Goal: Task Accomplishment & Management: Manage account settings

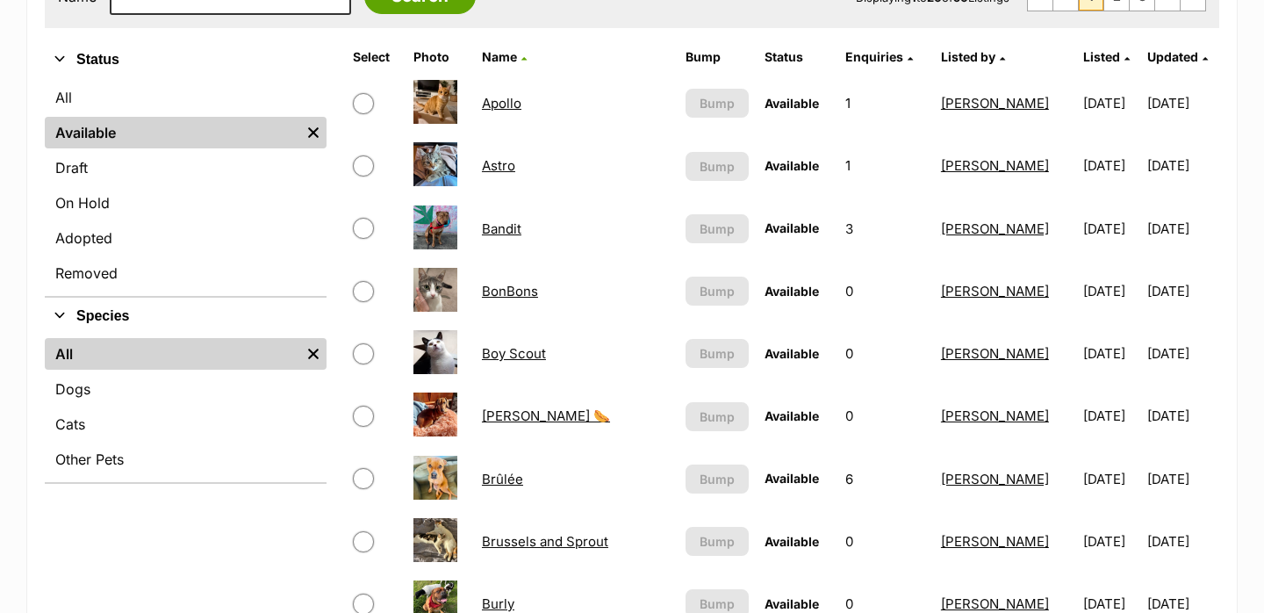
scroll to position [405, 0]
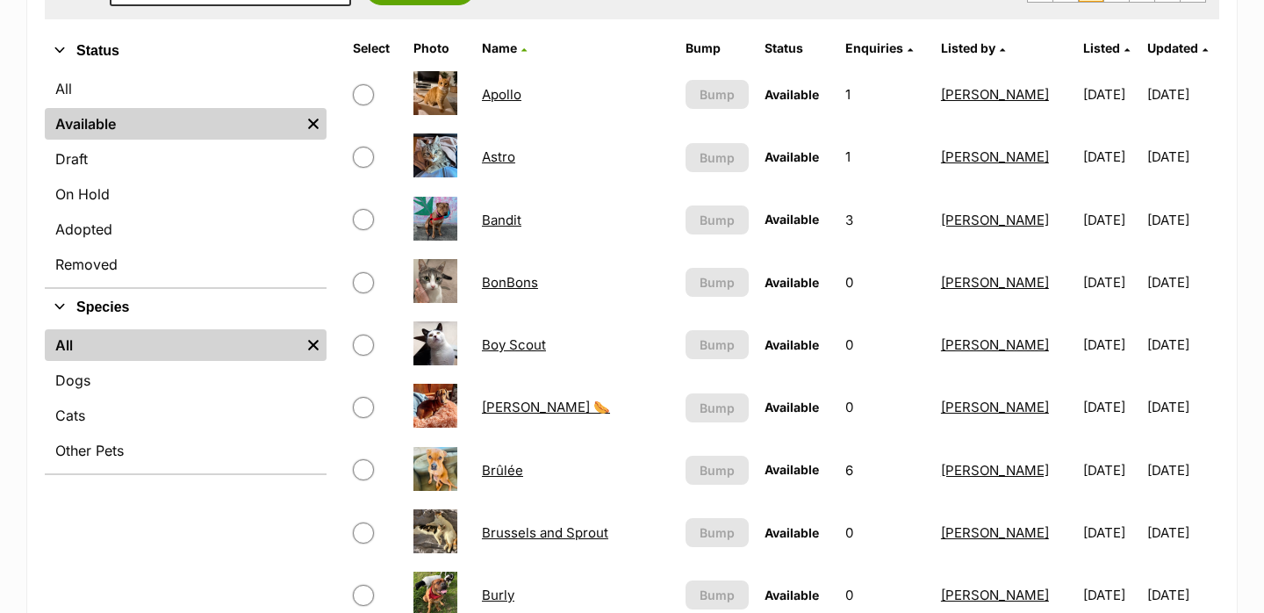
click at [515, 339] on link "Boy Scout" at bounding box center [514, 344] width 64 height 17
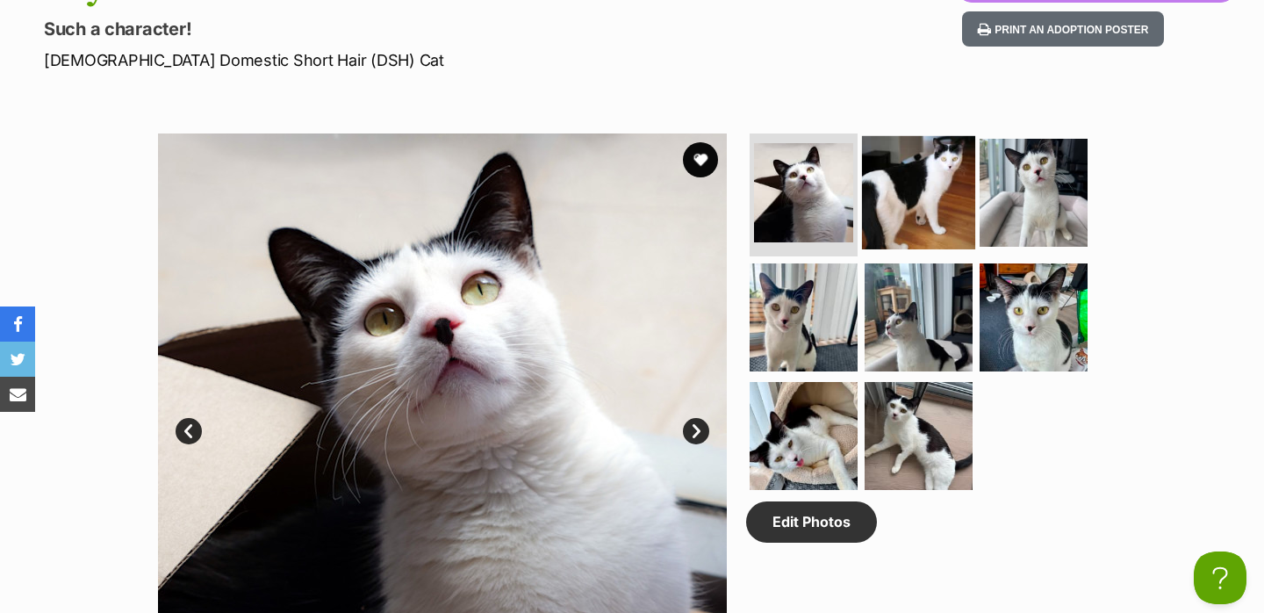
click at [895, 205] on img at bounding box center [918, 192] width 113 height 113
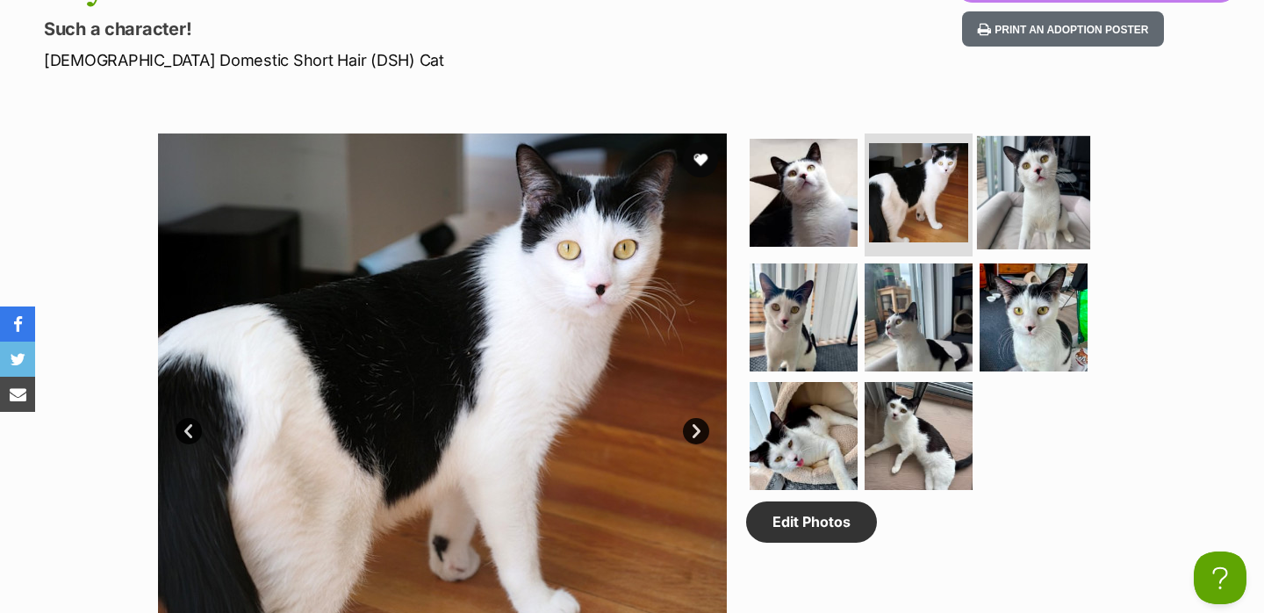
click at [1043, 206] on img at bounding box center [1033, 192] width 113 height 113
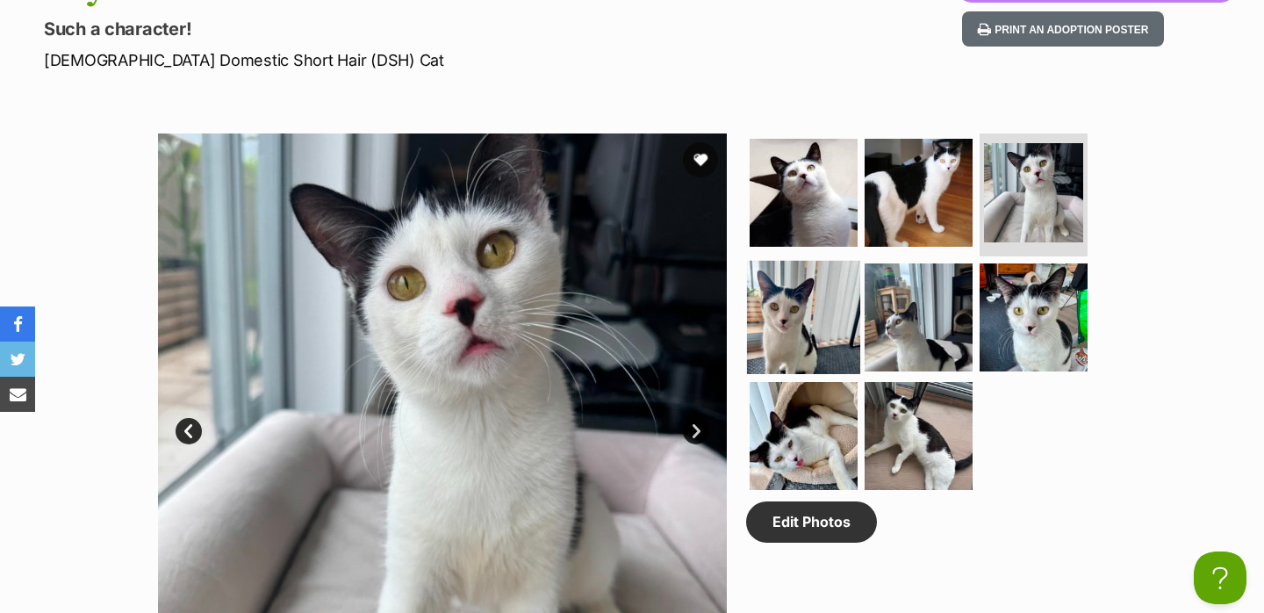
click at [779, 322] on img at bounding box center [803, 316] width 113 height 113
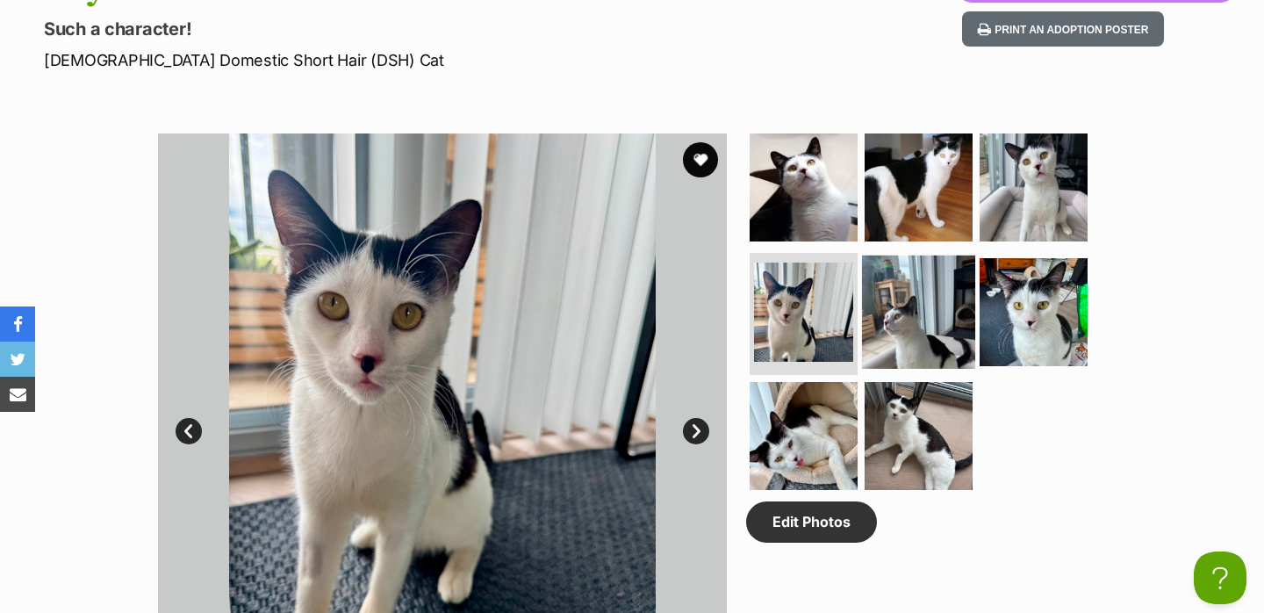
click at [957, 306] on img at bounding box center [918, 310] width 113 height 113
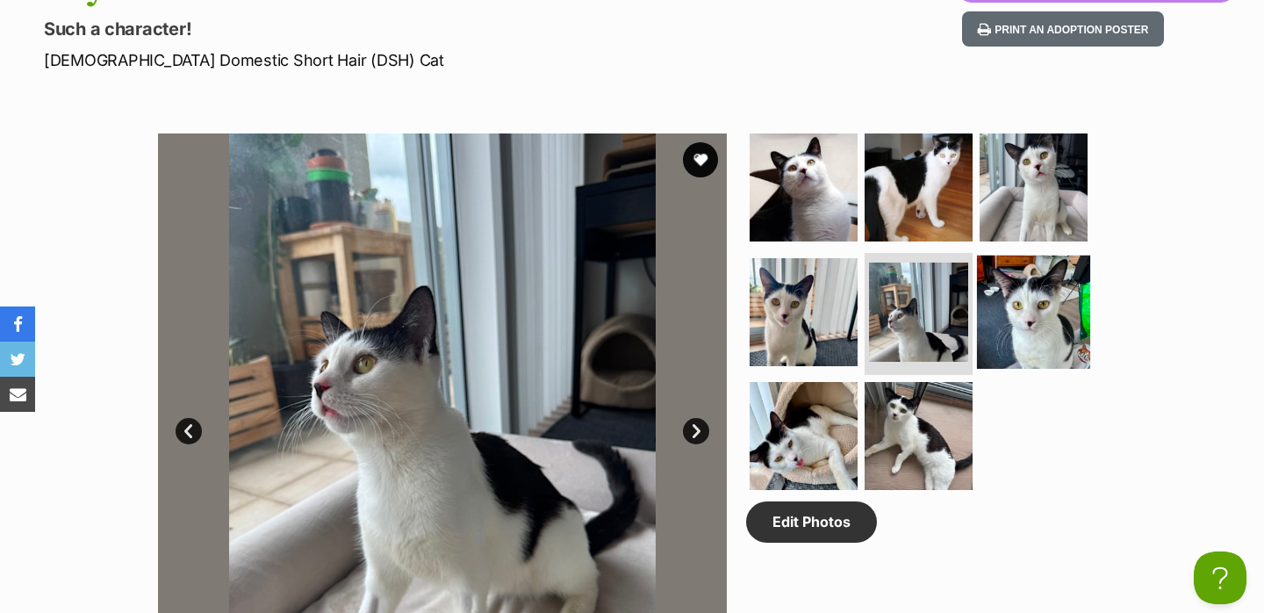
click at [1080, 298] on img at bounding box center [1033, 310] width 113 height 113
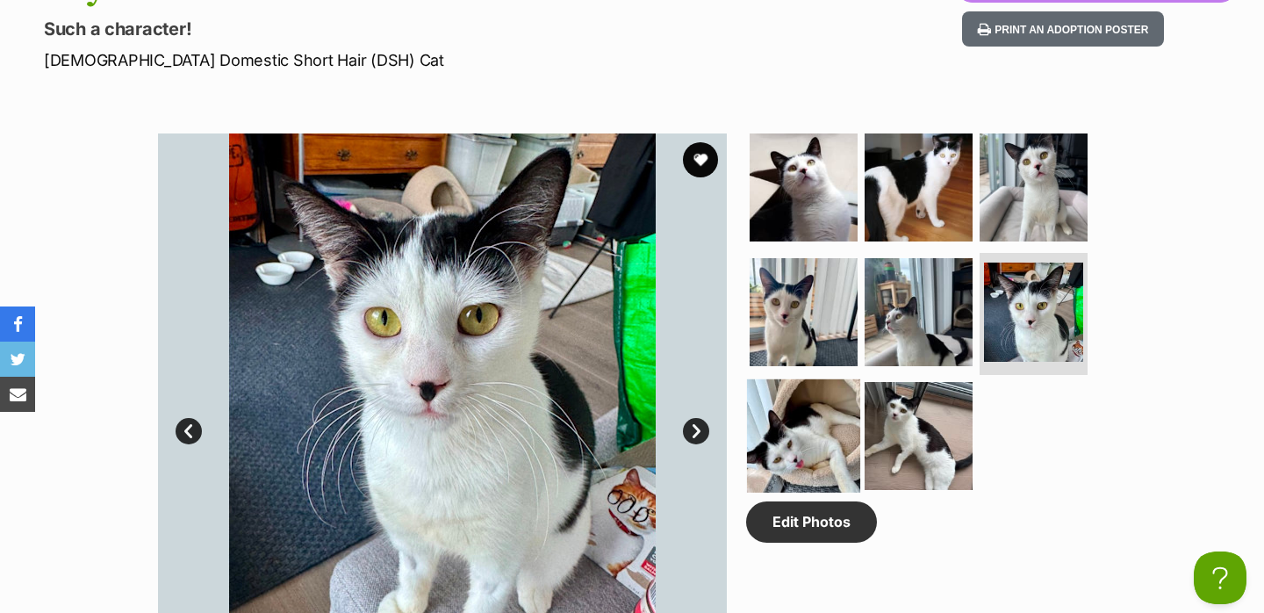
click at [818, 430] on img at bounding box center [803, 435] width 113 height 113
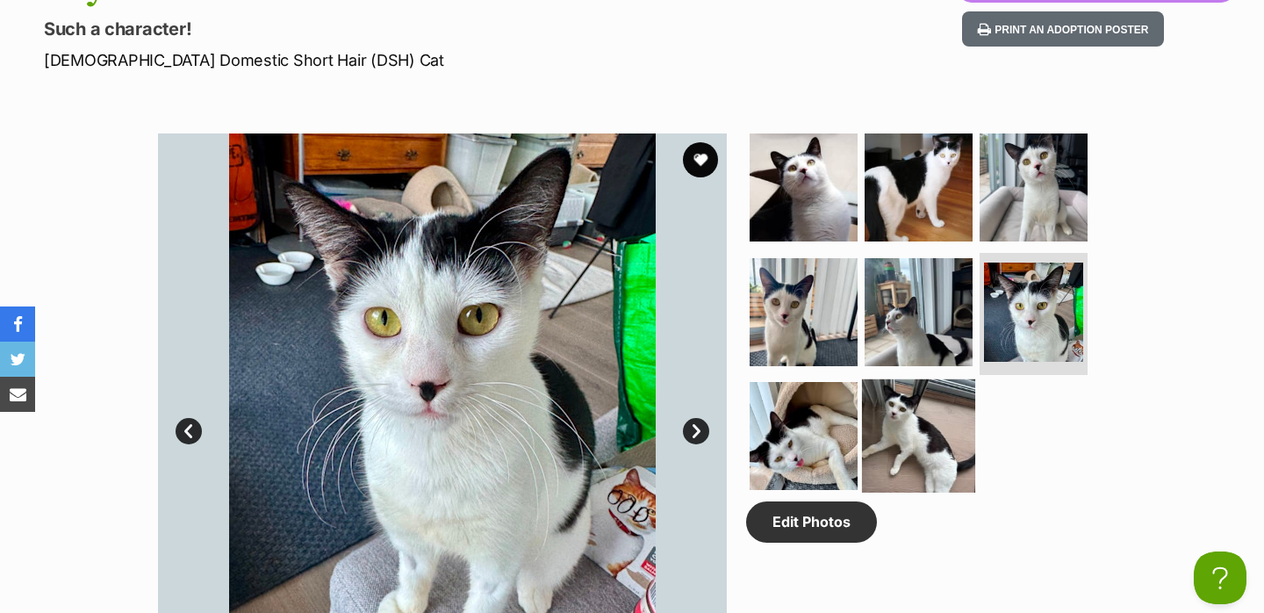
click at [817, 441] on img at bounding box center [803, 436] width 108 height 108
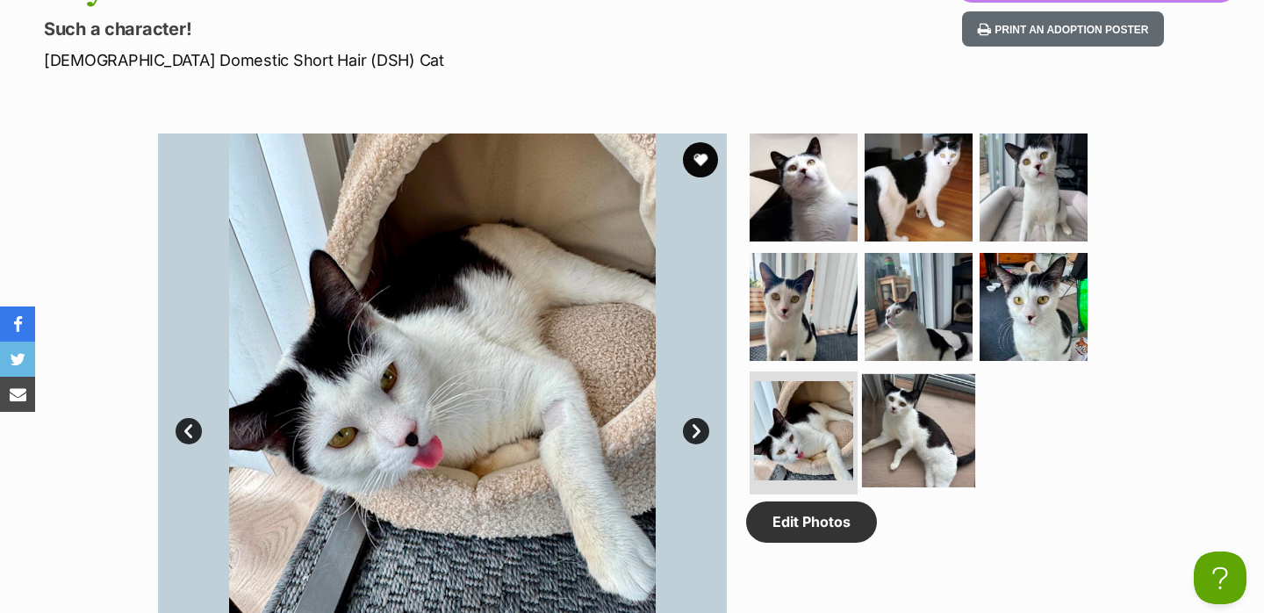
click at [926, 430] on img at bounding box center [918, 430] width 113 height 113
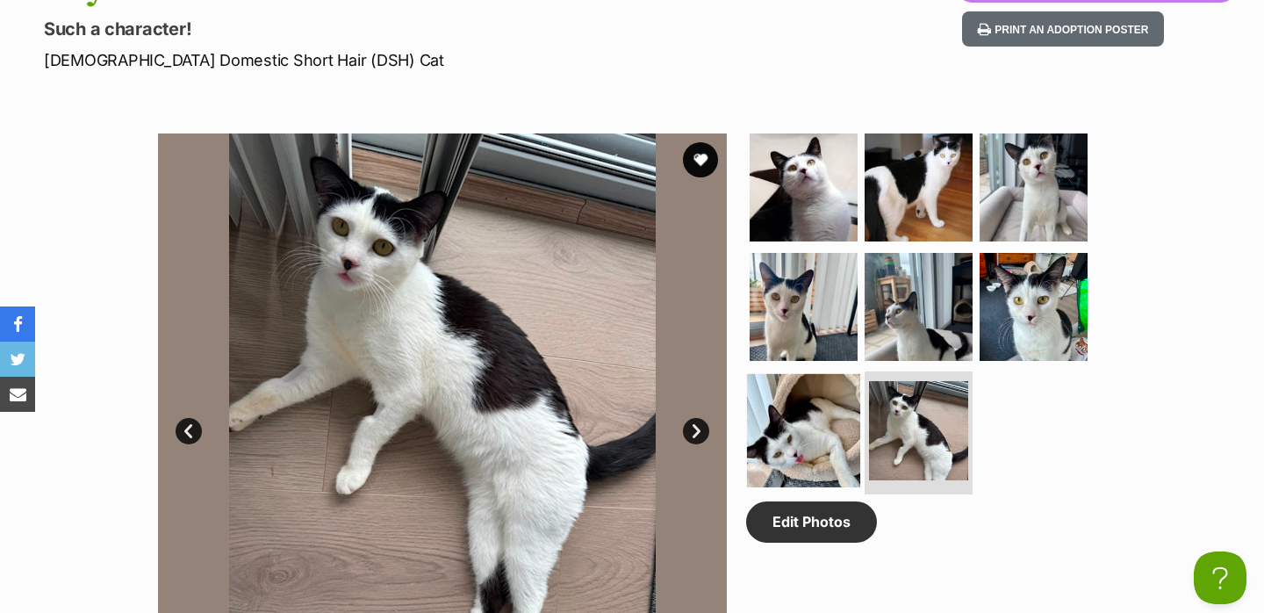
click at [828, 427] on img at bounding box center [803, 430] width 113 height 113
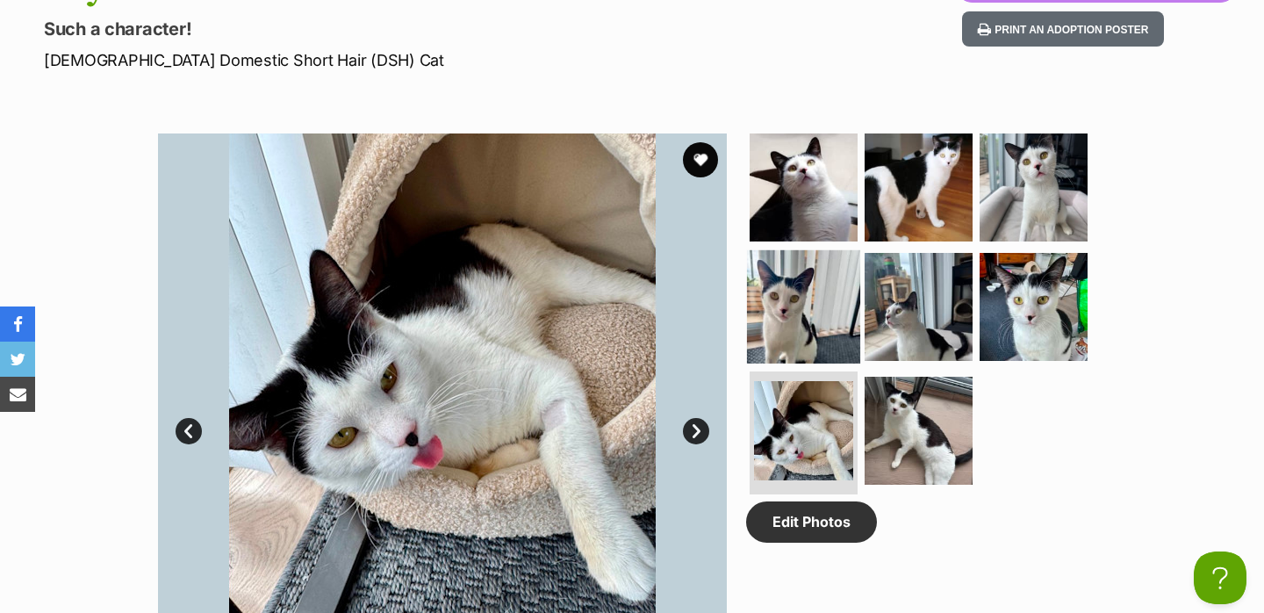
click at [788, 283] on img at bounding box center [803, 305] width 113 height 113
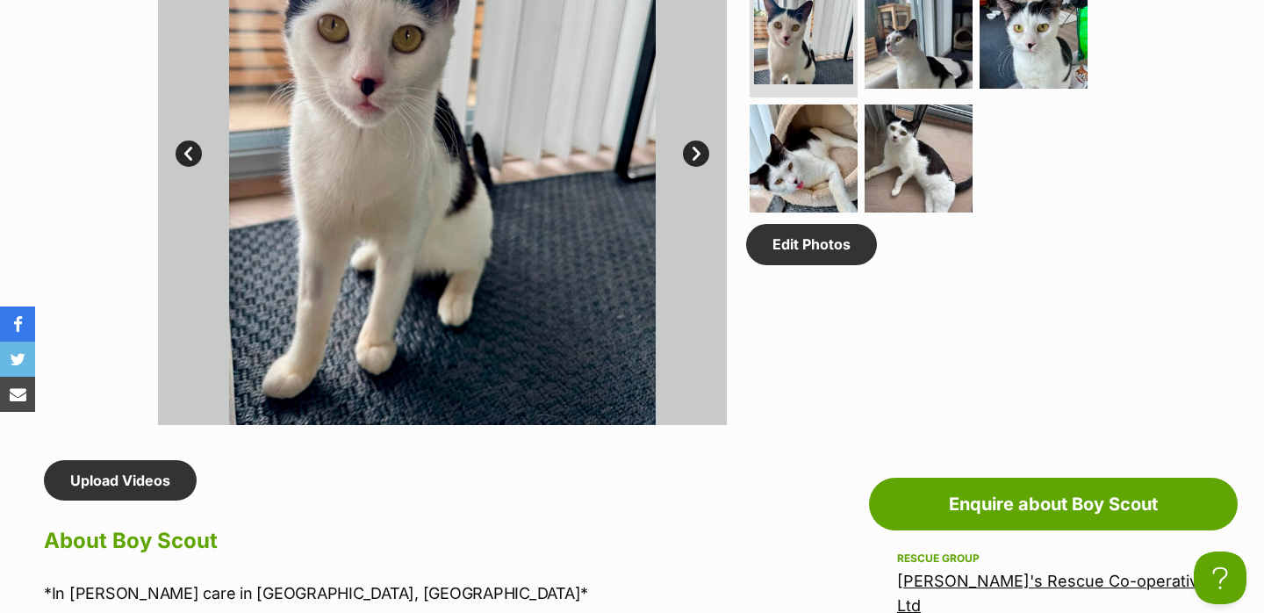
scroll to position [1070, 0]
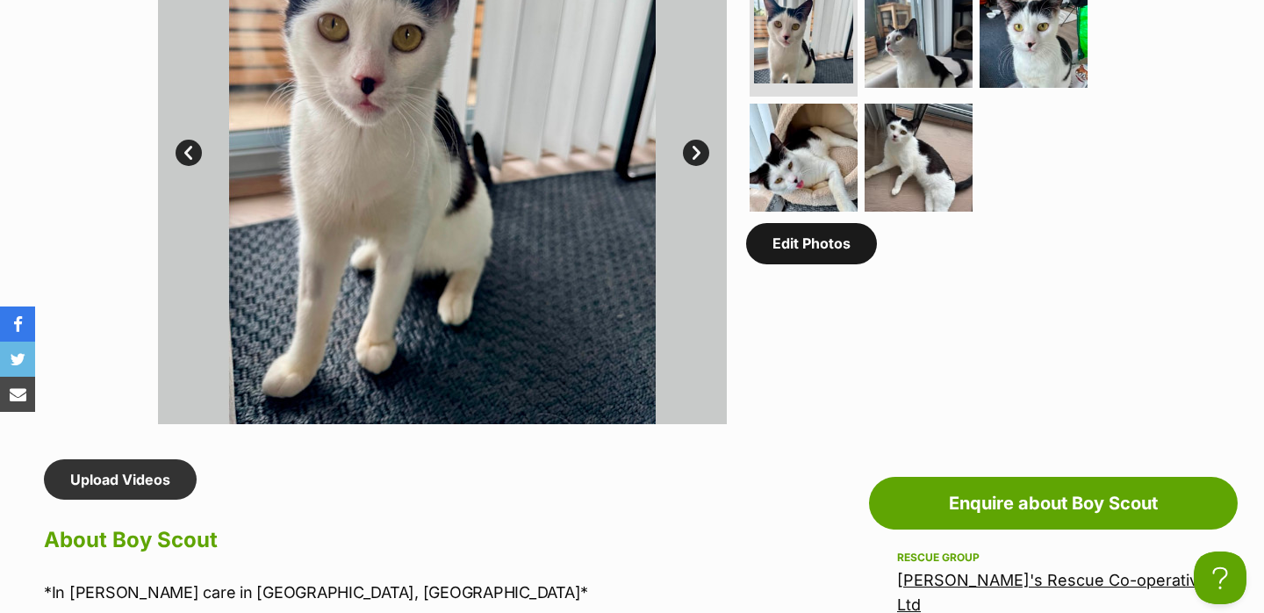
click at [781, 247] on link "Edit Photos" at bounding box center [811, 243] width 131 height 40
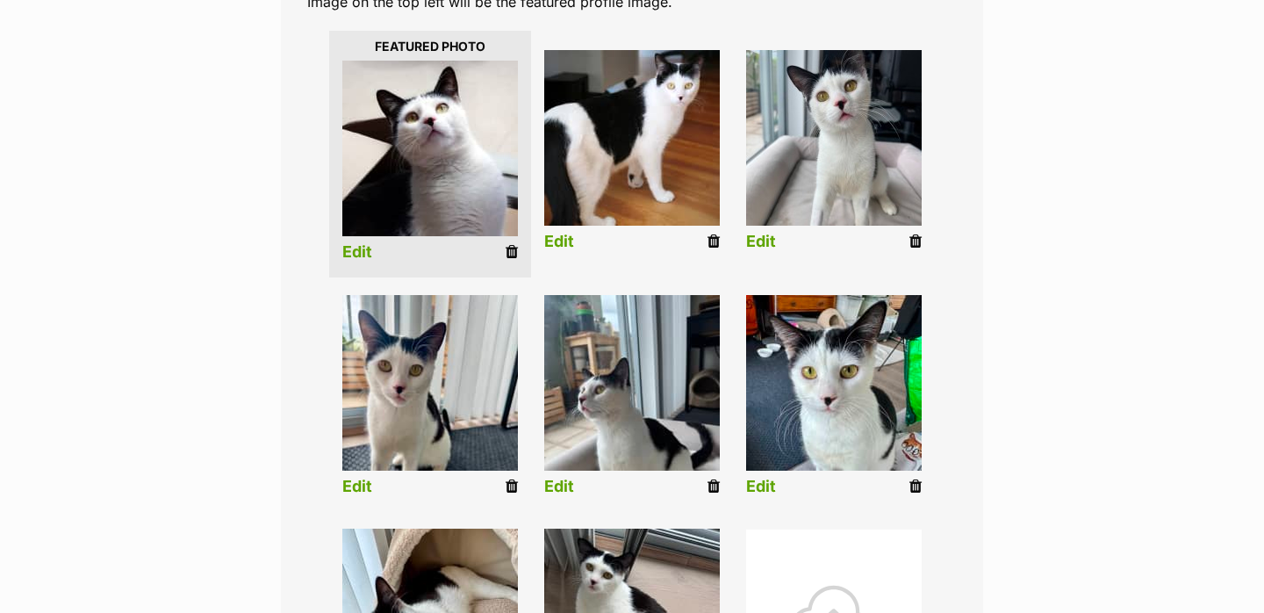
scroll to position [424, 0]
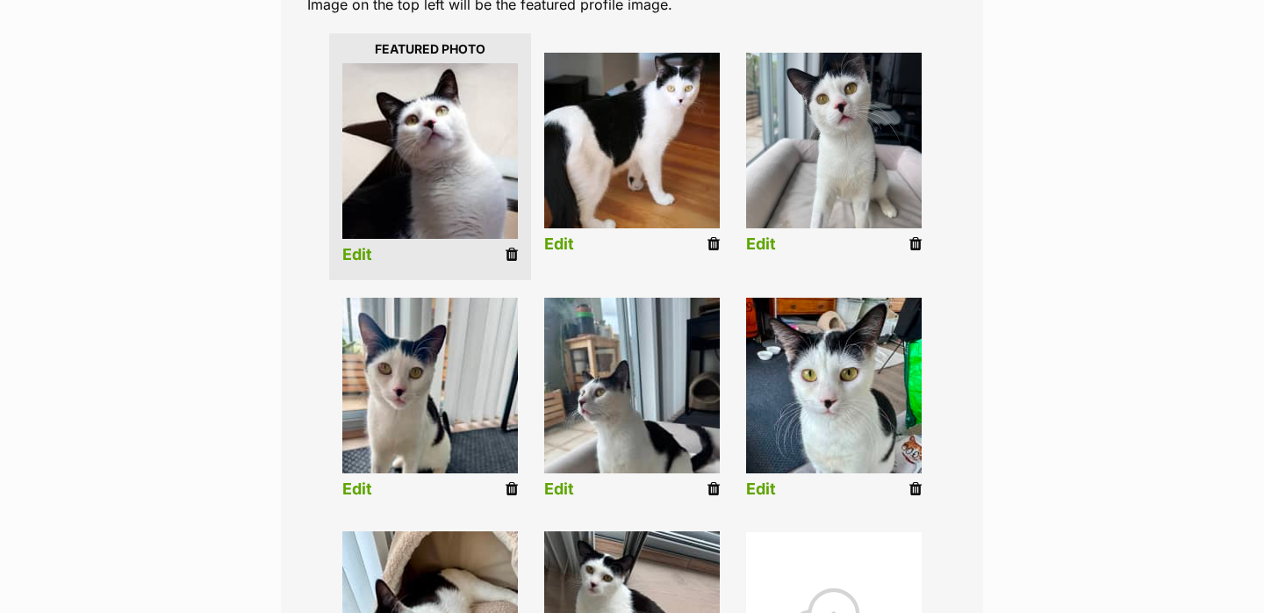
click at [505, 486] on icon at bounding box center [511, 489] width 12 height 16
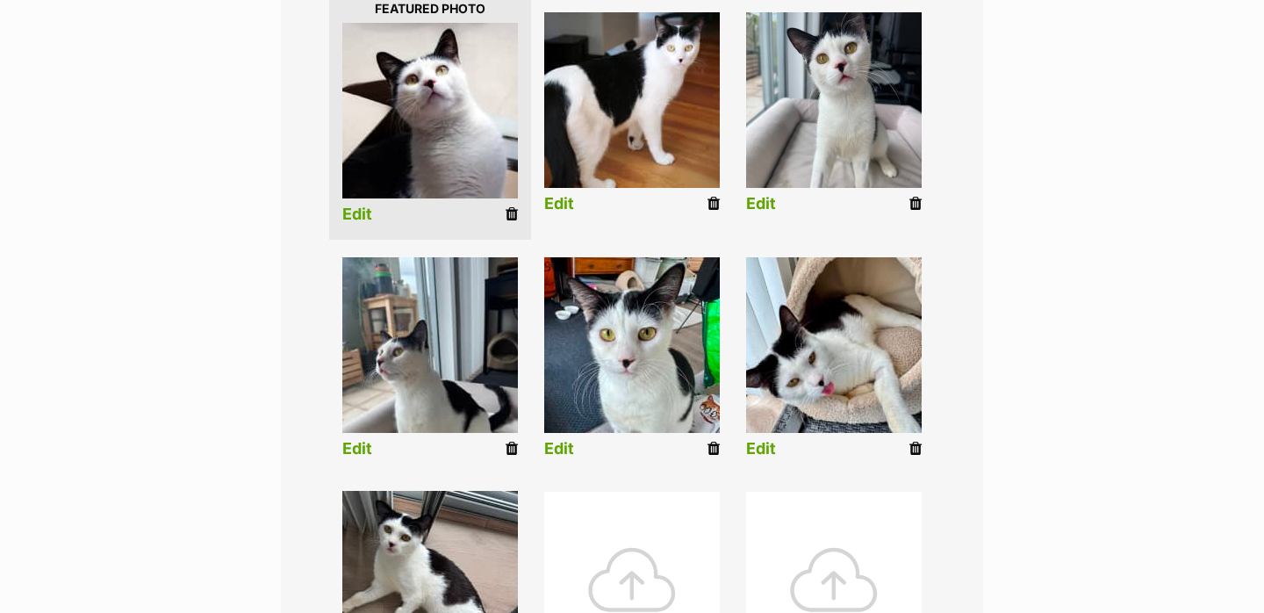
scroll to position [456, 0]
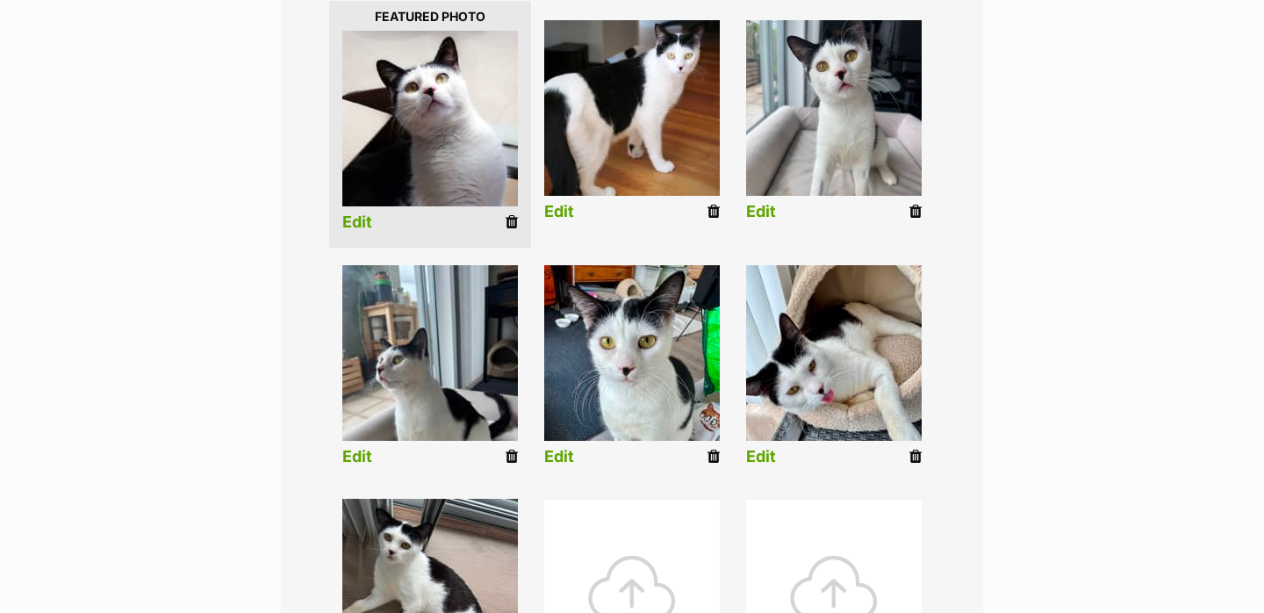
click at [570, 216] on link "Edit" at bounding box center [559, 212] width 30 height 18
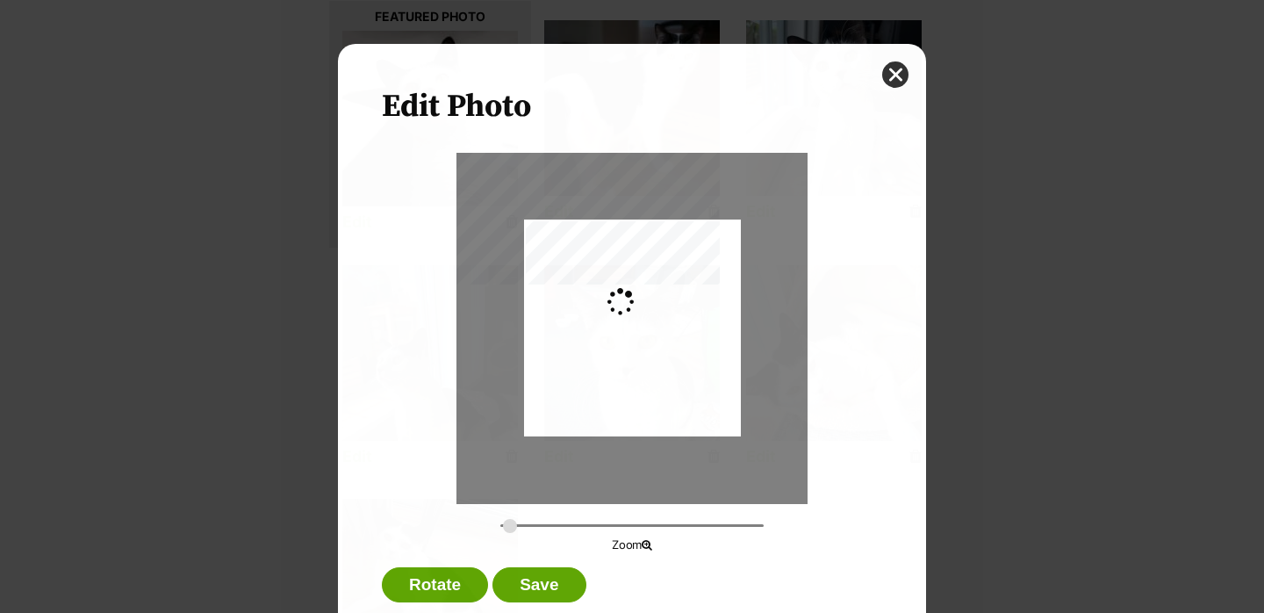
scroll to position [0, 0]
type input "0.2744"
click at [899, 68] on button "close" at bounding box center [895, 74] width 26 height 26
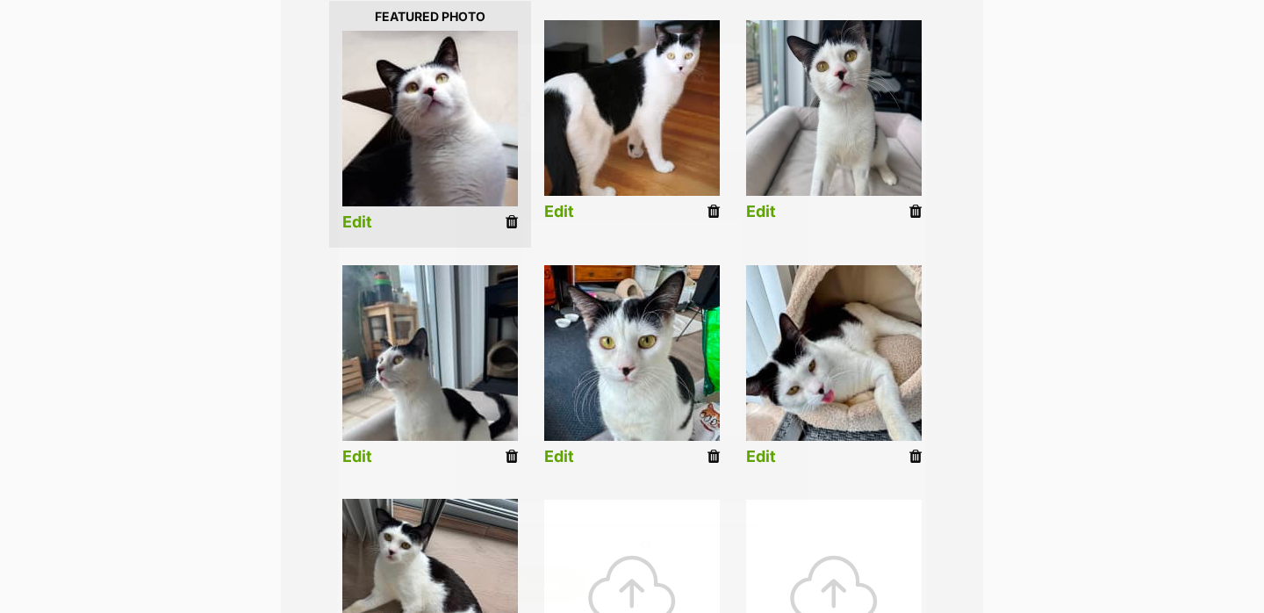
scroll to position [456, 0]
click at [760, 212] on link "Edit" at bounding box center [761, 212] width 30 height 18
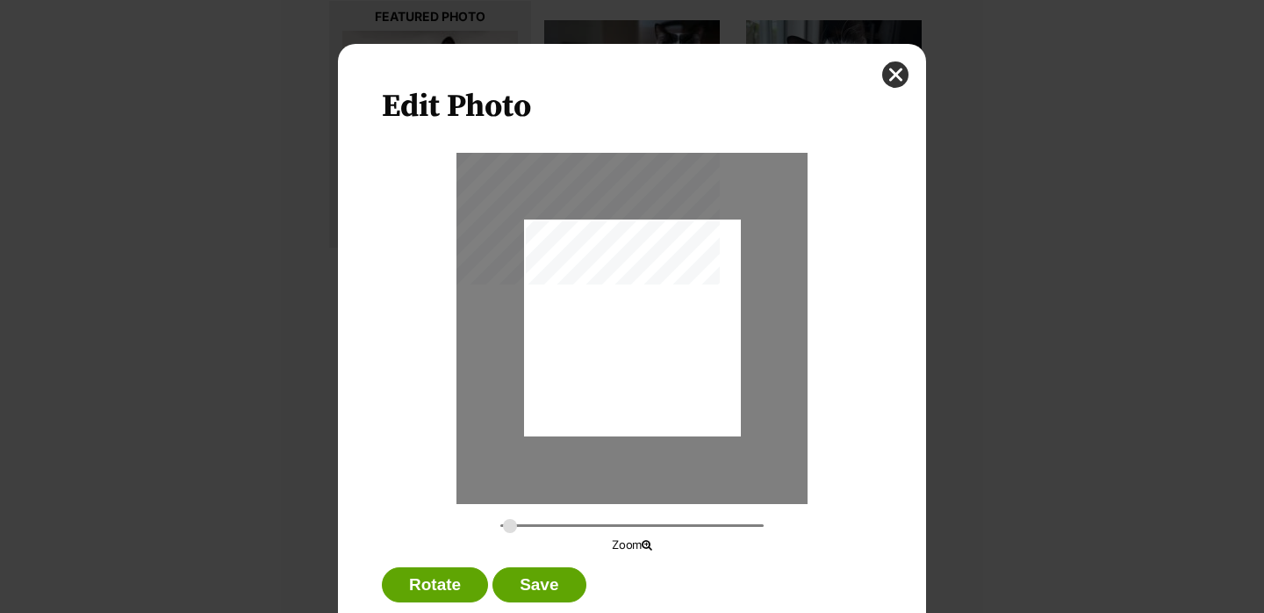
scroll to position [0, 0]
type input "0.2744"
click at [893, 68] on button "close" at bounding box center [895, 74] width 26 height 26
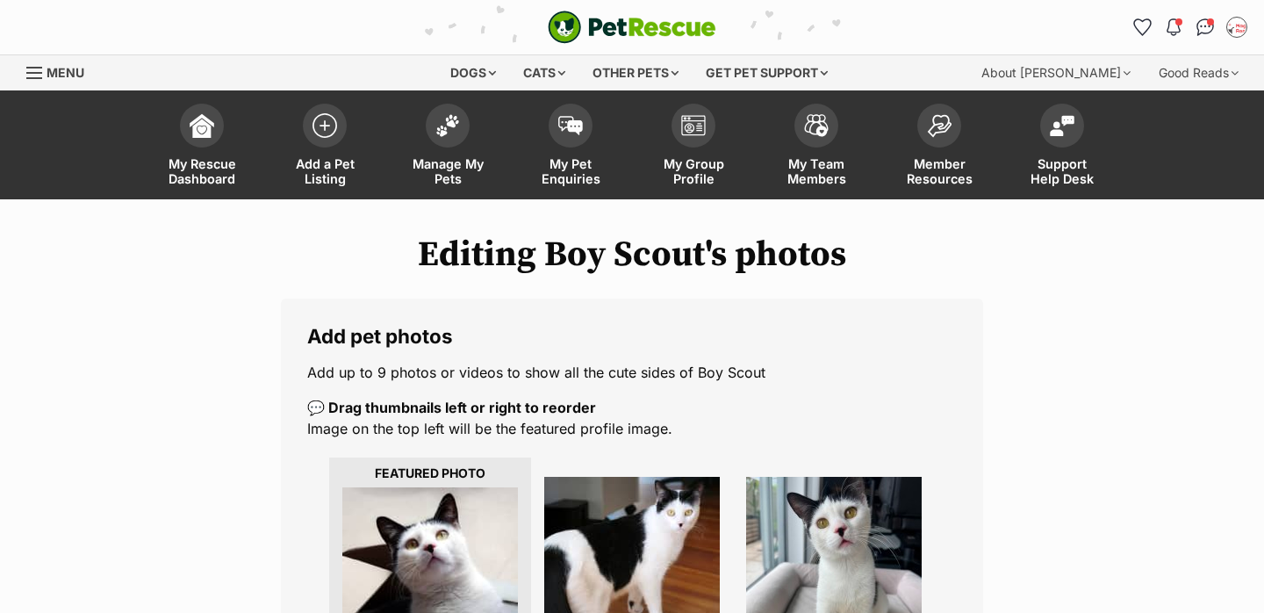
scroll to position [456, 0]
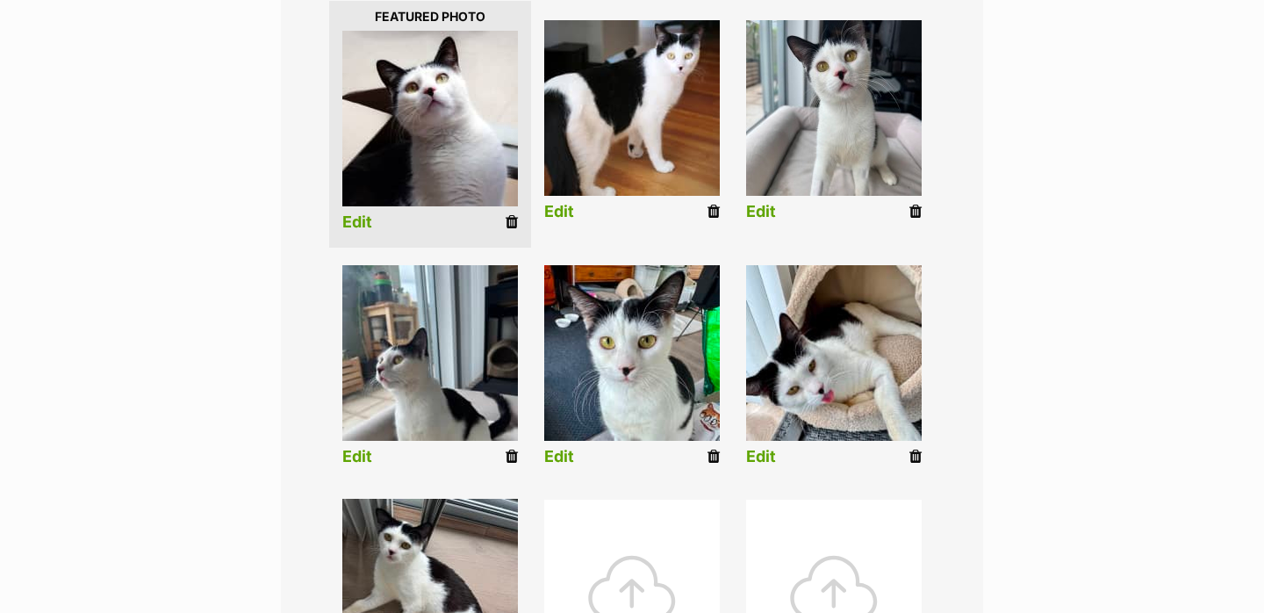
click at [356, 469] on li "Edit" at bounding box center [430, 369] width 202 height 226
click at [354, 452] on link "Edit" at bounding box center [357, 457] width 30 height 18
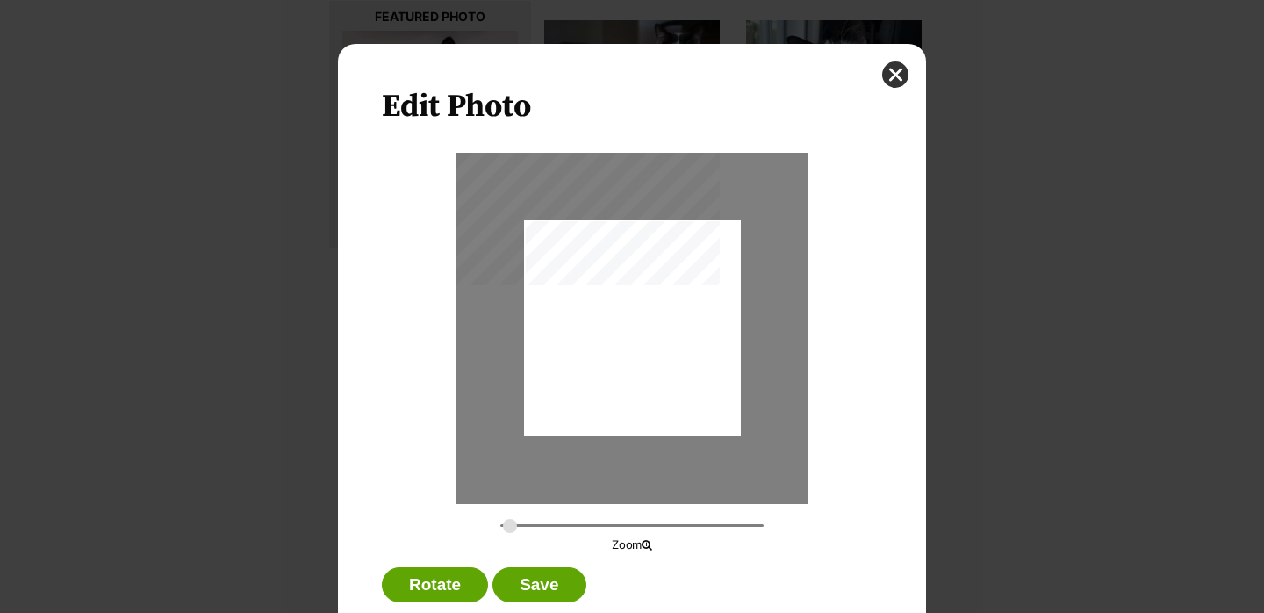
scroll to position [0, 0]
type input "0.2744"
drag, startPoint x: 616, startPoint y: 378, endPoint x: 614, endPoint y: 340, distance: 37.8
click at [615, 340] on div "Dialog Window - Close (Press escape to close)" at bounding box center [632, 291] width 217 height 289
click at [534, 592] on button "Save" at bounding box center [538, 584] width 93 height 35
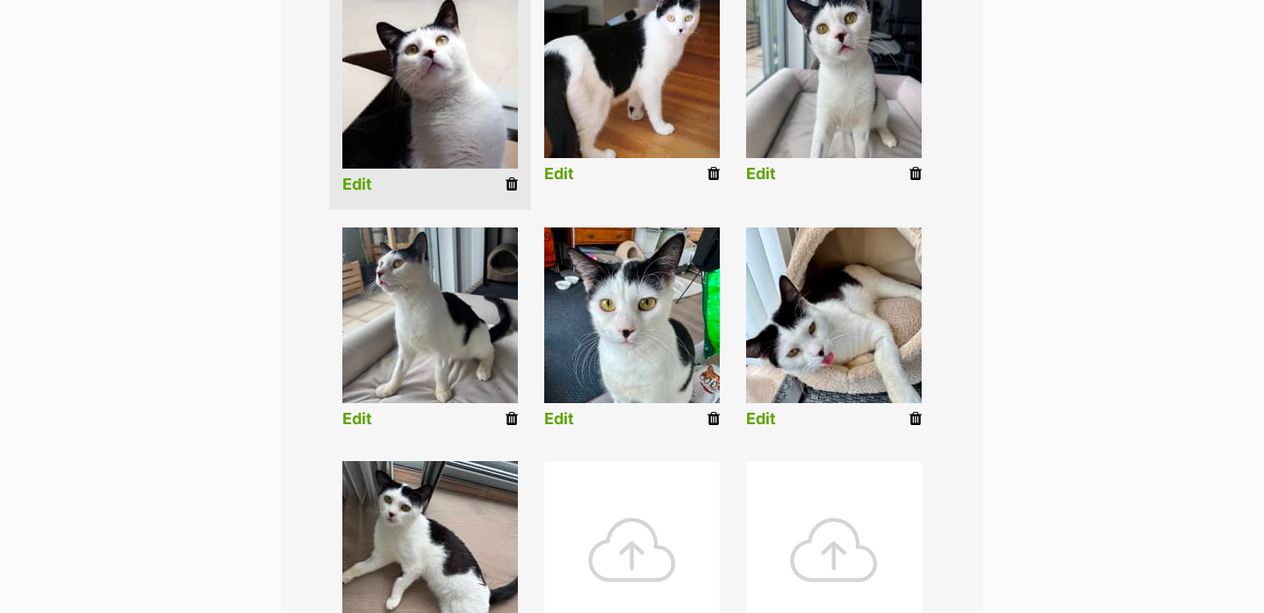
scroll to position [487, 0]
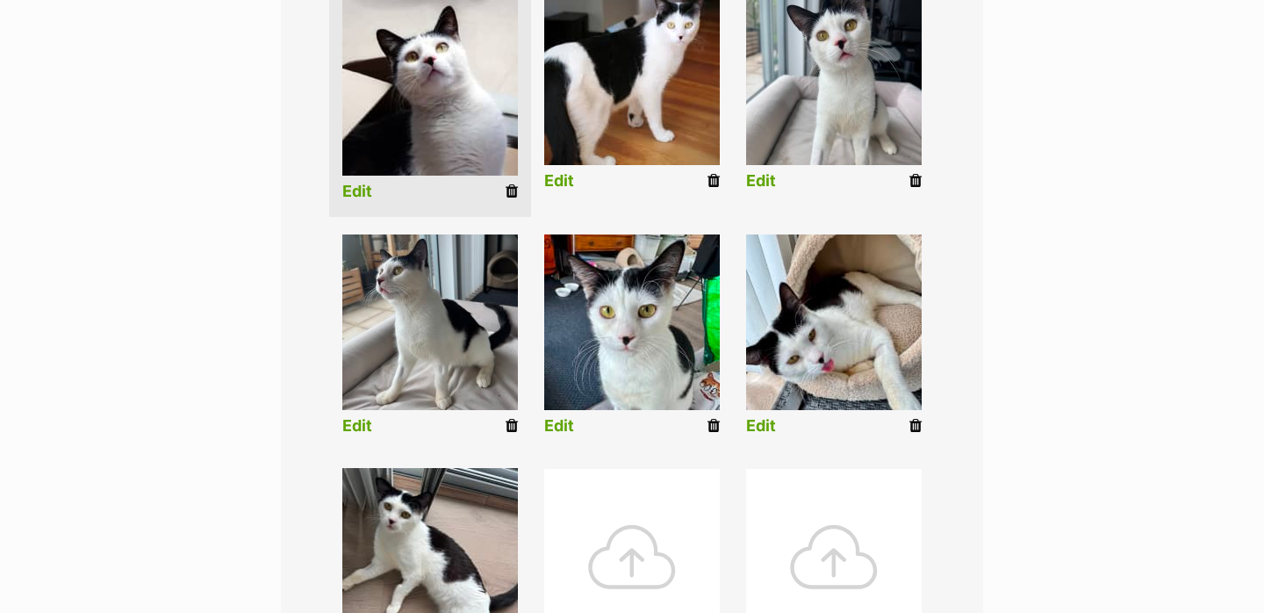
click at [762, 422] on link "Edit" at bounding box center [761, 426] width 30 height 18
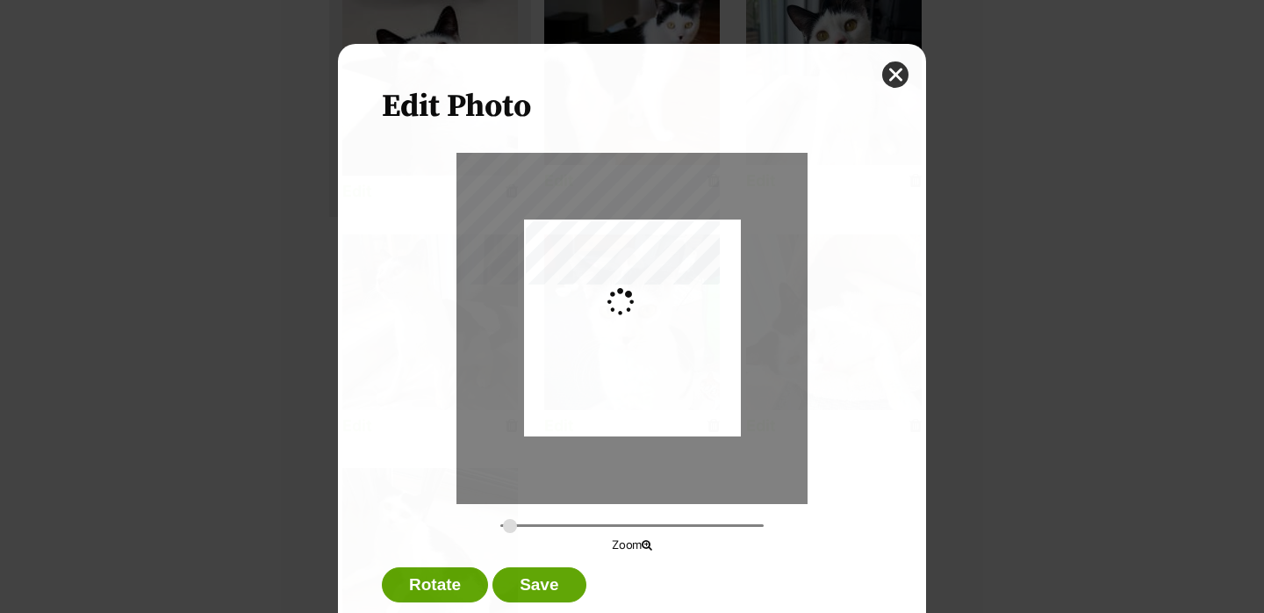
scroll to position [0, 0]
type input "0.2744"
click at [893, 61] on div "Edit Photo Zoom Rotate Save" at bounding box center [632, 349] width 588 height 611
click at [885, 75] on button "close" at bounding box center [895, 74] width 26 height 26
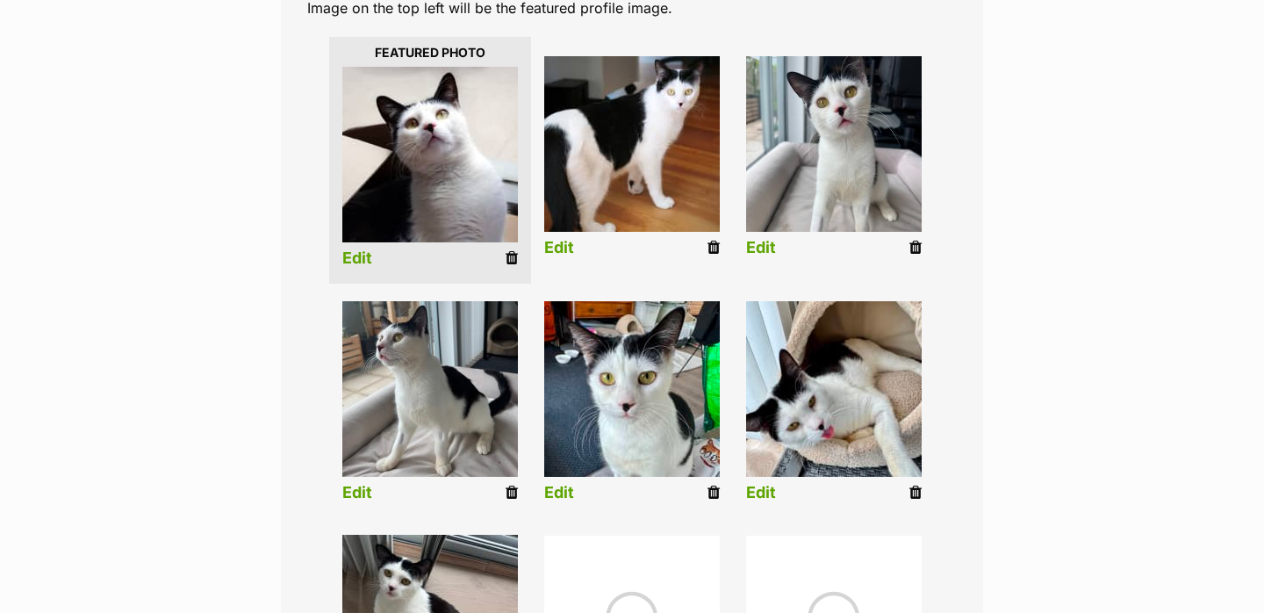
scroll to position [419, 0]
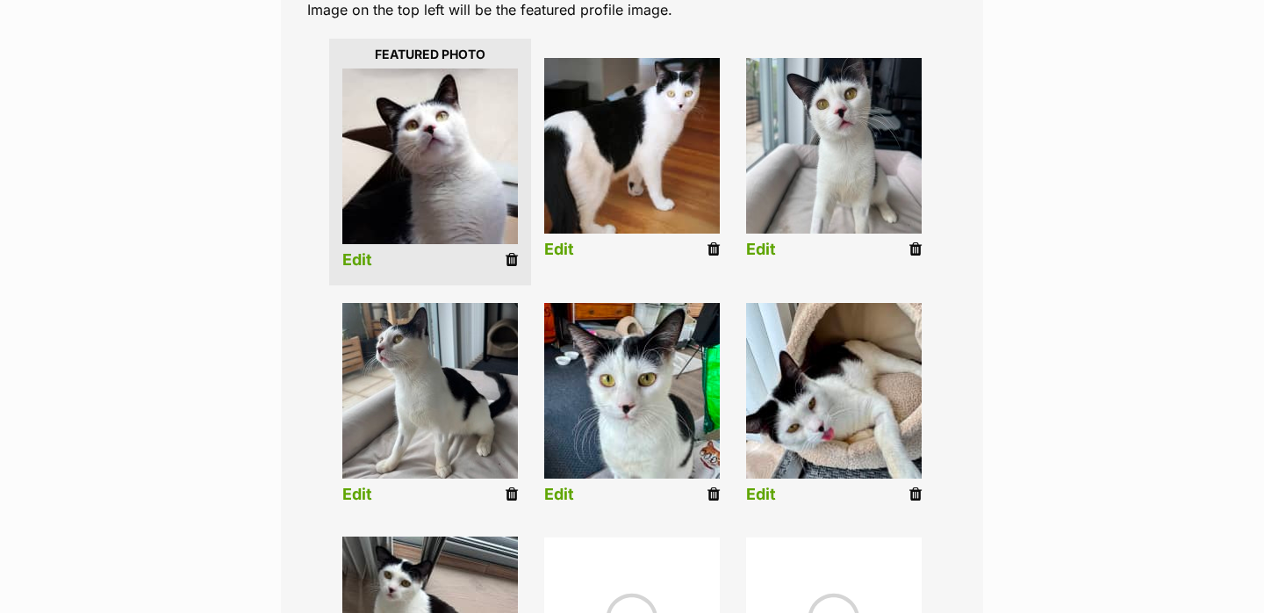
click at [905, 249] on li "Edit" at bounding box center [834, 162] width 202 height 226
click at [914, 249] on icon at bounding box center [915, 249] width 12 height 16
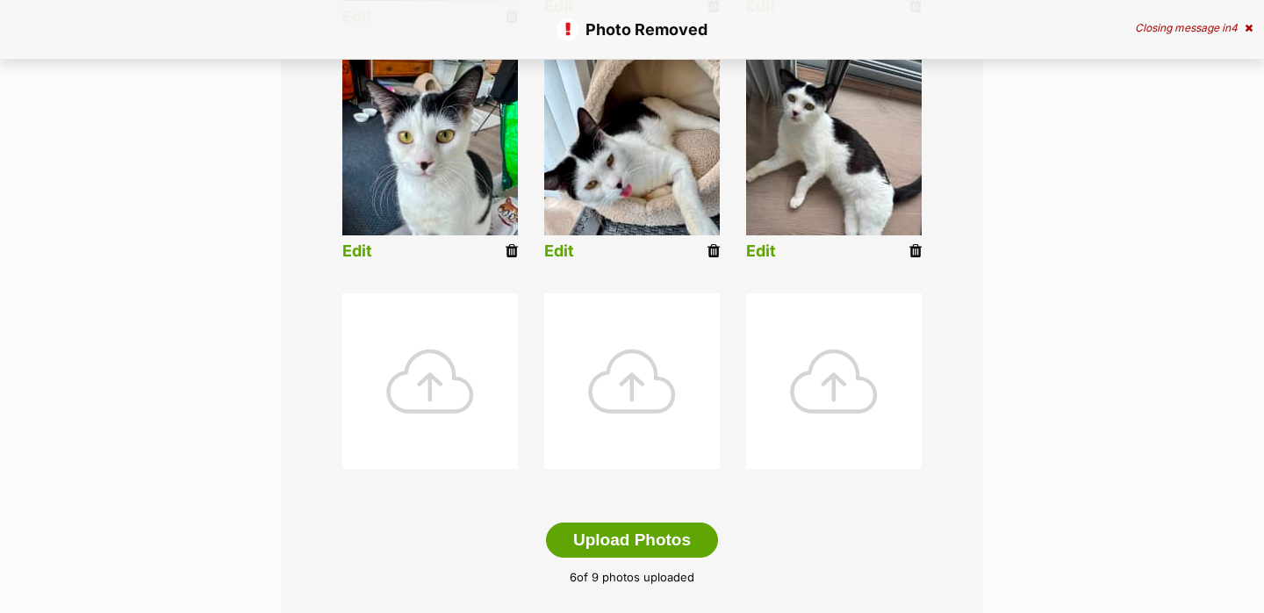
scroll to position [695, 0]
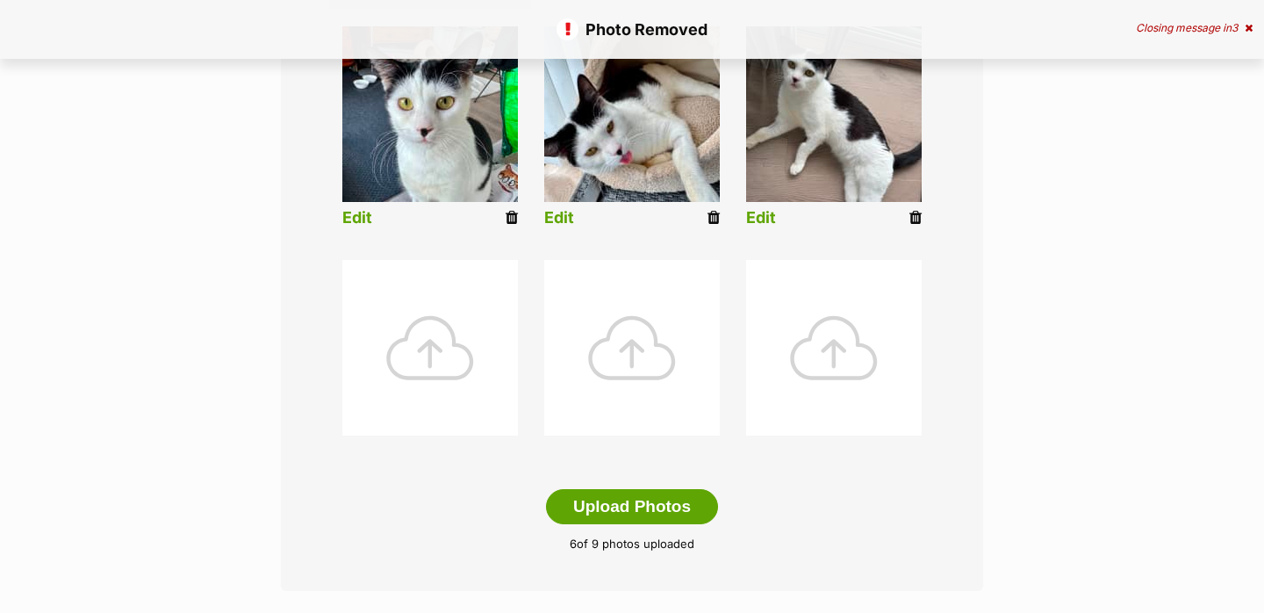
click at [631, 358] on div at bounding box center [632, 348] width 176 height 176
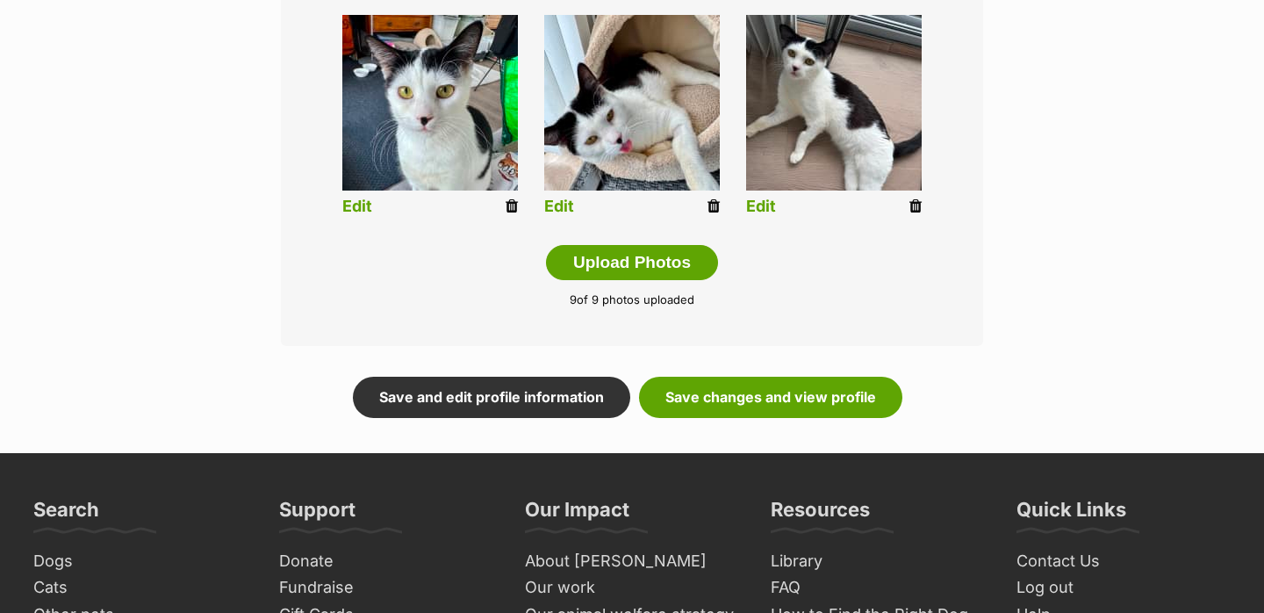
scroll to position [952, 0]
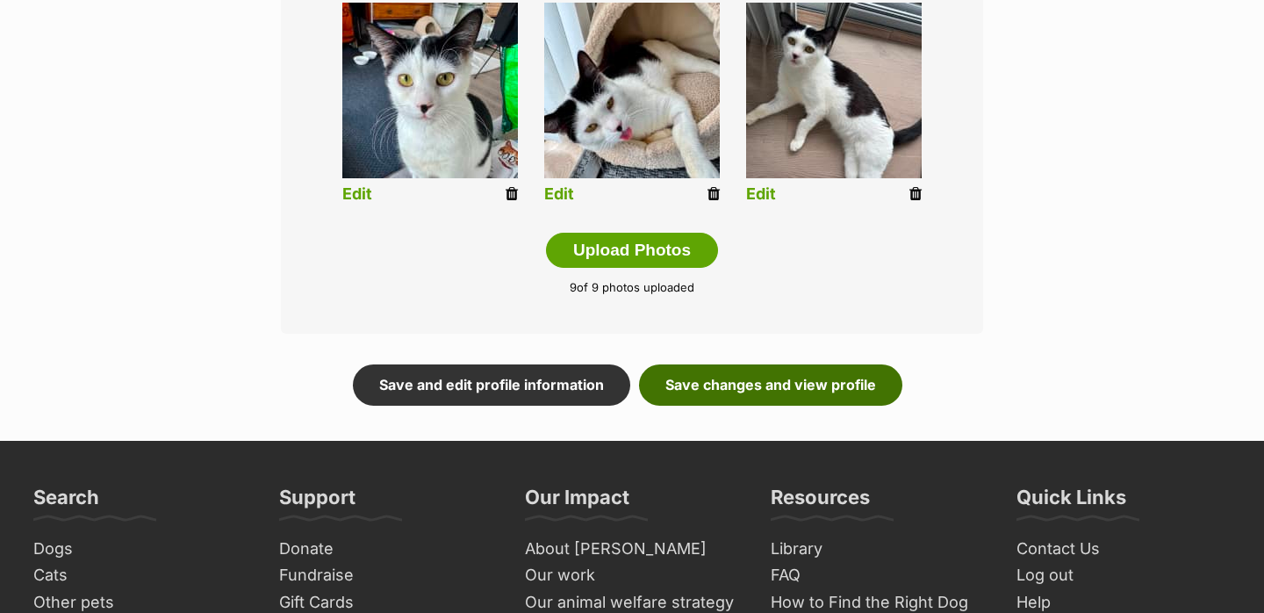
click at [742, 387] on link "Save changes and view profile" at bounding box center [770, 384] width 263 height 40
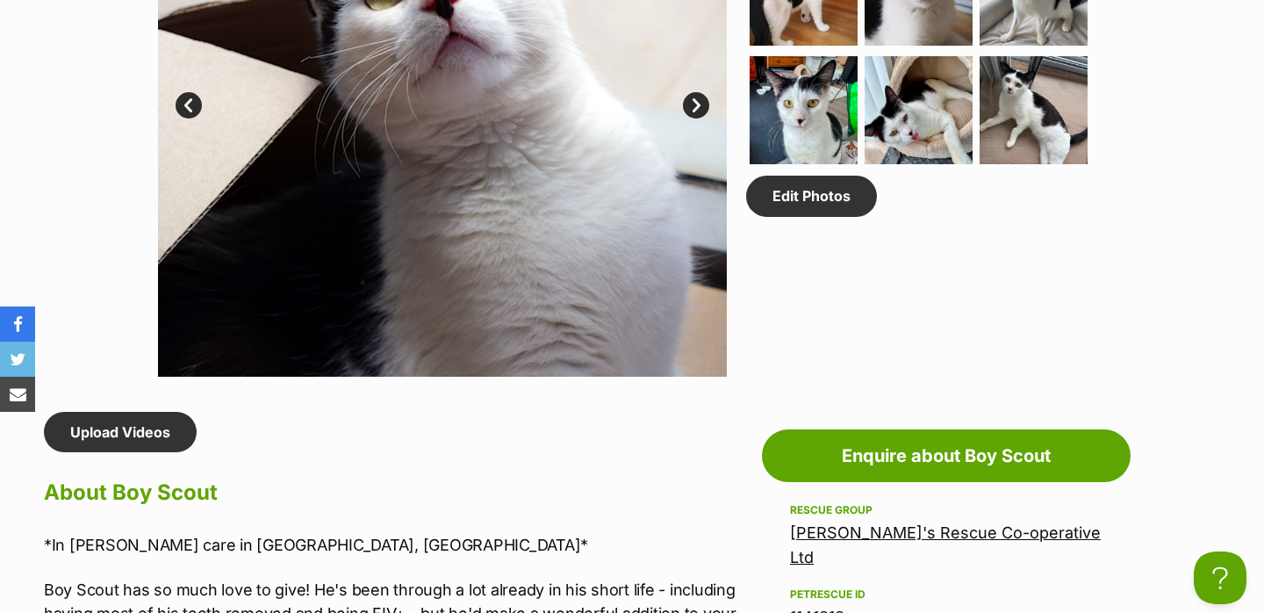
scroll to position [1133, 0]
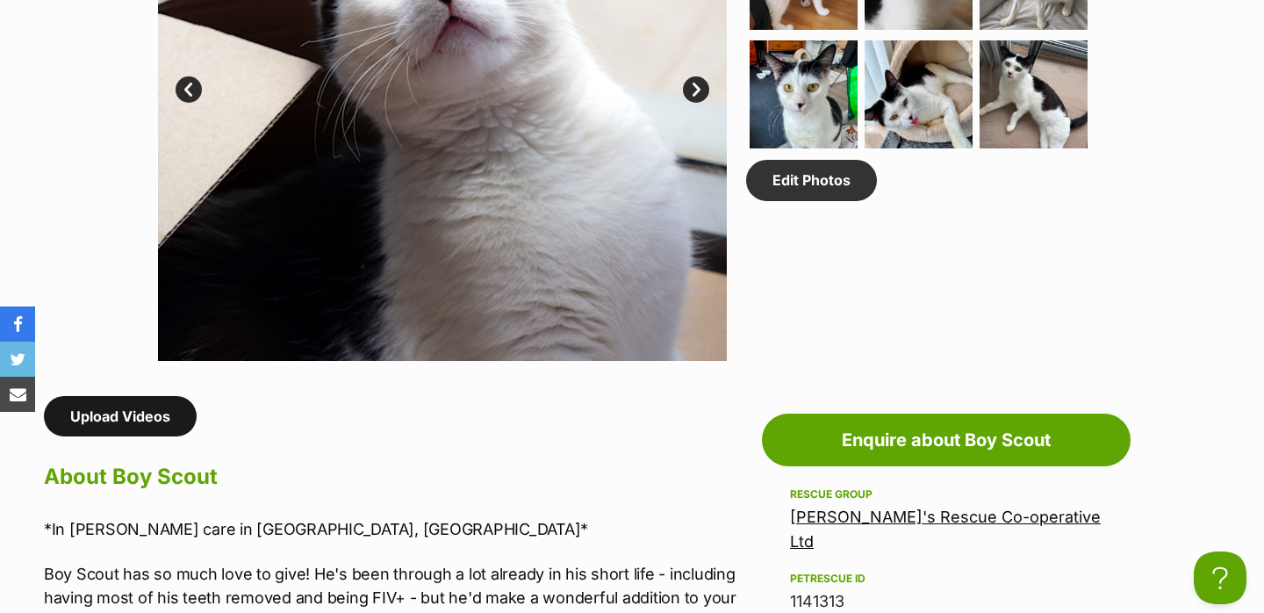
click at [154, 417] on link "Upload Videos" at bounding box center [120, 416] width 153 height 40
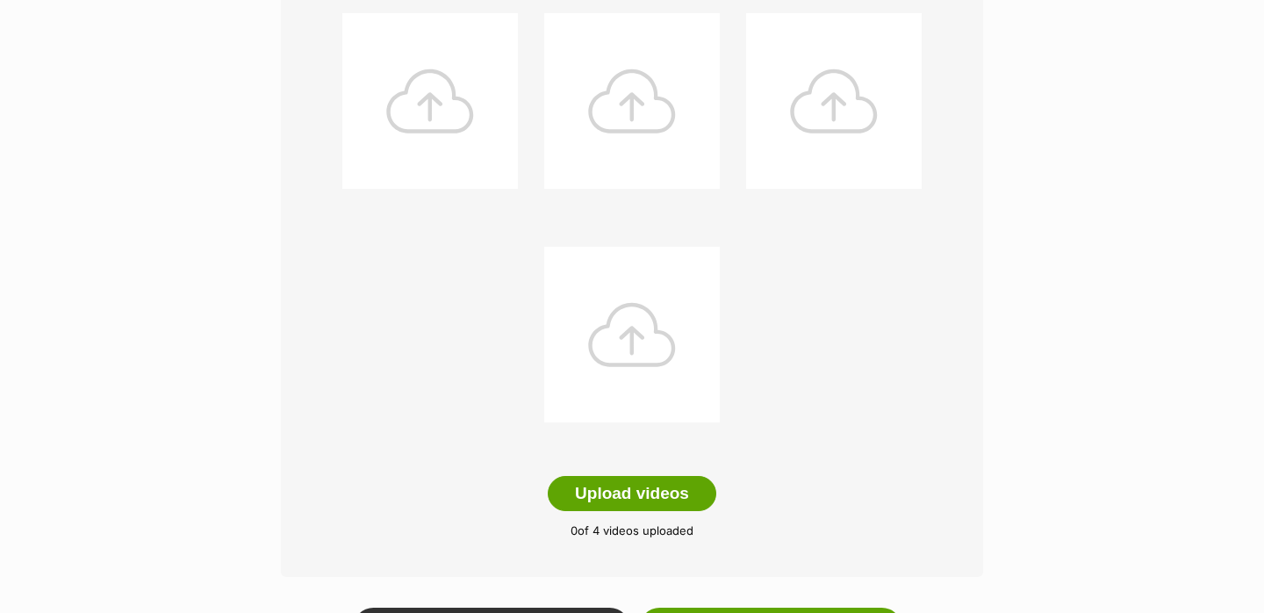
scroll to position [385, 0]
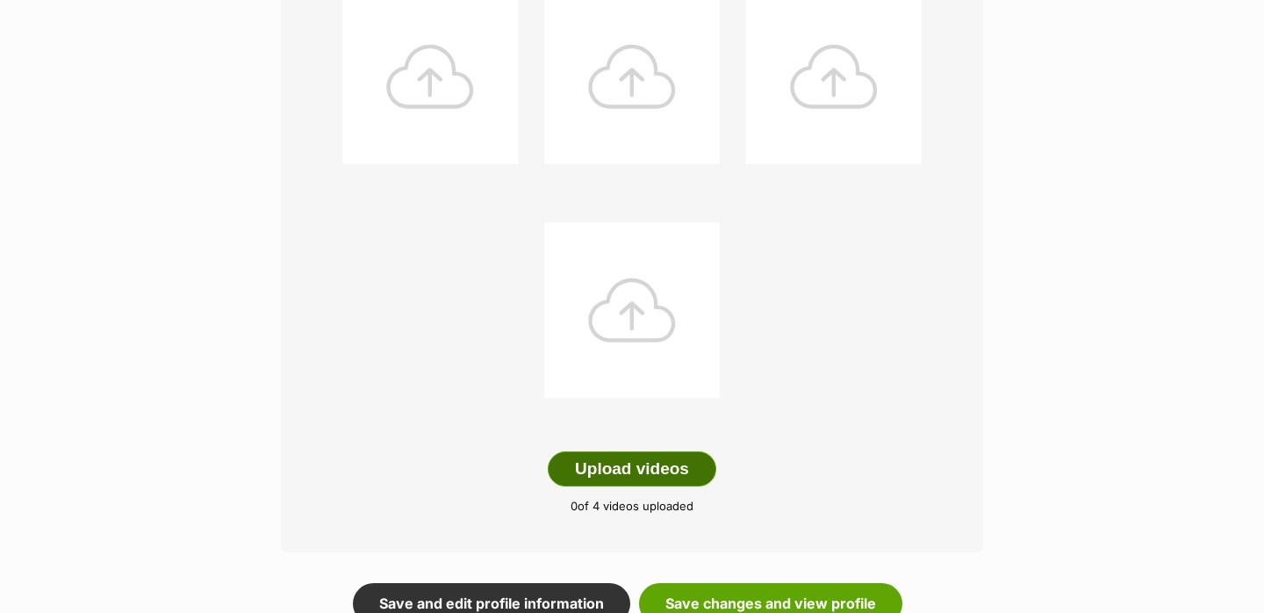
click at [617, 470] on button "Upload videos" at bounding box center [632, 468] width 168 height 35
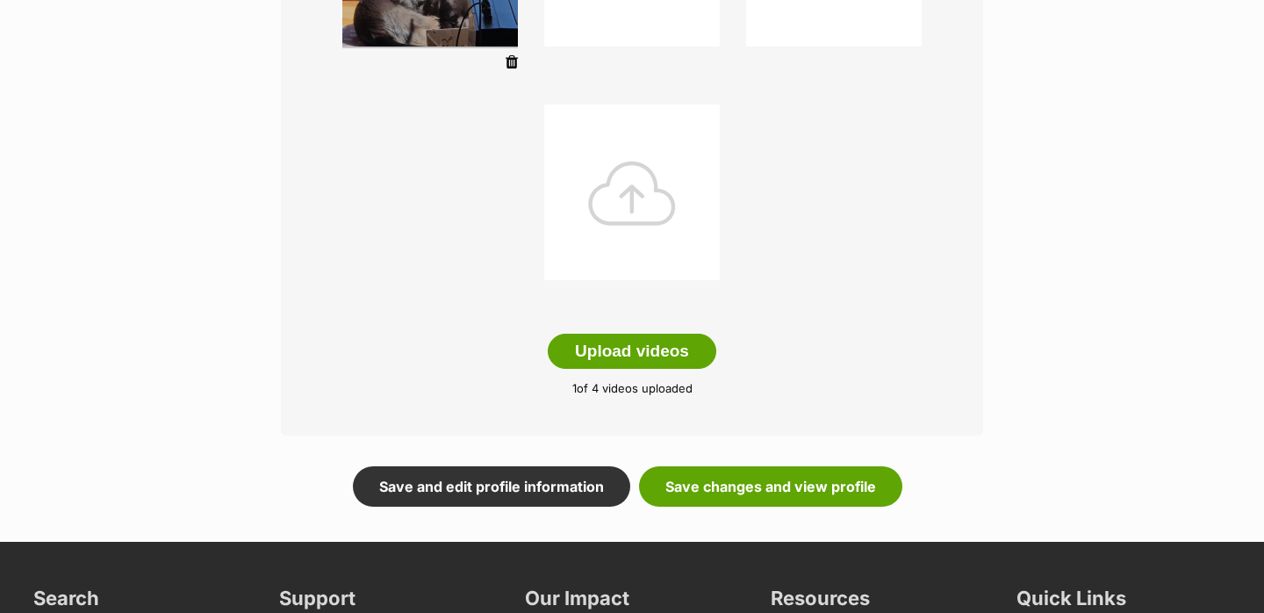
scroll to position [523, 0]
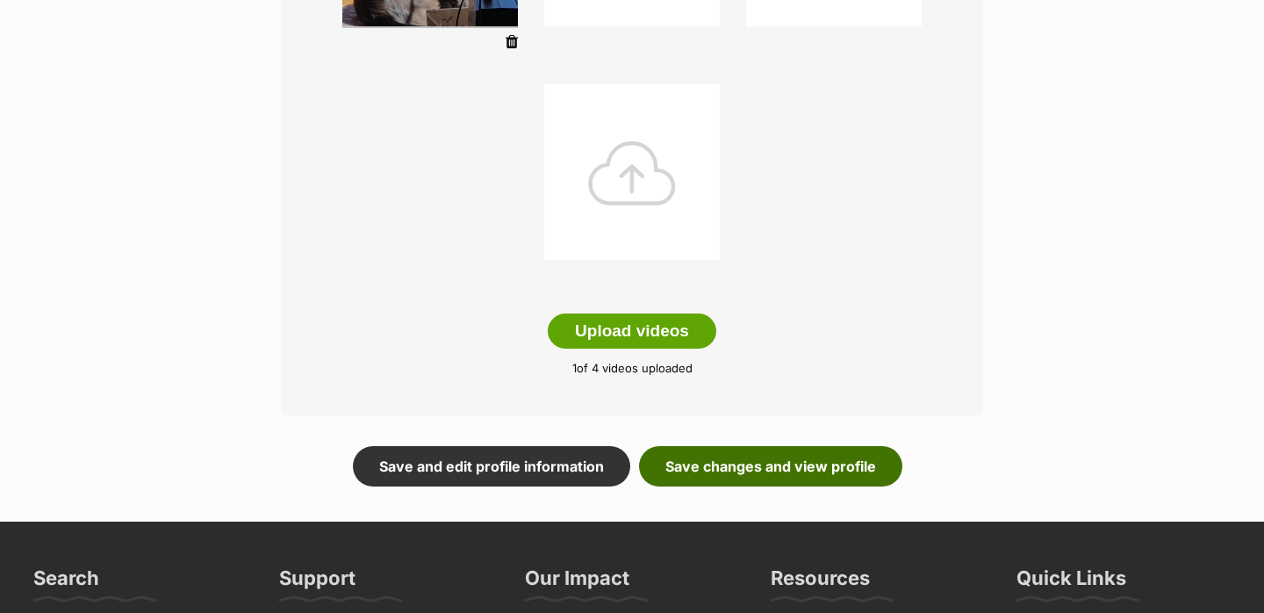
click at [811, 460] on link "Save changes and view profile" at bounding box center [770, 466] width 263 height 40
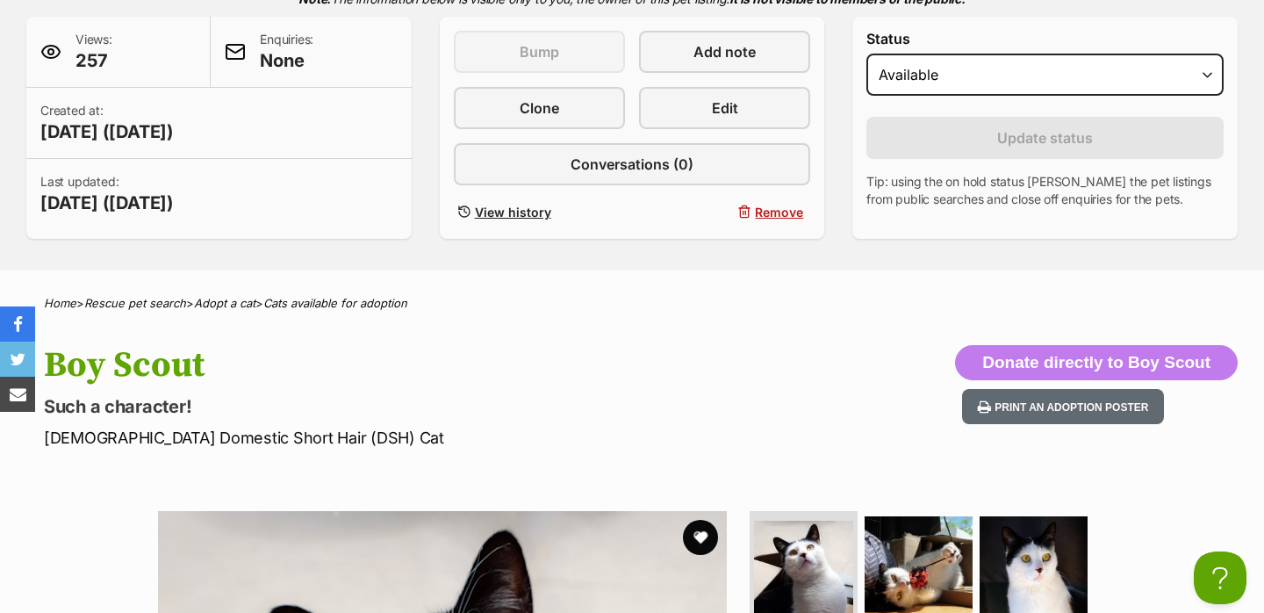
scroll to position [387, 0]
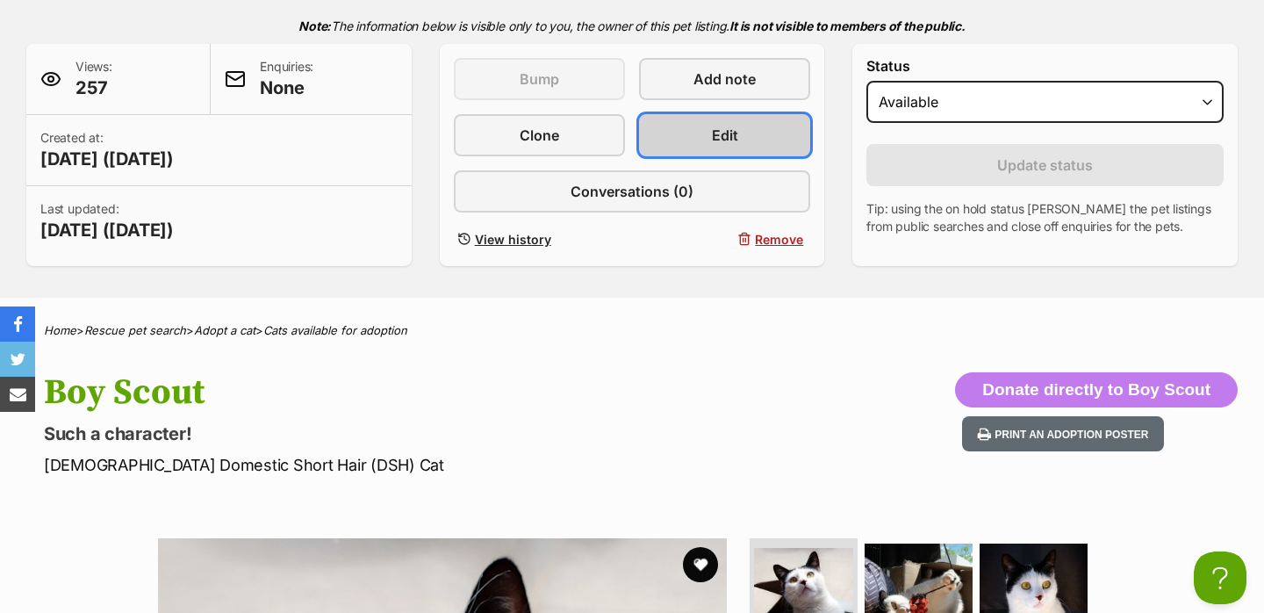
click at [725, 140] on span "Edit" at bounding box center [725, 135] width 26 height 21
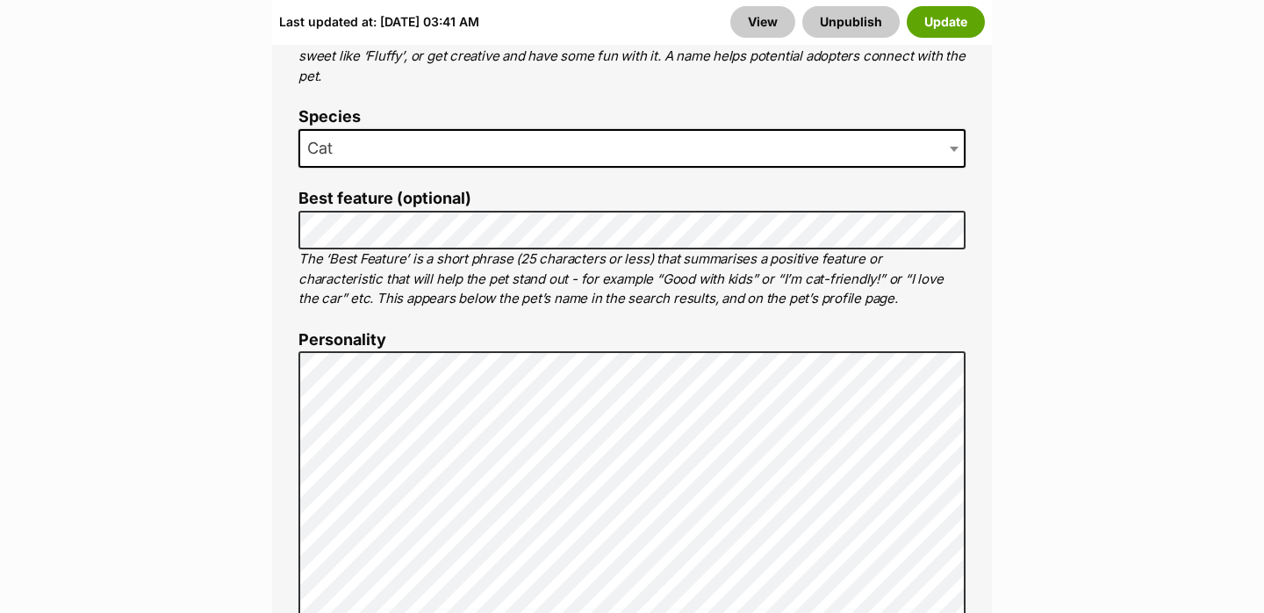
scroll to position [1152, 0]
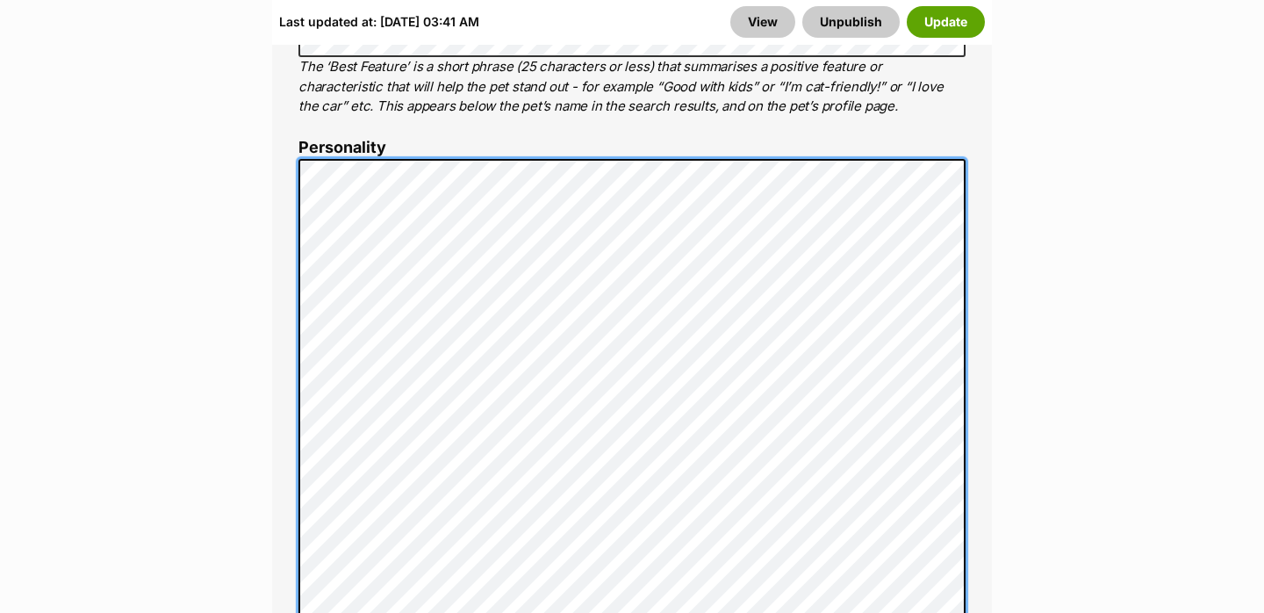
scroll to position [1332, 0]
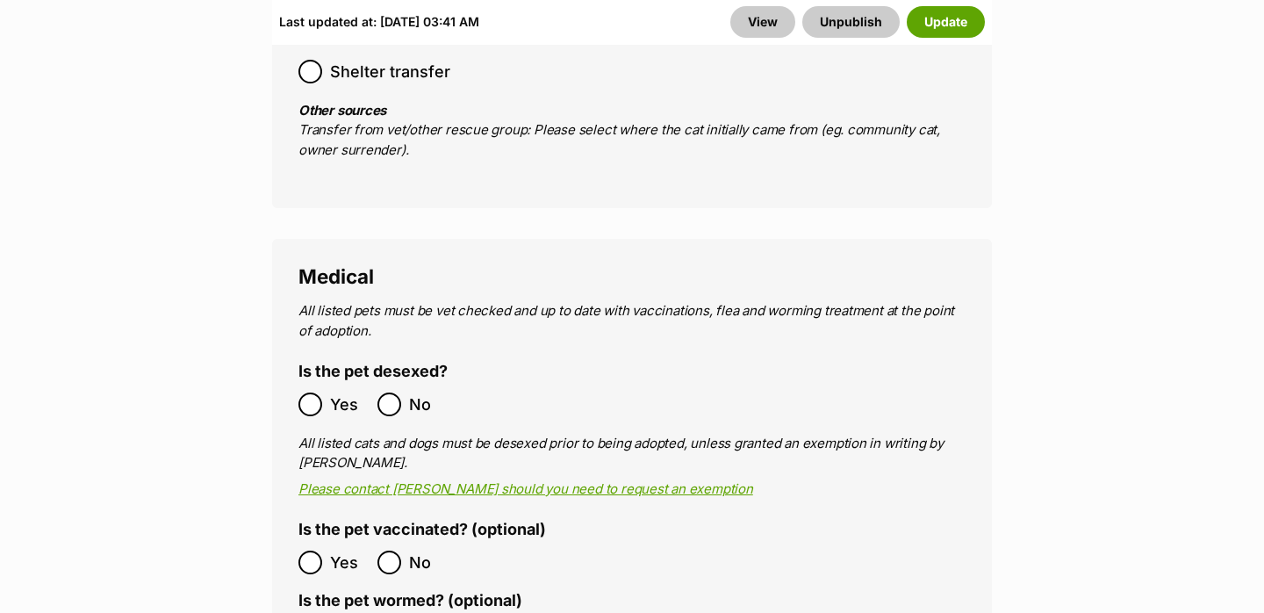
scroll to position [4069, 0]
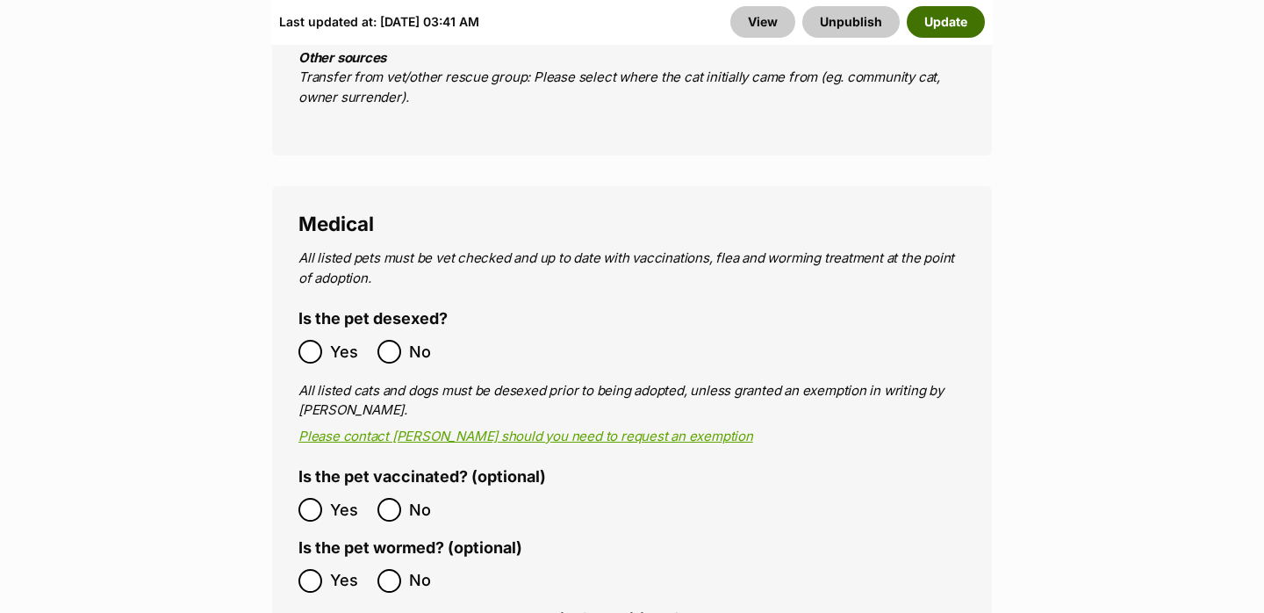
click at [941, 22] on button "Update" at bounding box center [945, 22] width 78 height 32
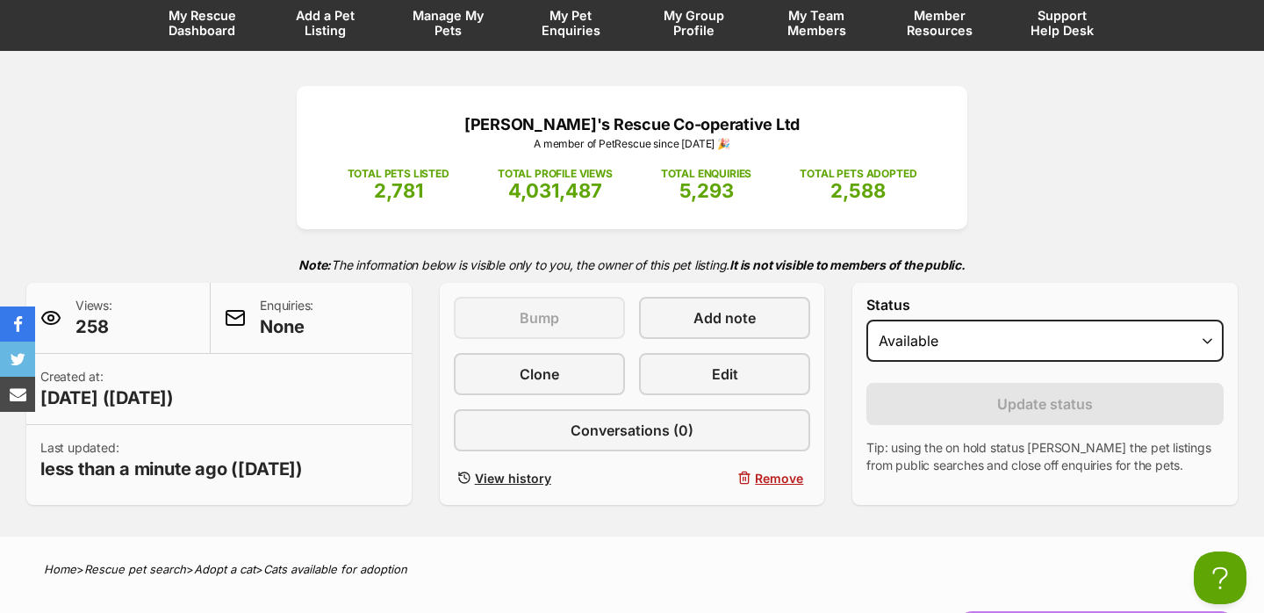
scroll to position [98, 0]
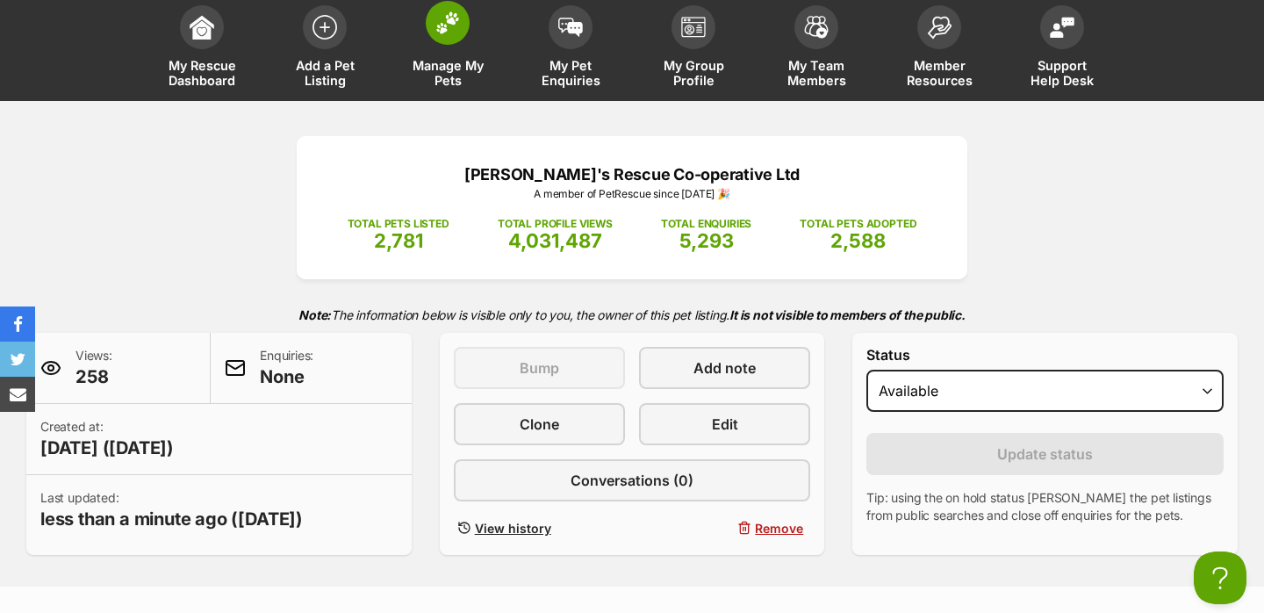
click at [441, 63] on span "Manage My Pets" at bounding box center [447, 73] width 79 height 30
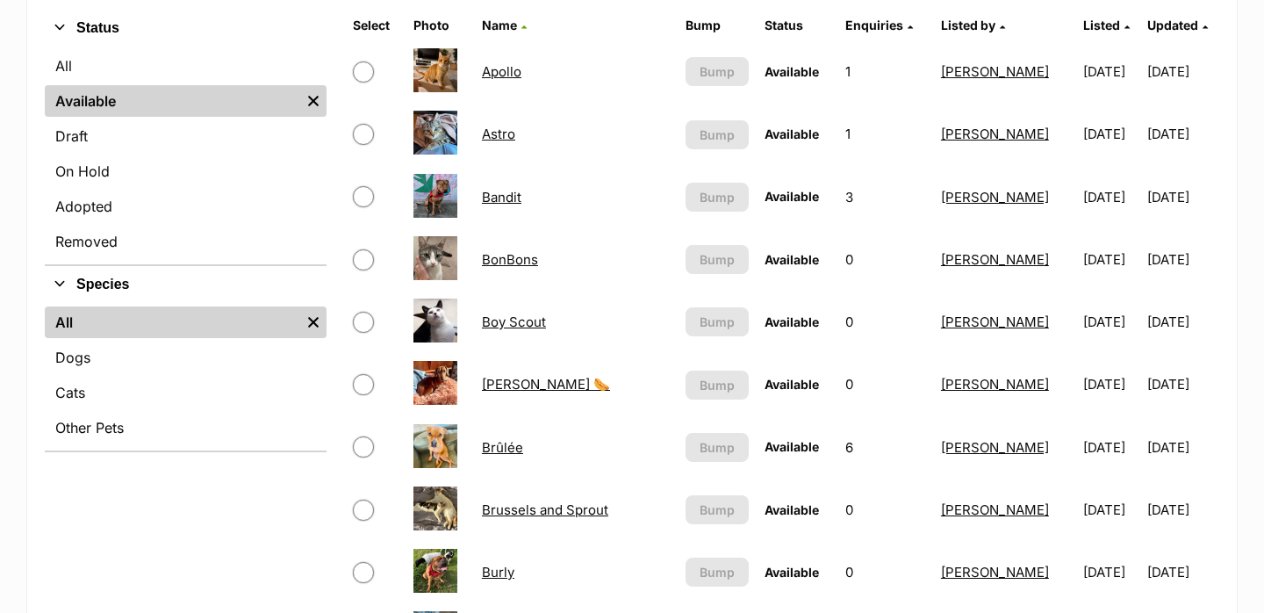
scroll to position [383, 0]
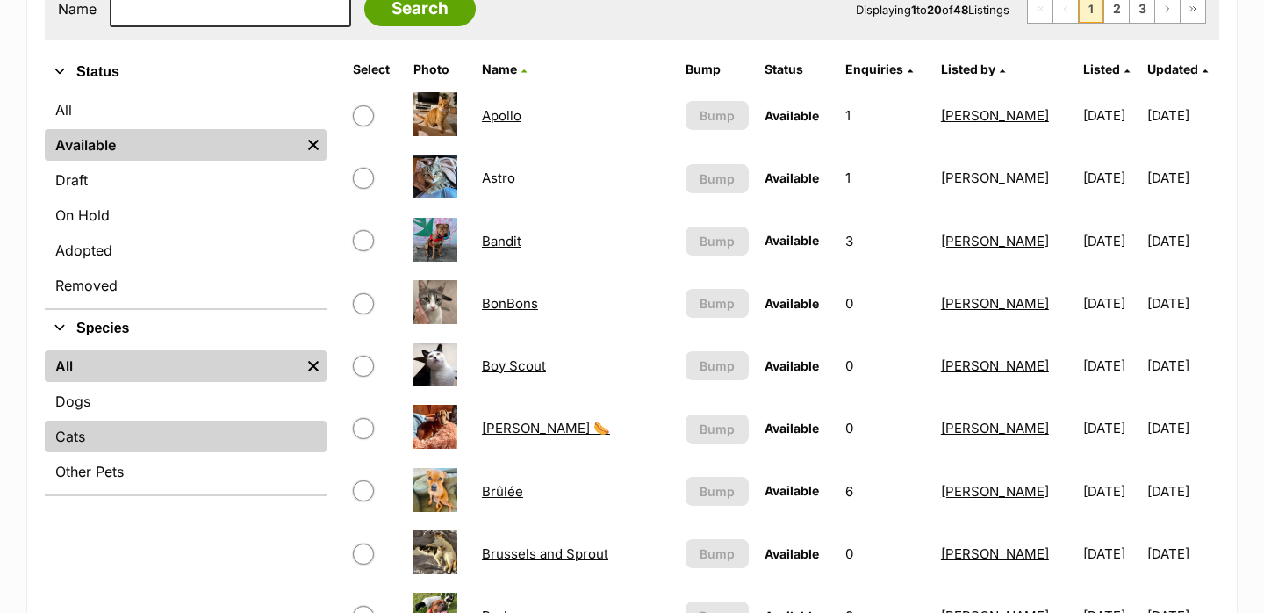
click at [107, 434] on link "Cats" at bounding box center [186, 436] width 282 height 32
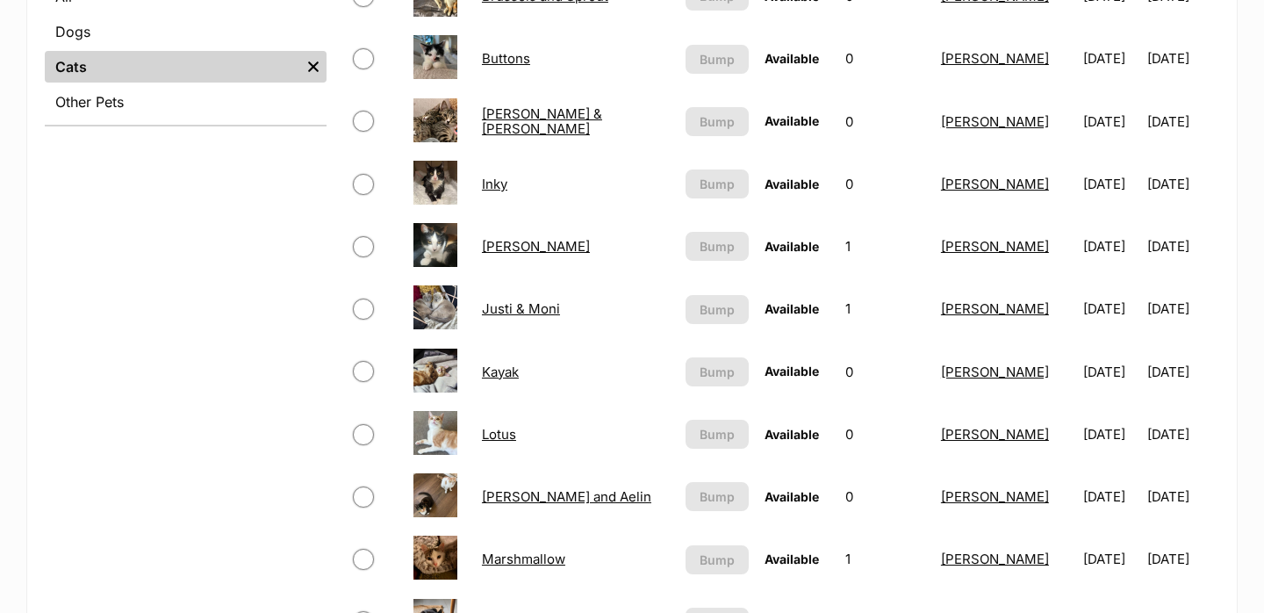
scroll to position [771, 0]
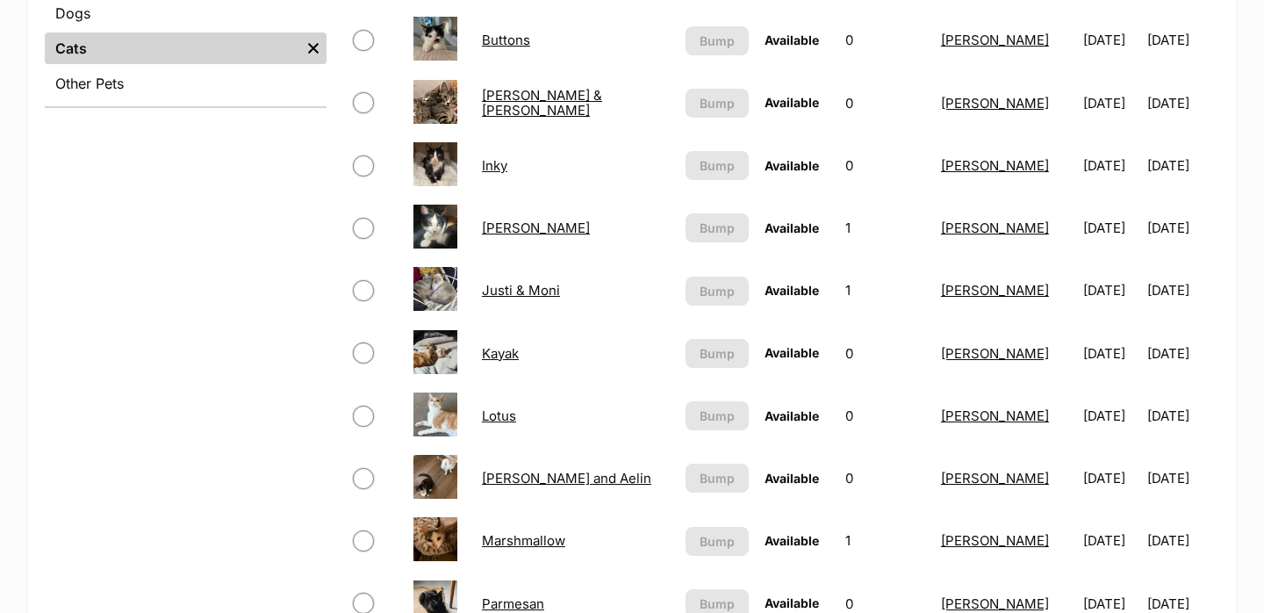
click at [500, 358] on link "Kayak" at bounding box center [500, 353] width 37 height 17
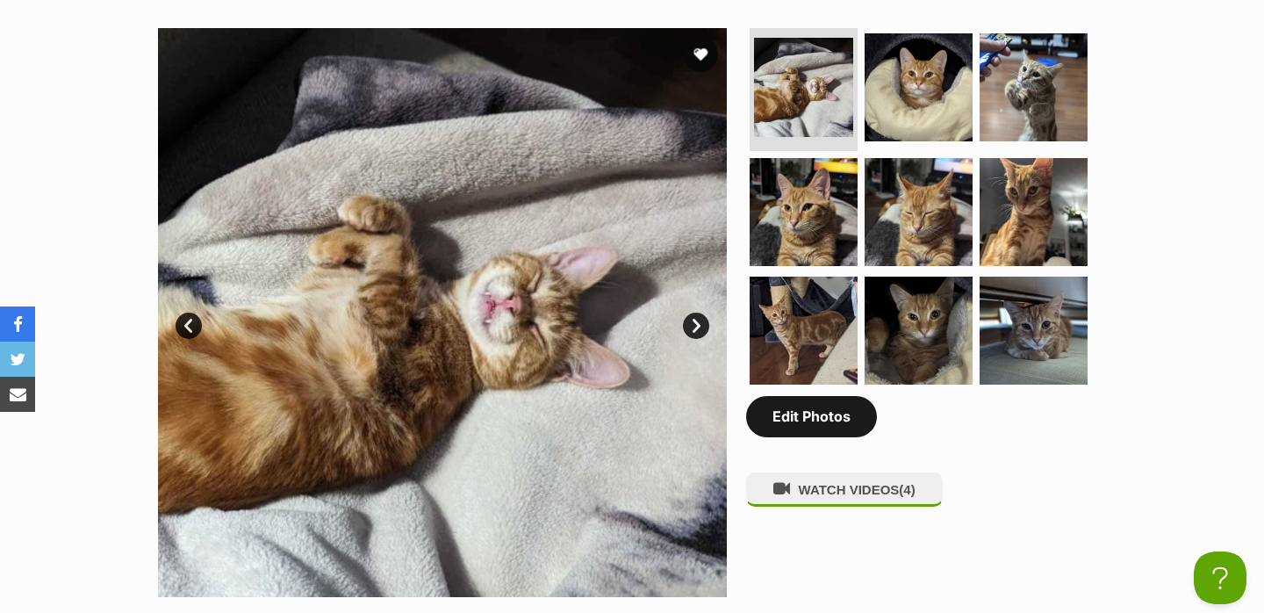
click at [797, 421] on link "Edit Photos" at bounding box center [811, 416] width 131 height 40
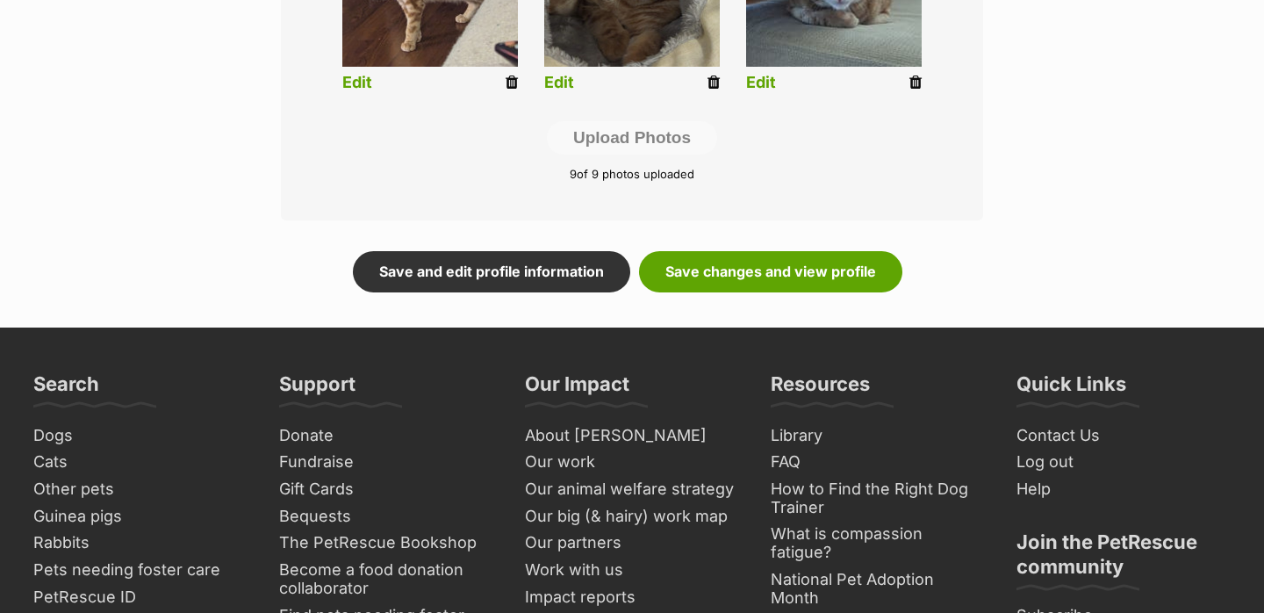
scroll to position [1107, 0]
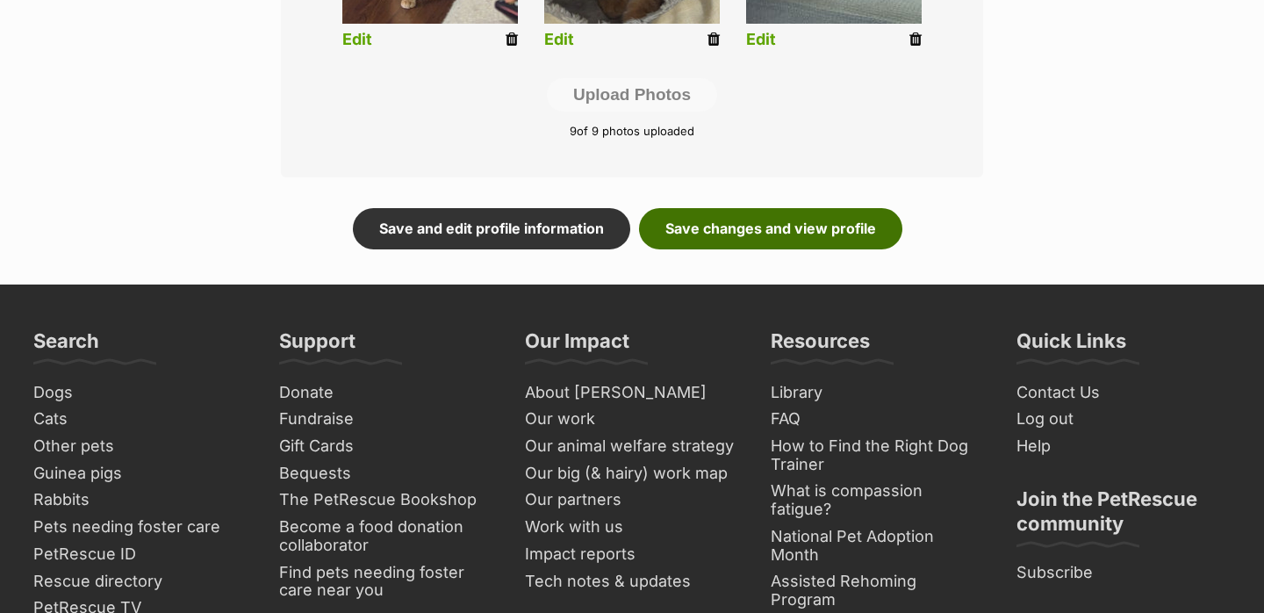
click at [757, 235] on link "Save changes and view profile" at bounding box center [770, 228] width 263 height 40
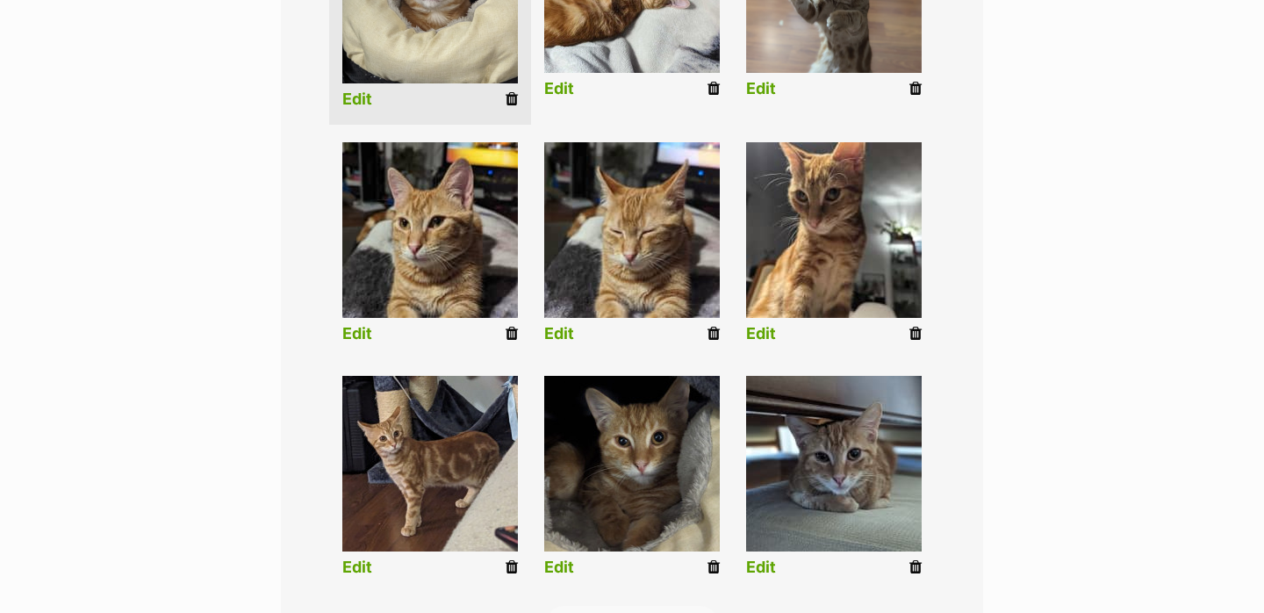
scroll to position [569, 0]
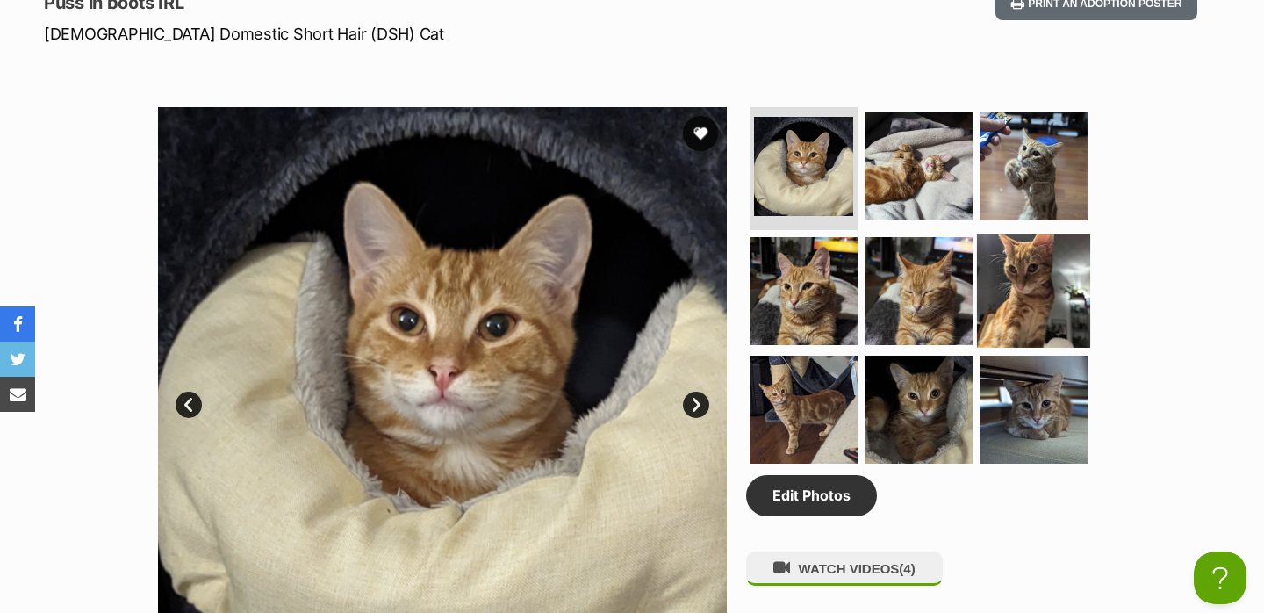
click at [1035, 297] on img at bounding box center [1033, 289] width 113 height 113
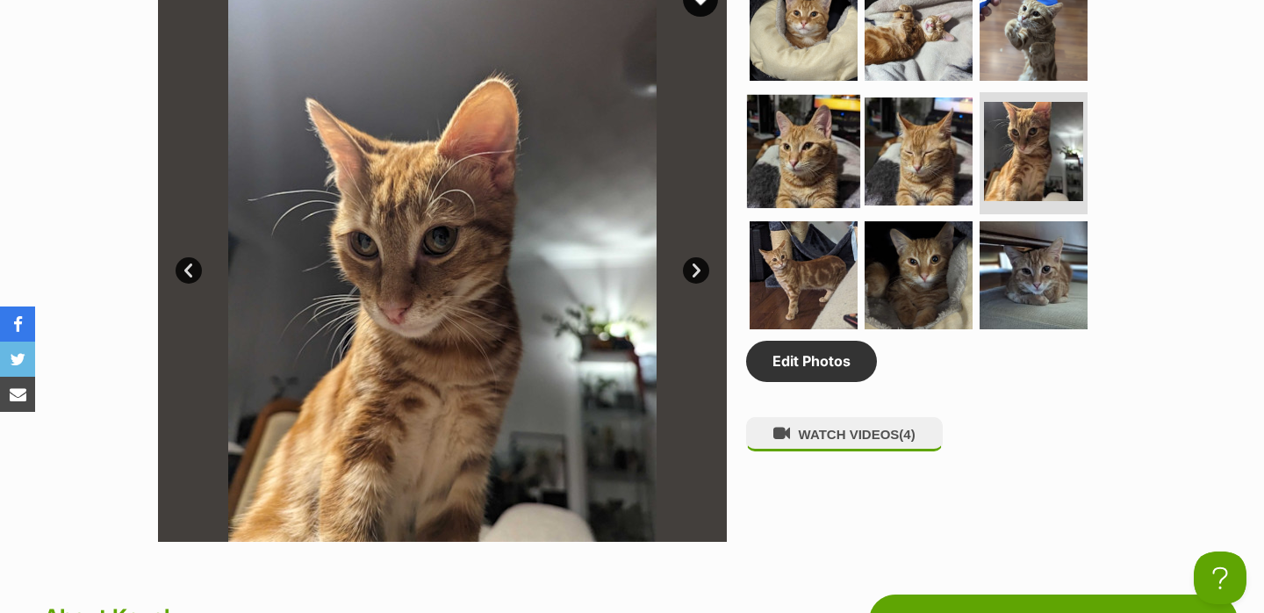
scroll to position [978, 0]
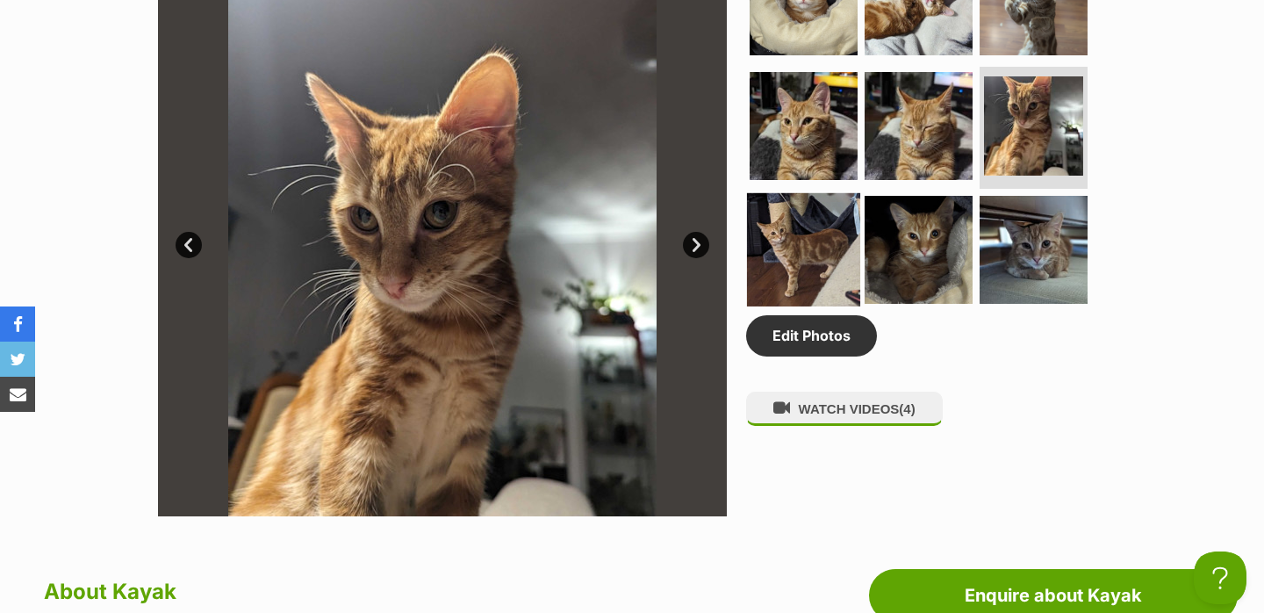
click at [835, 256] on img at bounding box center [803, 249] width 113 height 113
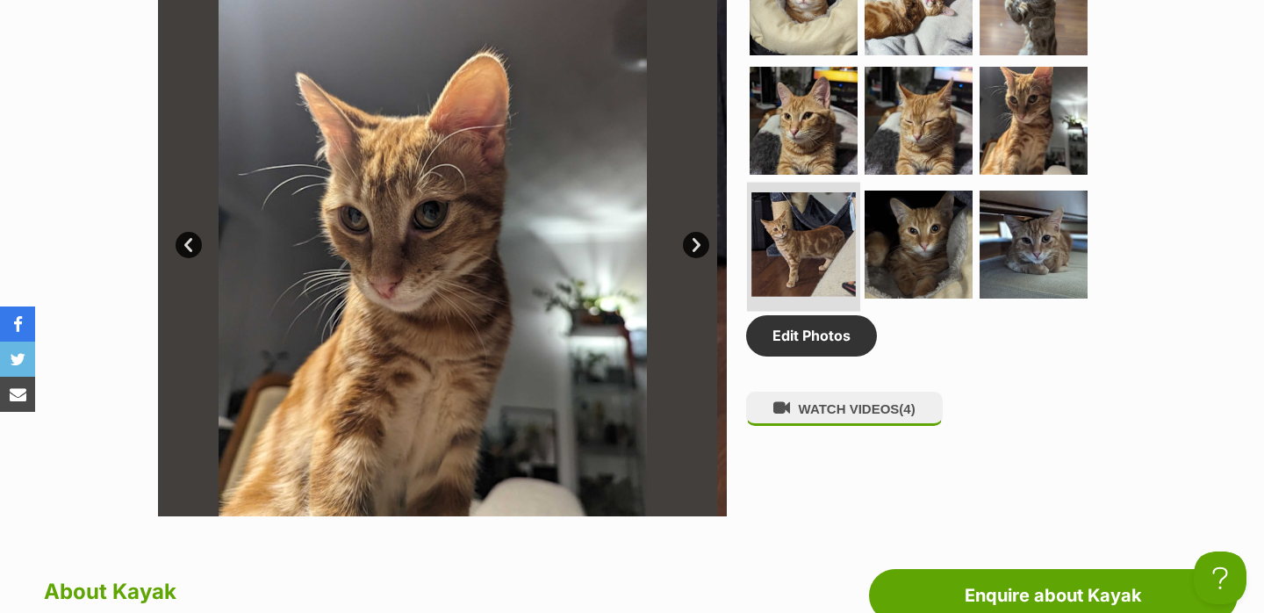
scroll to position [896, 0]
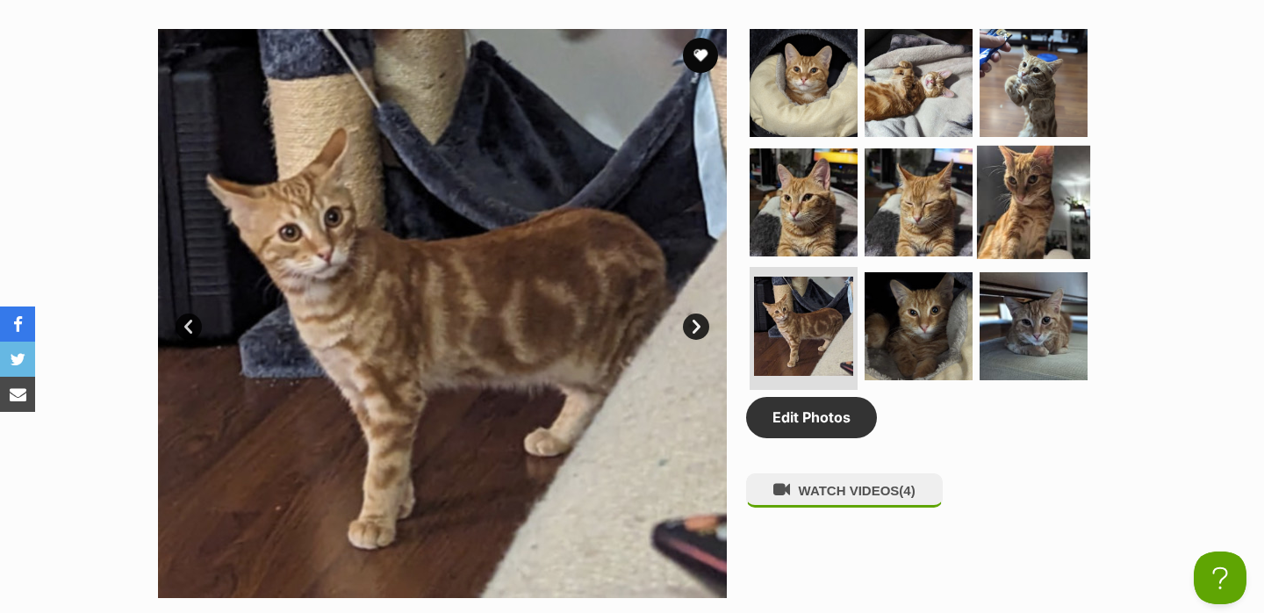
click at [1006, 207] on img at bounding box center [1033, 201] width 113 height 113
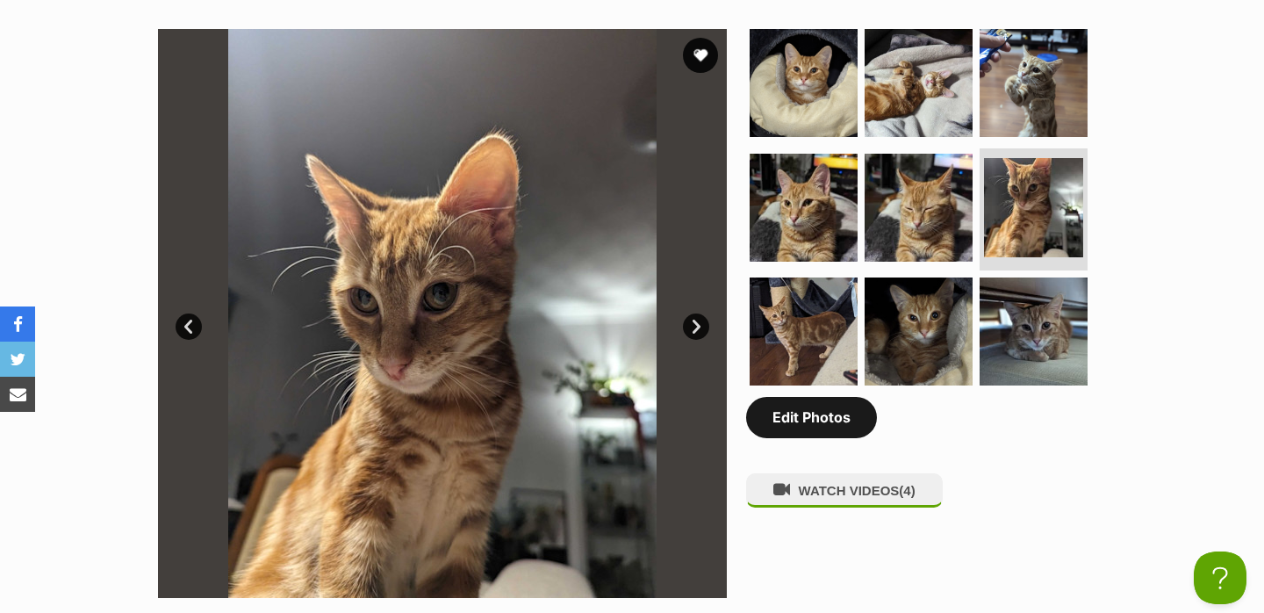
click at [827, 426] on link "Edit Photos" at bounding box center [811, 417] width 131 height 40
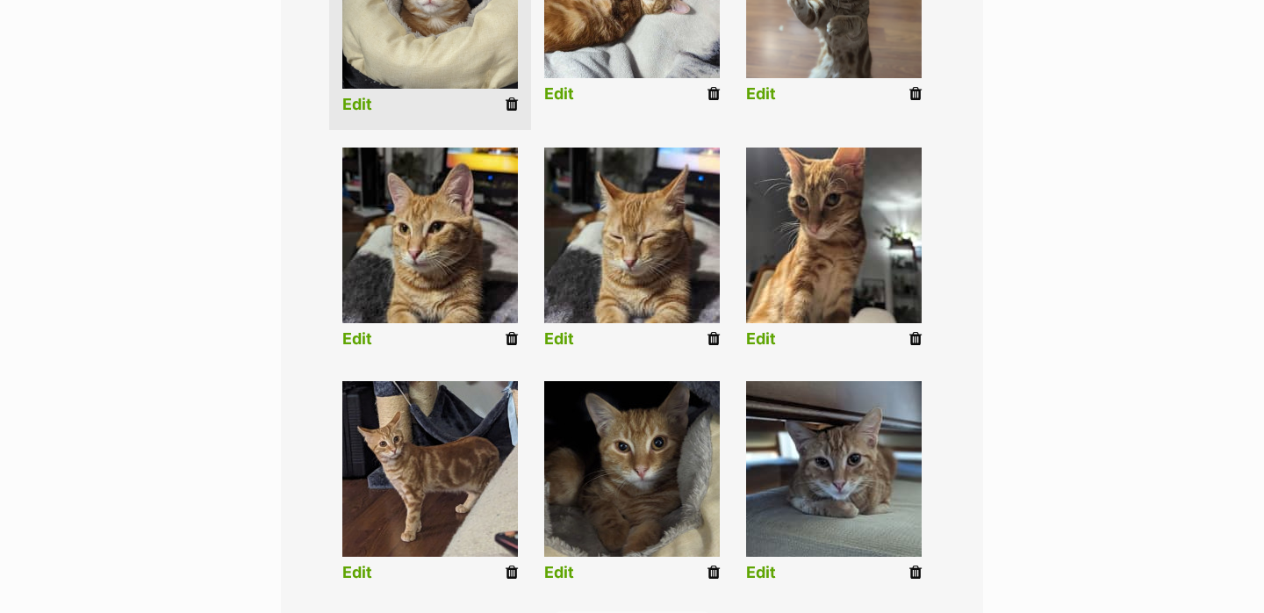
scroll to position [577, 0]
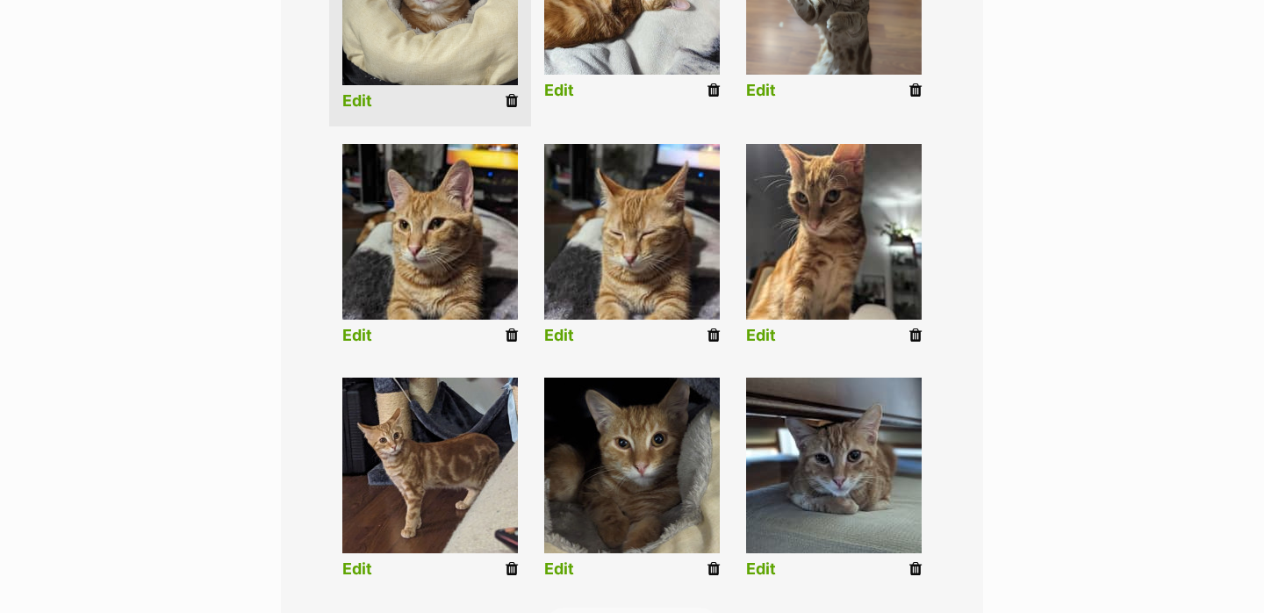
click at [917, 333] on icon at bounding box center [915, 335] width 12 height 16
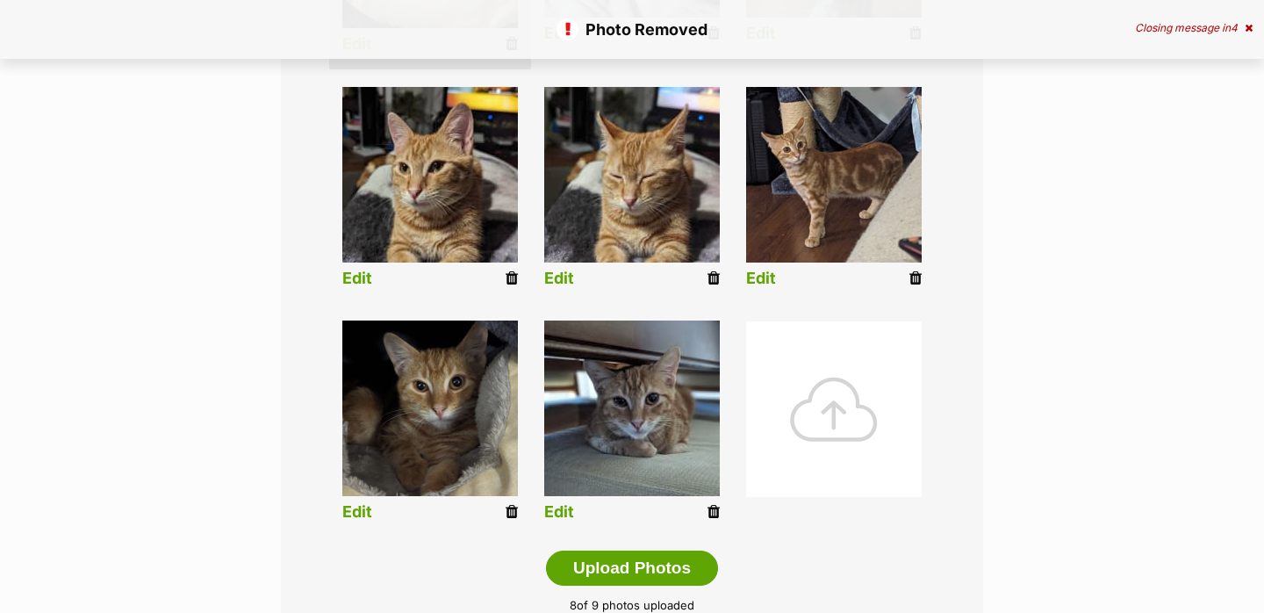
scroll to position [634, 0]
click at [713, 518] on icon at bounding box center [713, 513] width 12 height 16
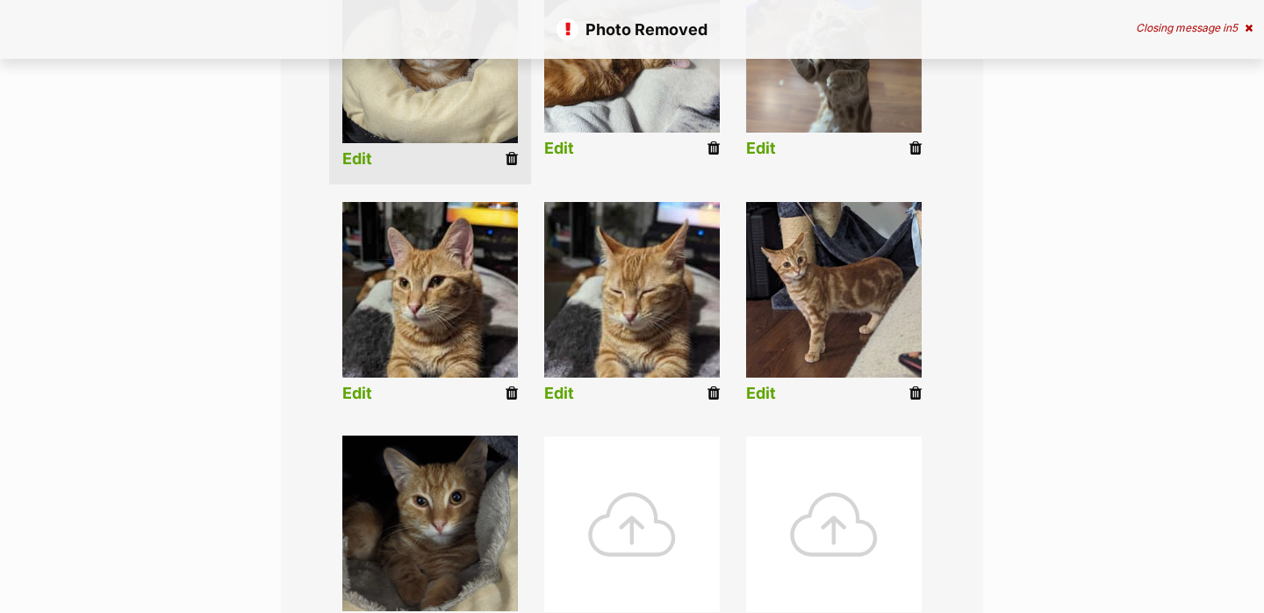
scroll to position [553, 0]
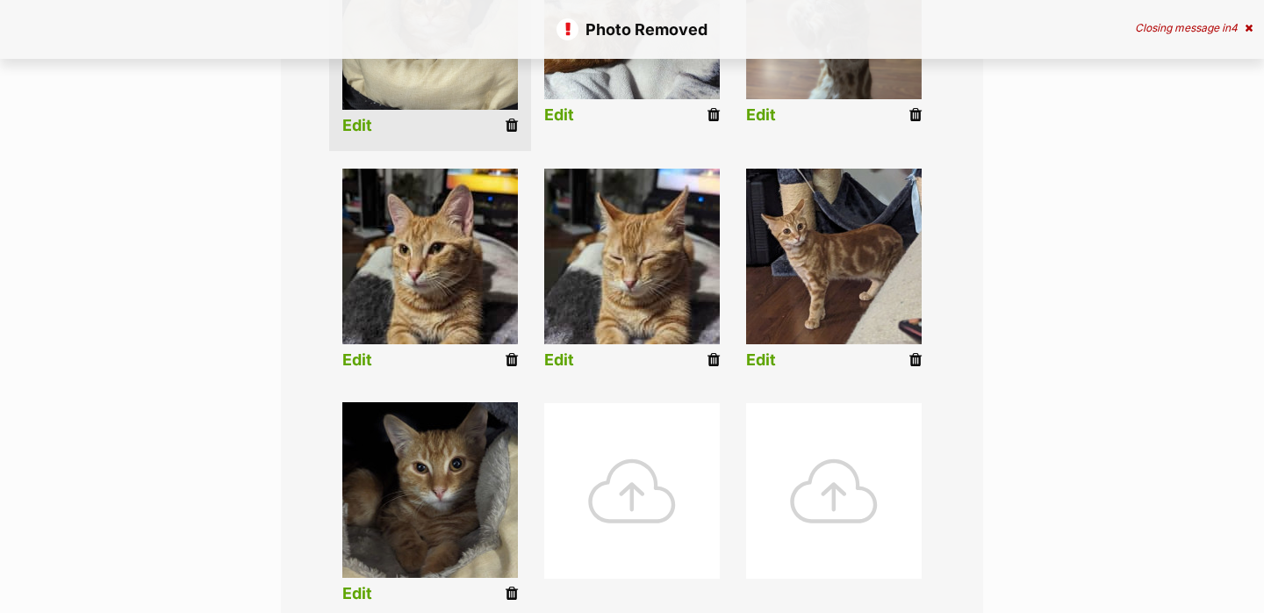
click at [648, 474] on div at bounding box center [632, 491] width 176 height 176
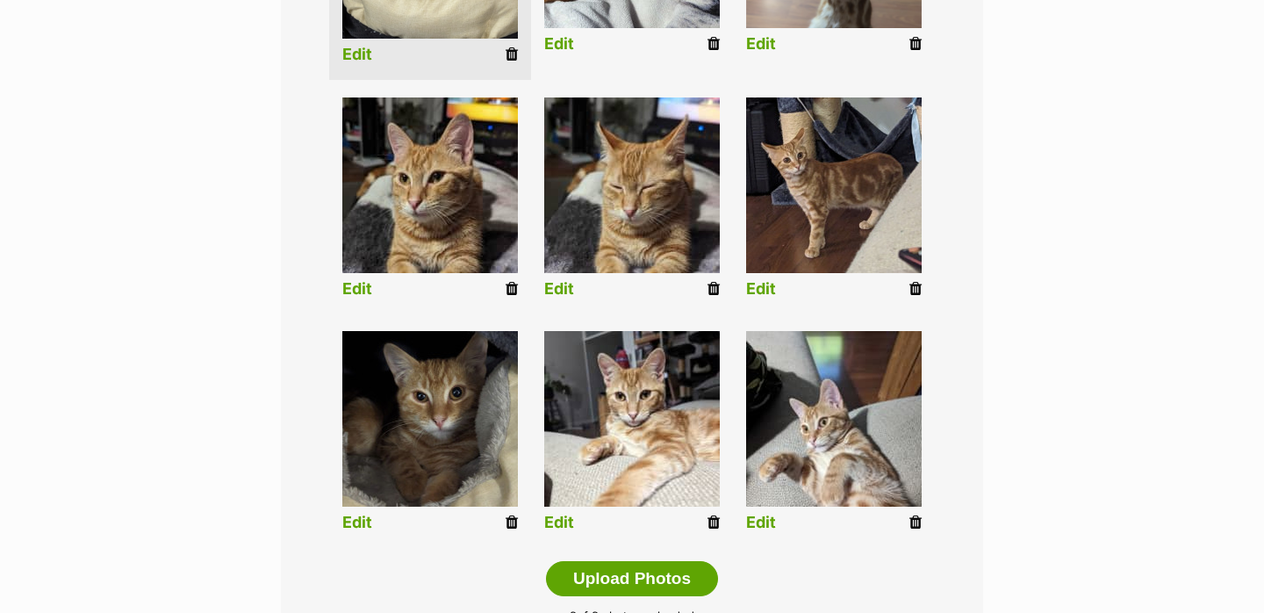
scroll to position [650, 0]
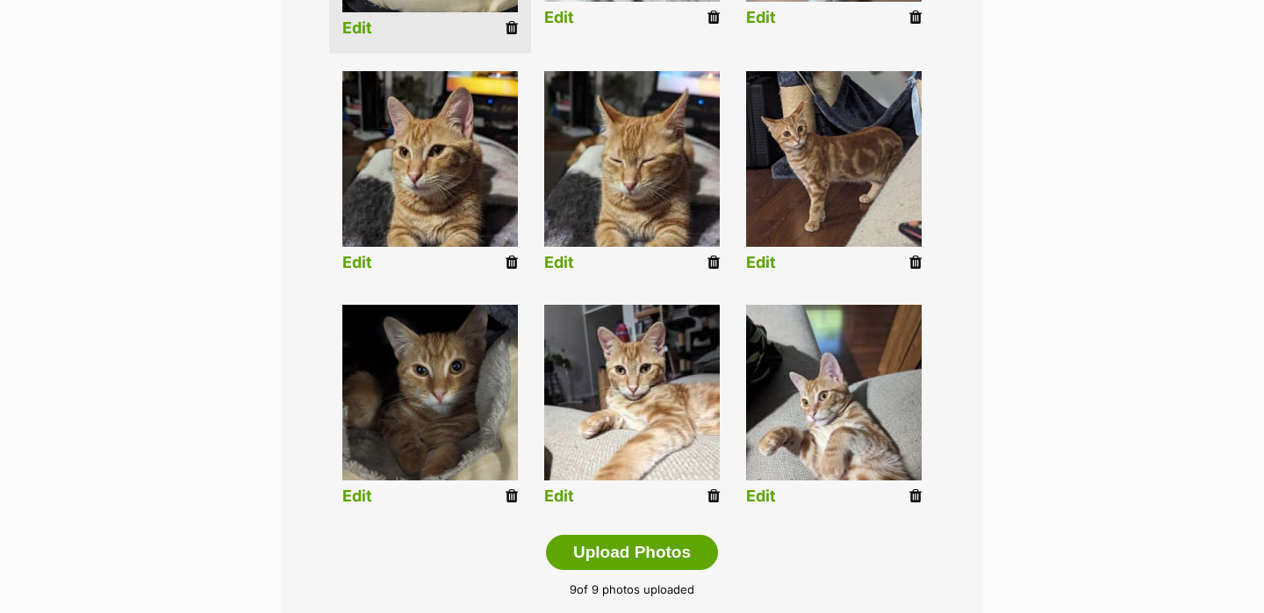
click at [559, 489] on link "Edit" at bounding box center [559, 496] width 30 height 18
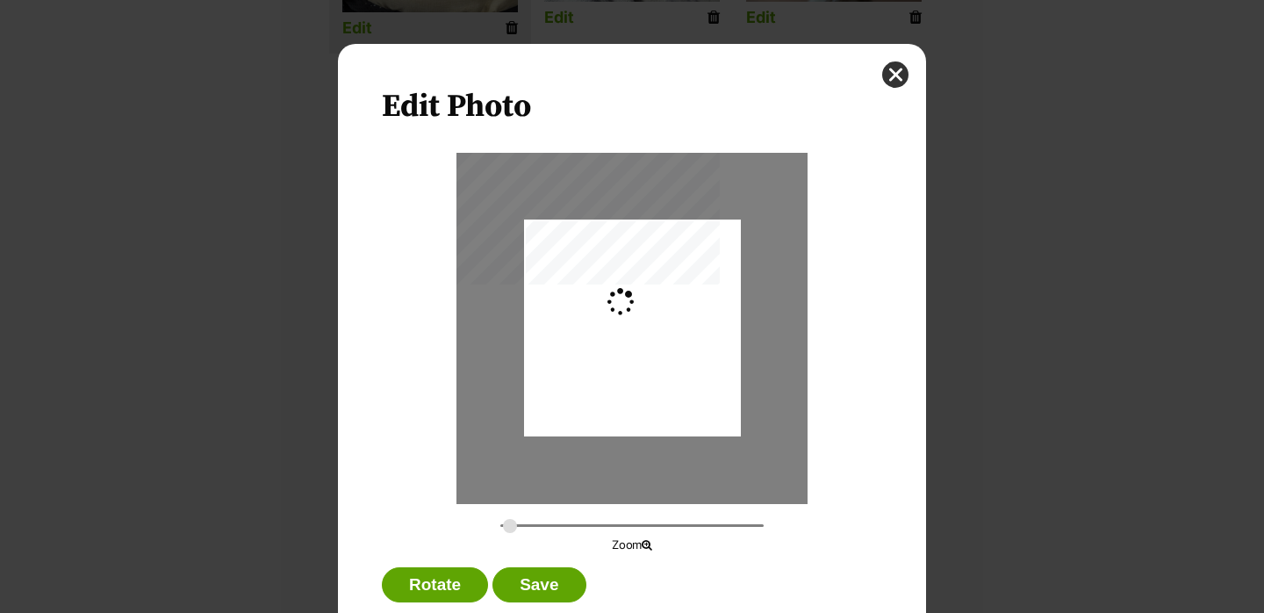
scroll to position [0, 0]
type input "0.3648"
click at [542, 577] on button "Save" at bounding box center [538, 584] width 93 height 35
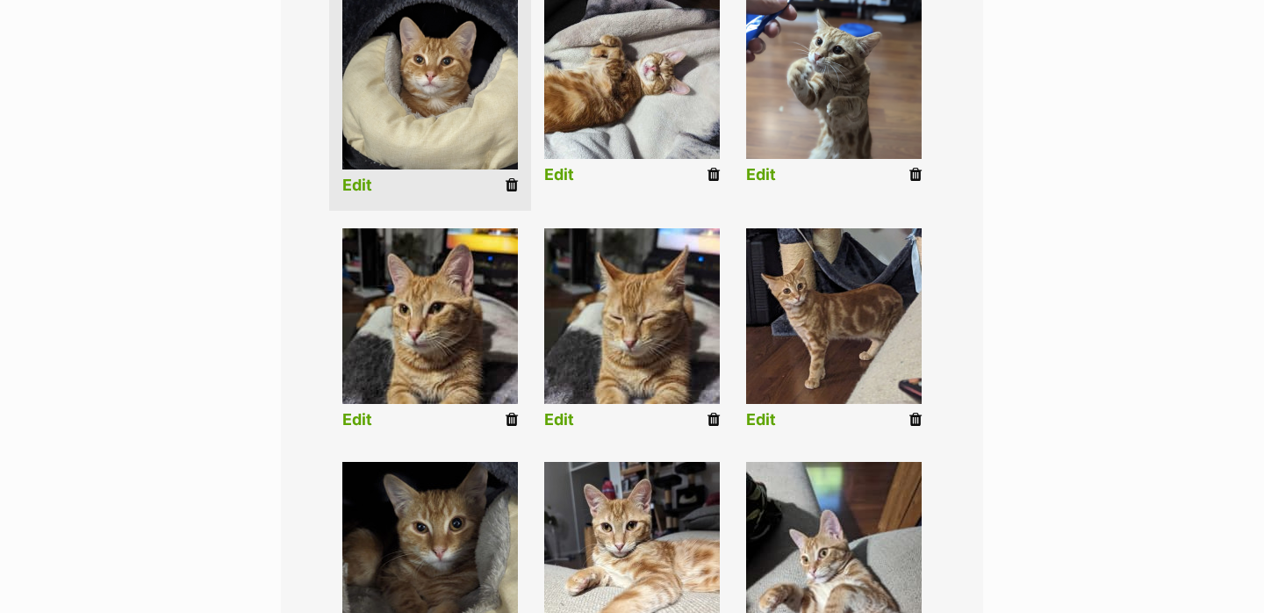
scroll to position [502, 0]
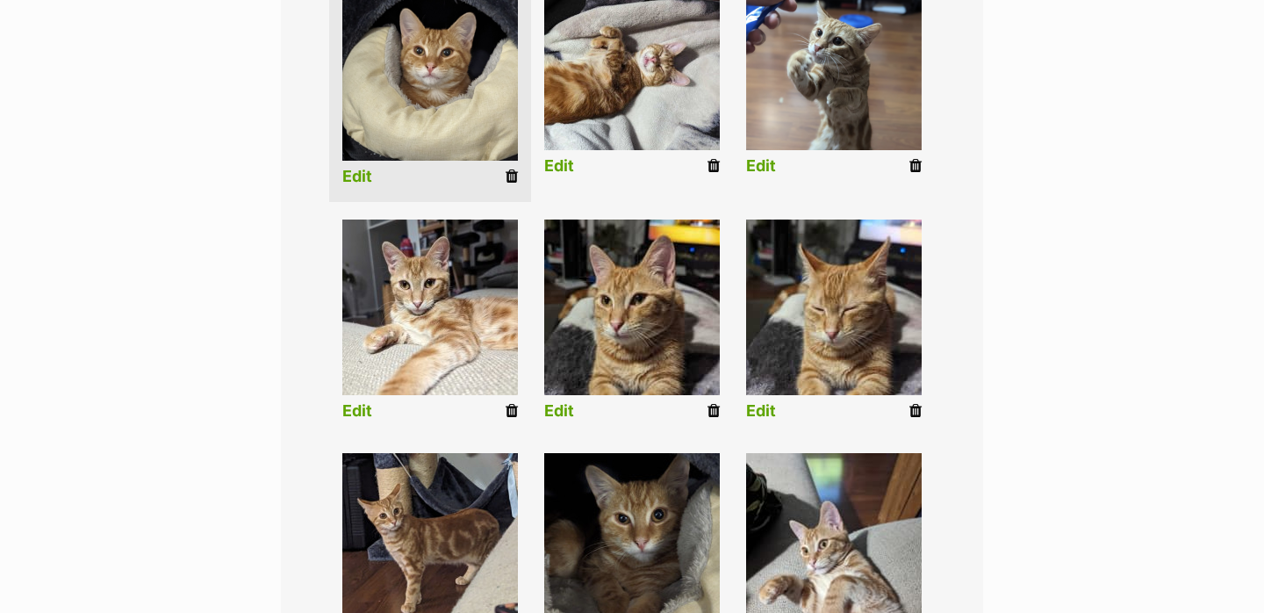
drag, startPoint x: 641, startPoint y: 570, endPoint x: 634, endPoint y: 562, distance: 10.7
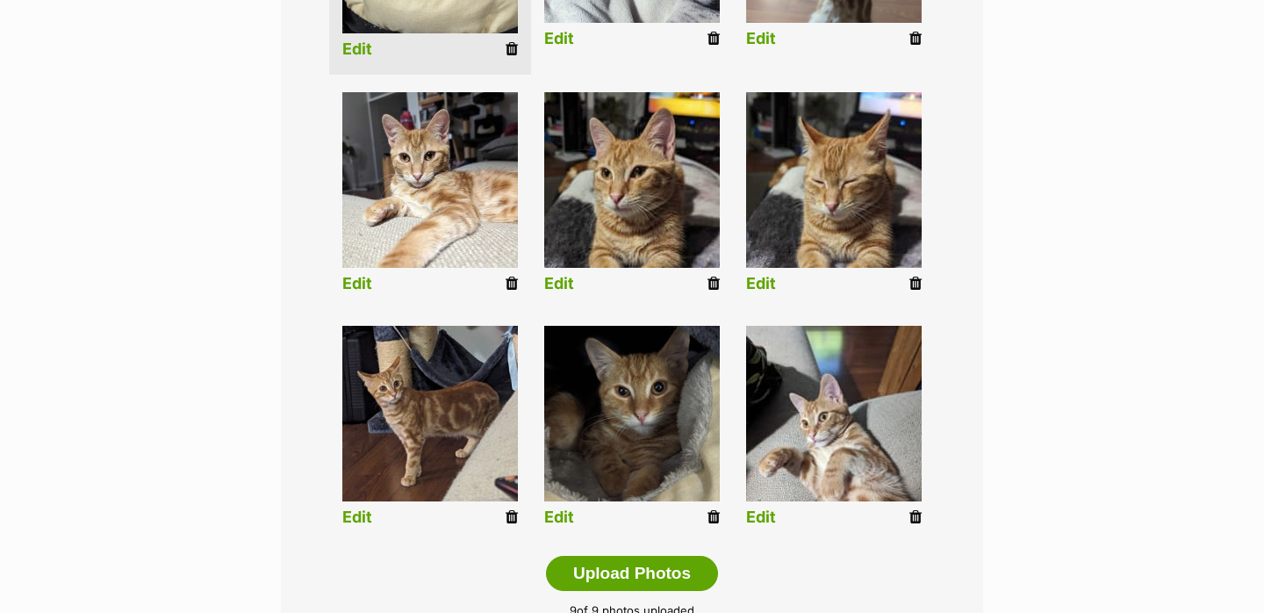
scroll to position [649, 0]
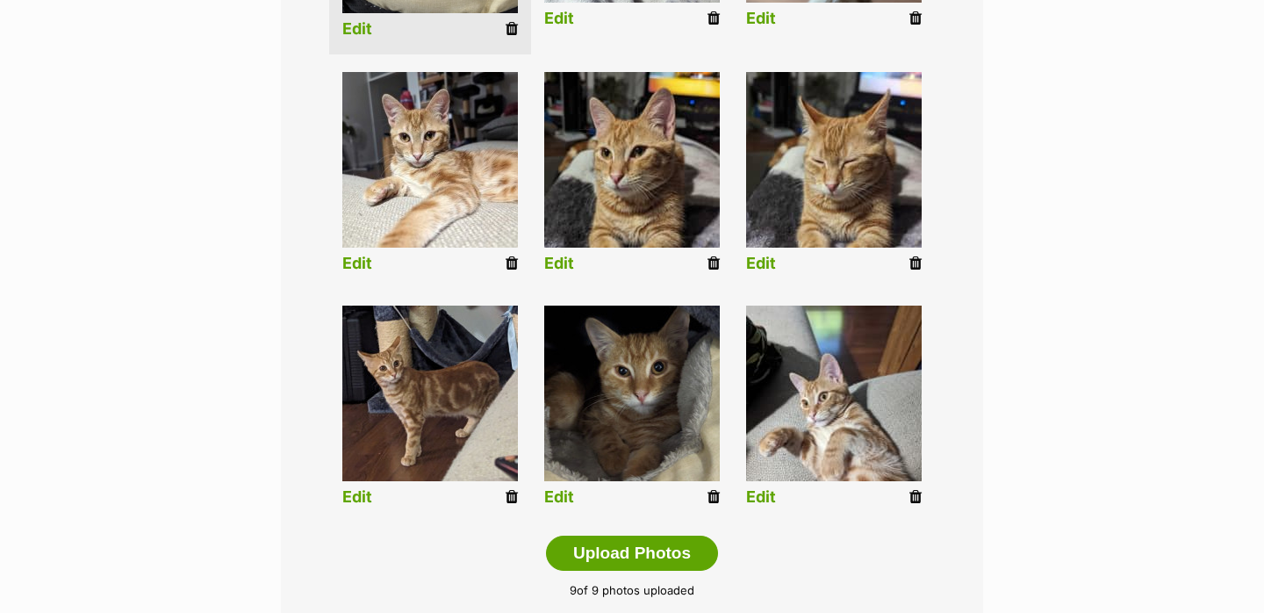
click at [776, 503] on li "Edit" at bounding box center [834, 410] width 202 height 226
click at [761, 496] on link "Edit" at bounding box center [761, 497] width 30 height 18
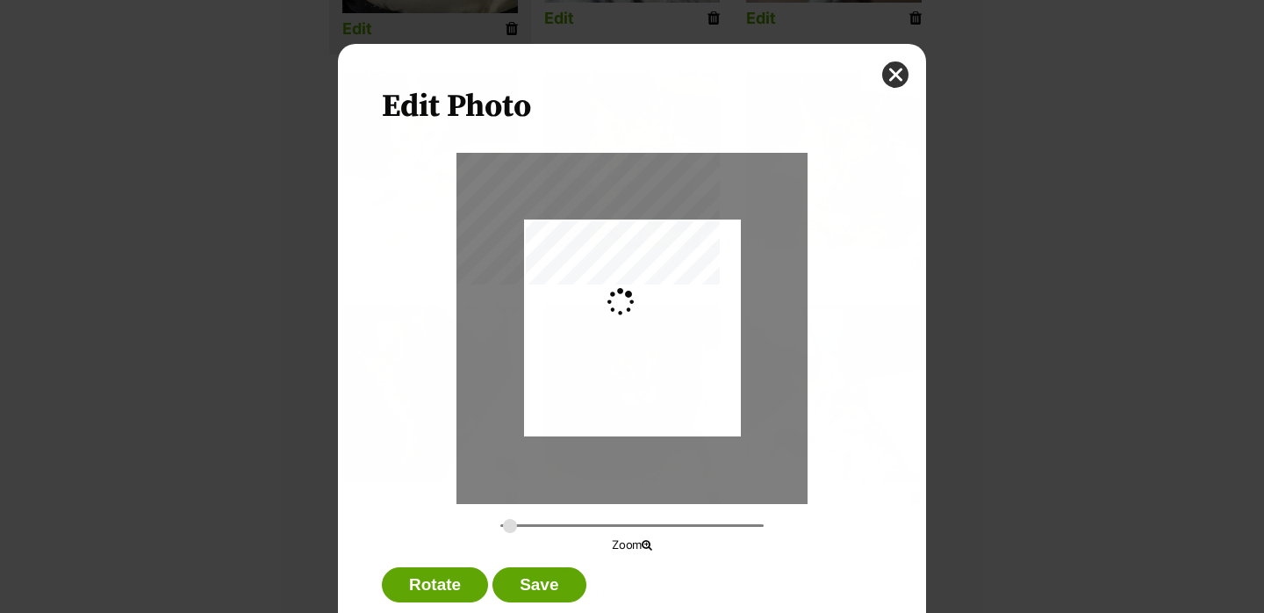
scroll to position [0, 0]
type input "0.2744"
drag, startPoint x: 718, startPoint y: 439, endPoint x: 718, endPoint y: 420, distance: 18.4
click at [718, 420] on div "Dialog Window - Close (Press escape to close)" at bounding box center [632, 310] width 217 height 288
click at [899, 76] on button "close" at bounding box center [895, 74] width 26 height 26
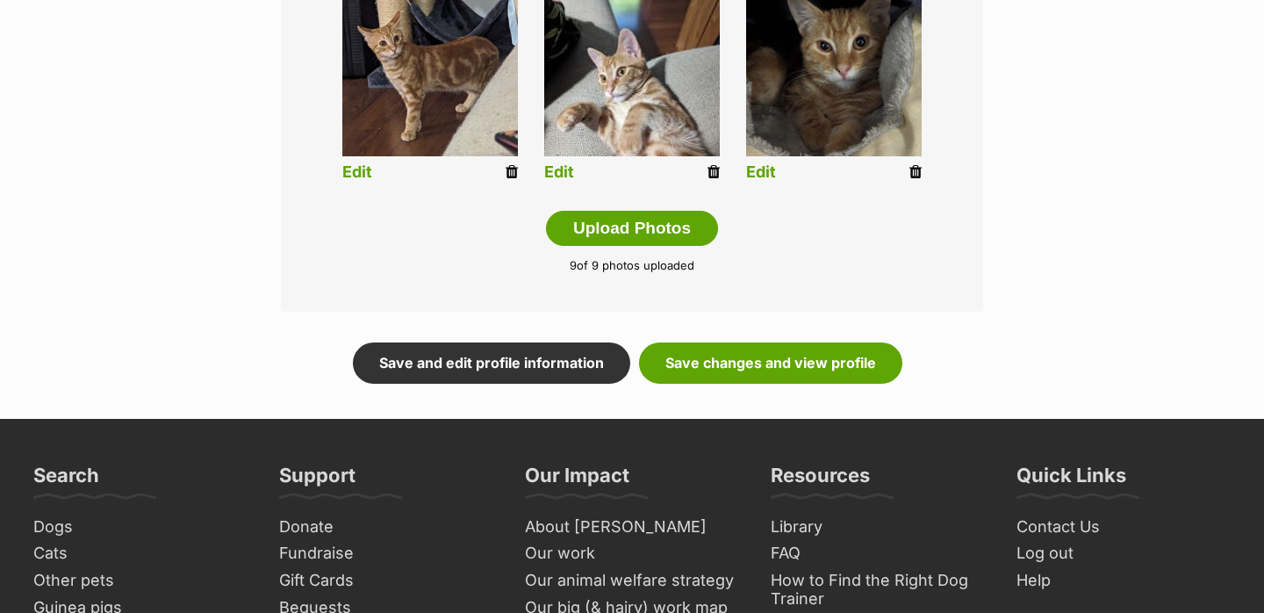
scroll to position [970, 0]
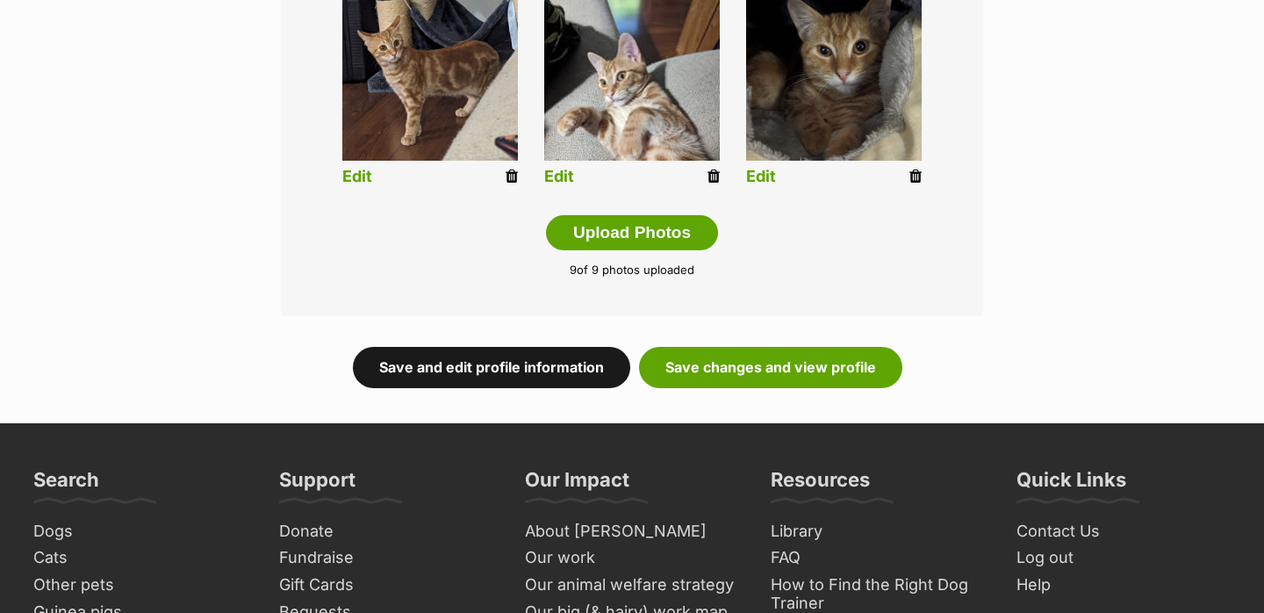
click at [548, 369] on link "Save and edit profile information" at bounding box center [491, 367] width 277 height 40
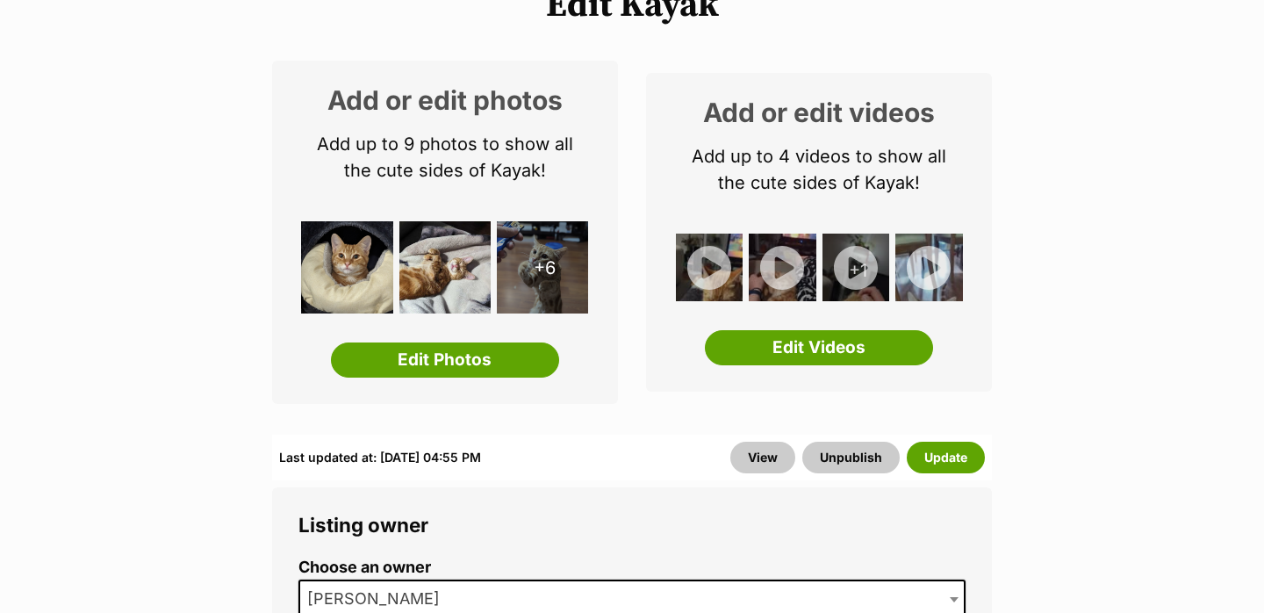
scroll to position [232, 0]
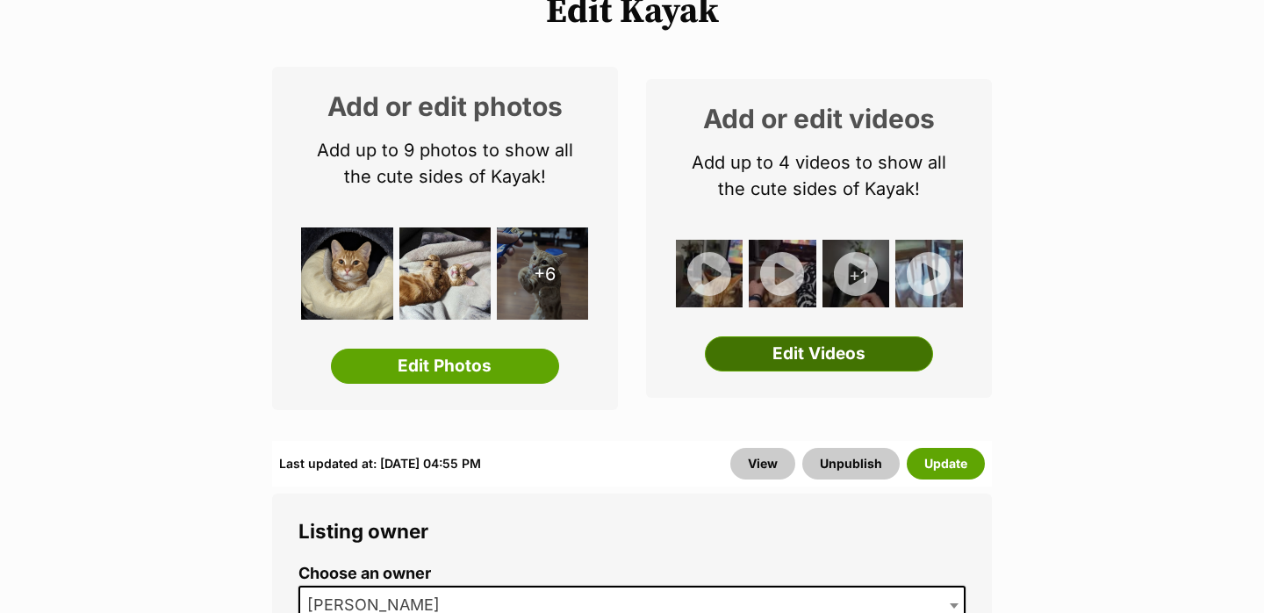
click at [815, 344] on link "Edit Videos" at bounding box center [819, 353] width 228 height 35
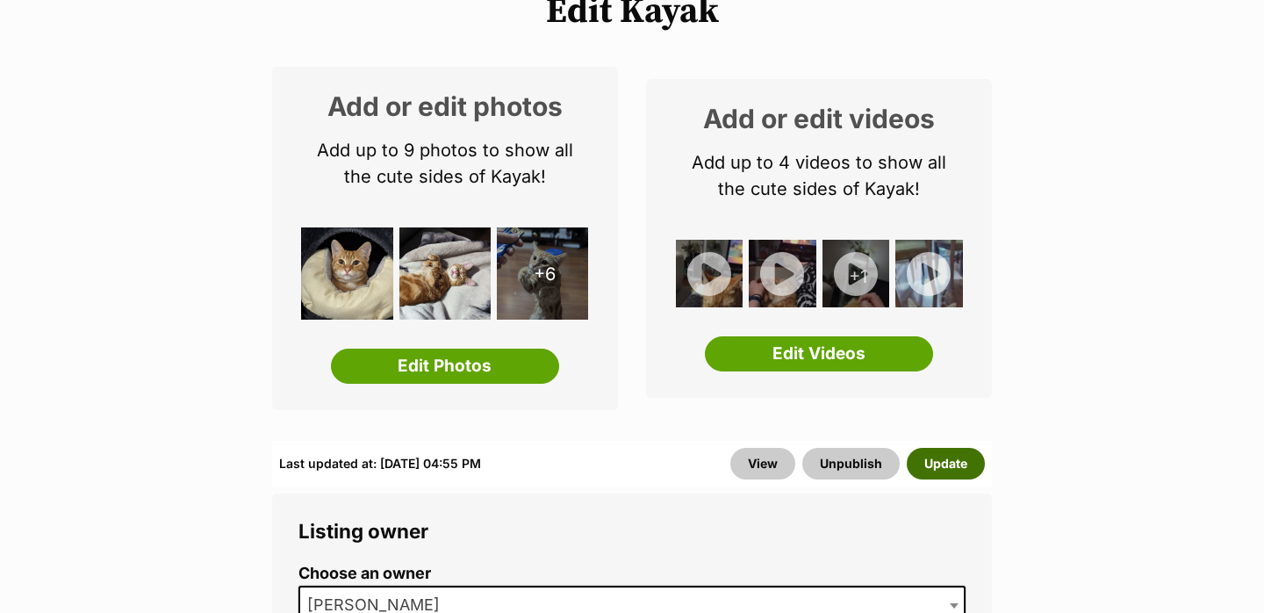
click at [961, 462] on button "Update" at bounding box center [945, 464] width 78 height 32
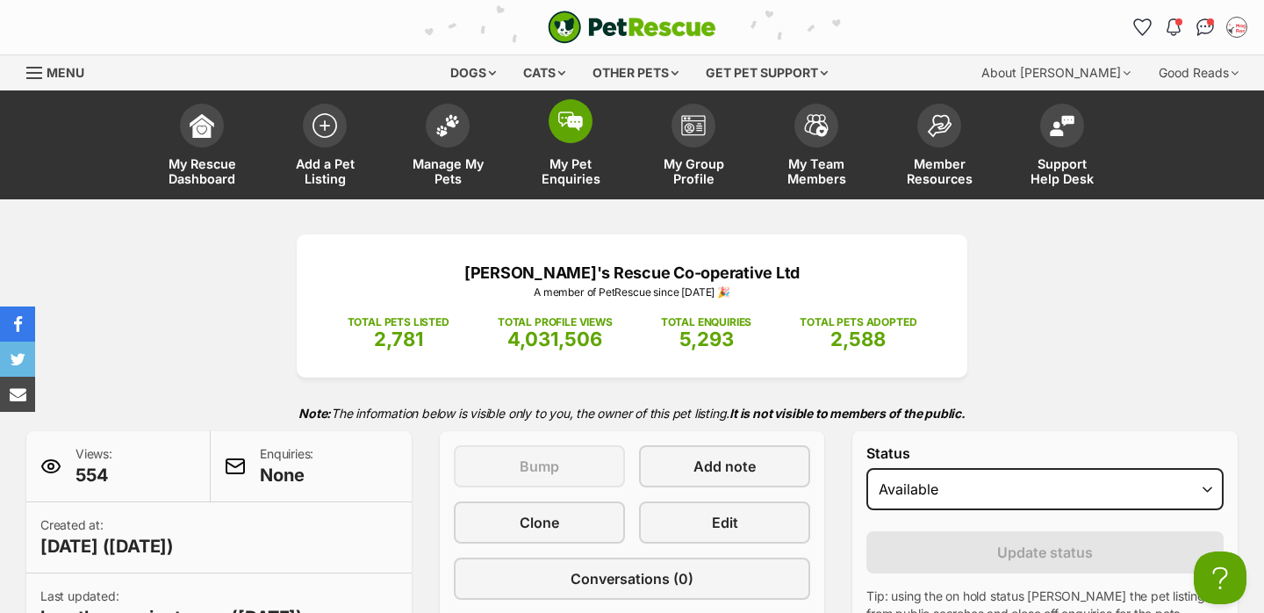
click at [457, 123] on img at bounding box center [447, 125] width 25 height 23
click at [448, 122] on img at bounding box center [447, 121] width 25 height 23
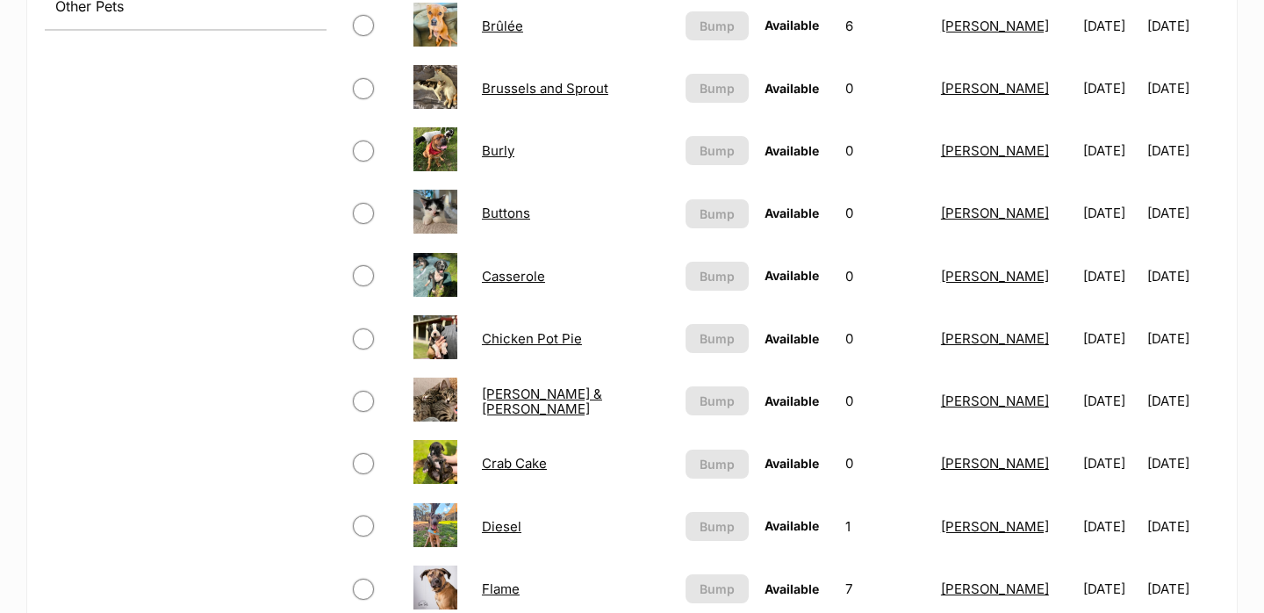
scroll to position [875, 0]
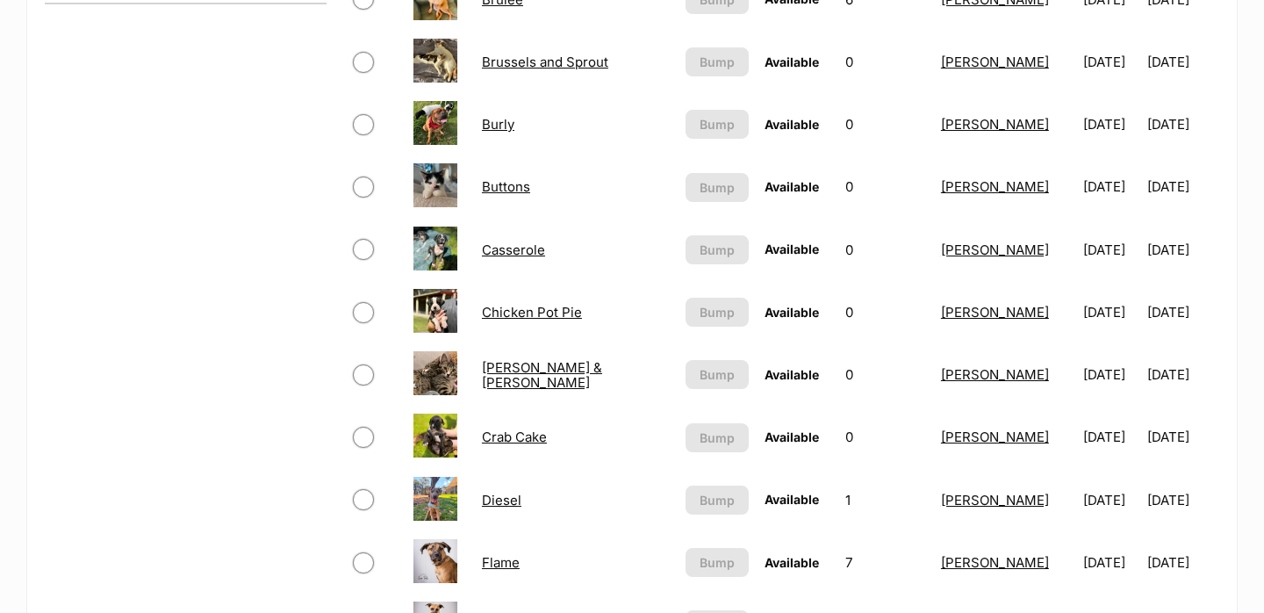
click at [534, 310] on link "Chicken Pot Pie" at bounding box center [532, 312] width 100 height 17
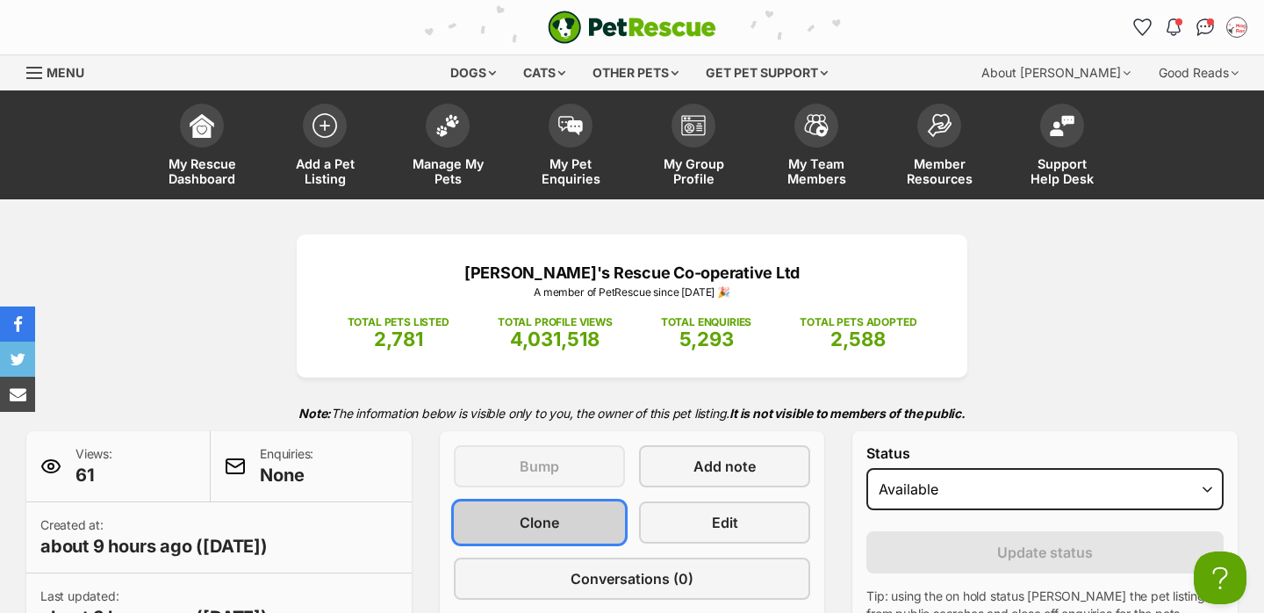
click at [533, 527] on span "Clone" at bounding box center [538, 522] width 39 height 21
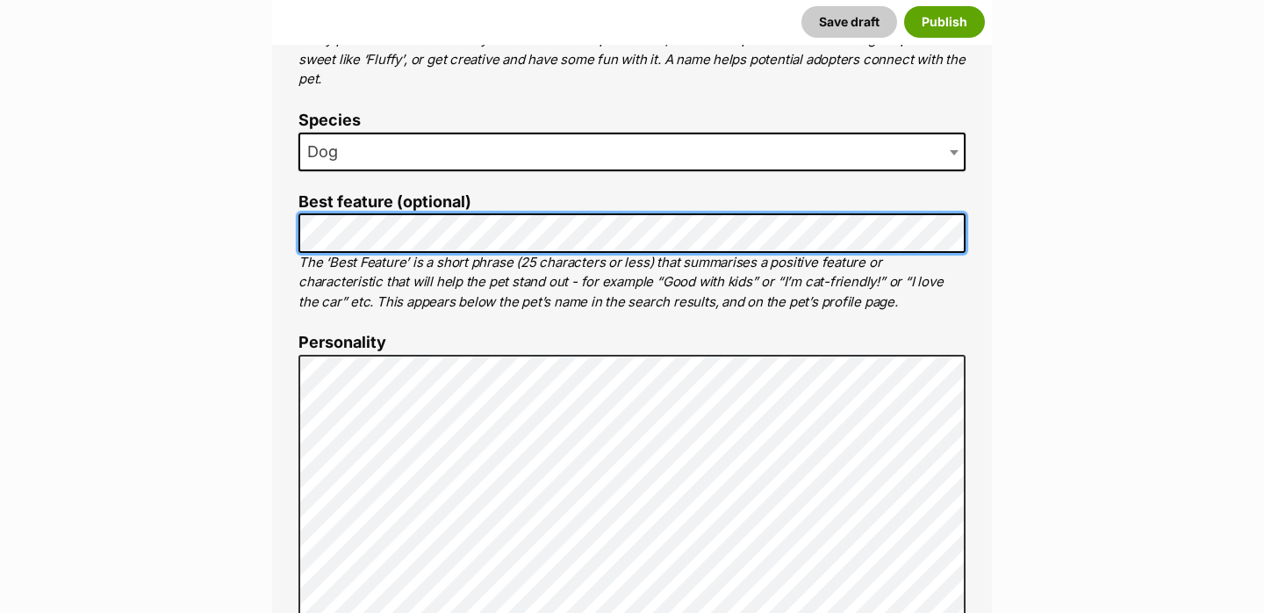
scroll to position [792, 0]
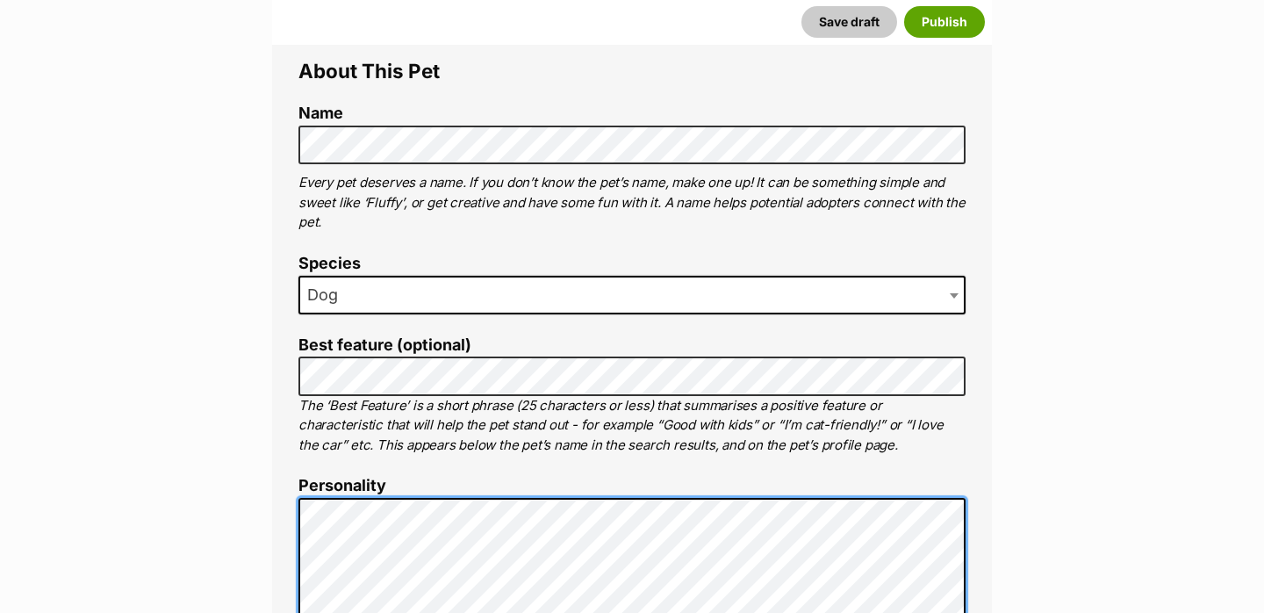
scroll to position [540, 0]
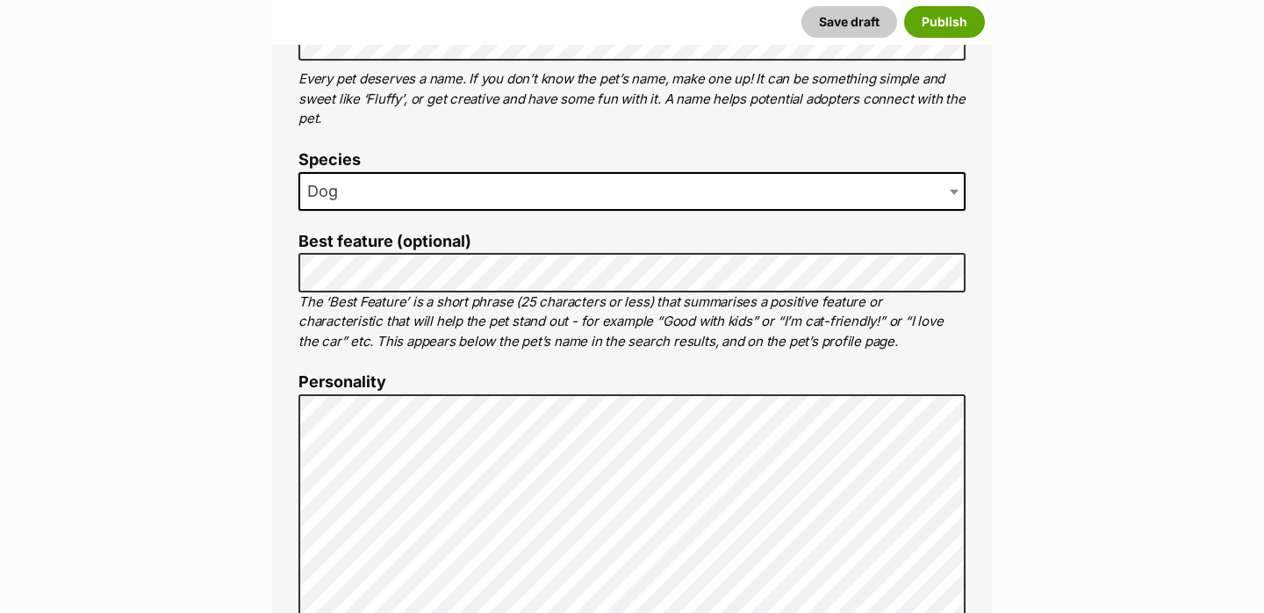
scroll to position [777, 0]
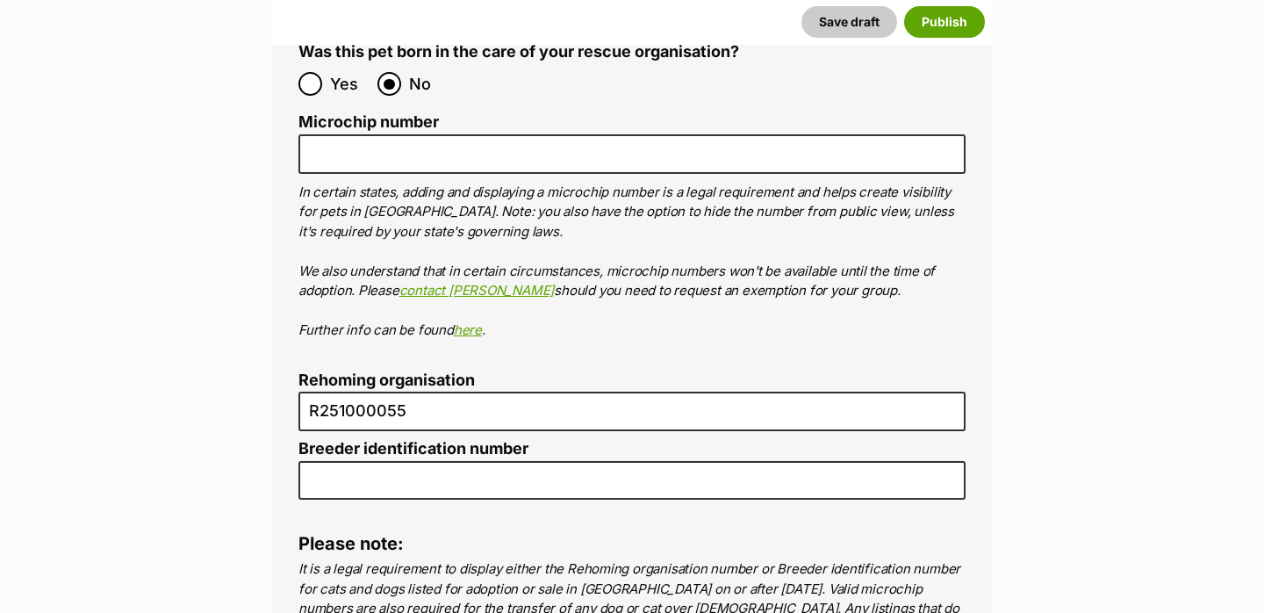
scroll to position [6449, 0]
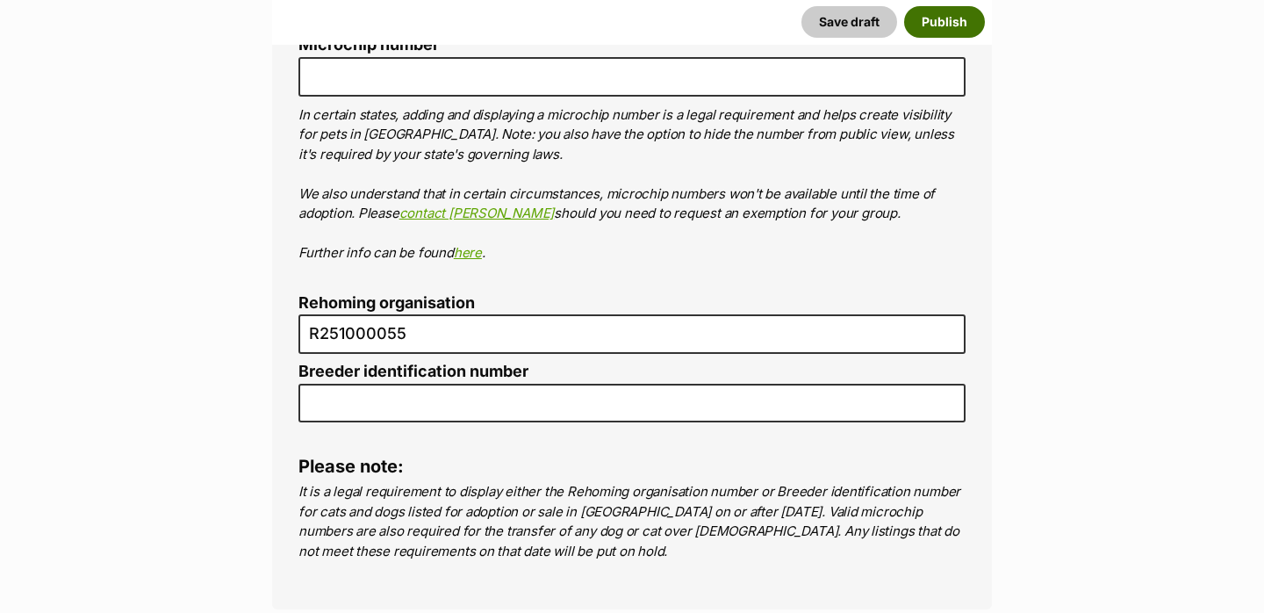
click at [933, 23] on button "Publish" at bounding box center [944, 22] width 81 height 32
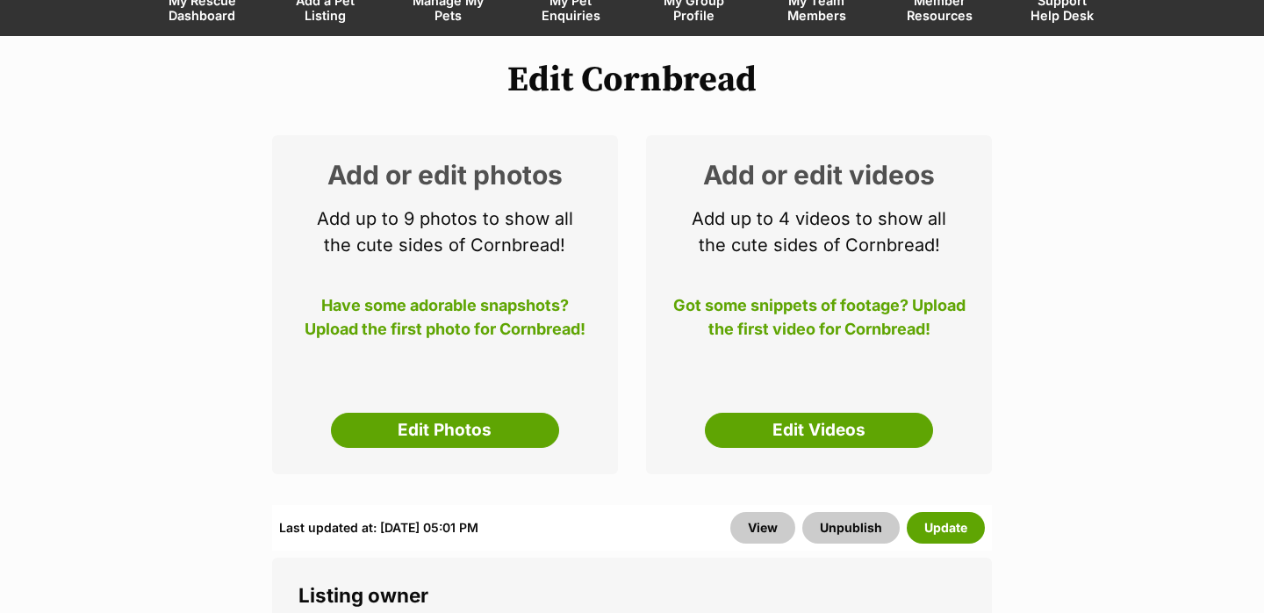
scroll to position [162, 0]
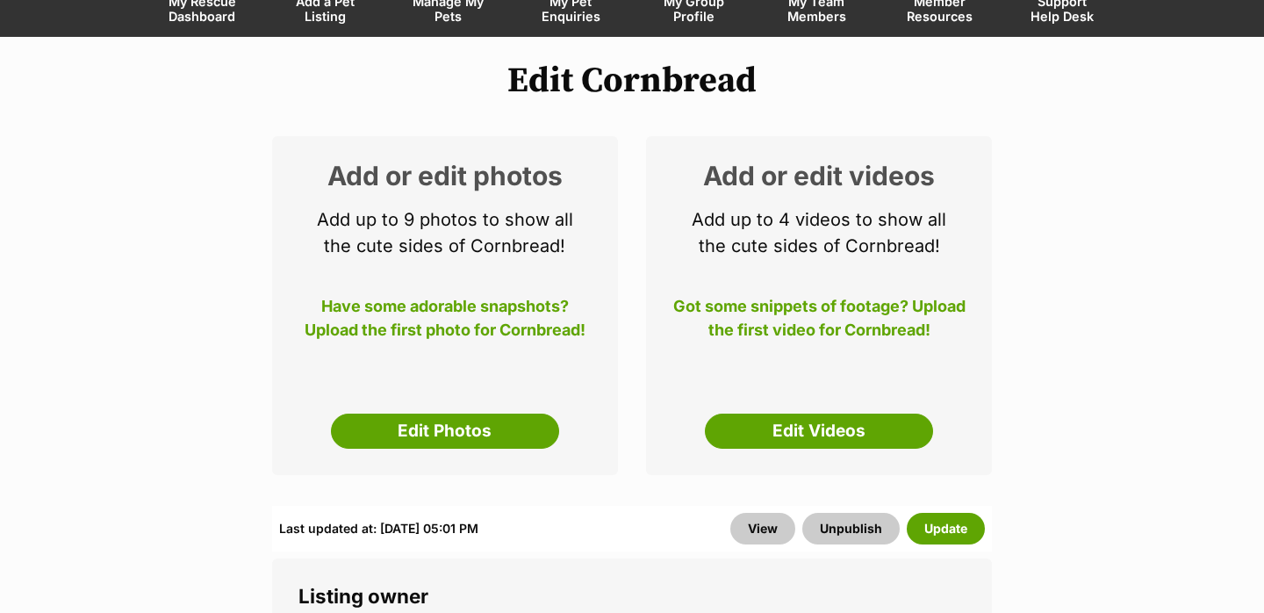
click at [444, 458] on div "Add or edit photos Add up to 9 photos to show all the cute sides of Cornbread! …" at bounding box center [445, 305] width 346 height 339
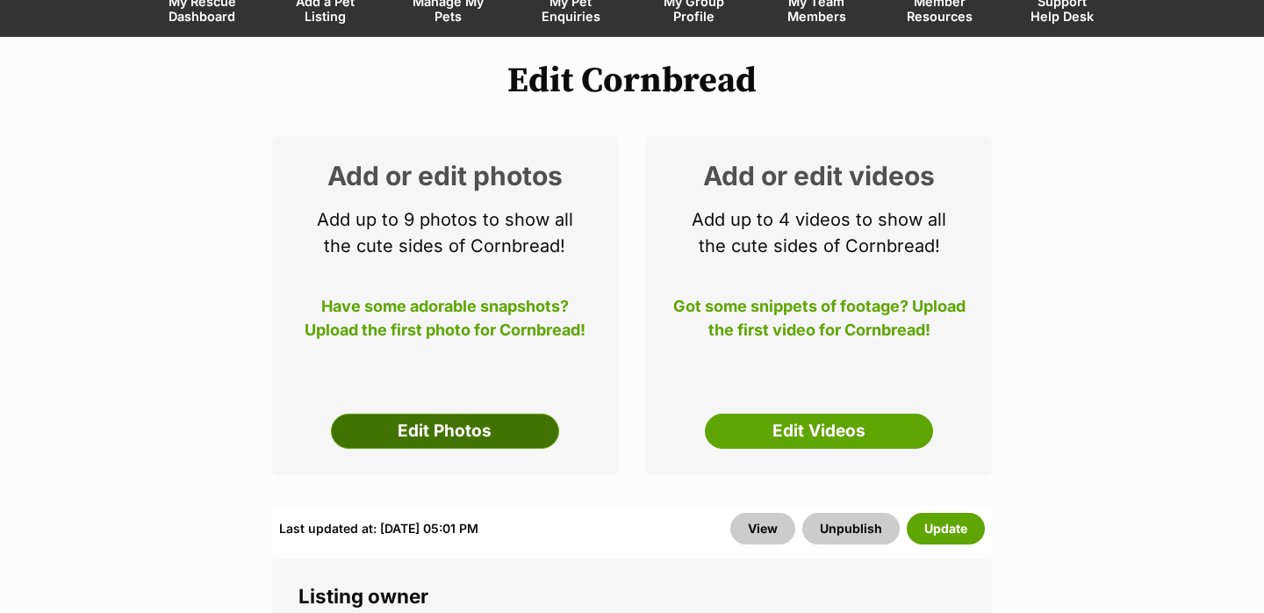
click at [444, 436] on link "Edit Photos" at bounding box center [445, 430] width 228 height 35
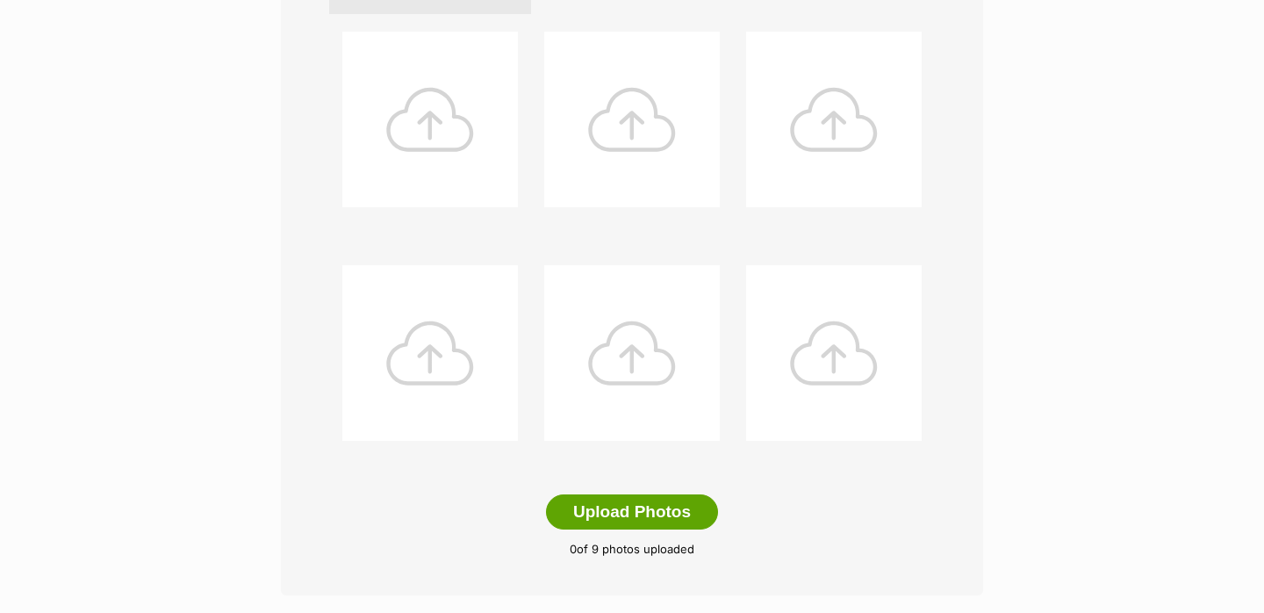
scroll to position [729, 0]
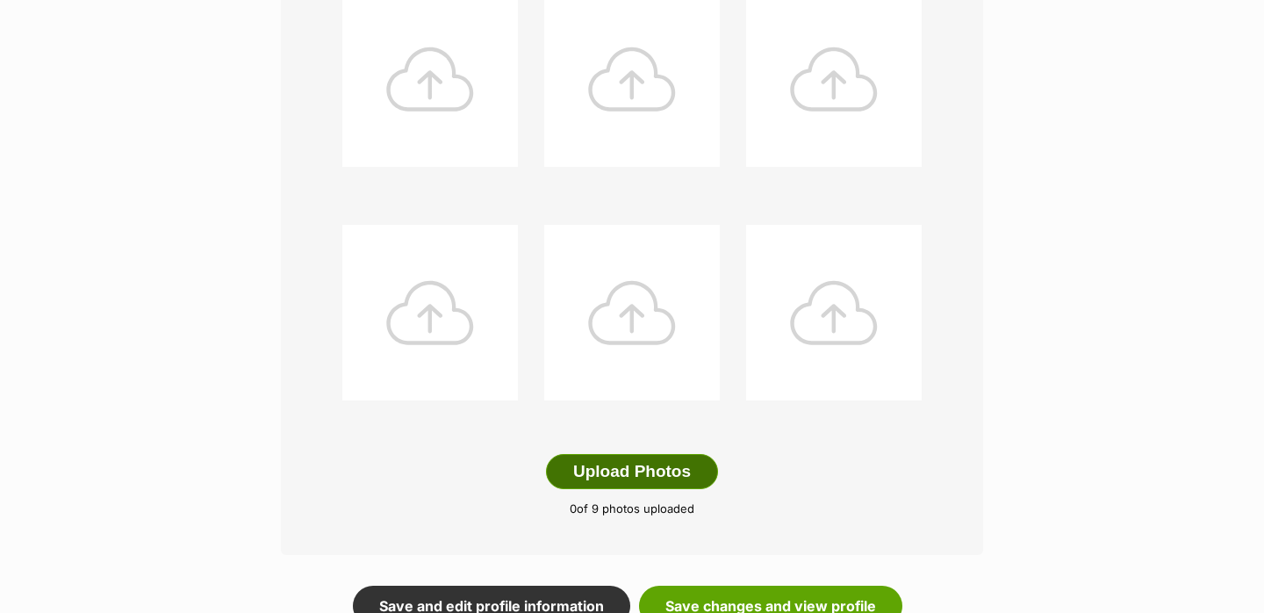
click at [598, 471] on button "Upload Photos" at bounding box center [632, 471] width 172 height 35
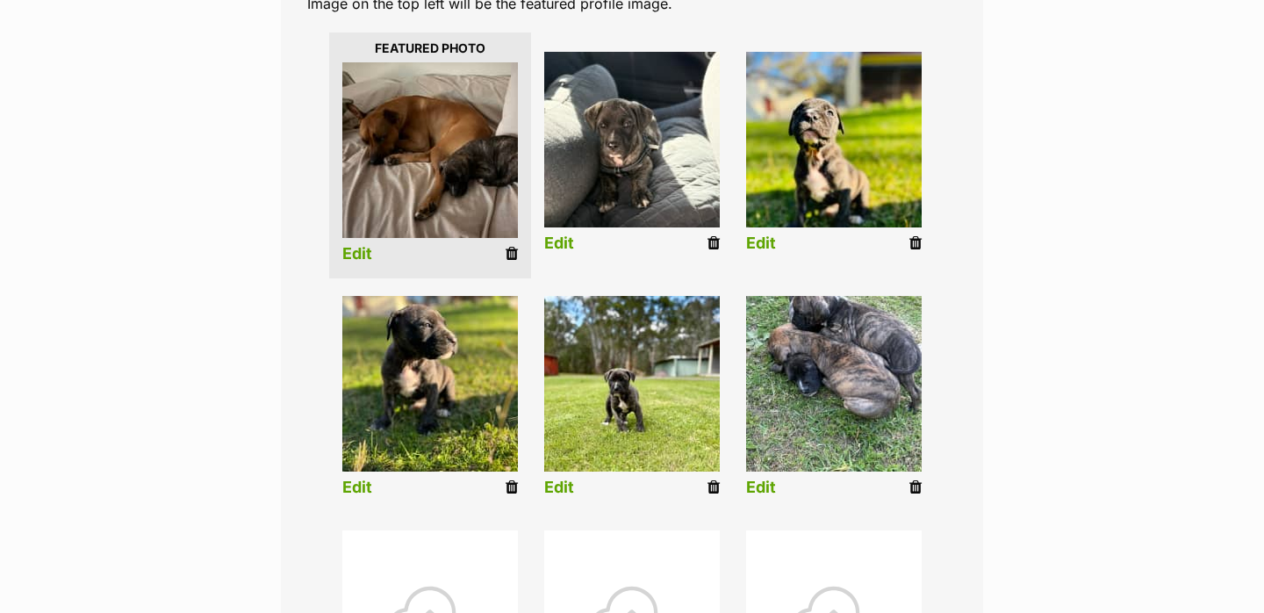
scroll to position [403, 0]
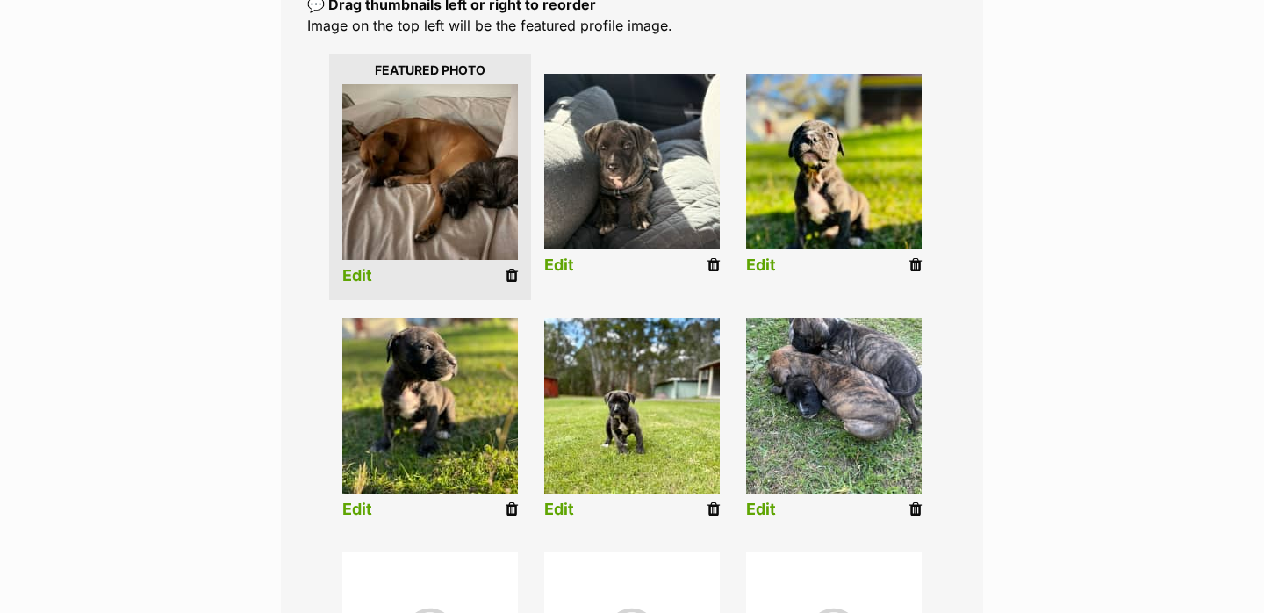
click at [567, 506] on link "Edit" at bounding box center [559, 509] width 30 height 18
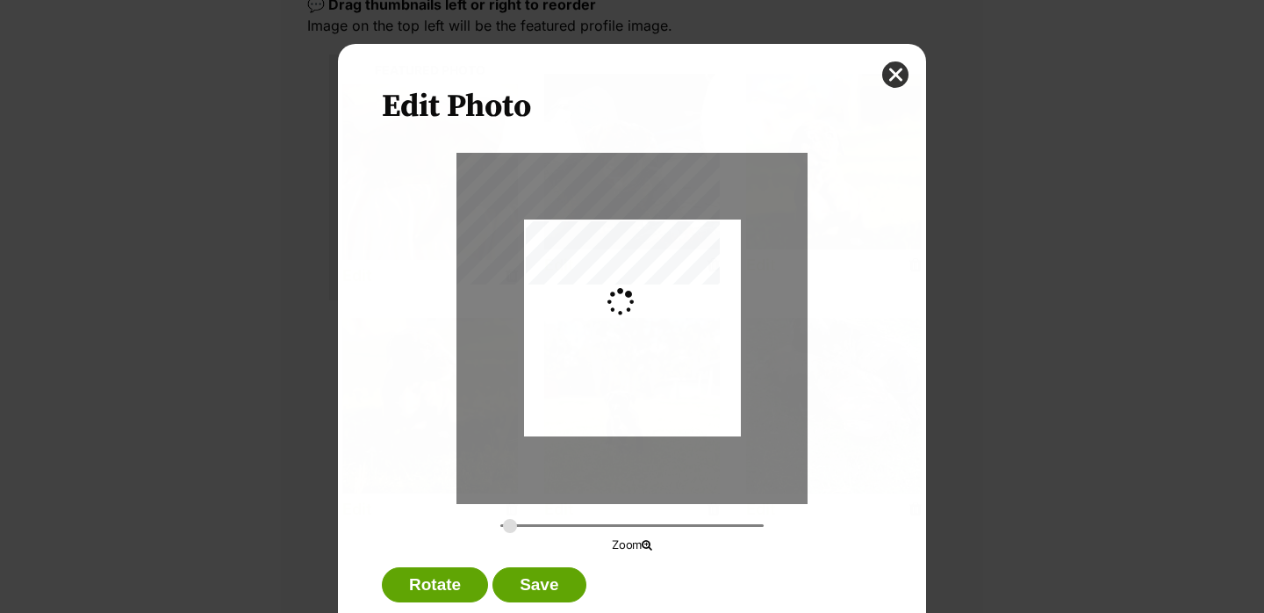
scroll to position [0, 0]
drag, startPoint x: 510, startPoint y: 521, endPoint x: 551, endPoint y: 519, distance: 41.3
type input "0.494"
click at [551, 519] on input "Dialog Window - Close (Press escape to close)" at bounding box center [631, 525] width 263 height 17
drag, startPoint x: 570, startPoint y: 471, endPoint x: 581, endPoint y: 461, distance: 15.5
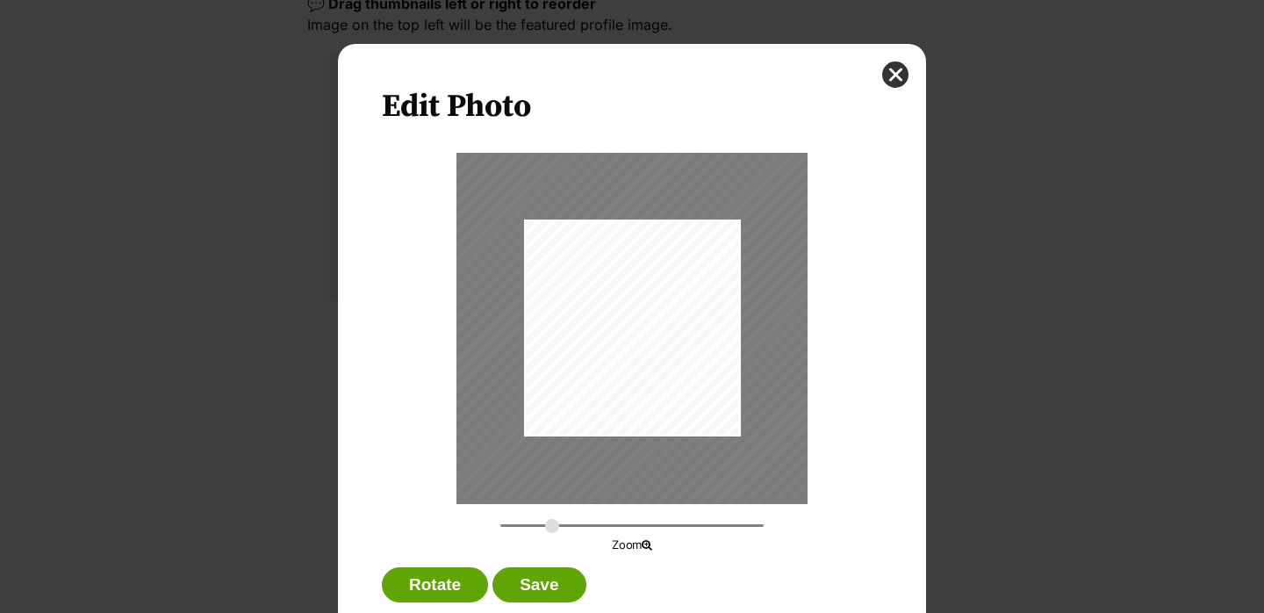
click at [581, 461] on div "Dialog Window - Close (Press escape to close)" at bounding box center [643, 317] width 391 height 520
click at [536, 582] on button "Save" at bounding box center [538, 584] width 93 height 35
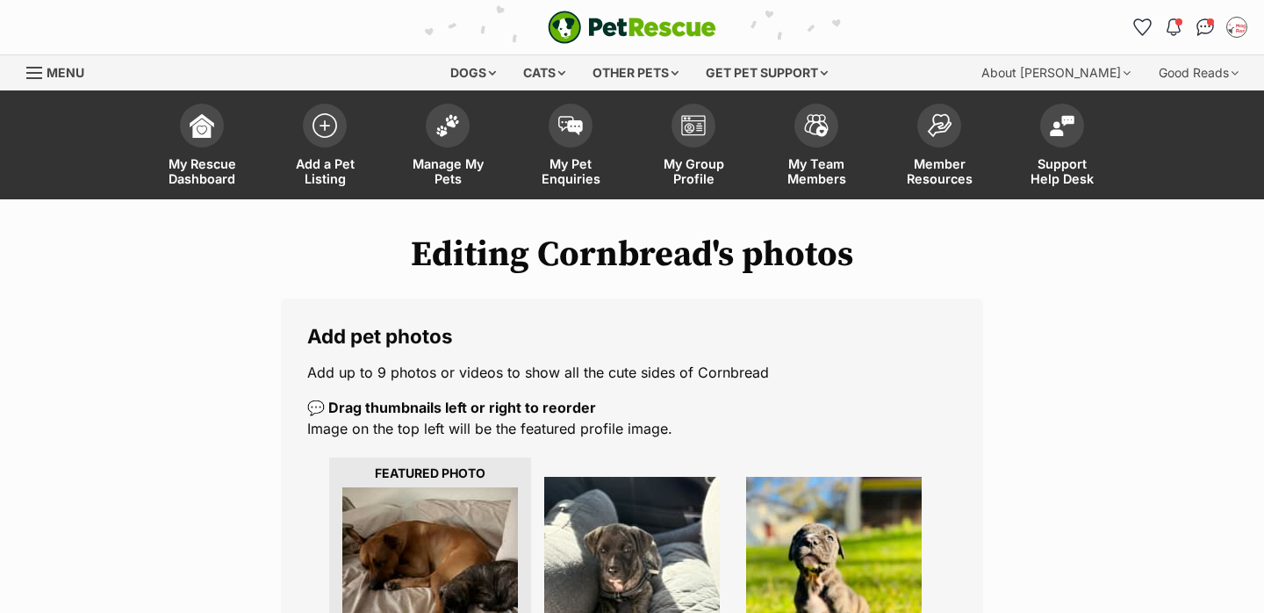
scroll to position [403, 0]
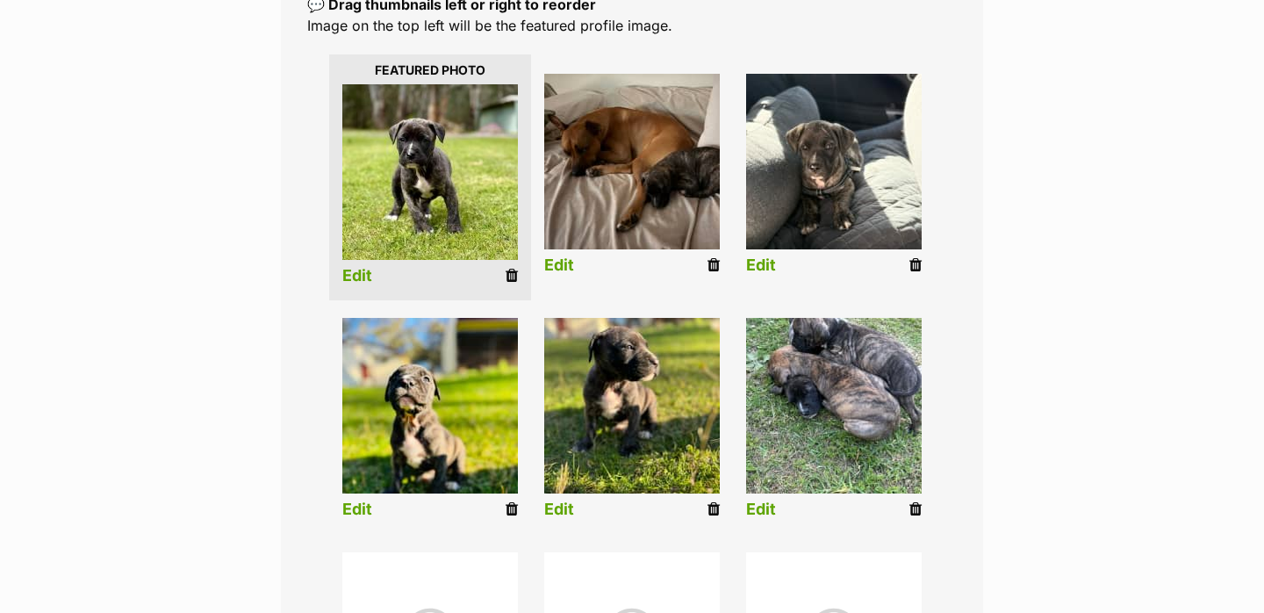
drag, startPoint x: 611, startPoint y: 444, endPoint x: 602, endPoint y: 436, distance: 11.8
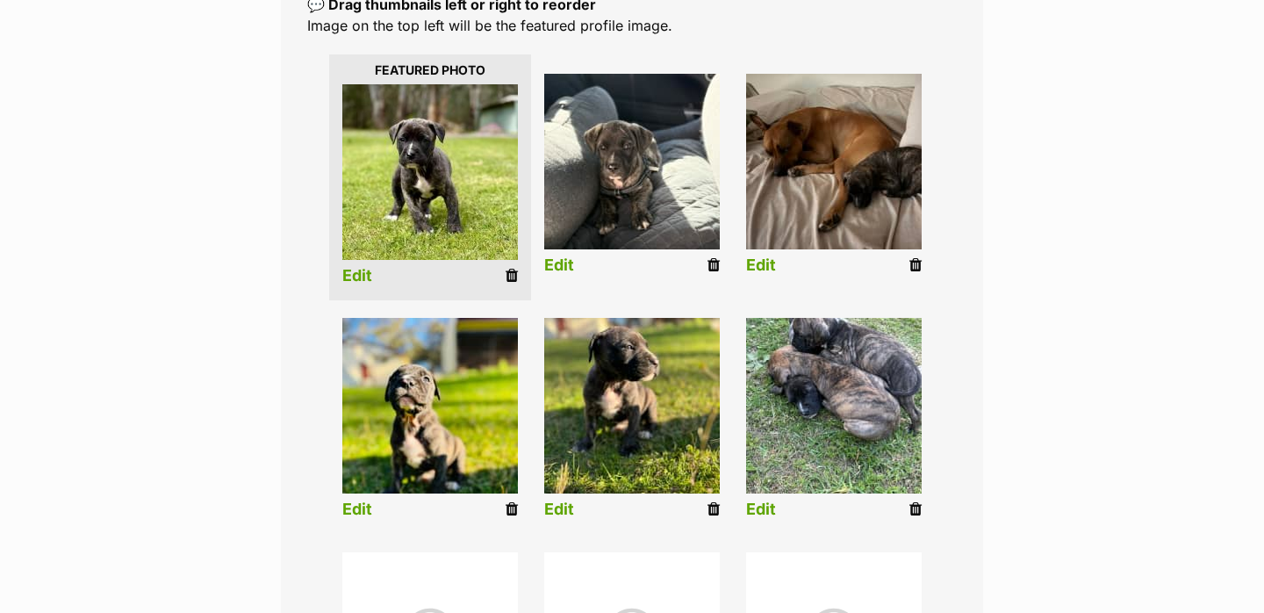
click at [766, 509] on link "Edit" at bounding box center [761, 509] width 30 height 18
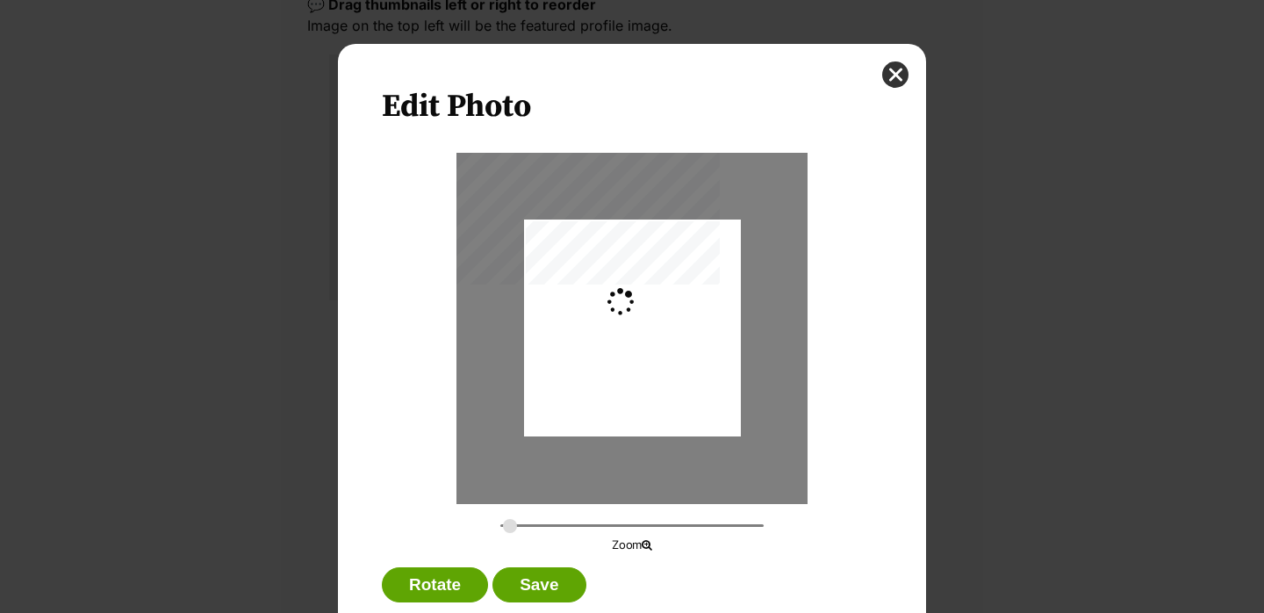
scroll to position [0, 0]
type input "0.2744"
drag, startPoint x: 656, startPoint y: 415, endPoint x: 656, endPoint y: 426, distance: 10.5
click at [656, 426] on div "Dialog Window - Close (Press escape to close)" at bounding box center [632, 338] width 217 height 289
click at [540, 589] on button "Save" at bounding box center [538, 584] width 93 height 35
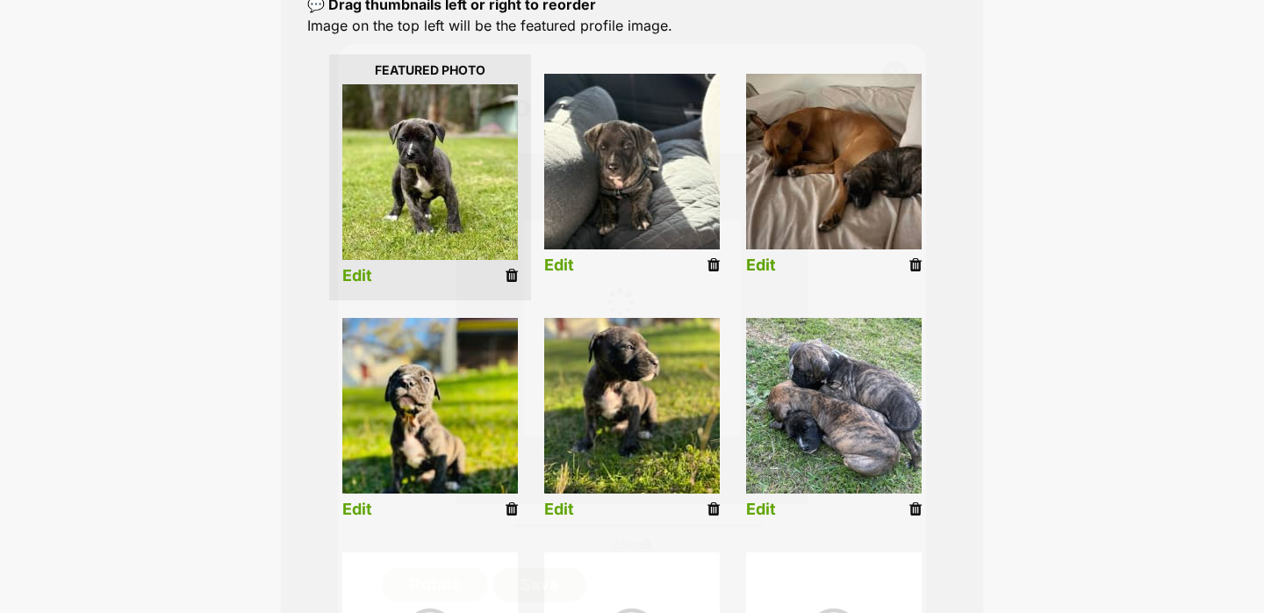
scroll to position [403, 0]
click at [364, 501] on link "Edit" at bounding box center [357, 509] width 30 height 18
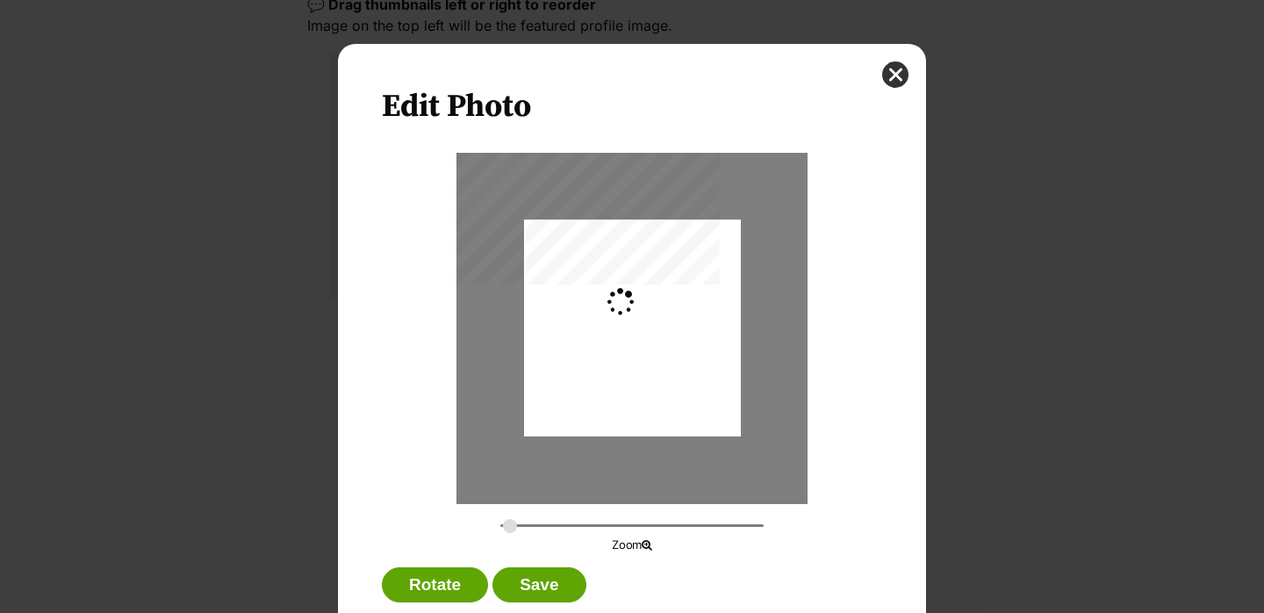
scroll to position [0, 0]
type input "0.2744"
drag, startPoint x: 598, startPoint y: 428, endPoint x: 598, endPoint y: 438, distance: 9.7
click at [598, 438] on div "Dialog Window - Close (Press escape to close)" at bounding box center [632, 337] width 217 height 289
click at [544, 587] on button "Save" at bounding box center [538, 584] width 93 height 35
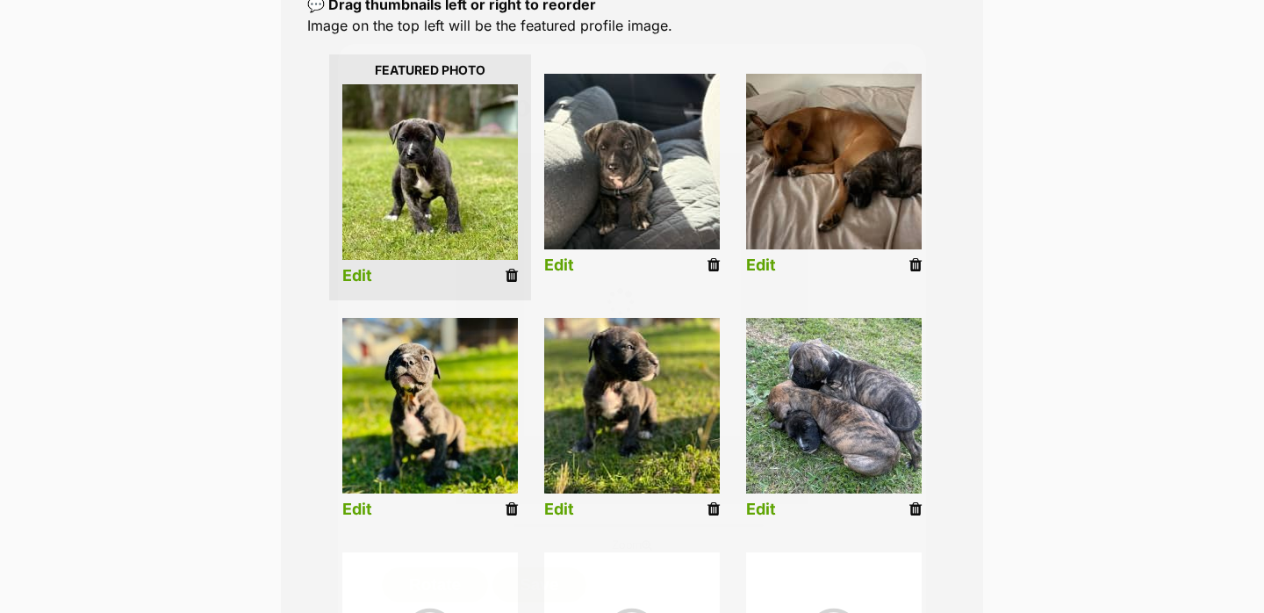
scroll to position [403, 0]
click at [568, 510] on link "Edit" at bounding box center [559, 509] width 30 height 18
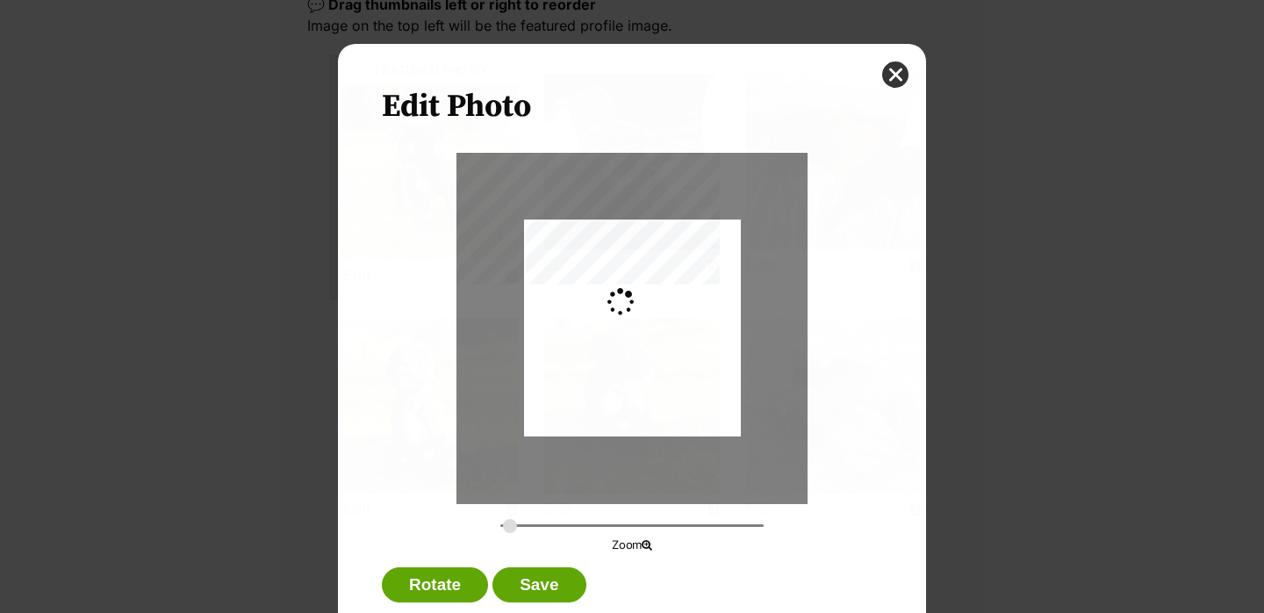
scroll to position [0, 0]
type input "0.2744"
click at [605, 391] on div "Dialog Window - Close (Press escape to close)" at bounding box center [632, 335] width 217 height 289
click at [534, 570] on button "Save" at bounding box center [538, 584] width 93 height 35
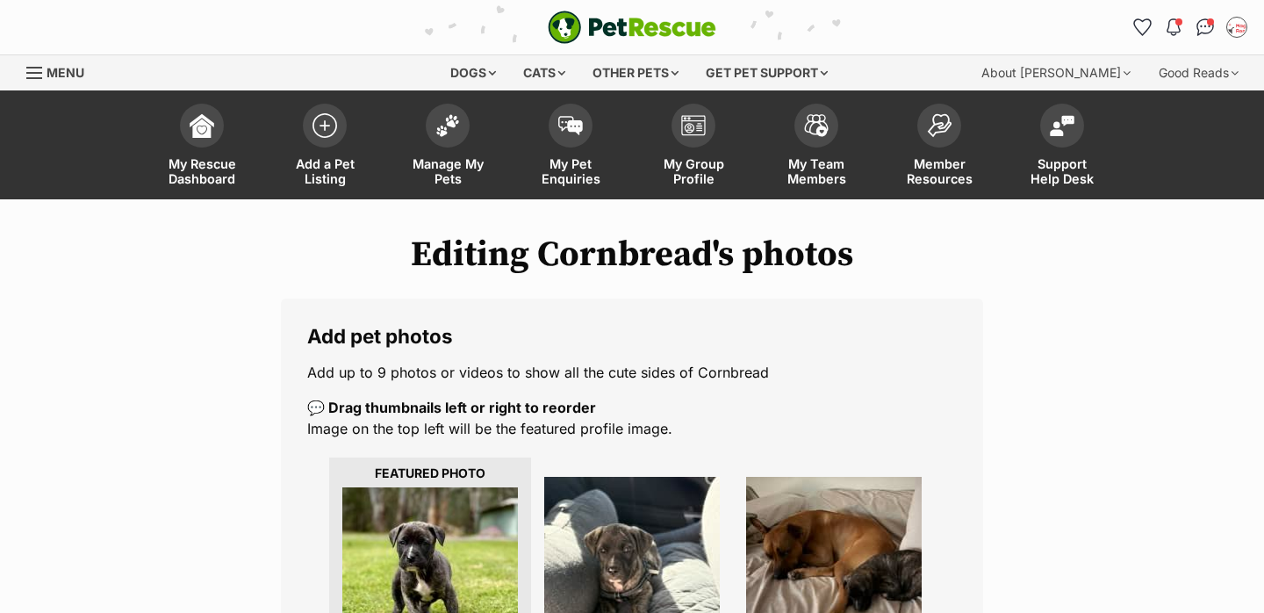
scroll to position [403, 0]
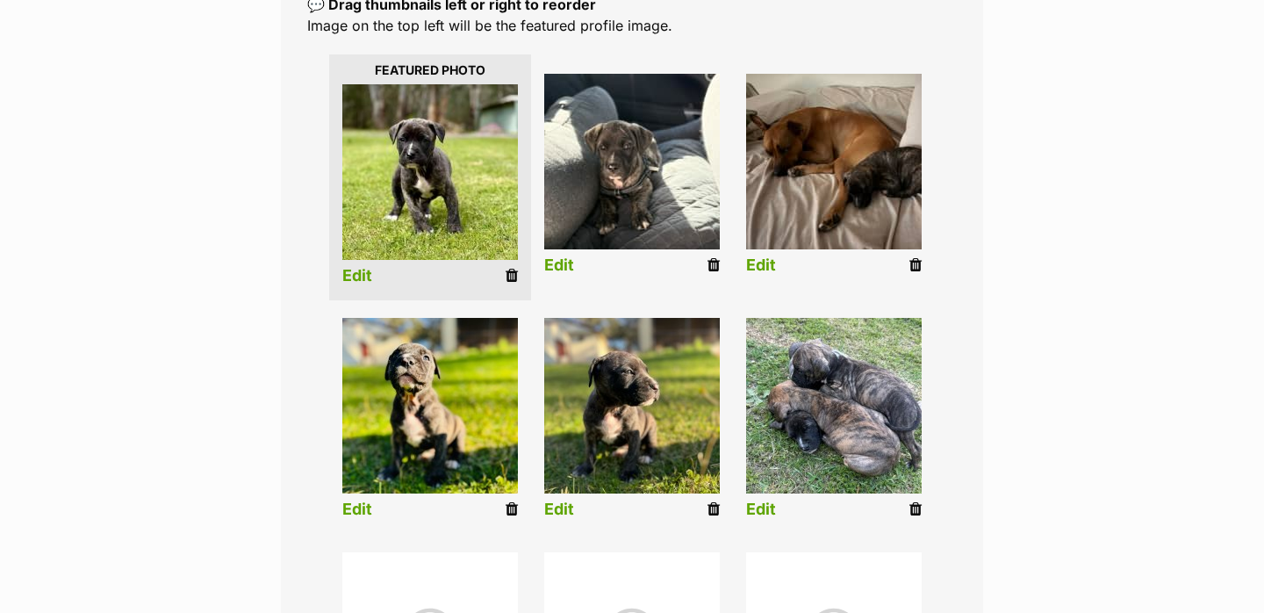
click at [569, 261] on link "Edit" at bounding box center [559, 265] width 30 height 18
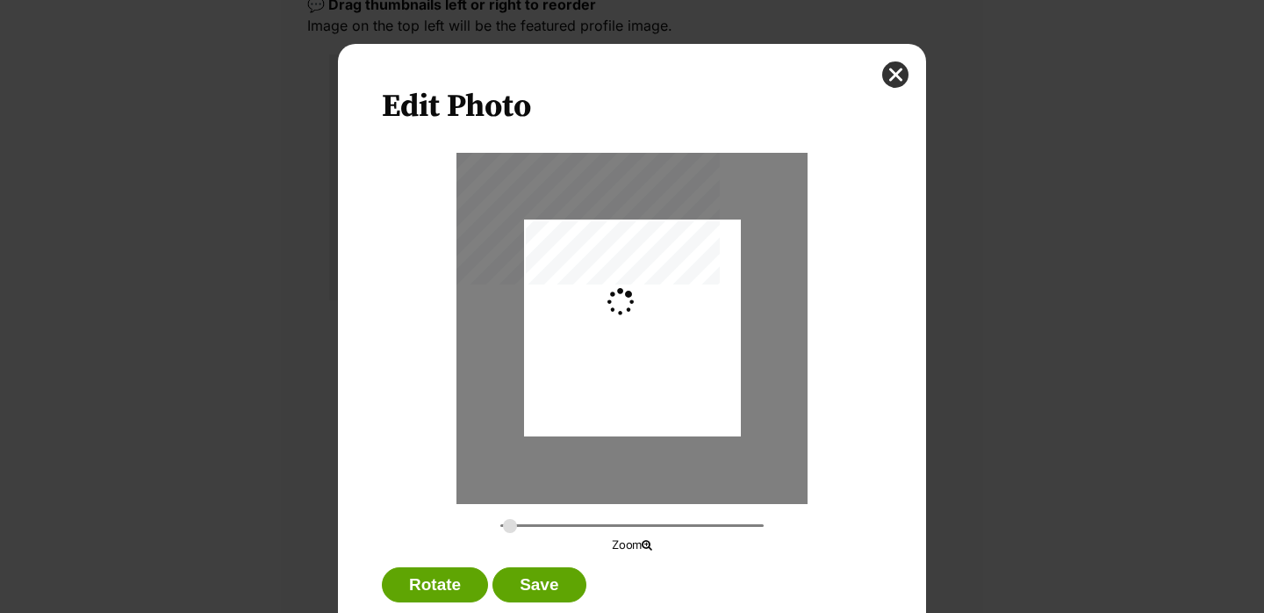
scroll to position [0, 0]
click at [576, 268] on div "Dialog Window - Close (Press escape to close)" at bounding box center [632, 330] width 217 height 289
drag, startPoint x: 511, startPoint y: 525, endPoint x: 524, endPoint y: 525, distance: 13.2
type input "0.359"
click at [524, 525] on input "Dialog Window - Close (Press escape to close)" at bounding box center [631, 525] width 263 height 17
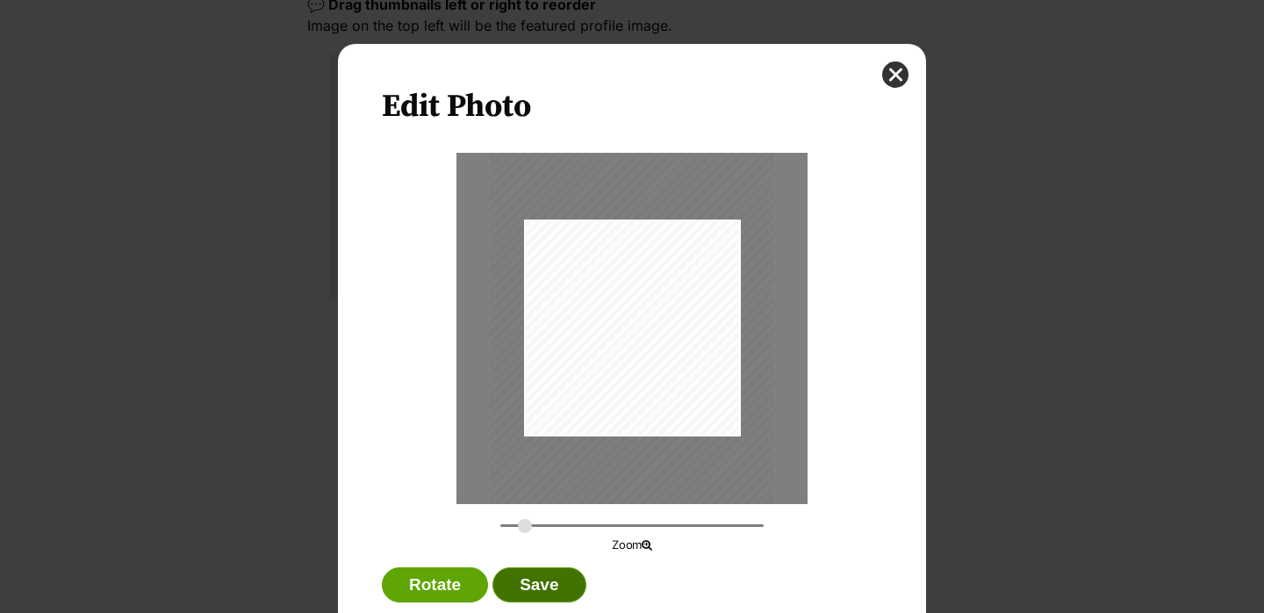
click at [560, 575] on button "Save" at bounding box center [538, 584] width 93 height 35
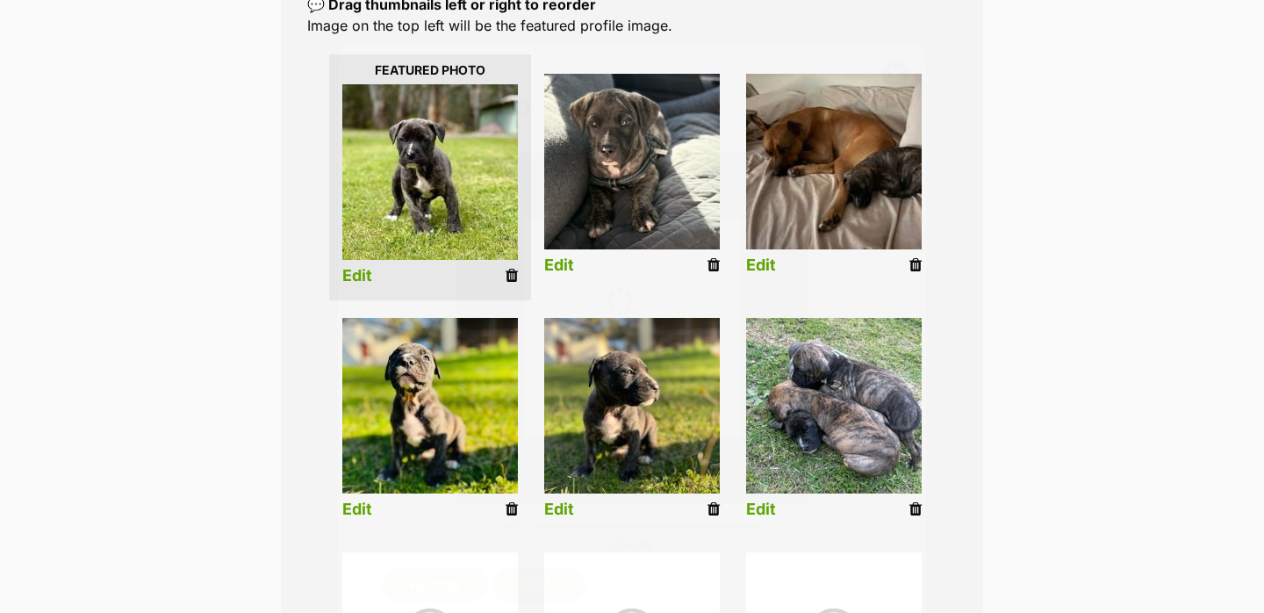
scroll to position [403, 0]
click at [362, 274] on link "Edit" at bounding box center [357, 276] width 30 height 18
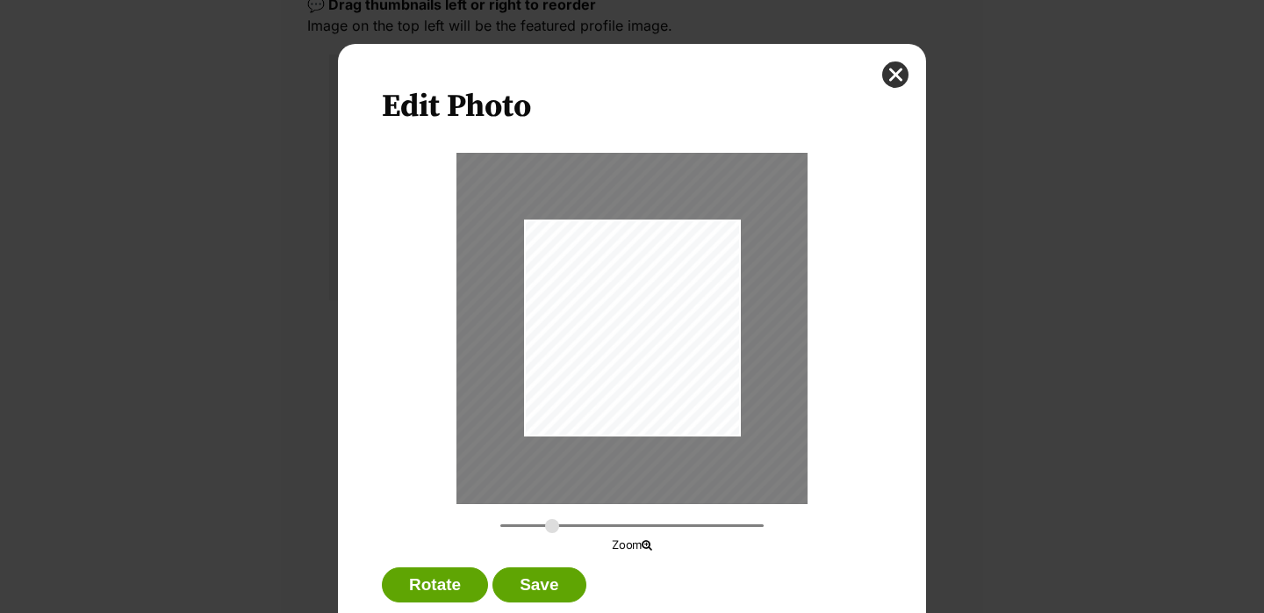
scroll to position [0, 0]
drag, startPoint x: 551, startPoint y: 520, endPoint x: 568, endPoint y: 519, distance: 16.8
type input "0.5744"
click at [568, 519] on input "Dialog Window - Close (Press escape to close)" at bounding box center [631, 525] width 263 height 17
click at [555, 594] on button "Save" at bounding box center [538, 584] width 93 height 35
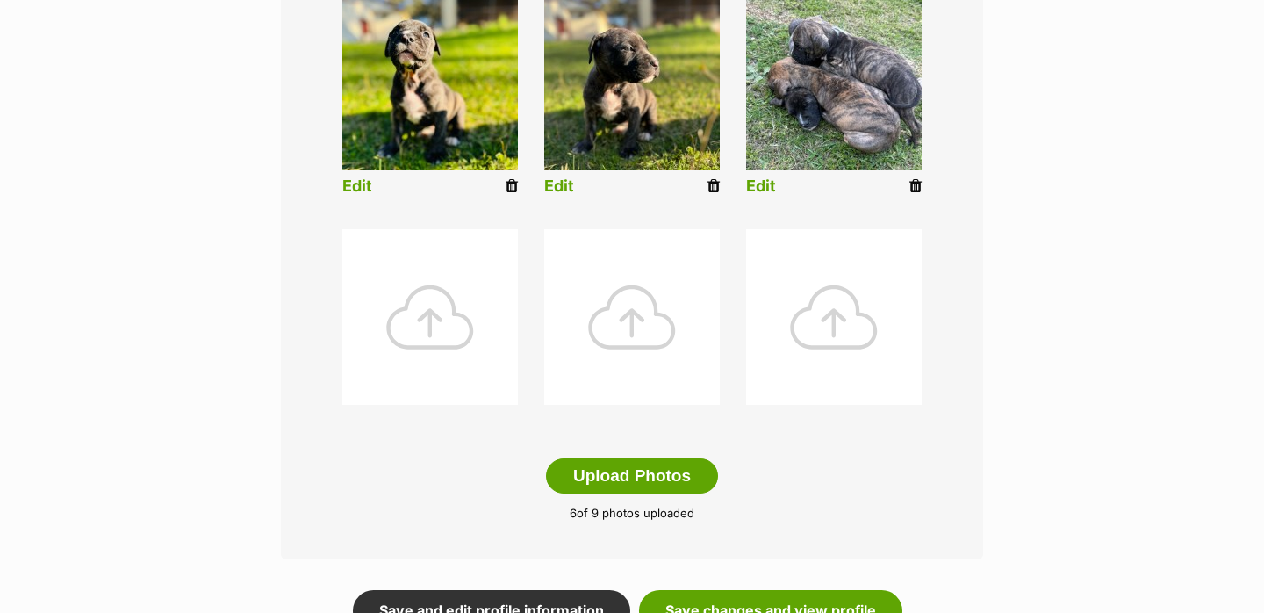
scroll to position [790, 0]
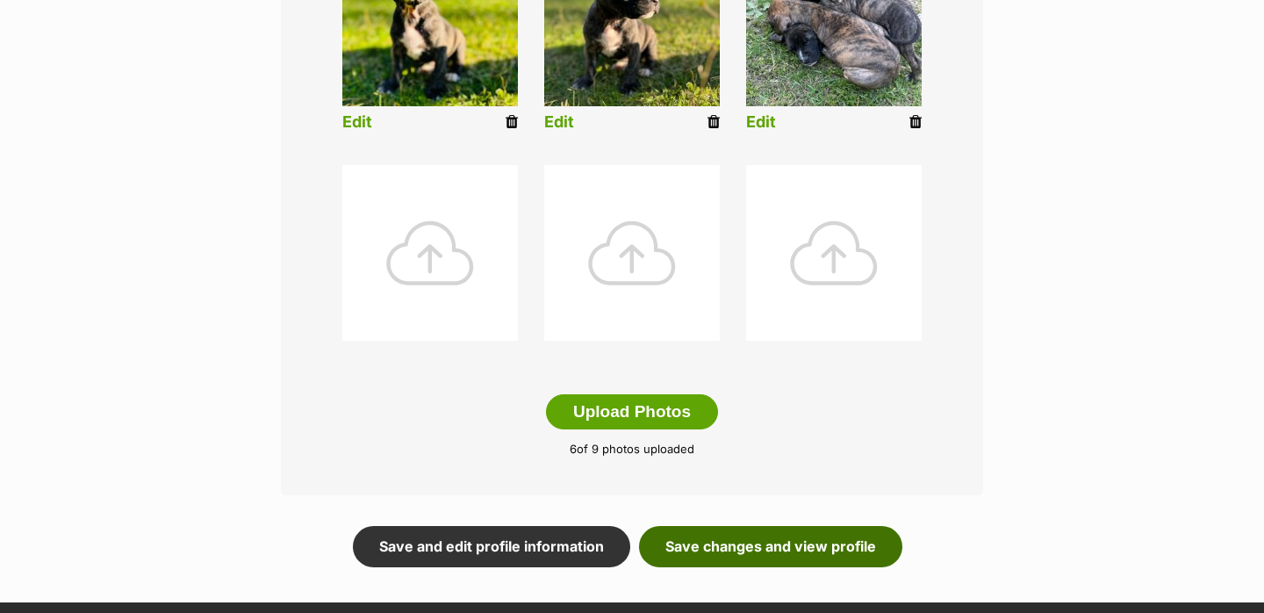
click at [709, 551] on link "Save changes and view profile" at bounding box center [770, 546] width 263 height 40
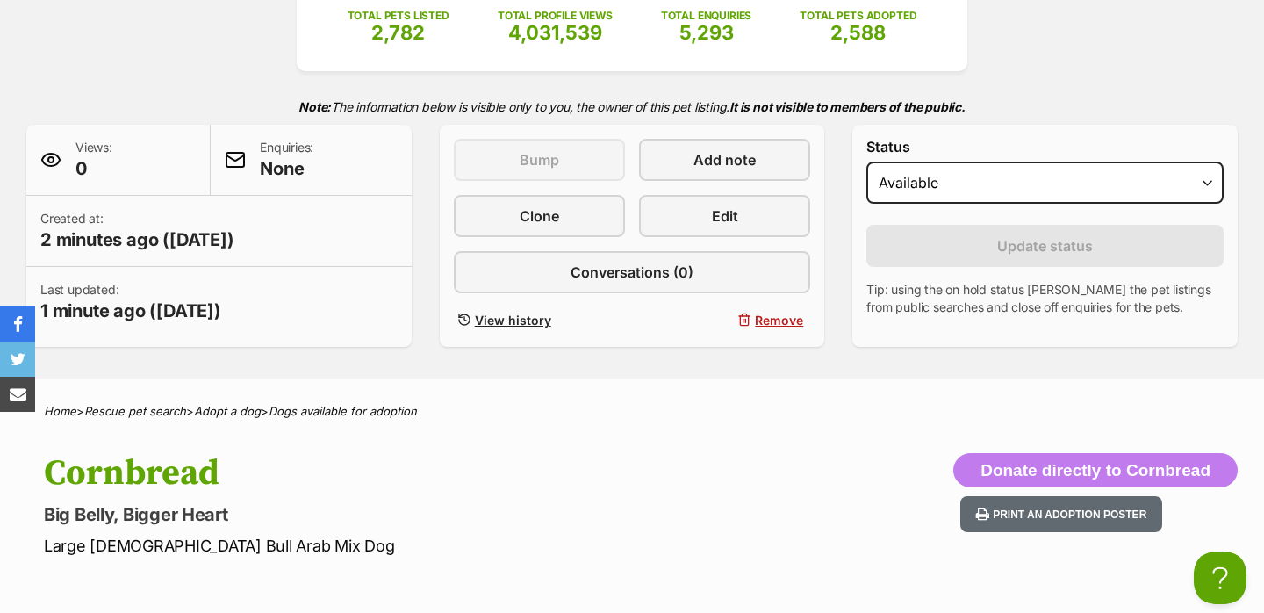
scroll to position [345, 0]
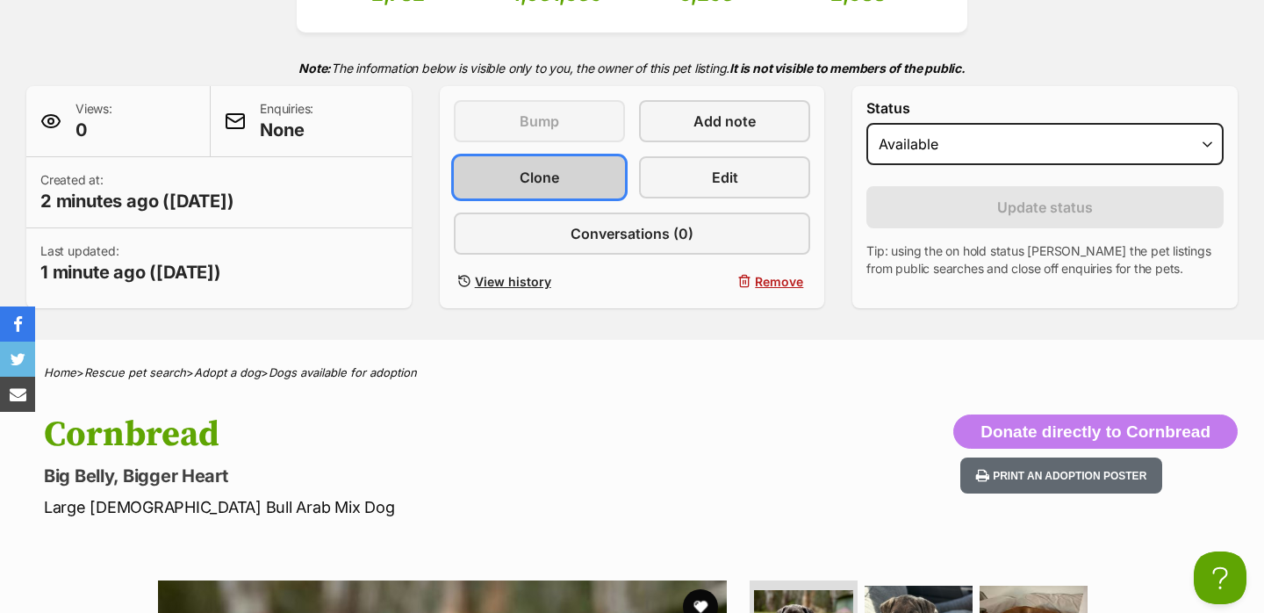
click at [525, 186] on span "Clone" at bounding box center [538, 177] width 39 height 21
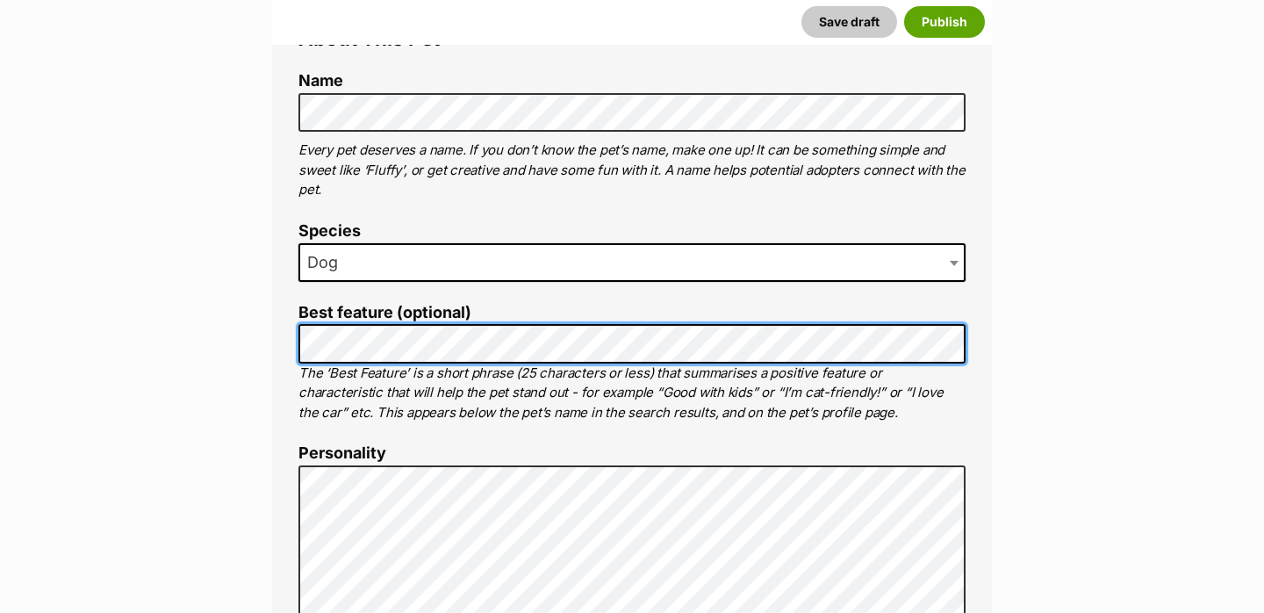
scroll to position [670, 0]
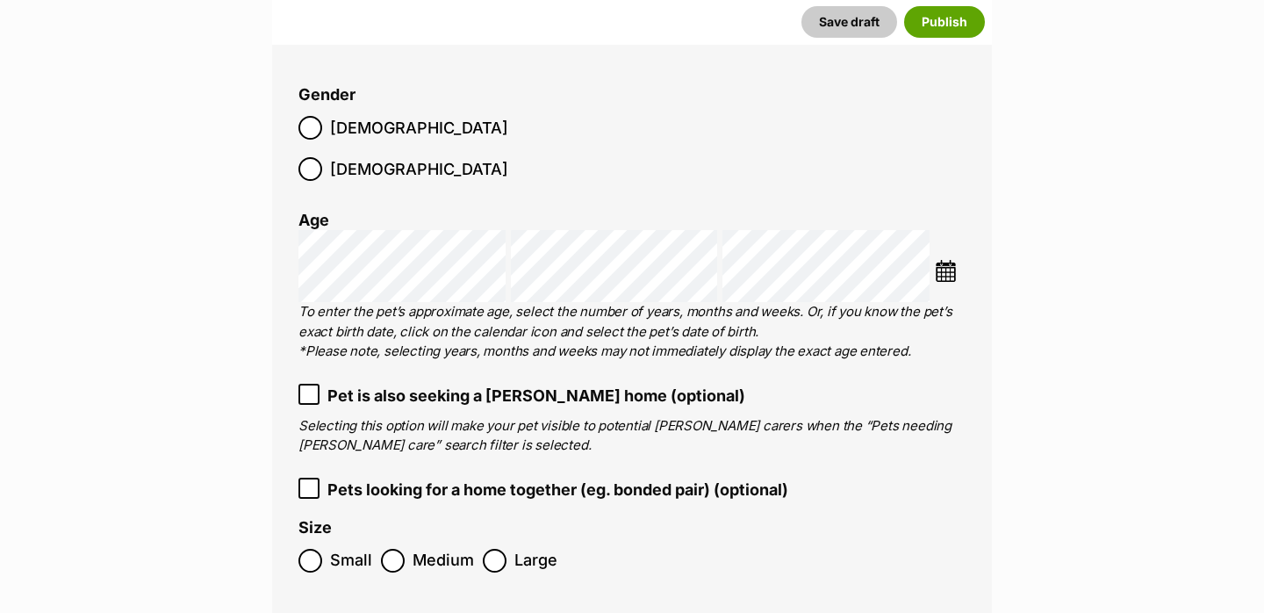
scroll to position [2956, 0]
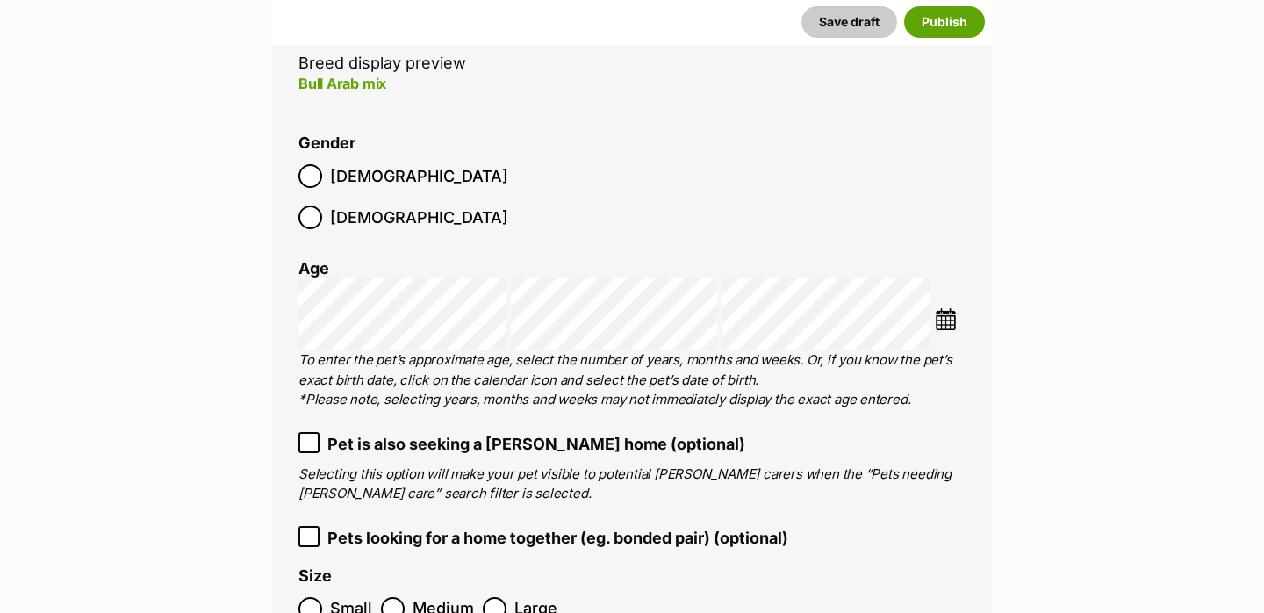
click at [425, 205] on span "[DEMOGRAPHIC_DATA]" at bounding box center [419, 217] width 178 height 24
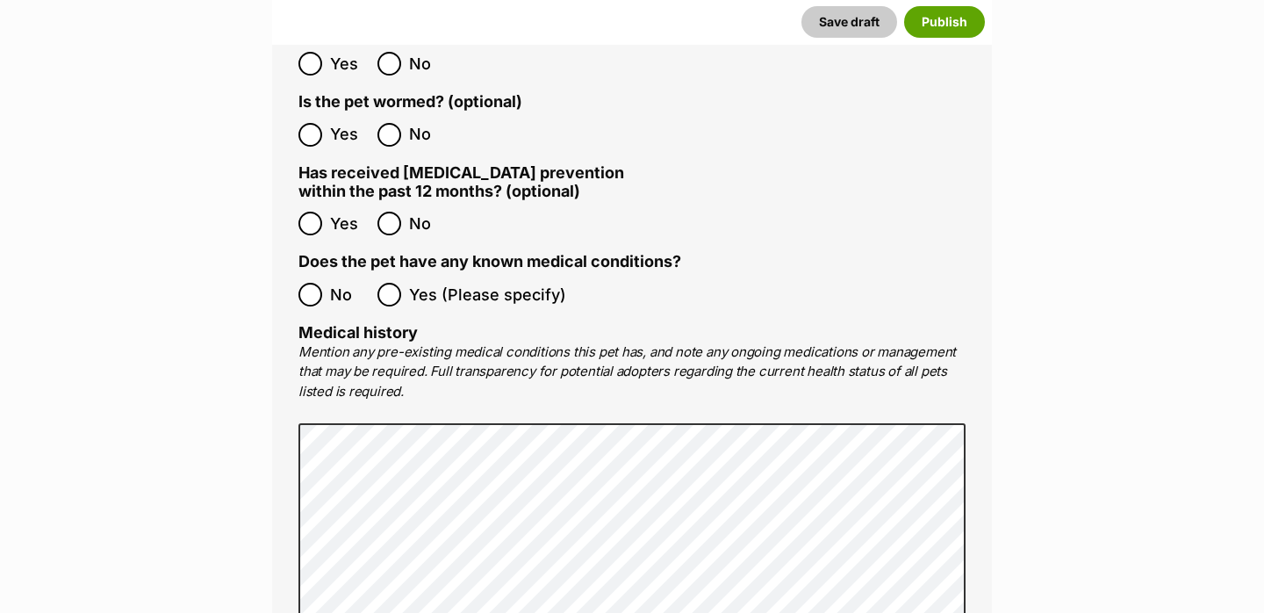
click at [331, 283] on span "No" at bounding box center [349, 295] width 39 height 24
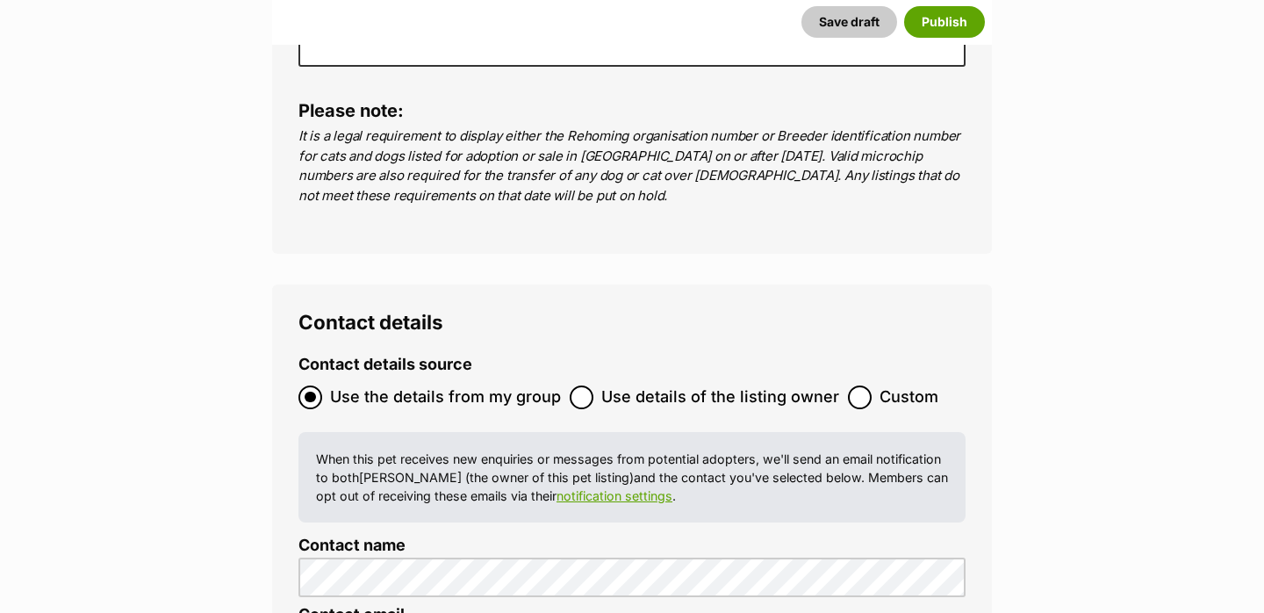
scroll to position [6845, 0]
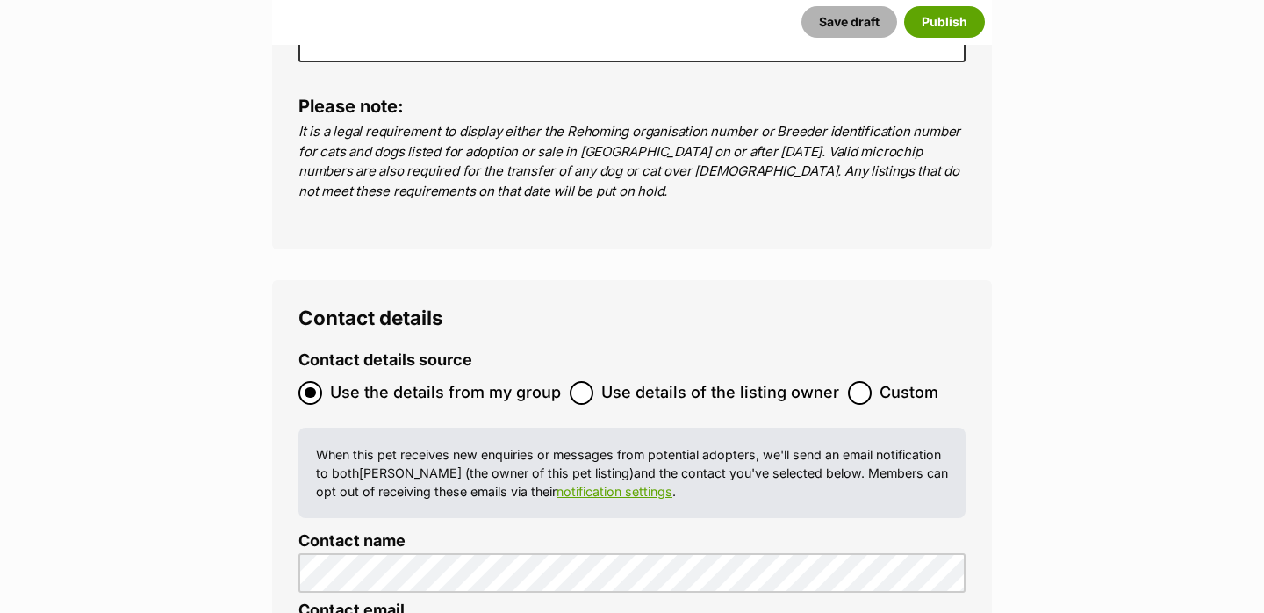
click at [861, 18] on button "Save draft" at bounding box center [849, 22] width 96 height 32
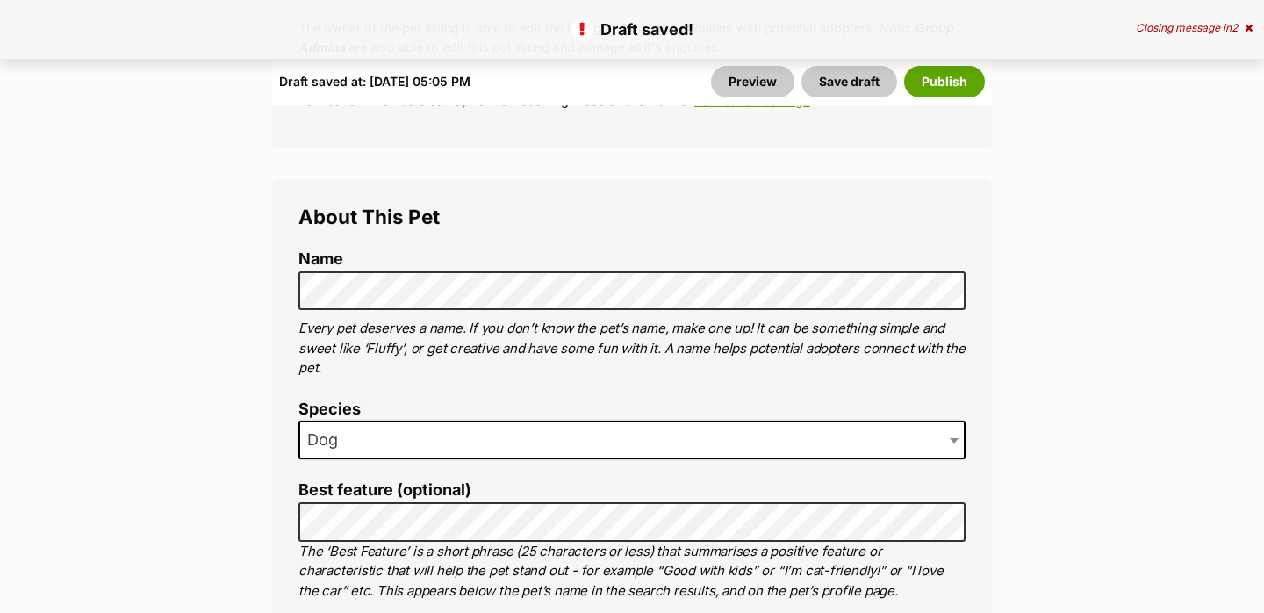
scroll to position [855, 0]
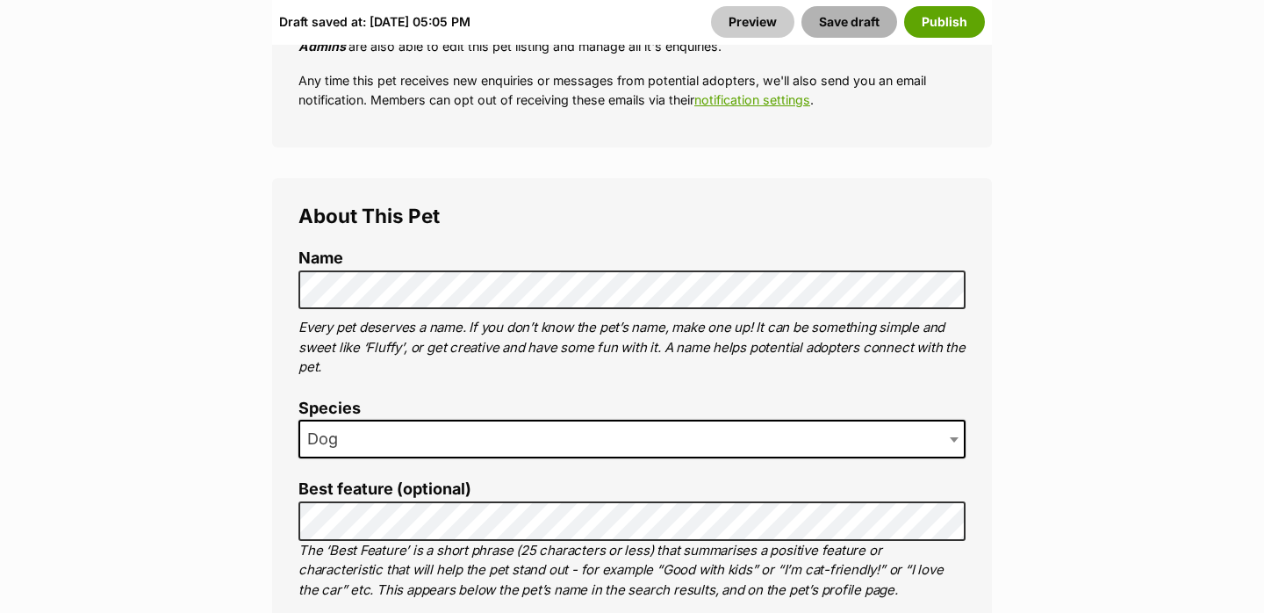
click at [842, 22] on button "Save draft" at bounding box center [849, 22] width 96 height 32
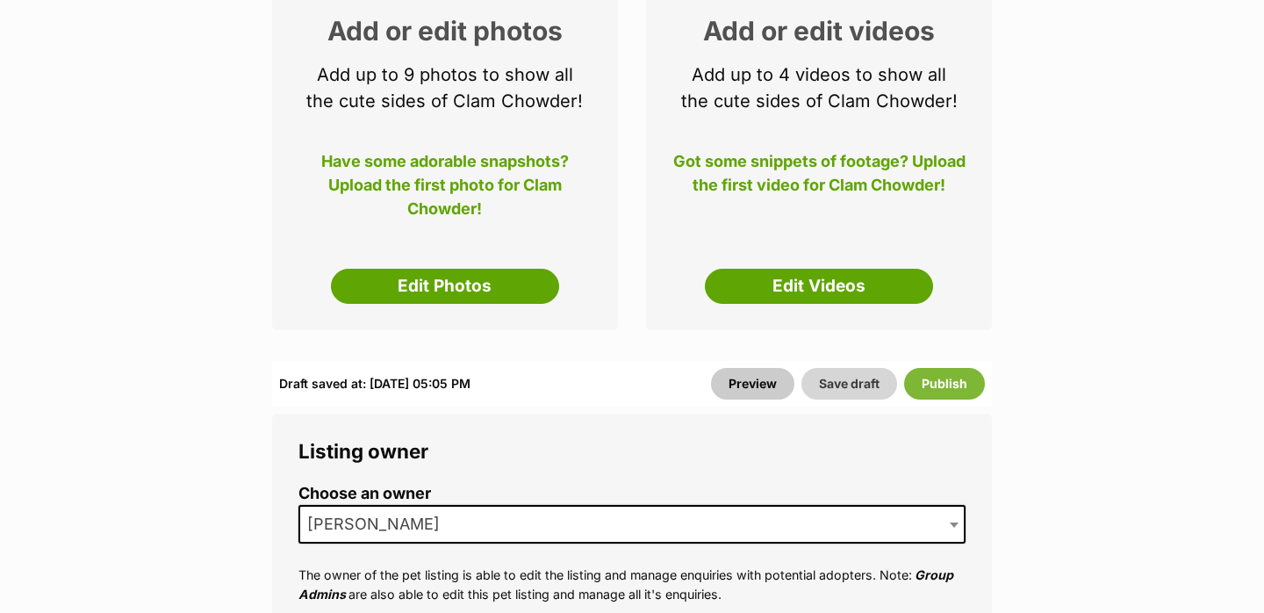
scroll to position [238, 0]
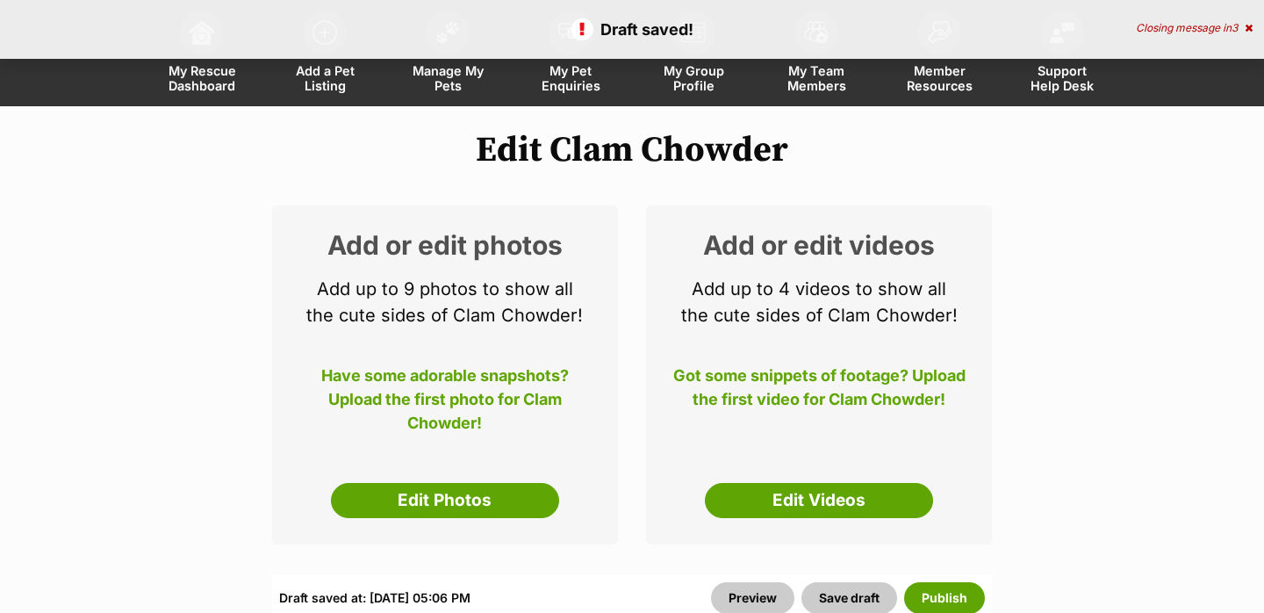
scroll to position [45, 0]
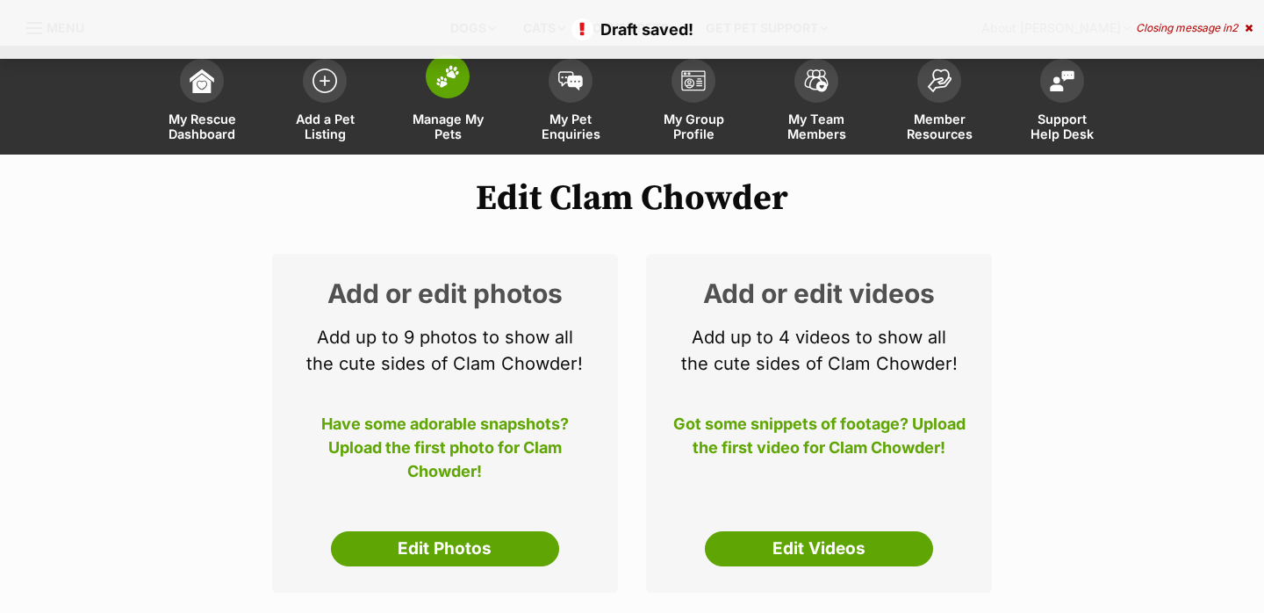
click at [459, 99] on link "Manage My Pets" at bounding box center [447, 102] width 123 height 104
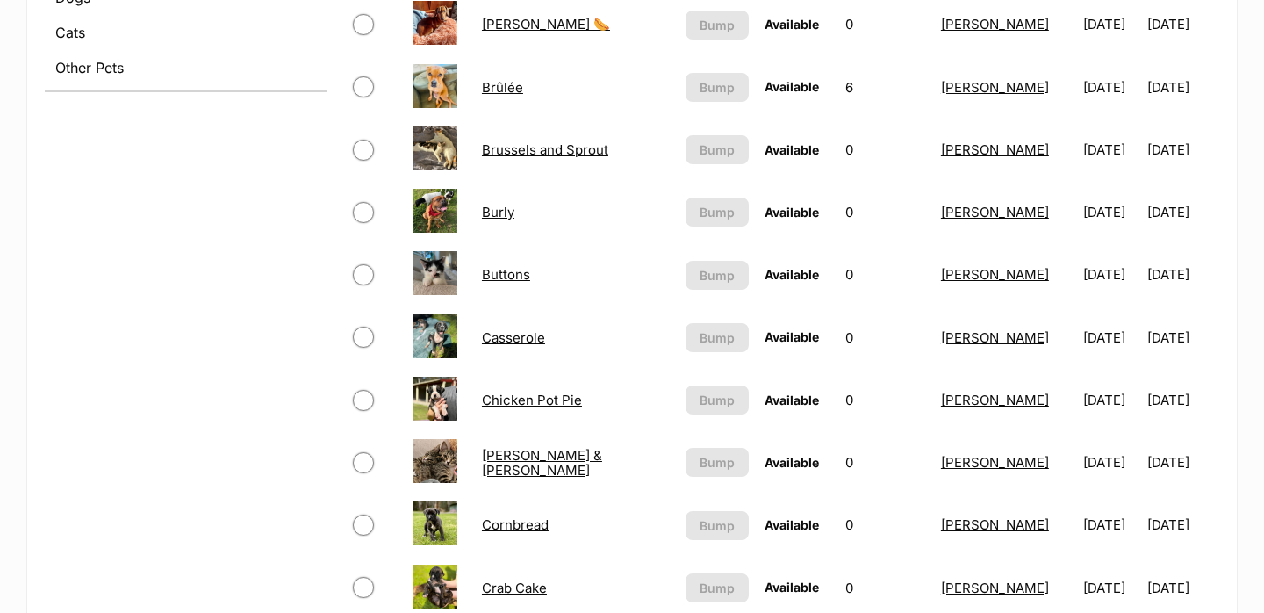
scroll to position [798, 0]
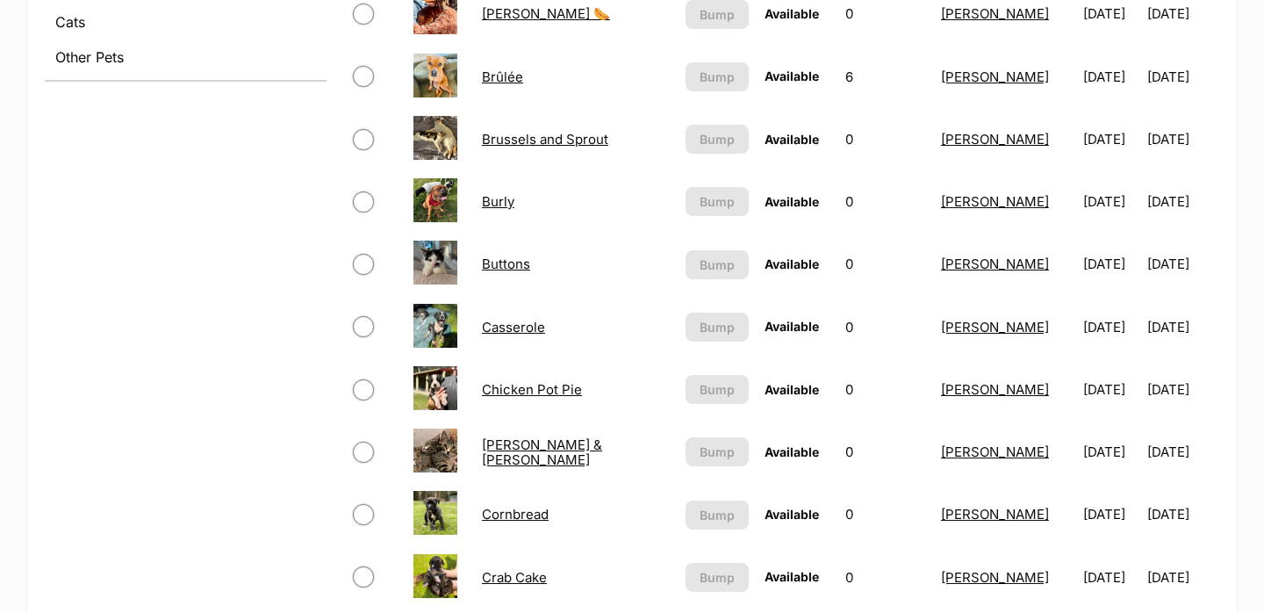
click at [521, 324] on link "Casserole" at bounding box center [513, 327] width 63 height 17
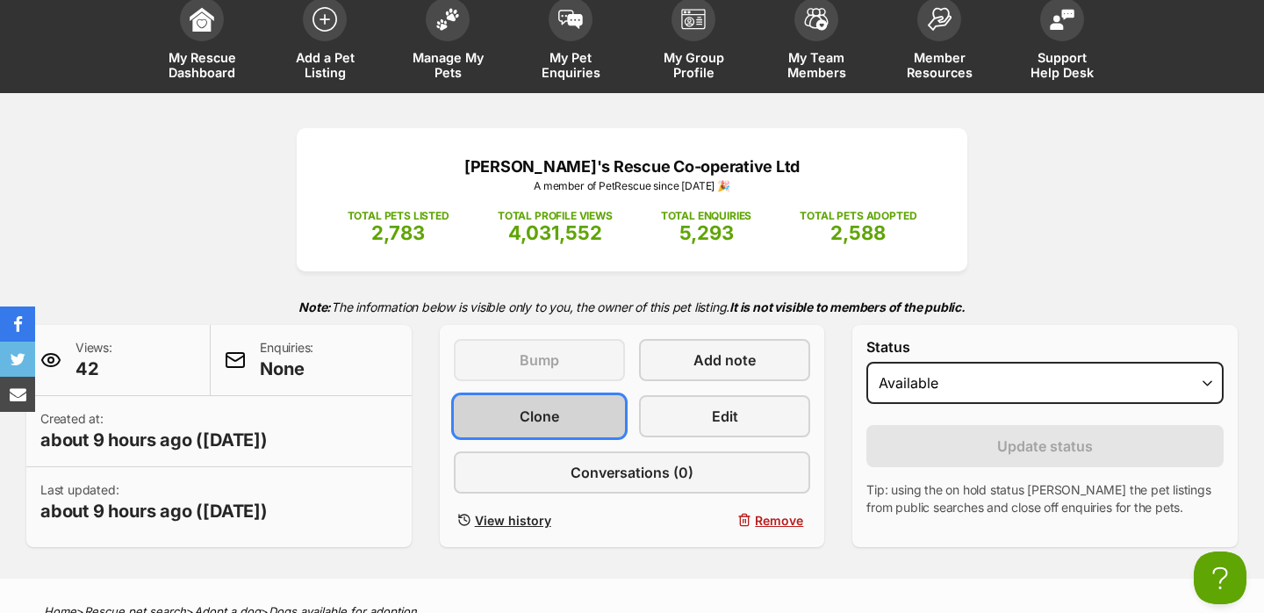
click at [533, 418] on span "Clone" at bounding box center [538, 415] width 39 height 21
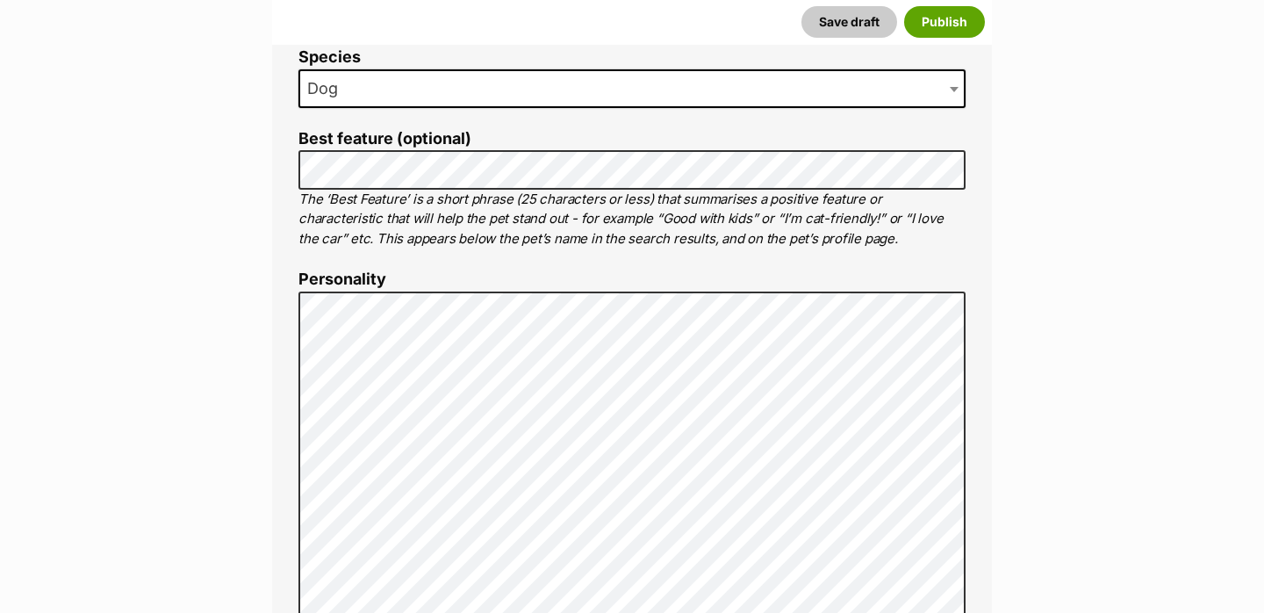
scroll to position [1128, 0]
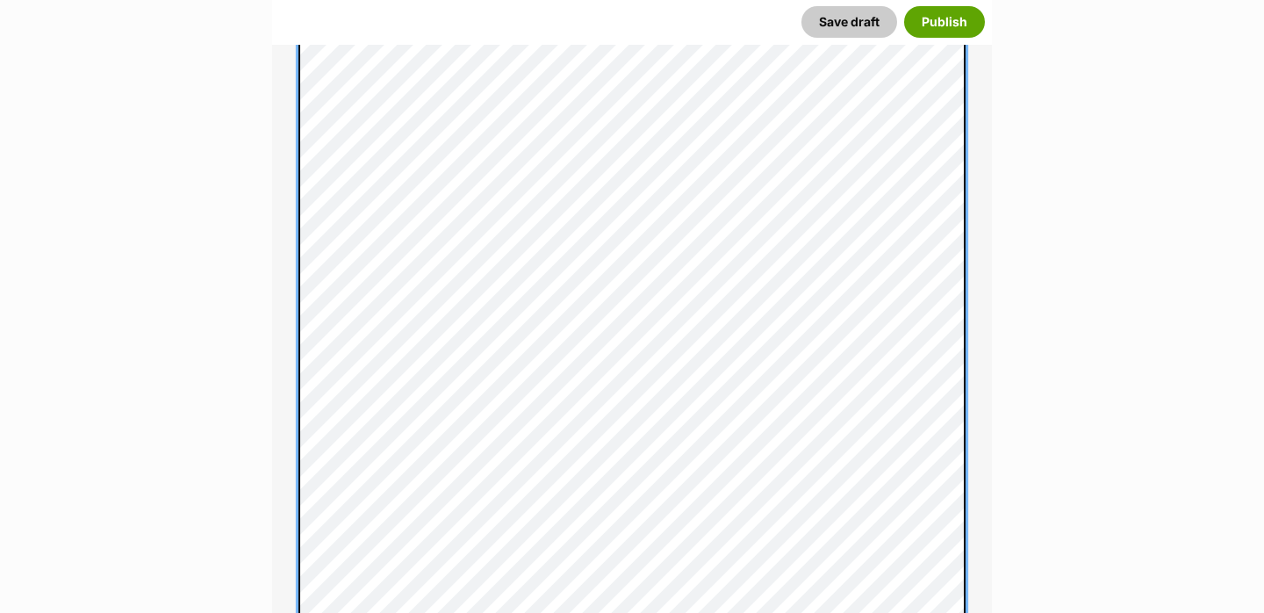
scroll to position [682, 0]
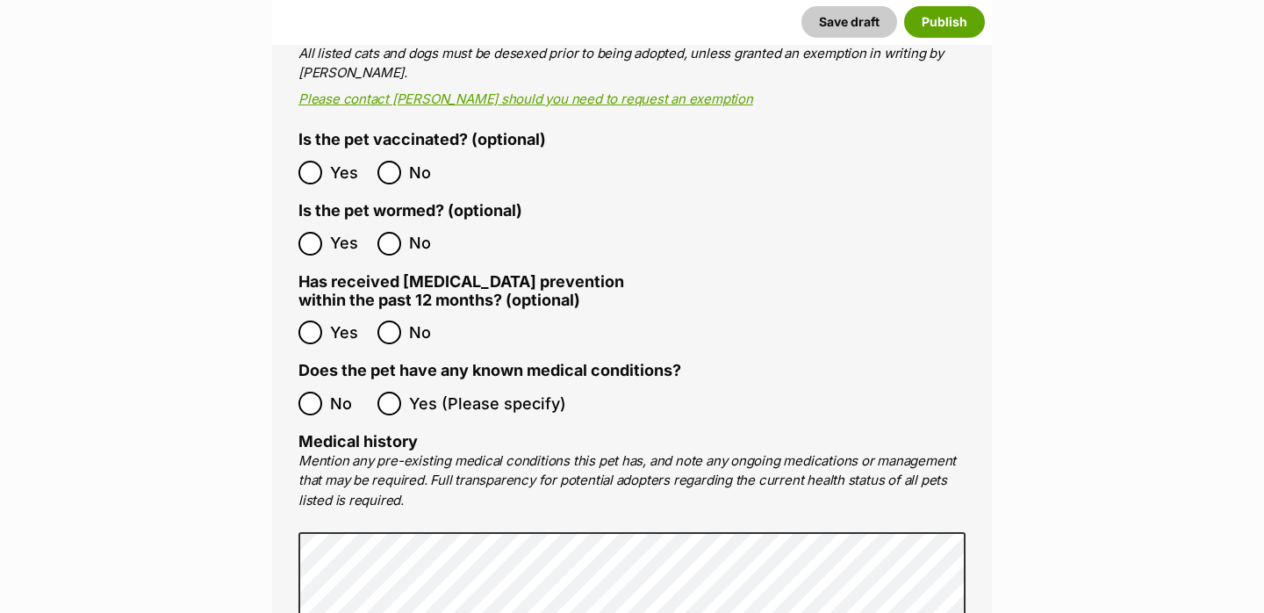
scroll to position [3643, 0]
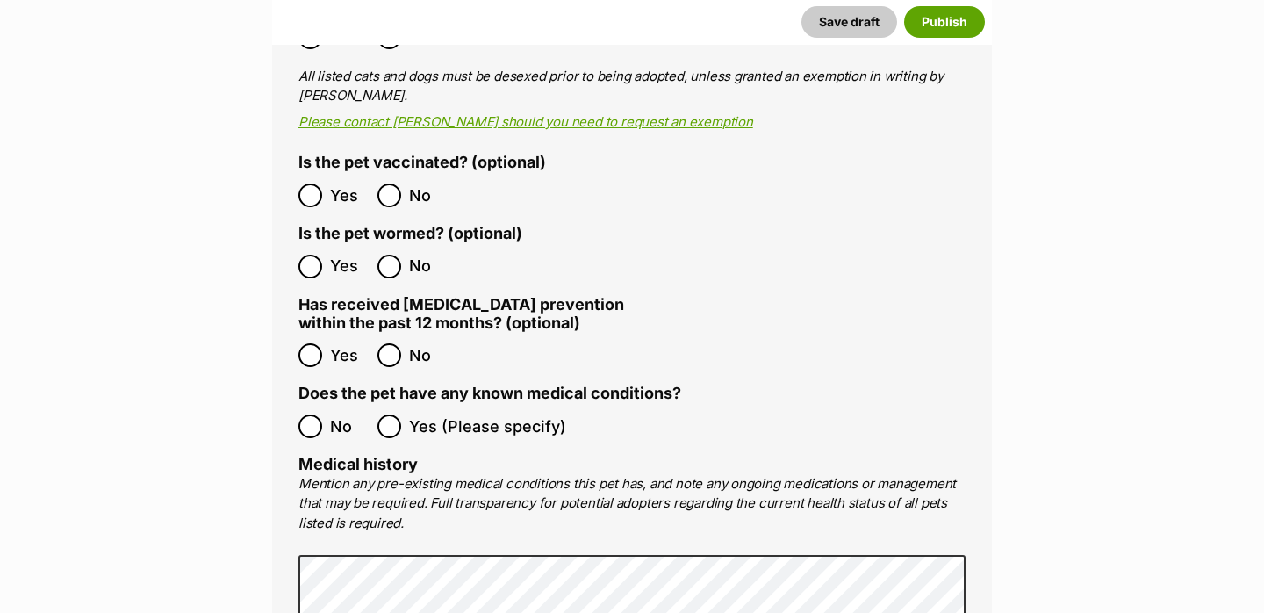
click at [326, 414] on label "No" at bounding box center [333, 426] width 70 height 24
click at [849, 26] on button "Save draft" at bounding box center [849, 22] width 96 height 32
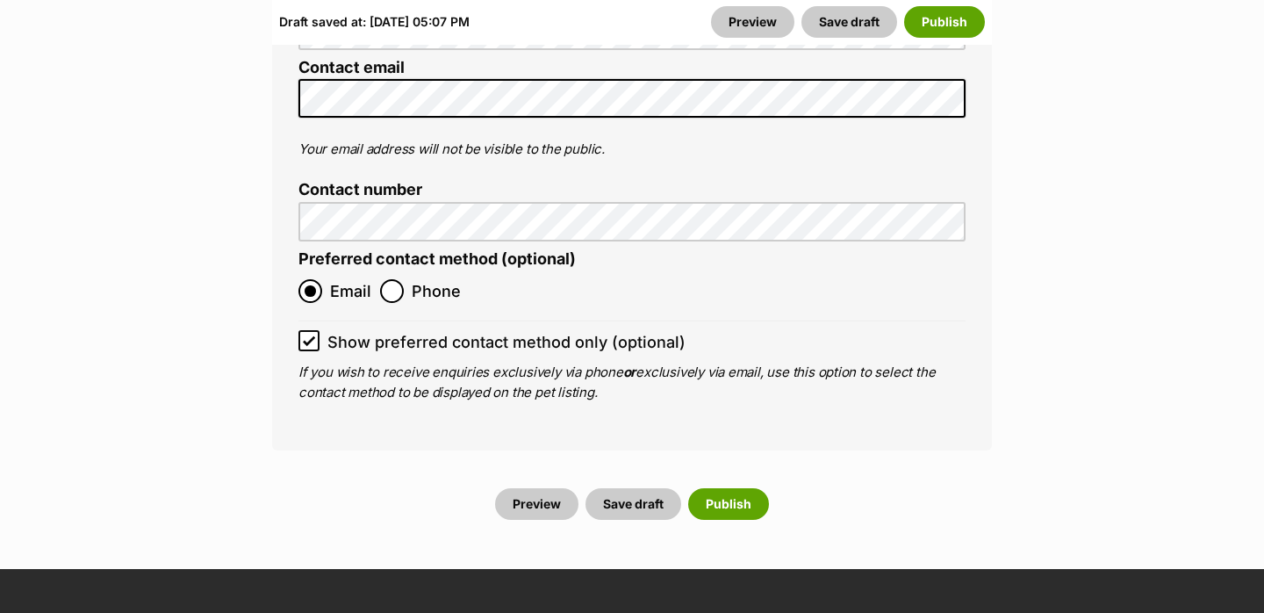
scroll to position [7709, 0]
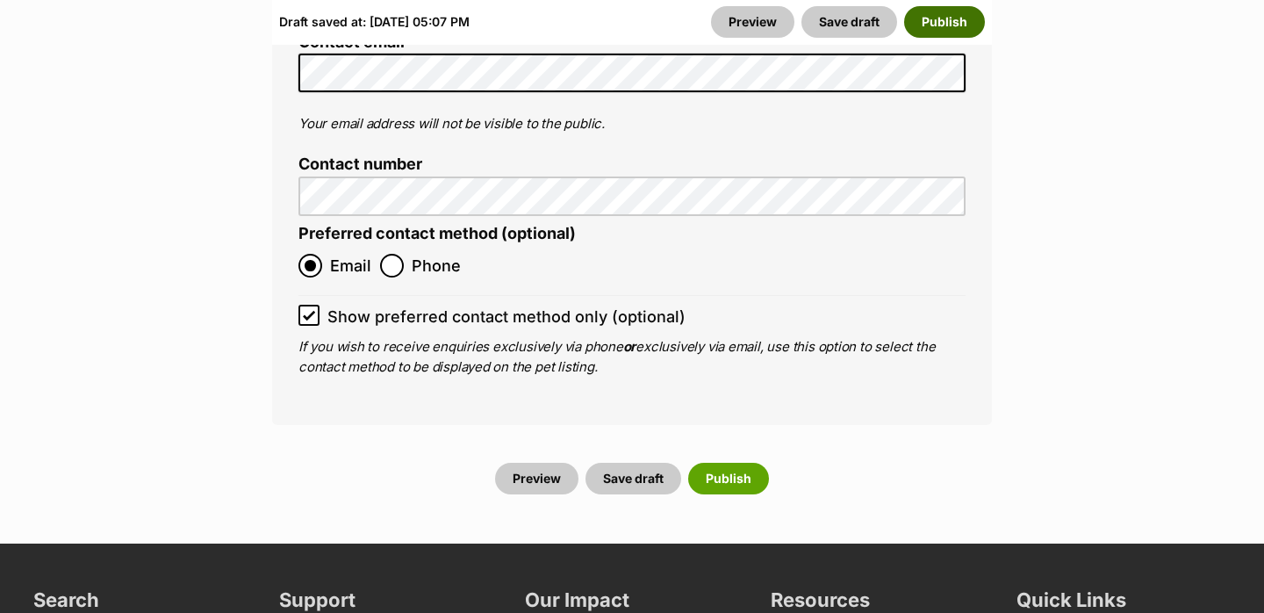
click at [937, 21] on button "Publish" at bounding box center [944, 22] width 81 height 32
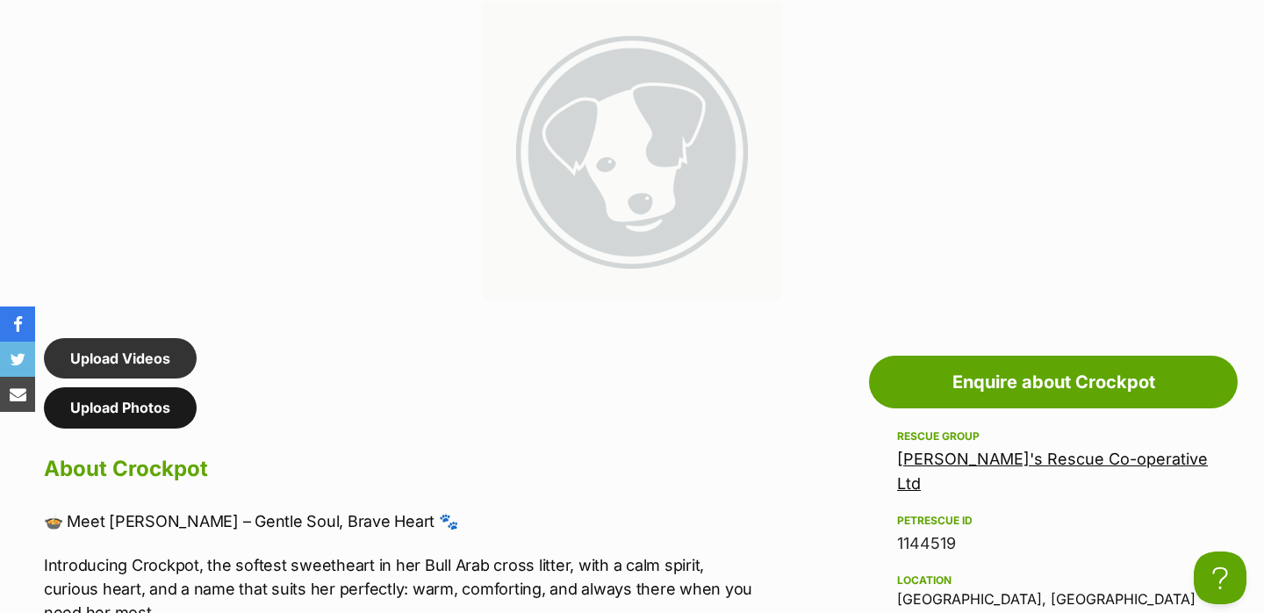
click at [150, 404] on link "Upload Photos" at bounding box center [120, 407] width 153 height 40
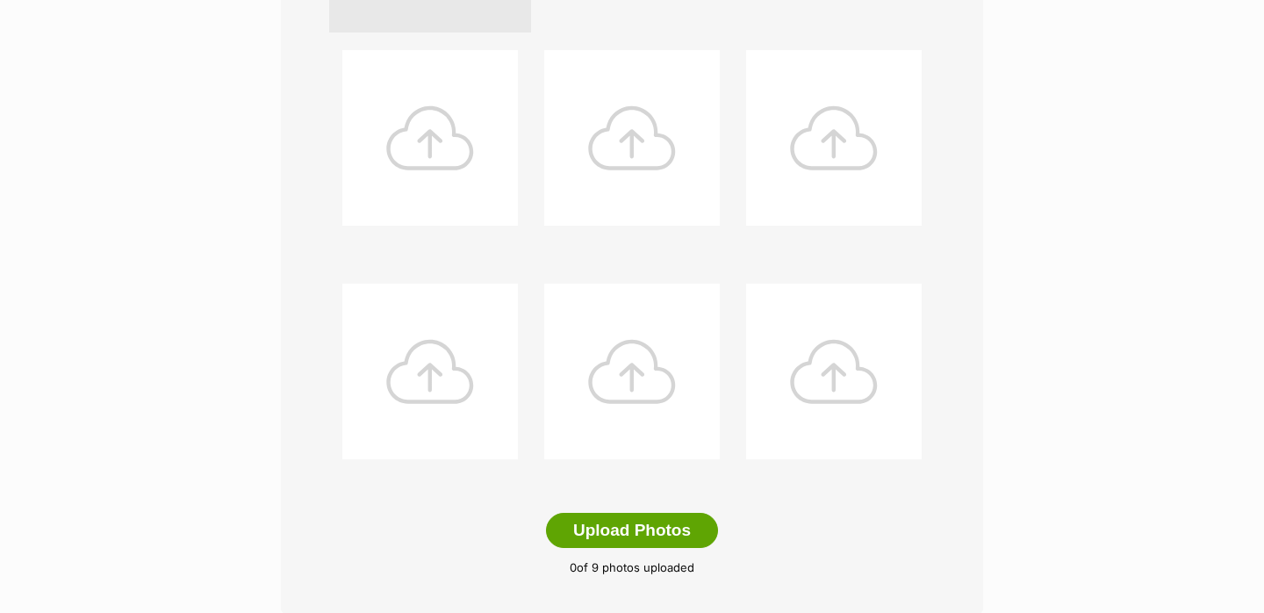
scroll to position [669, 0]
click at [594, 518] on button "Upload Photos" at bounding box center [632, 531] width 172 height 35
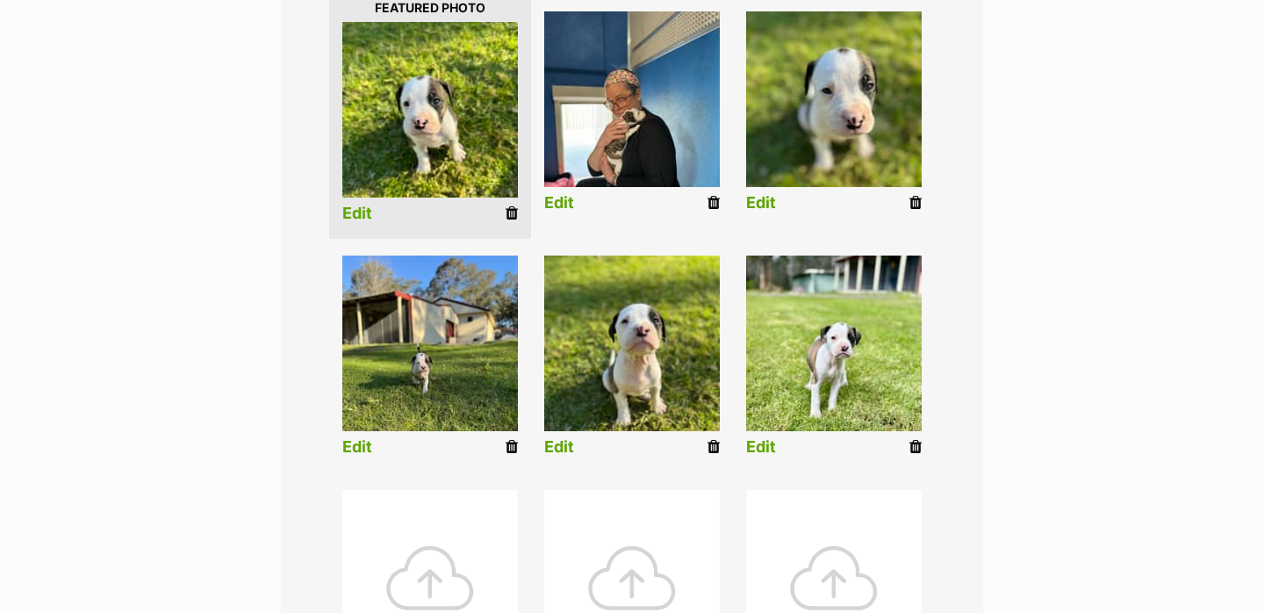
scroll to position [455, 0]
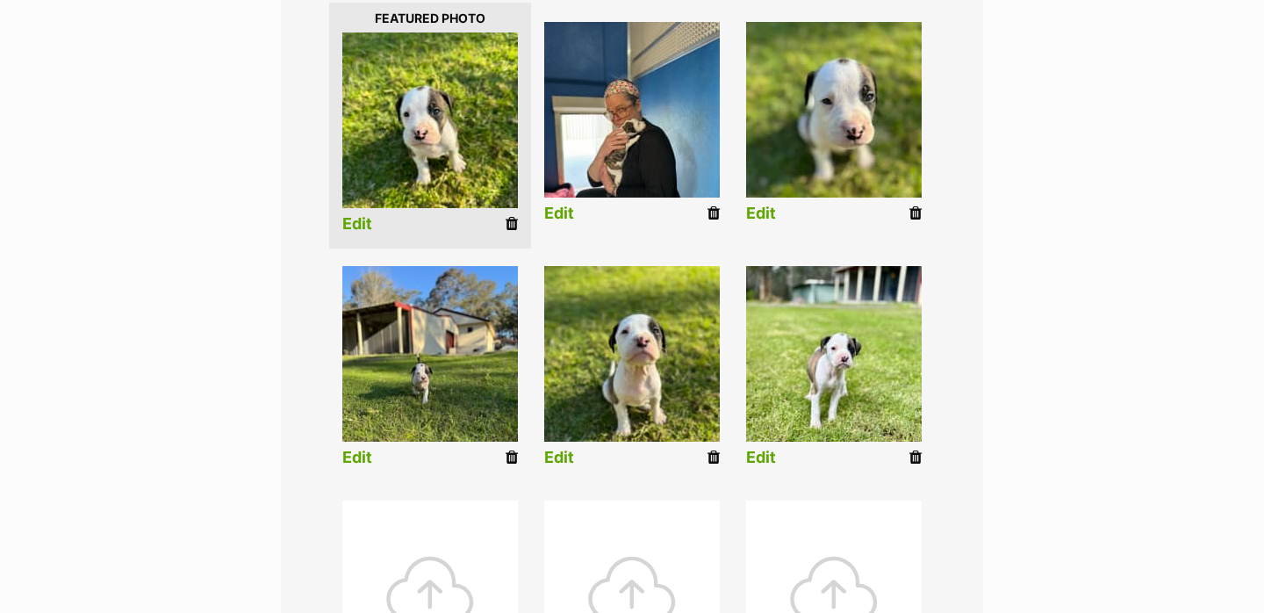
click at [367, 226] on link "Edit" at bounding box center [357, 224] width 30 height 18
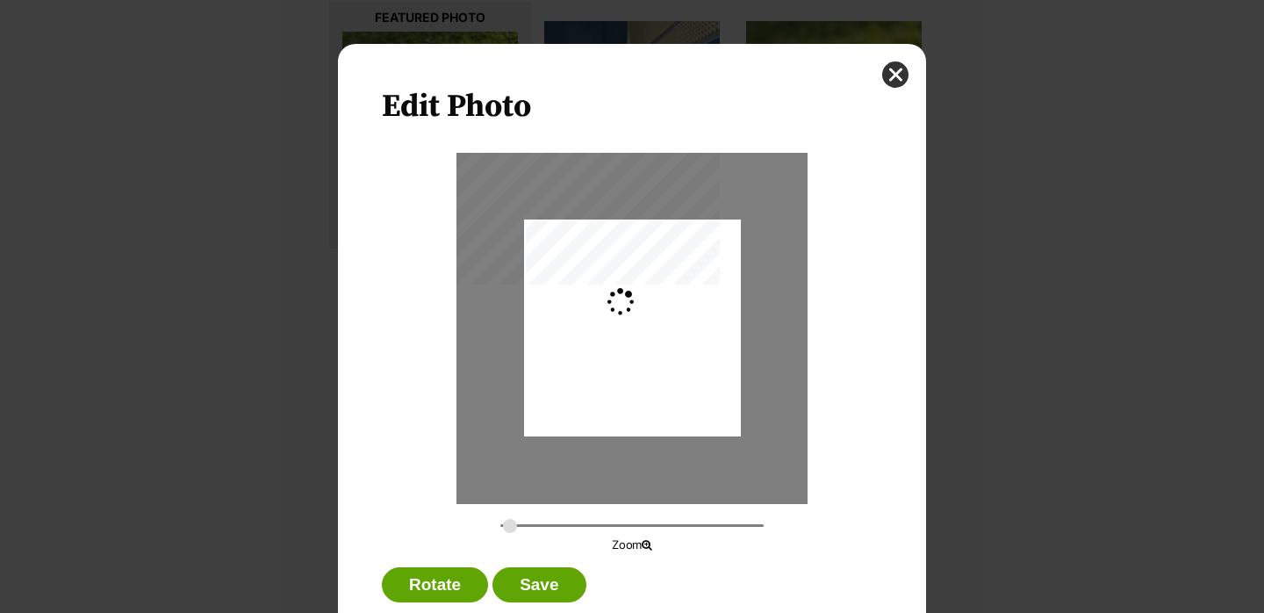
scroll to position [0, 0]
drag, startPoint x: 507, startPoint y: 528, endPoint x: 525, endPoint y: 528, distance: 17.6
type input "0.3614"
click at [525, 528] on input "Dialog Window - Close (Press escape to close)" at bounding box center [631, 525] width 263 height 17
drag, startPoint x: 598, startPoint y: 455, endPoint x: 598, endPoint y: 440, distance: 15.8
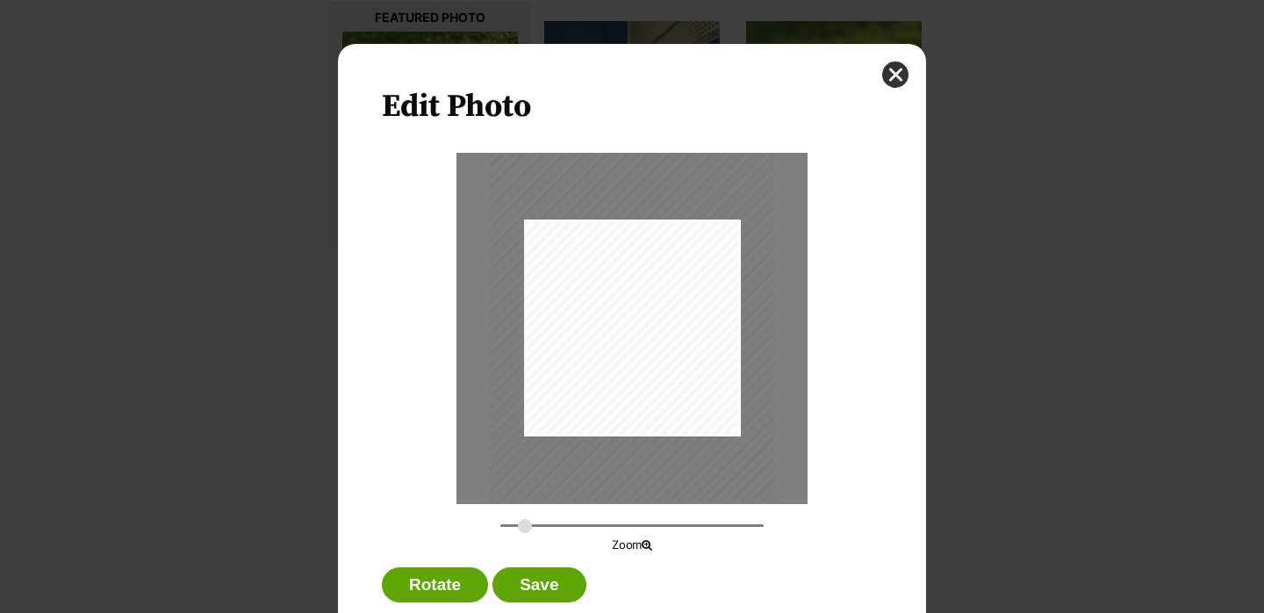
click at [598, 440] on div "Dialog Window - Close (Press escape to close)" at bounding box center [631, 312] width 285 height 380
click at [542, 577] on button "Save" at bounding box center [538, 584] width 93 height 35
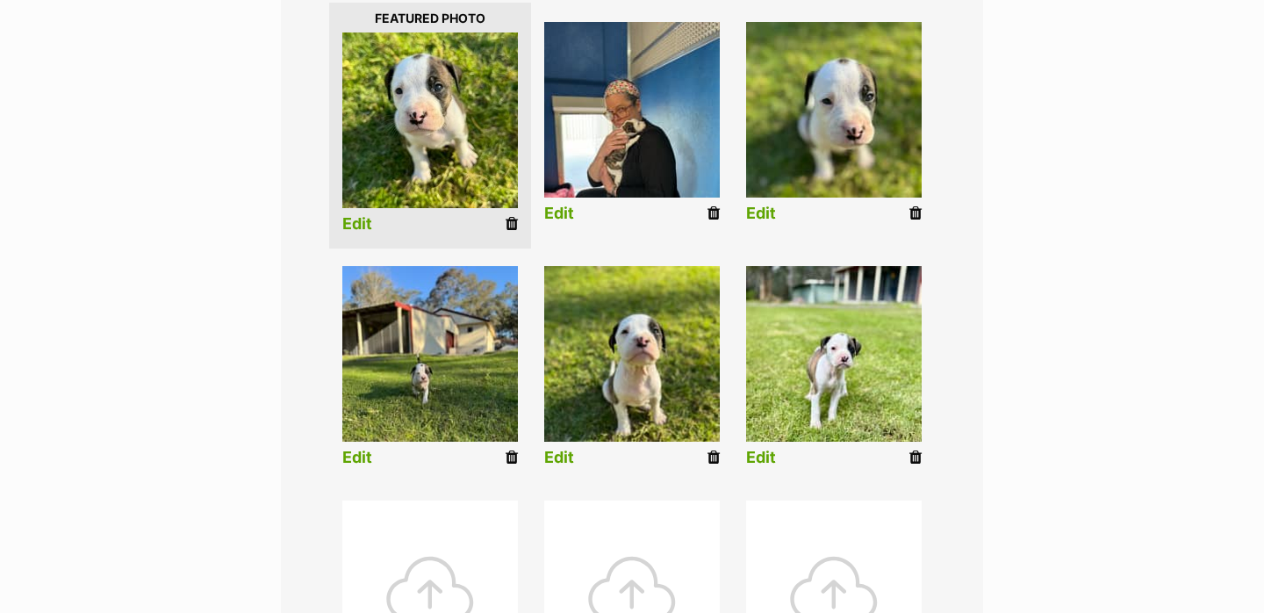
scroll to position [379, 0]
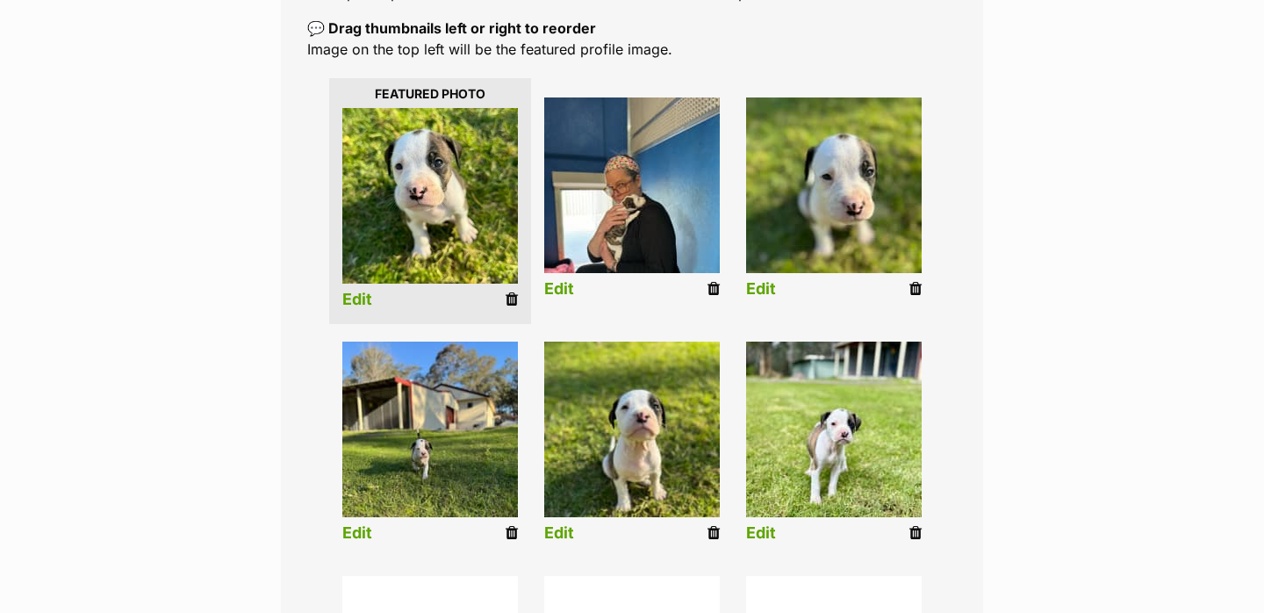
click at [562, 287] on link "Edit" at bounding box center [559, 289] width 30 height 18
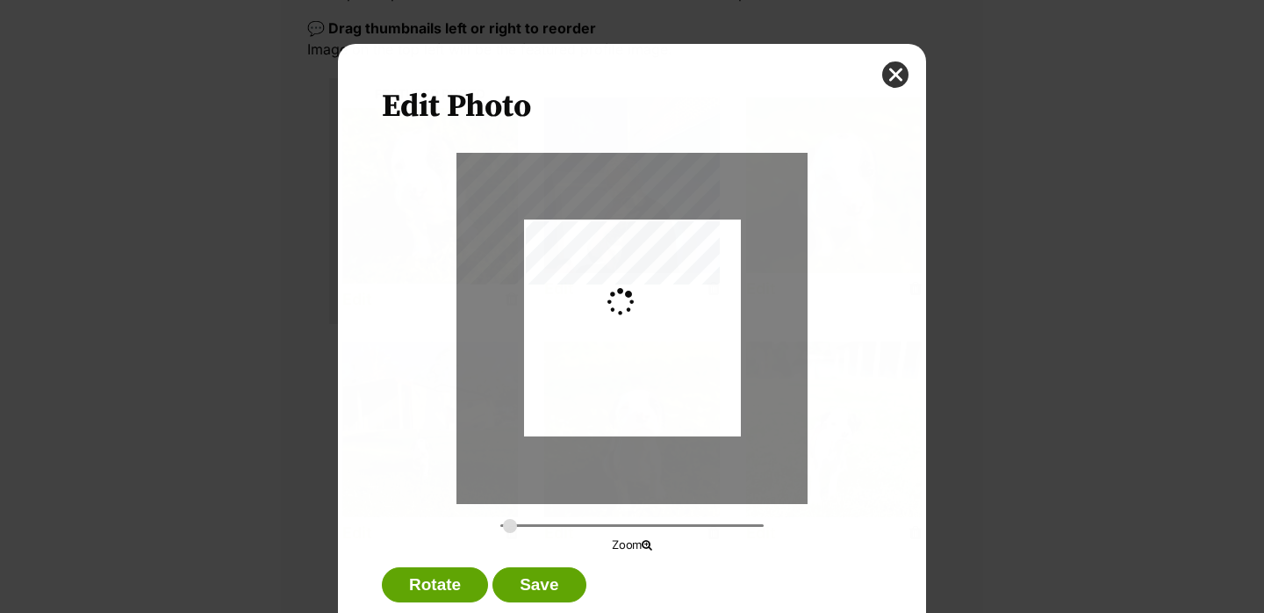
scroll to position [0, 0]
click at [633, 333] on div "Dialog Window - Close (Press escape to close)" at bounding box center [632, 325] width 217 height 289
drag, startPoint x: 505, startPoint y: 527, endPoint x: 529, endPoint y: 524, distance: 23.8
type input "0.3828"
click at [529, 524] on input "Dialog Window - Close (Press escape to close)" at bounding box center [631, 525] width 263 height 17
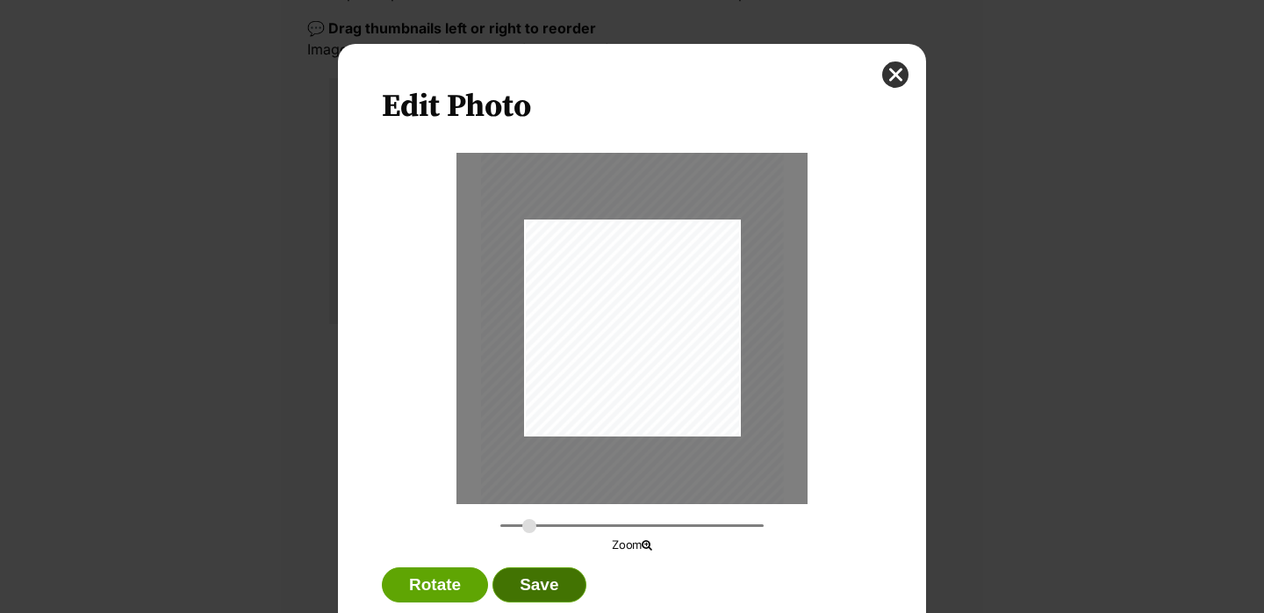
click at [555, 573] on button "Save" at bounding box center [538, 584] width 93 height 35
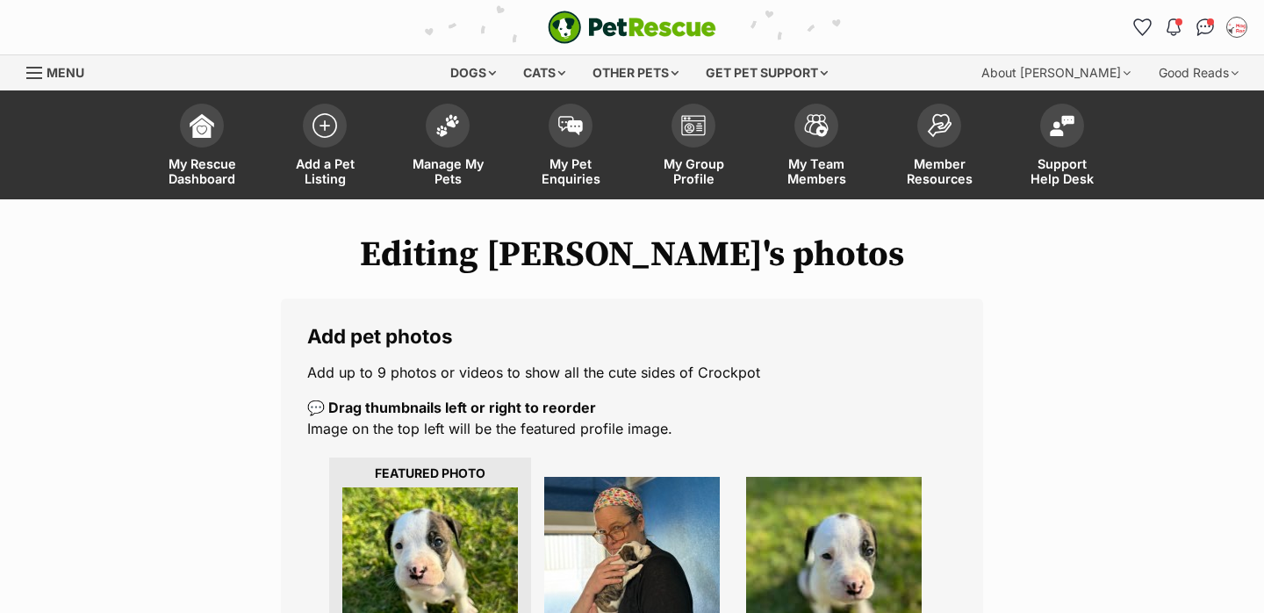
scroll to position [379, 0]
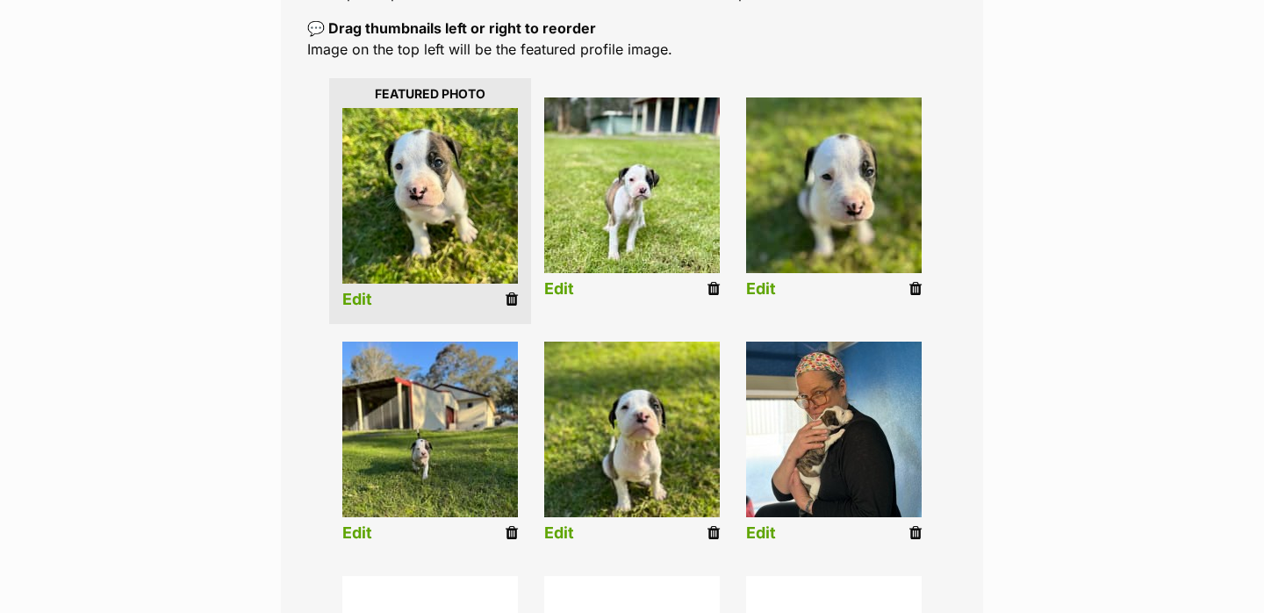
drag, startPoint x: 689, startPoint y: 446, endPoint x: 669, endPoint y: 242, distance: 204.6
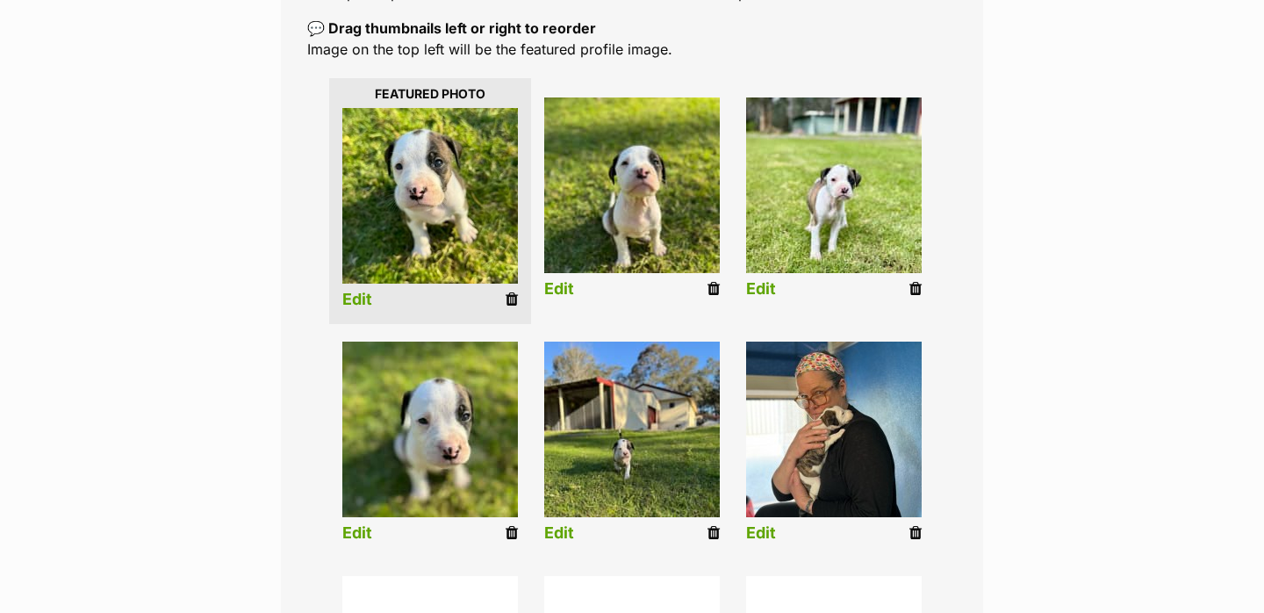
click at [561, 282] on link "Edit" at bounding box center [559, 289] width 30 height 18
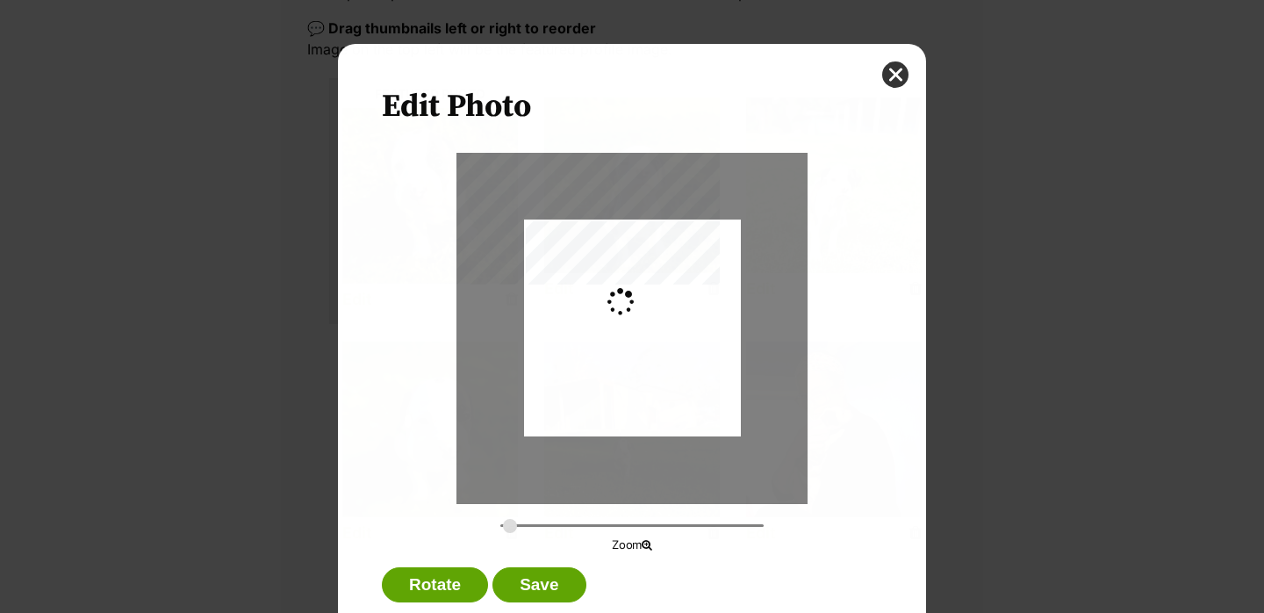
scroll to position [0, 0]
click at [713, 422] on div "Dialog Window - Close (Press escape to close)" at bounding box center [632, 336] width 217 height 289
type input "0.3207"
click at [516, 520] on input "Dialog Window - Close (Press escape to close)" at bounding box center [631, 525] width 263 height 17
click at [542, 568] on button "Save" at bounding box center [538, 584] width 93 height 35
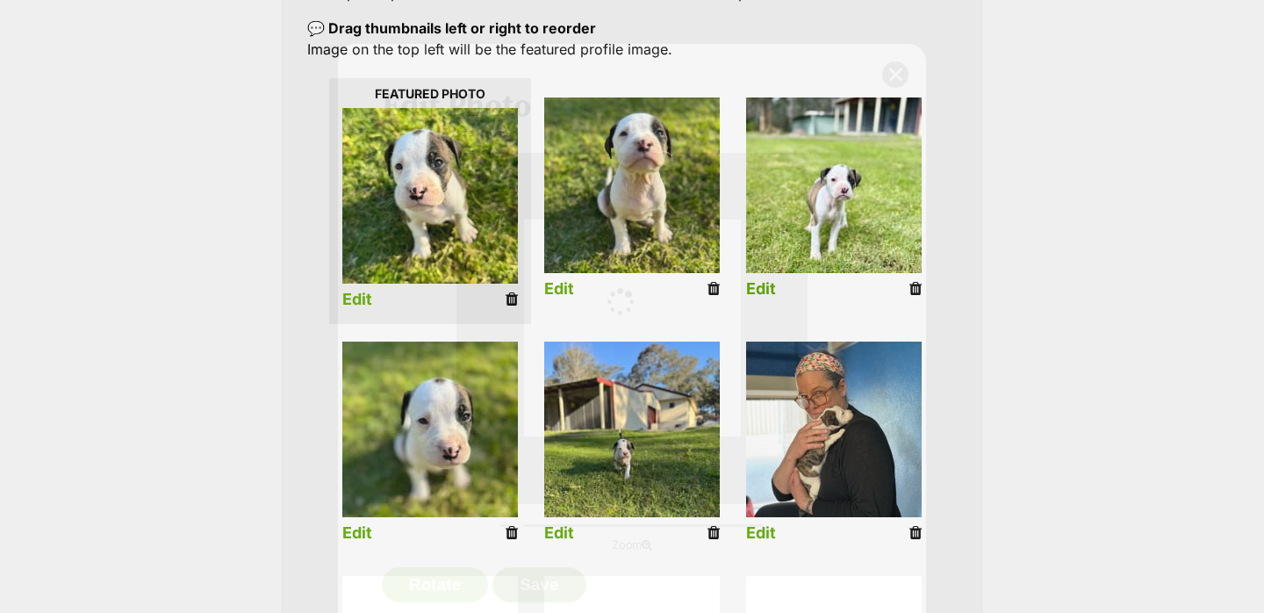
click at [543, 570] on button "Save" at bounding box center [538, 584] width 93 height 35
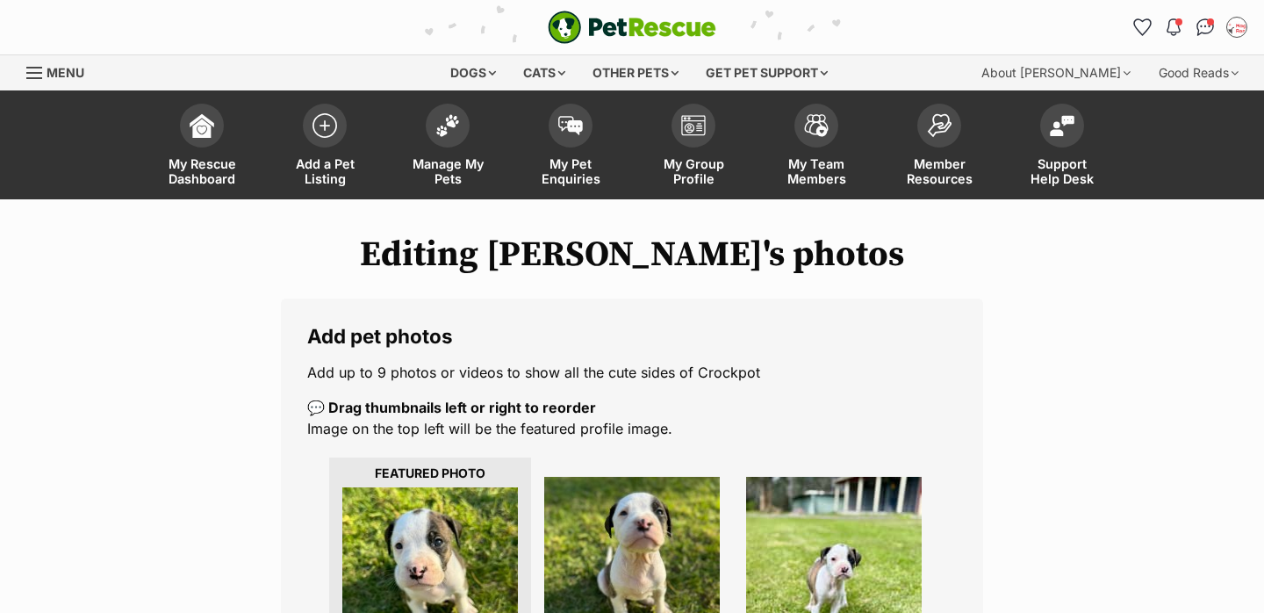
scroll to position [379, 0]
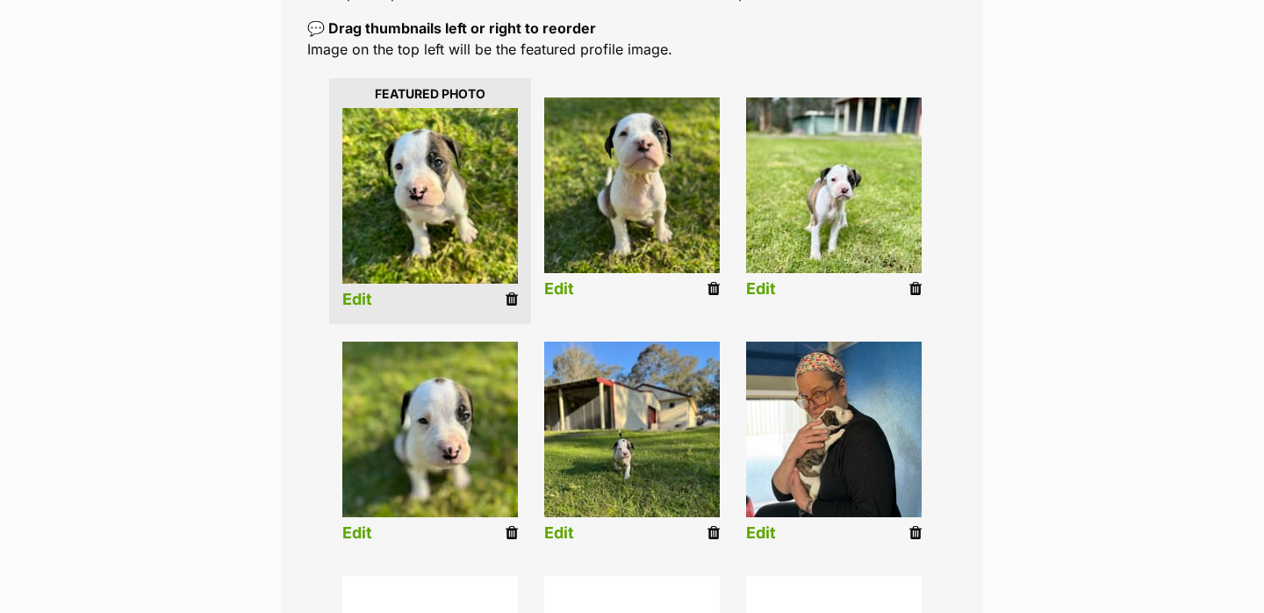
click at [554, 284] on link "Edit" at bounding box center [559, 289] width 30 height 18
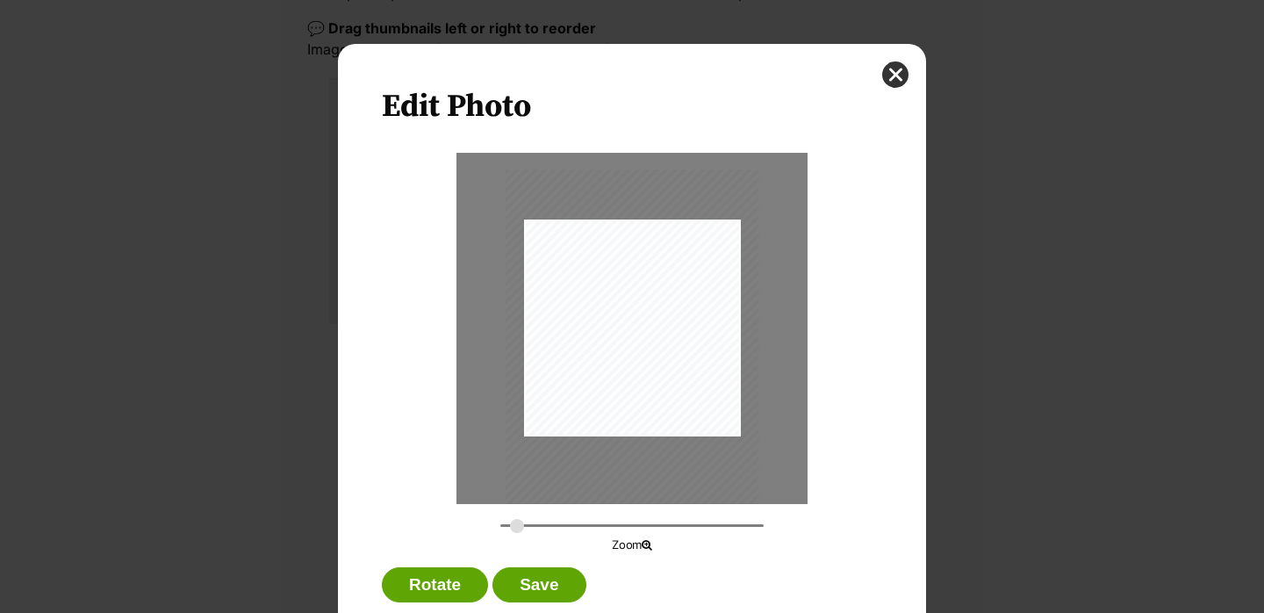
scroll to position [0, 0]
click at [563, 574] on button "Save" at bounding box center [538, 584] width 93 height 35
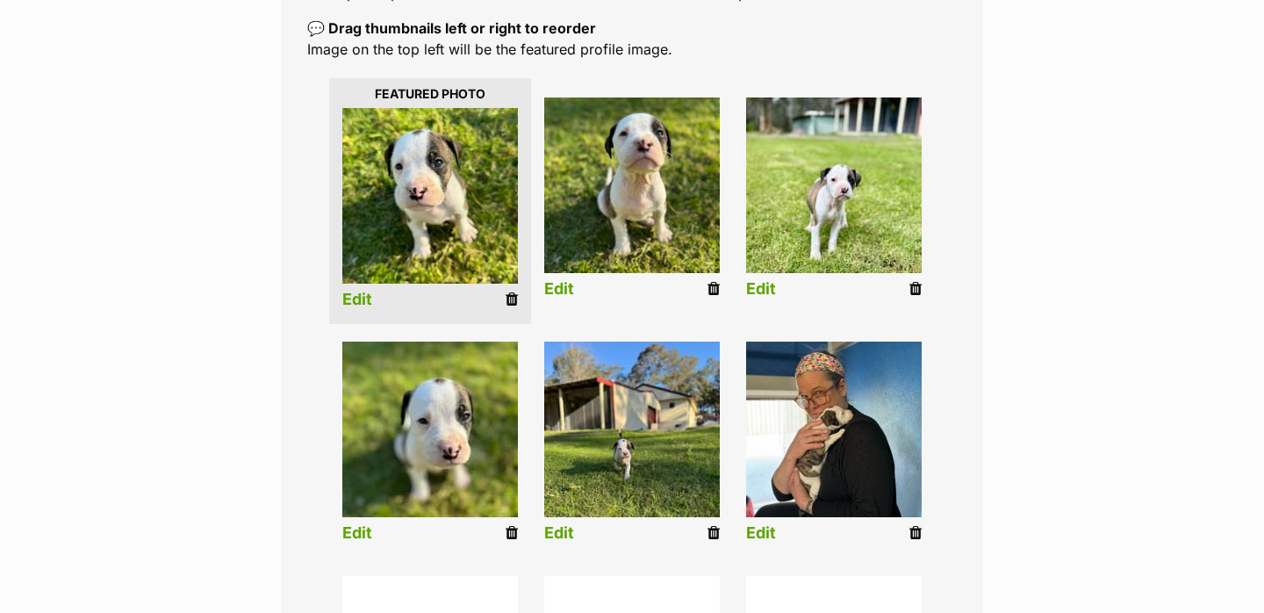
scroll to position [379, 0]
click at [761, 290] on link "Edit" at bounding box center [761, 289] width 30 height 18
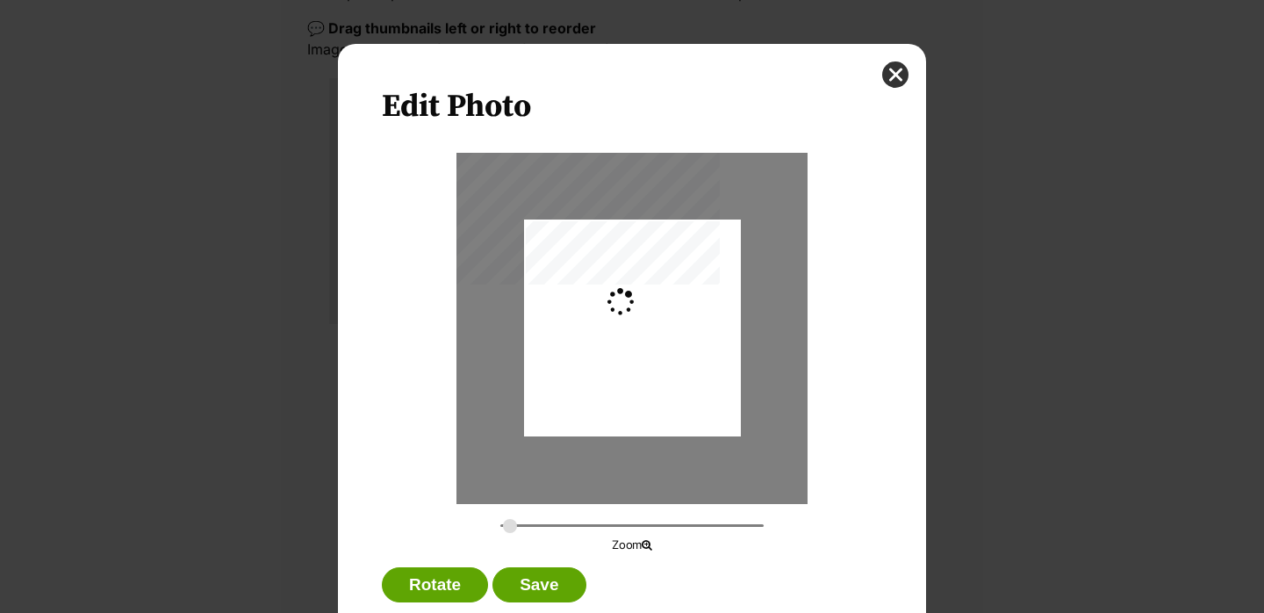
scroll to position [0, 0]
drag, startPoint x: 513, startPoint y: 519, endPoint x: 527, endPoint y: 519, distance: 13.2
type input "0.3713"
click at [527, 519] on input "Dialog Window - Close (Press escape to close)" at bounding box center [631, 525] width 263 height 17
click at [546, 570] on button "Save" at bounding box center [538, 584] width 93 height 35
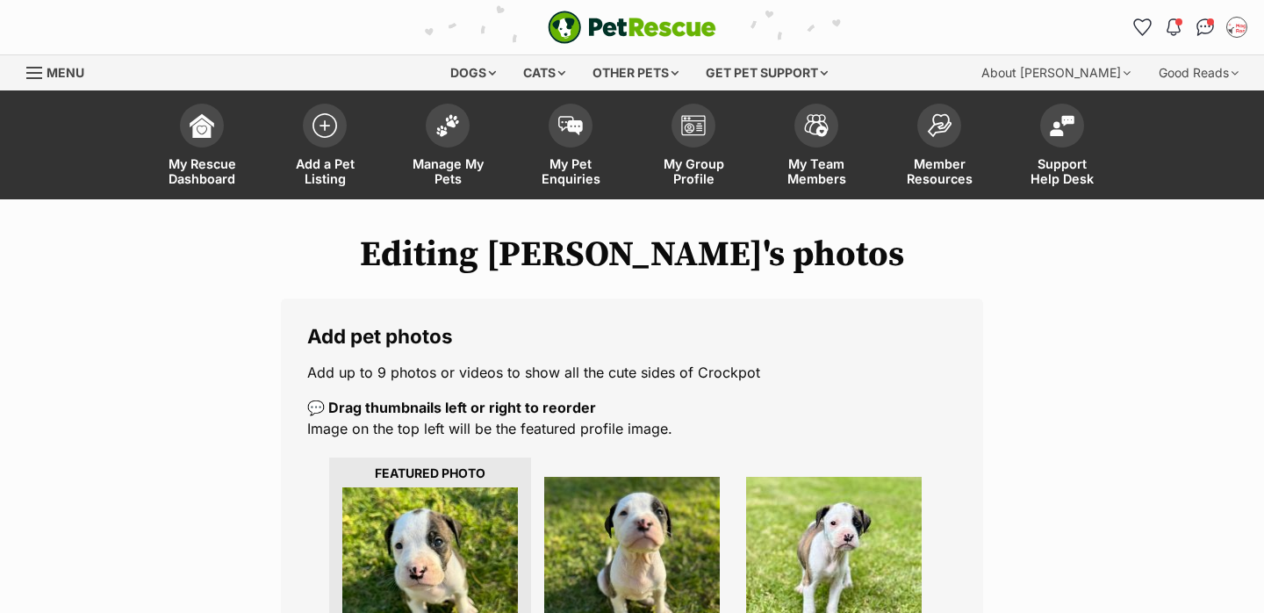
scroll to position [379, 0]
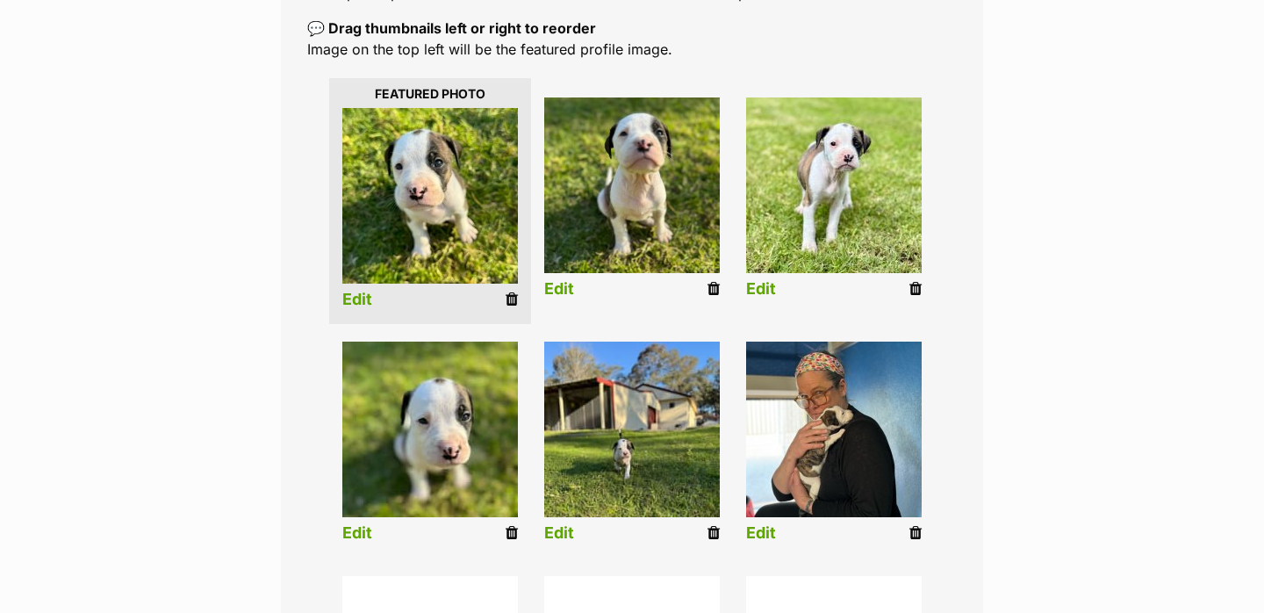
click at [350, 531] on link "Edit" at bounding box center [357, 533] width 30 height 18
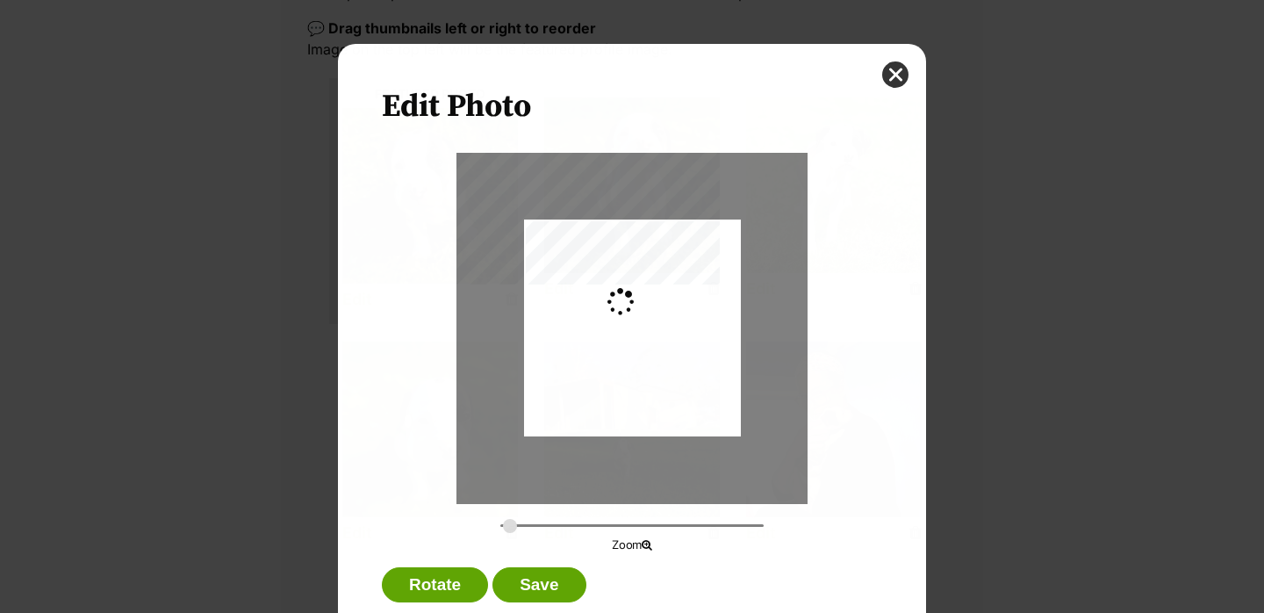
scroll to position [0, 0]
type input "0.2744"
drag, startPoint x: 595, startPoint y: 425, endPoint x: 594, endPoint y: 434, distance: 9.7
click at [594, 434] on div "Dialog Window - Close (Press escape to close)" at bounding box center [632, 337] width 217 height 289
click at [547, 563] on div "Edit Photo Zoom Rotate Save" at bounding box center [632, 349] width 588 height 611
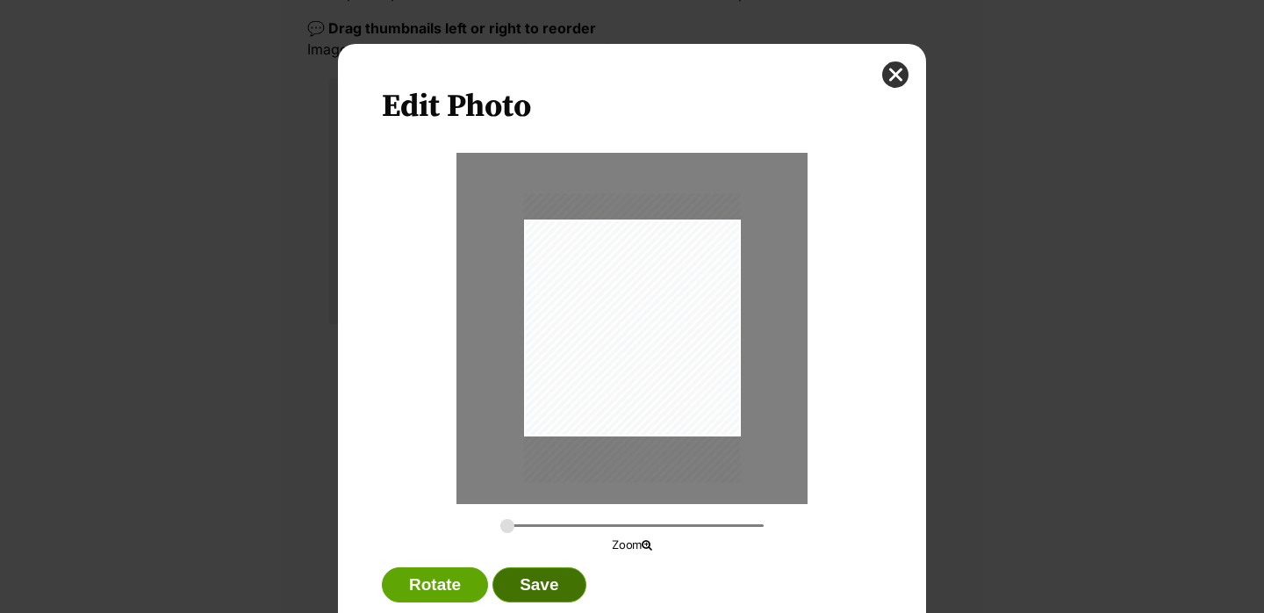
click at [544, 579] on button "Save" at bounding box center [538, 584] width 93 height 35
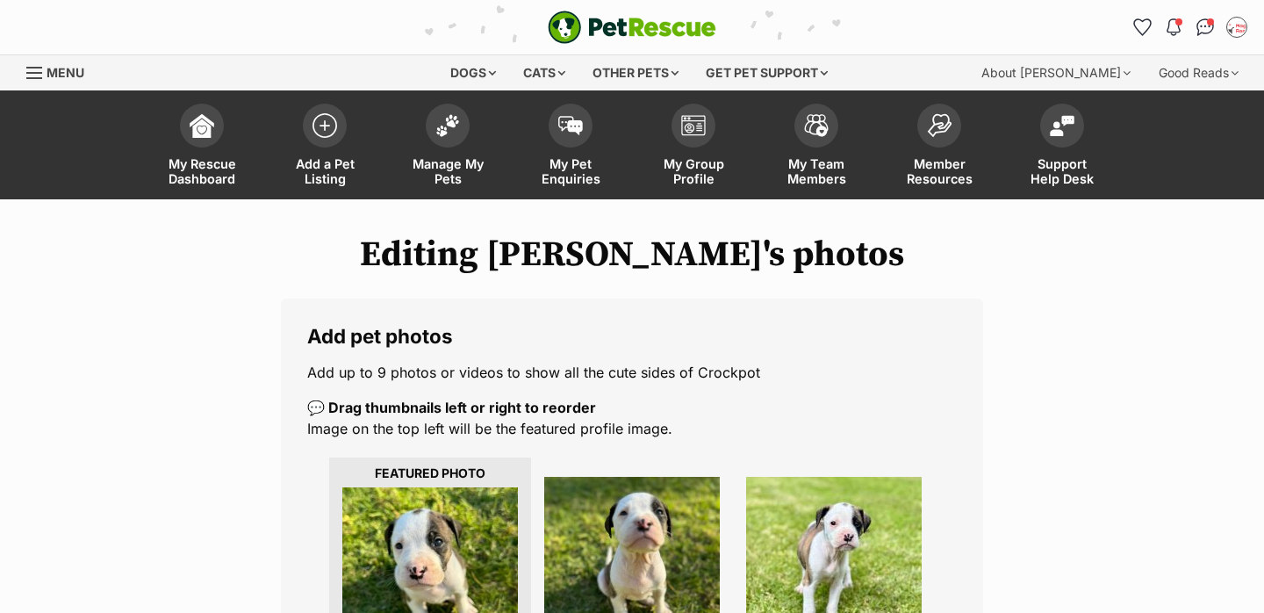
scroll to position [379, 0]
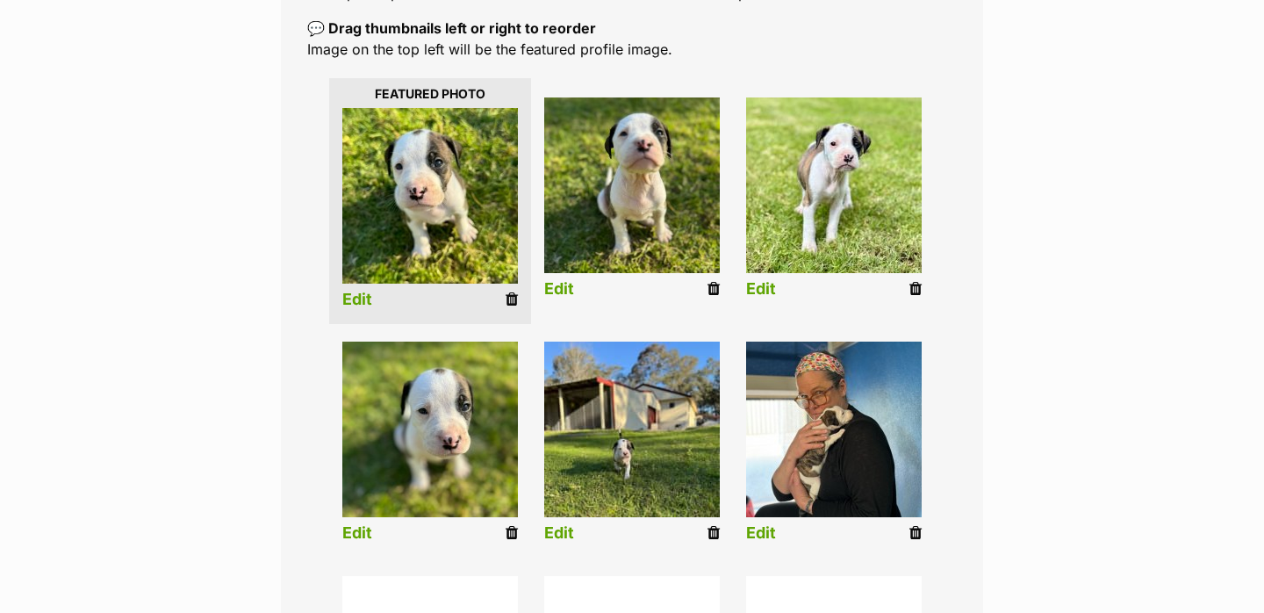
click at [562, 536] on link "Edit" at bounding box center [559, 533] width 30 height 18
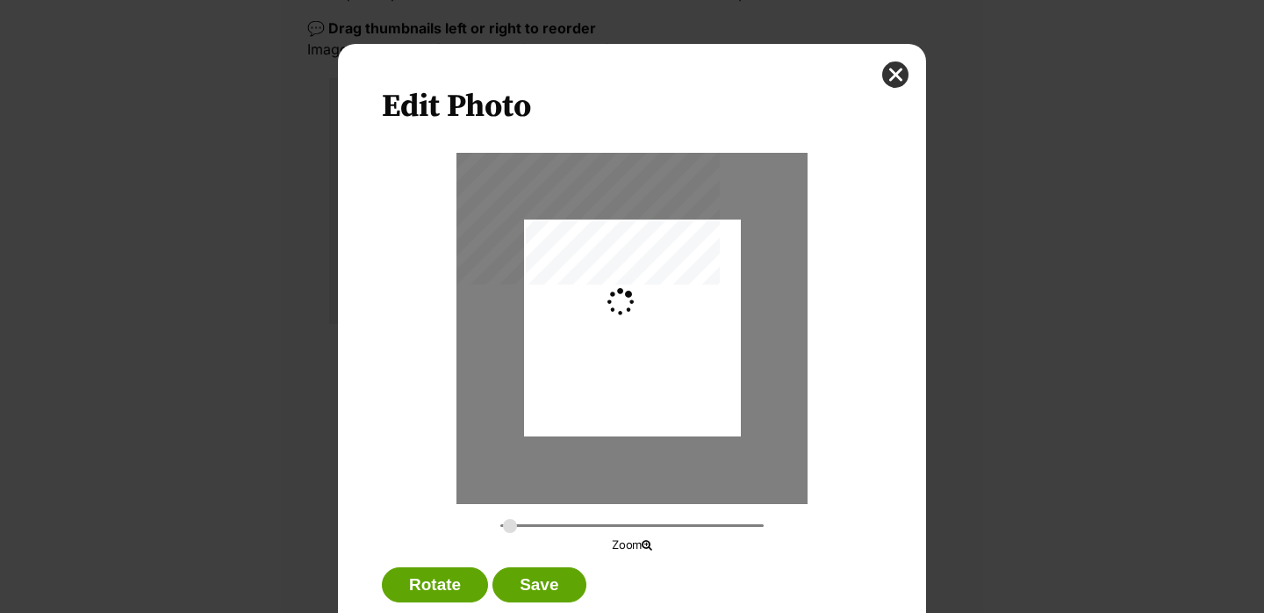
scroll to position [0, 0]
drag, startPoint x: 512, startPoint y: 527, endPoint x: 542, endPoint y: 527, distance: 30.7
click at [542, 527] on input "Dialog Window - Close (Press escape to close)" at bounding box center [631, 525] width 263 height 17
click at [572, 496] on div "Dialog Window - Close (Press escape to close)" at bounding box center [631, 328] width 351 height 351
drag, startPoint x: 568, startPoint y: 462, endPoint x: 575, endPoint y: 472, distance: 12.7
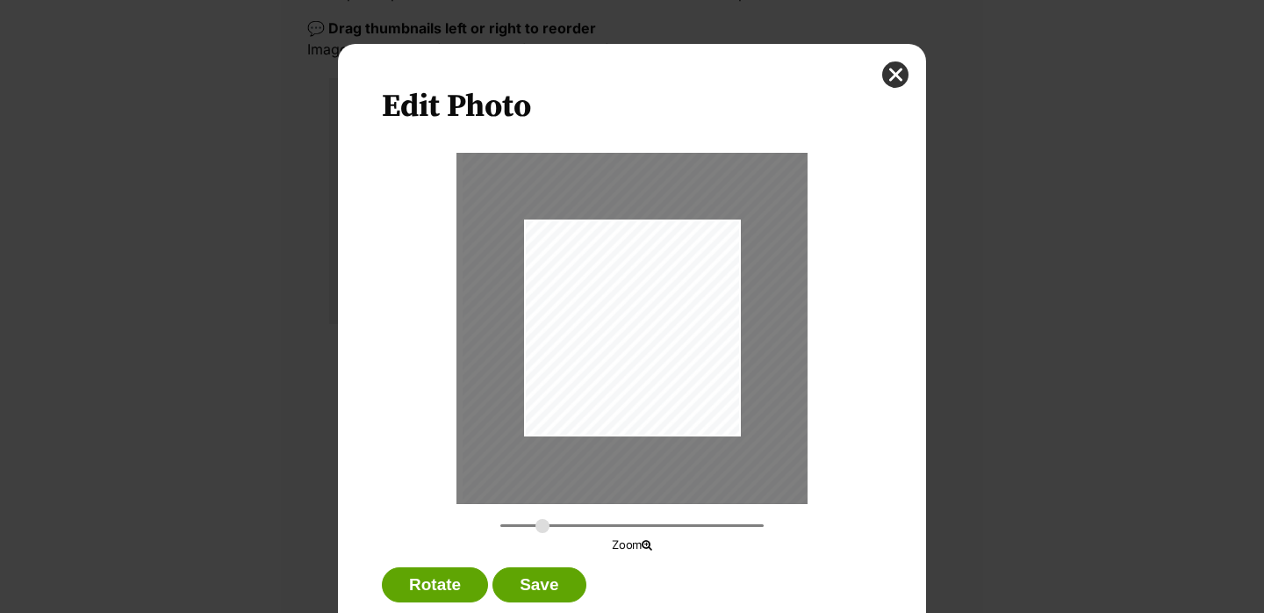
click at [575, 472] on div "Dialog Window - Close (Press escape to close)" at bounding box center [639, 339] width 354 height 471
drag, startPoint x: 539, startPoint y: 521, endPoint x: 570, endPoint y: 521, distance: 31.6
type input "0.5891"
click at [570, 521] on input "Dialog Window - Close (Press escape to close)" at bounding box center [631, 525] width 263 height 17
click at [546, 577] on button "Save" at bounding box center [538, 584] width 93 height 35
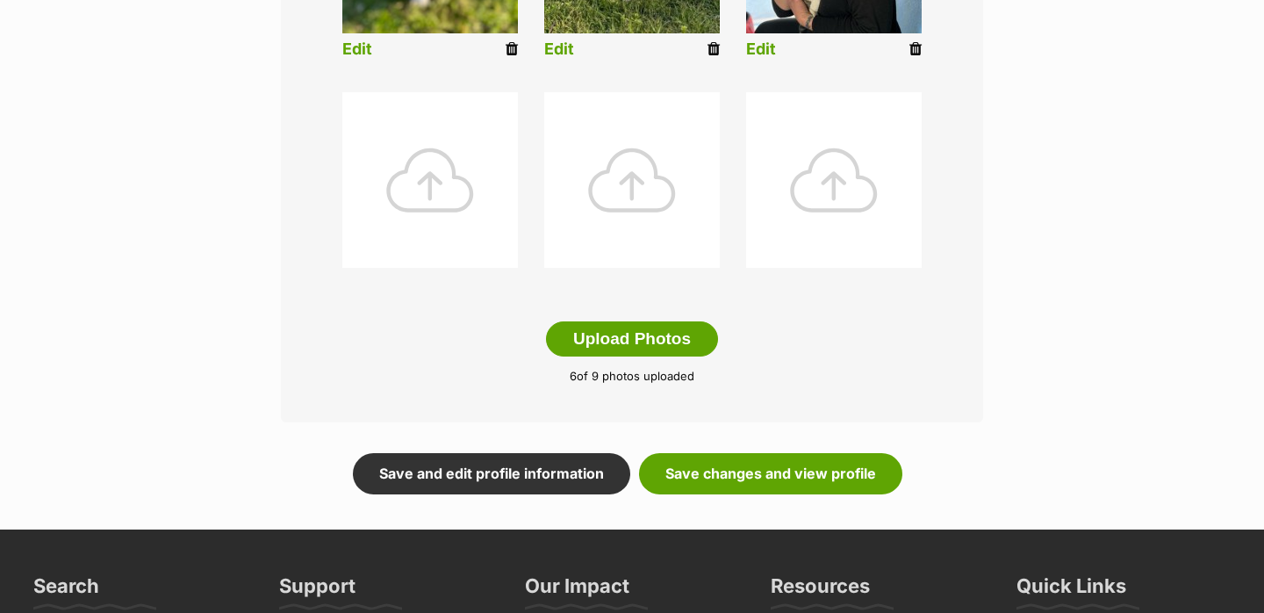
scroll to position [909, 0]
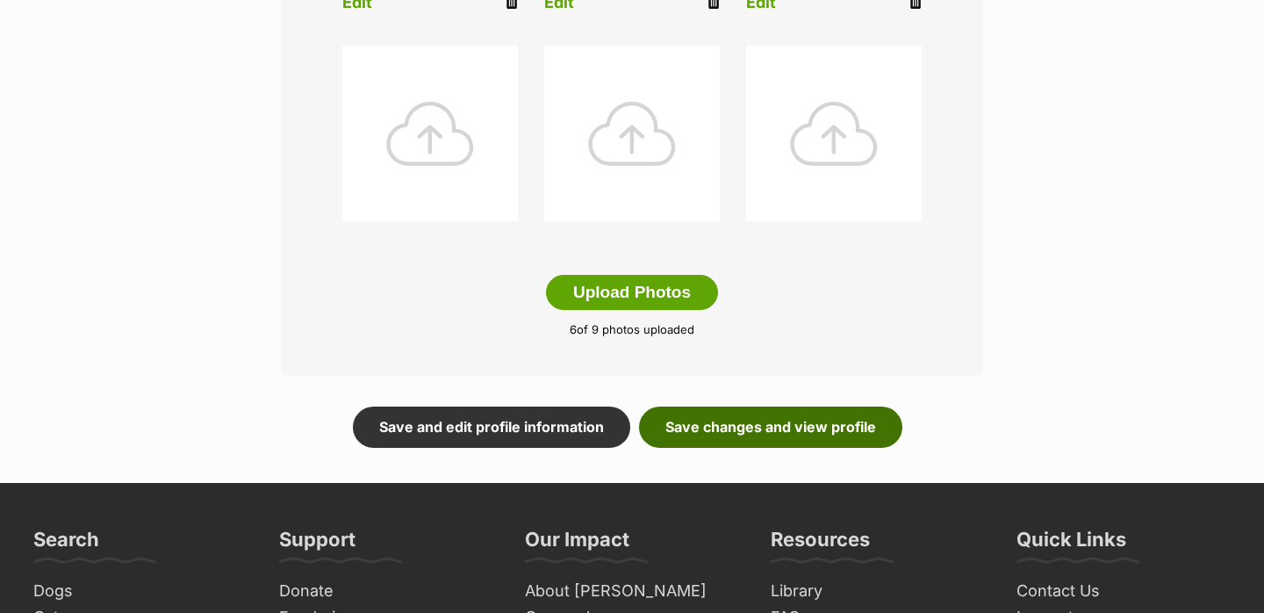
click at [809, 430] on link "Save changes and view profile" at bounding box center [770, 426] width 263 height 40
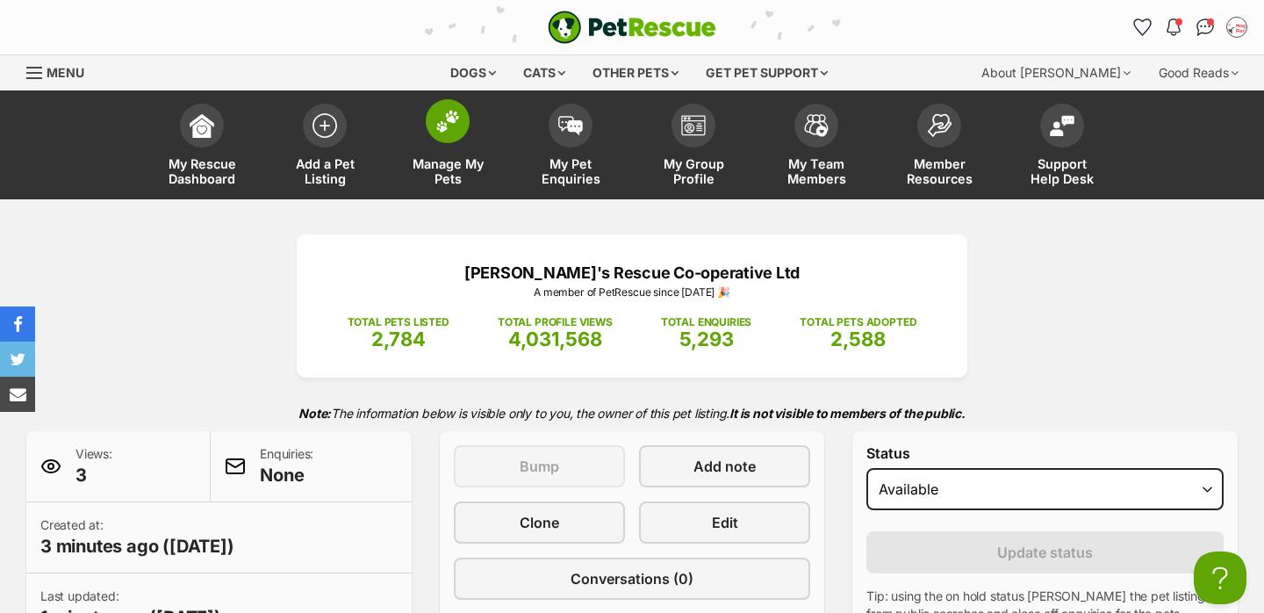
click at [463, 119] on span at bounding box center [448, 121] width 44 height 44
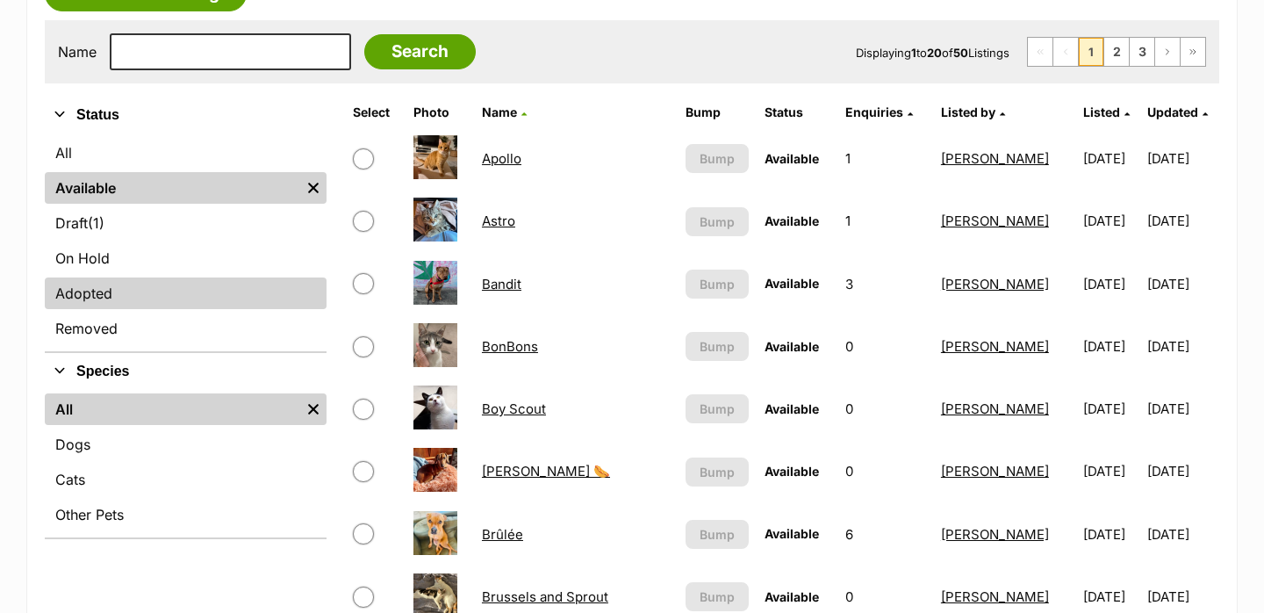
scroll to position [363, 0]
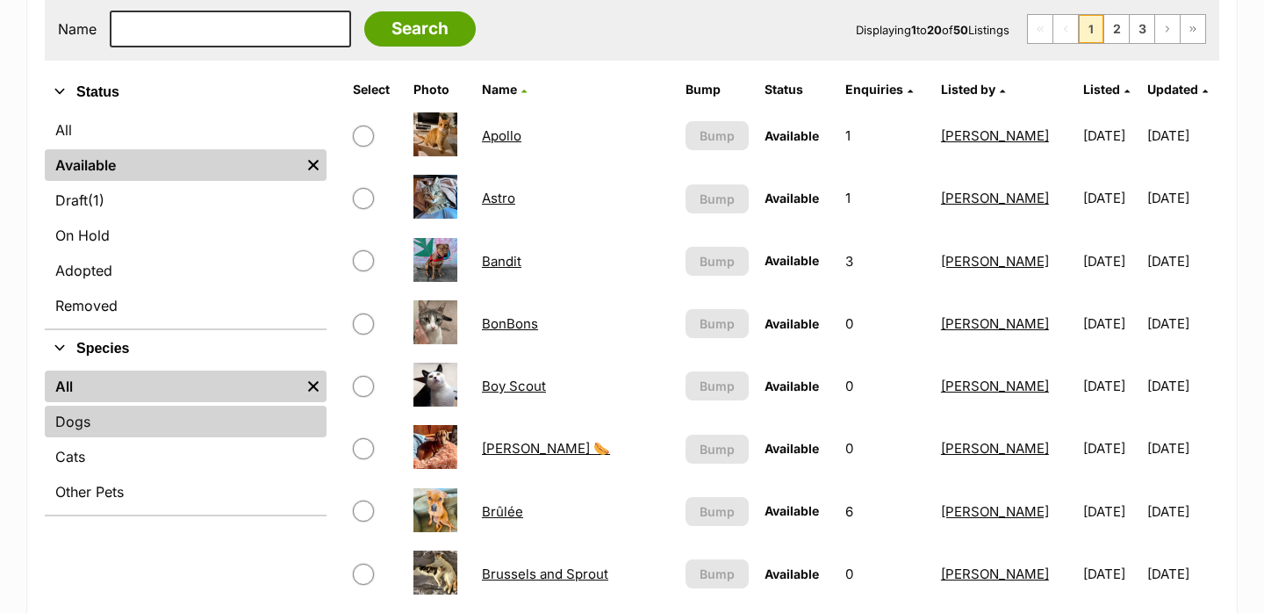
click at [166, 425] on link "Dogs" at bounding box center [186, 421] width 282 height 32
click at [206, 410] on link "Dogs" at bounding box center [186, 421] width 282 height 32
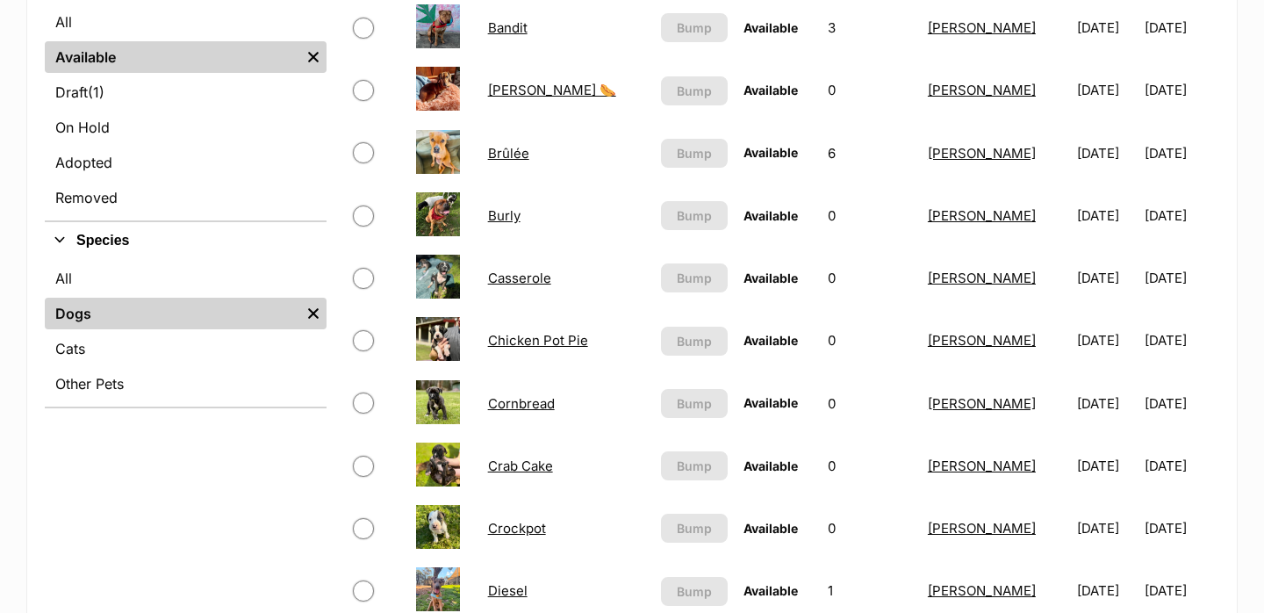
scroll to position [548, 0]
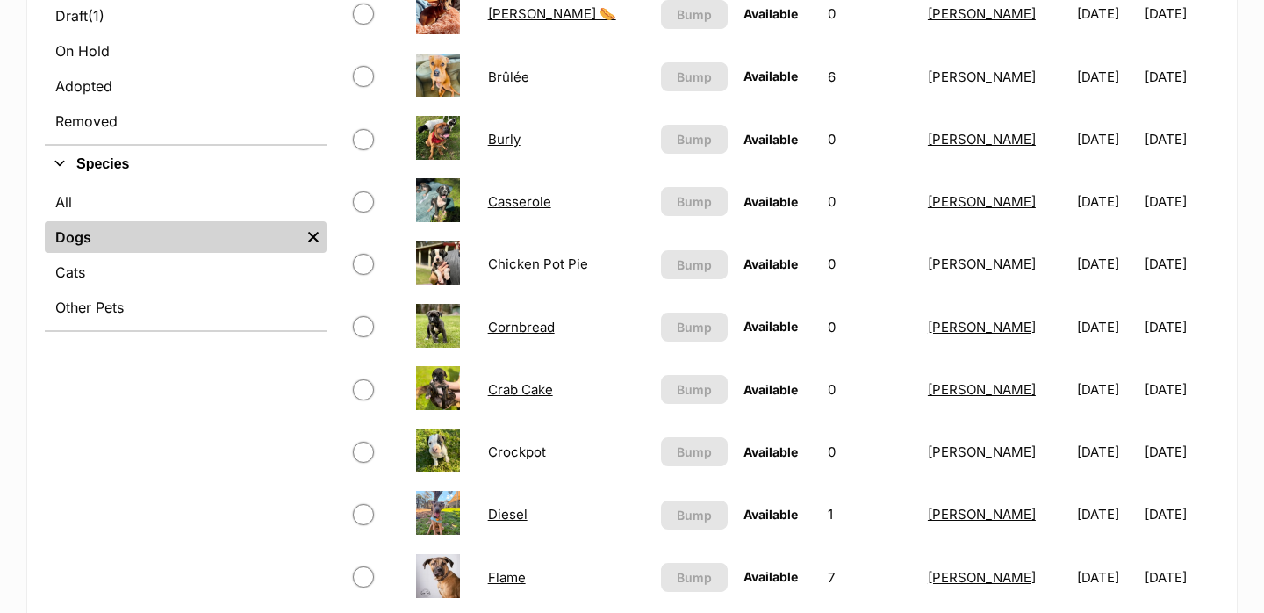
click at [521, 455] on link "Crockpot" at bounding box center [517, 451] width 58 height 17
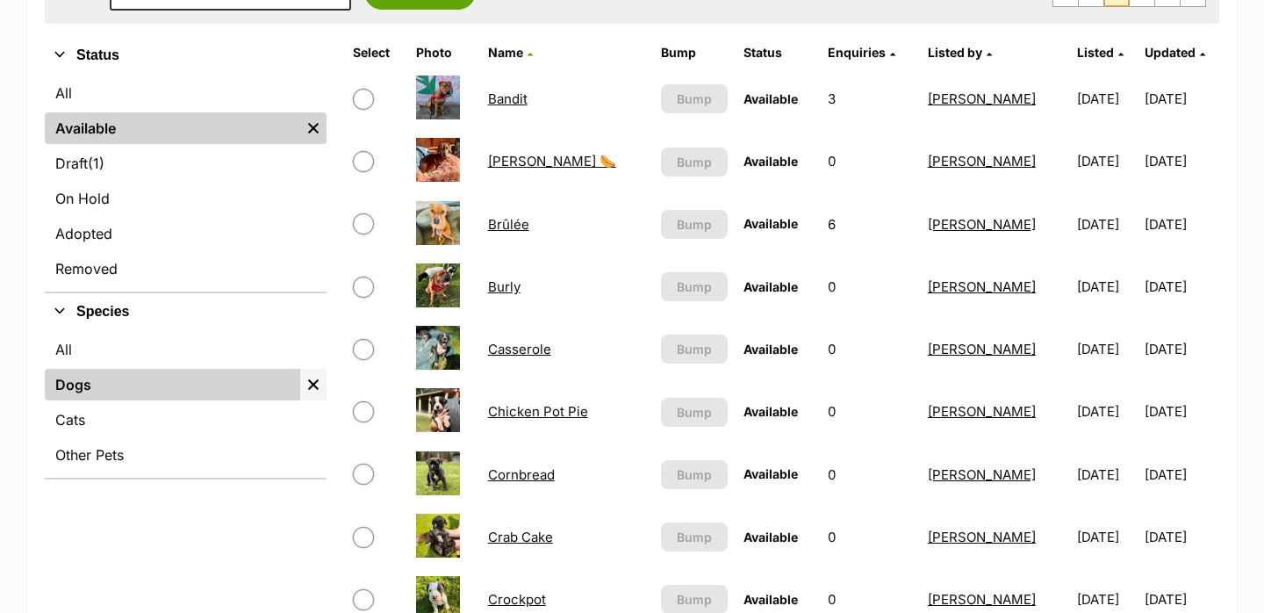
scroll to position [373, 0]
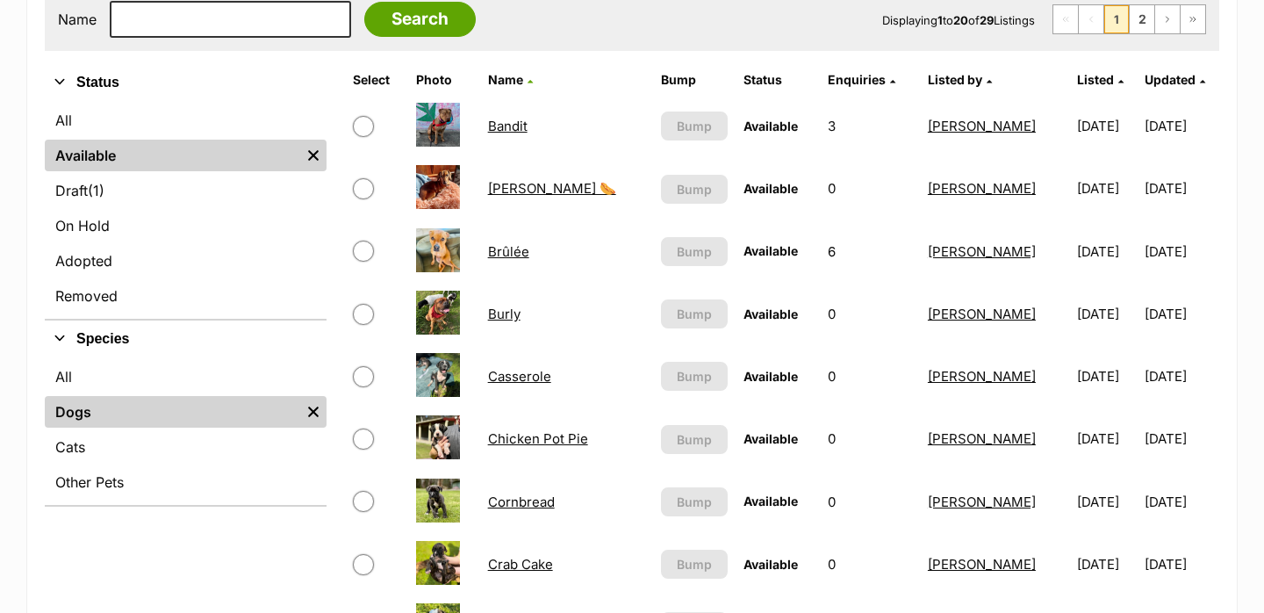
click at [233, 164] on link "Available" at bounding box center [172, 156] width 255 height 32
click at [228, 182] on link "Draft (1) Items" at bounding box center [186, 191] width 282 height 32
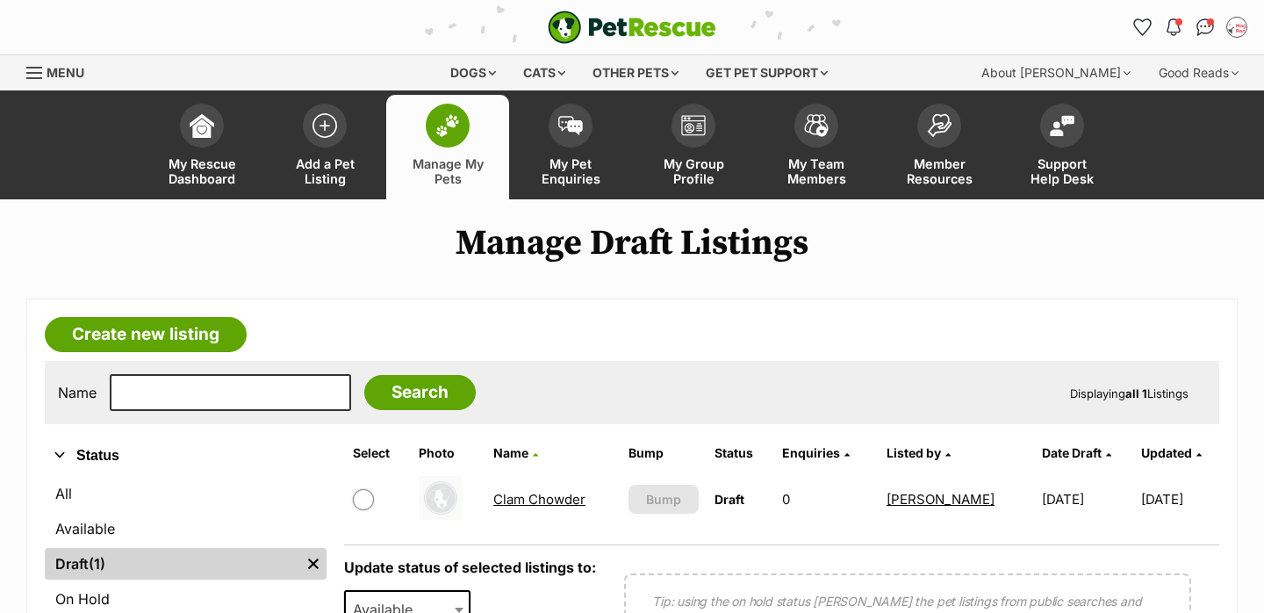
click at [537, 501] on link "Clam Chowder" at bounding box center [539, 499] width 92 height 17
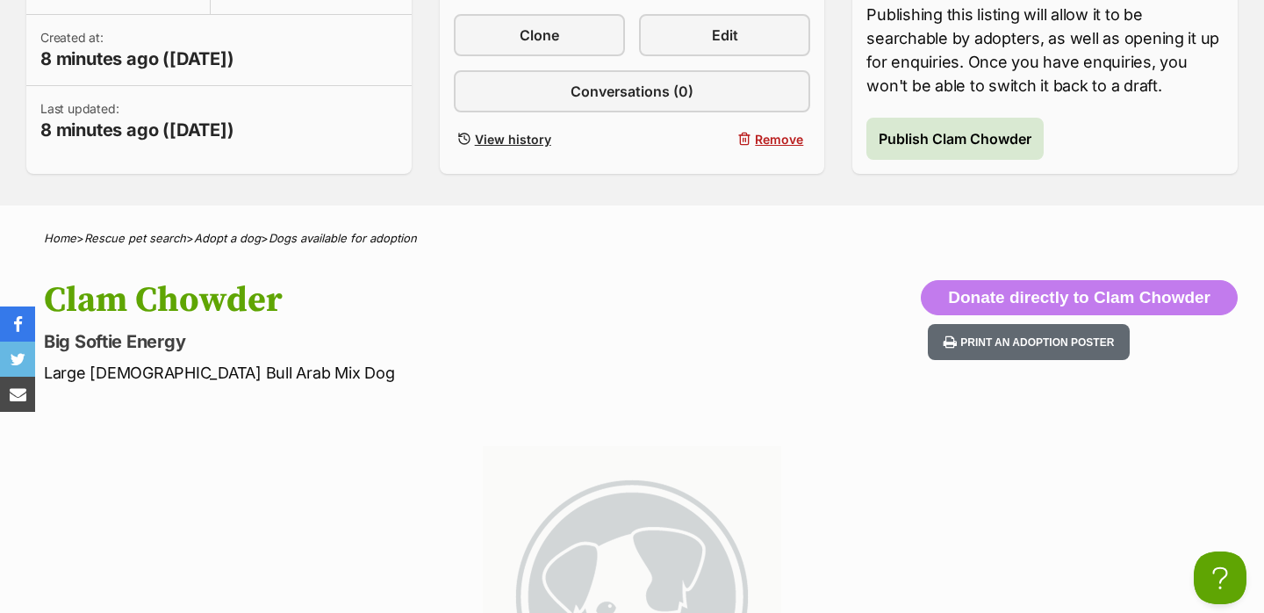
scroll to position [460, 0]
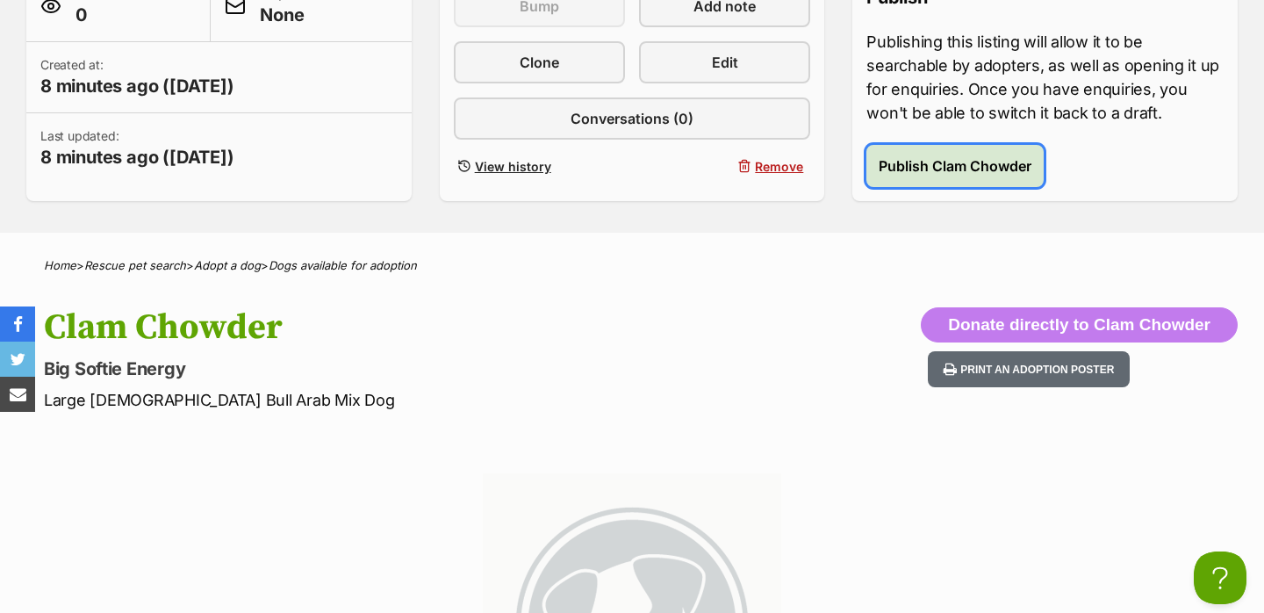
click at [954, 153] on button "Publish Clam Chowder" at bounding box center [954, 166] width 177 height 42
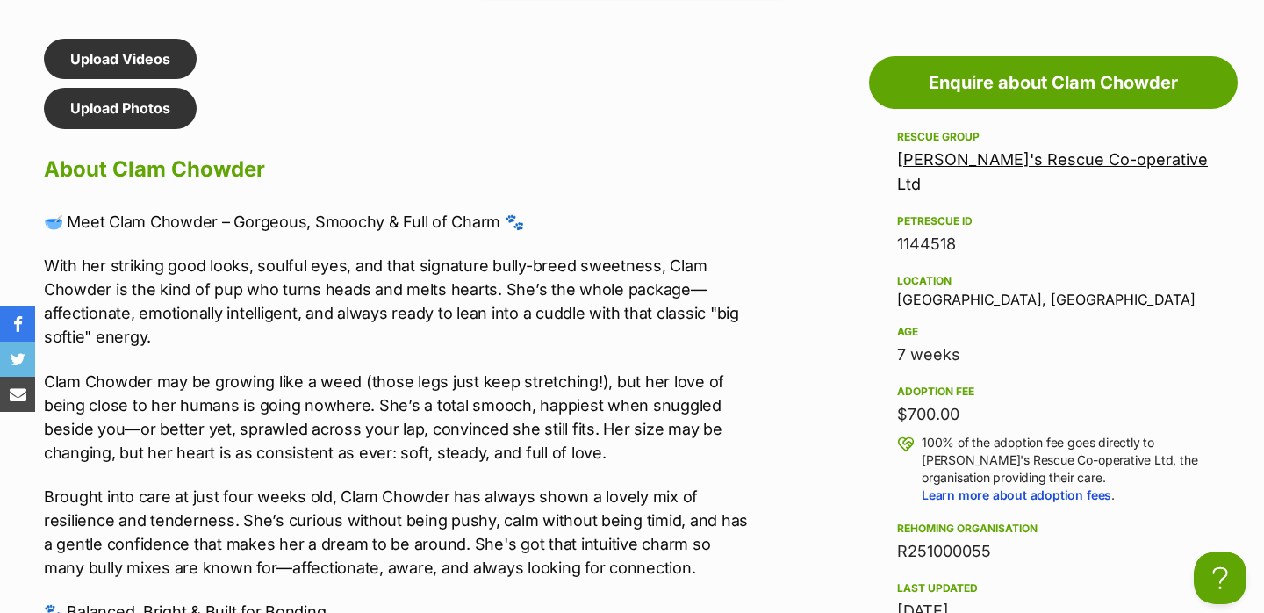
scroll to position [1213, 0]
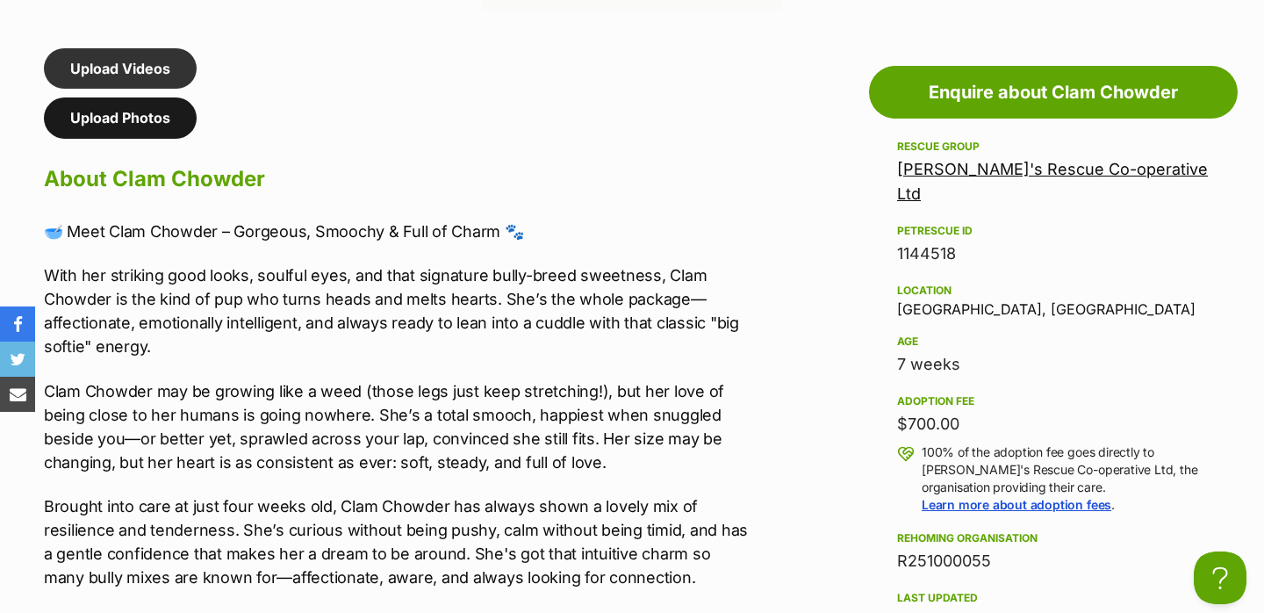
click at [121, 118] on link "Upload Photos" at bounding box center [120, 117] width 153 height 40
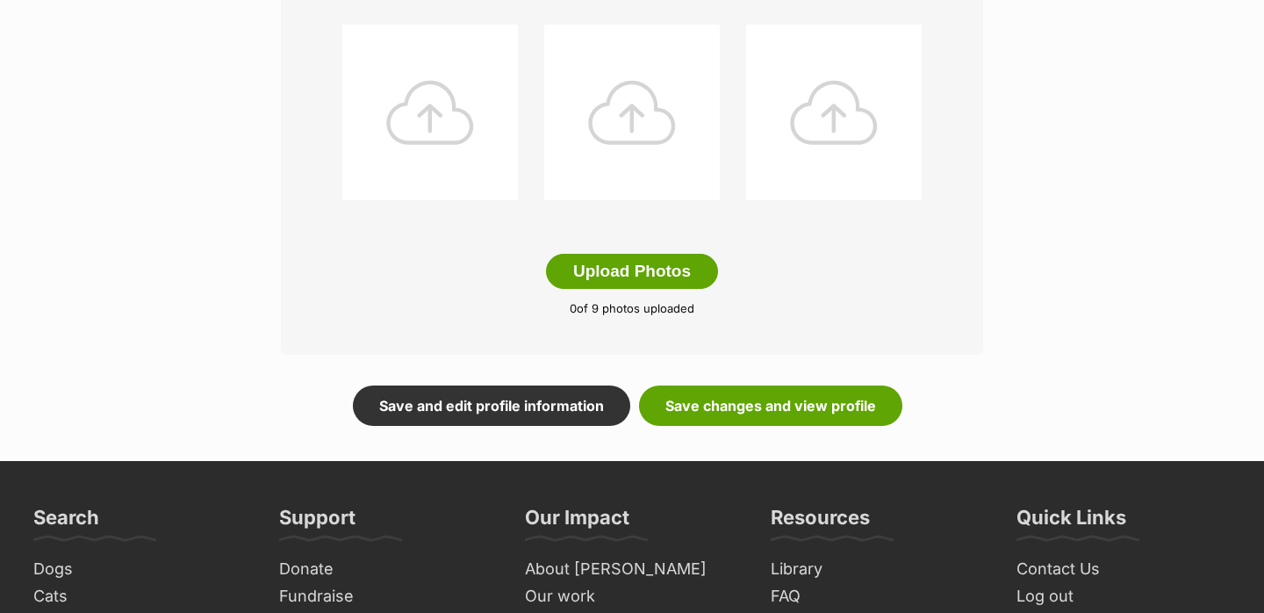
scroll to position [930, 0]
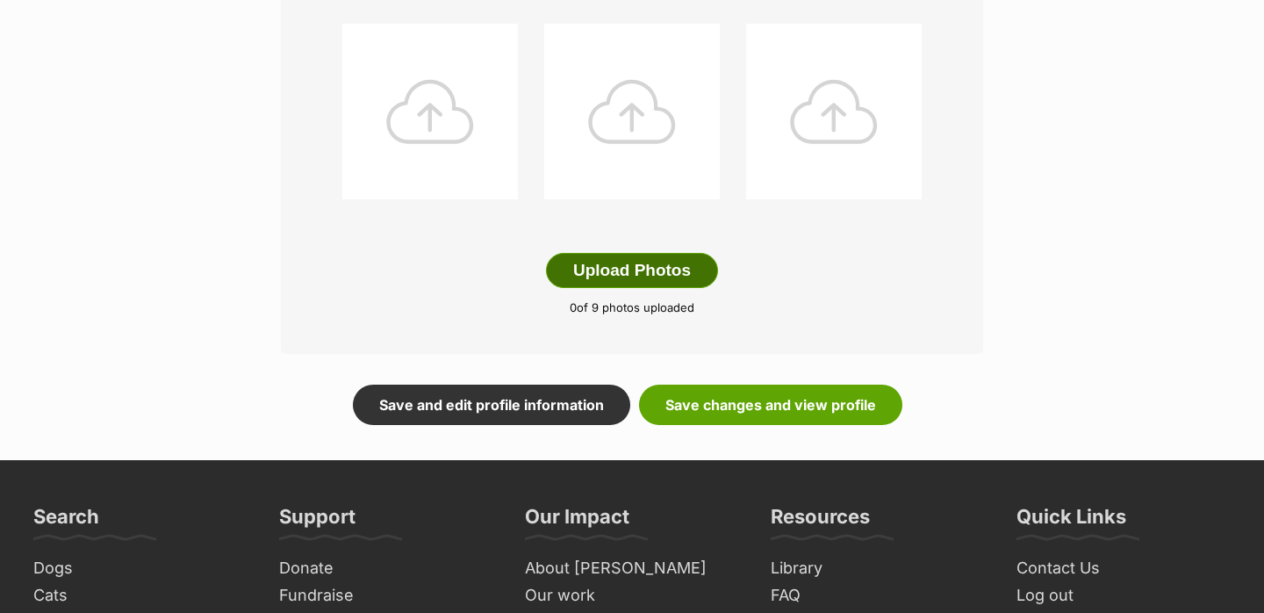
click at [570, 276] on button "Upload Photos" at bounding box center [632, 270] width 172 height 35
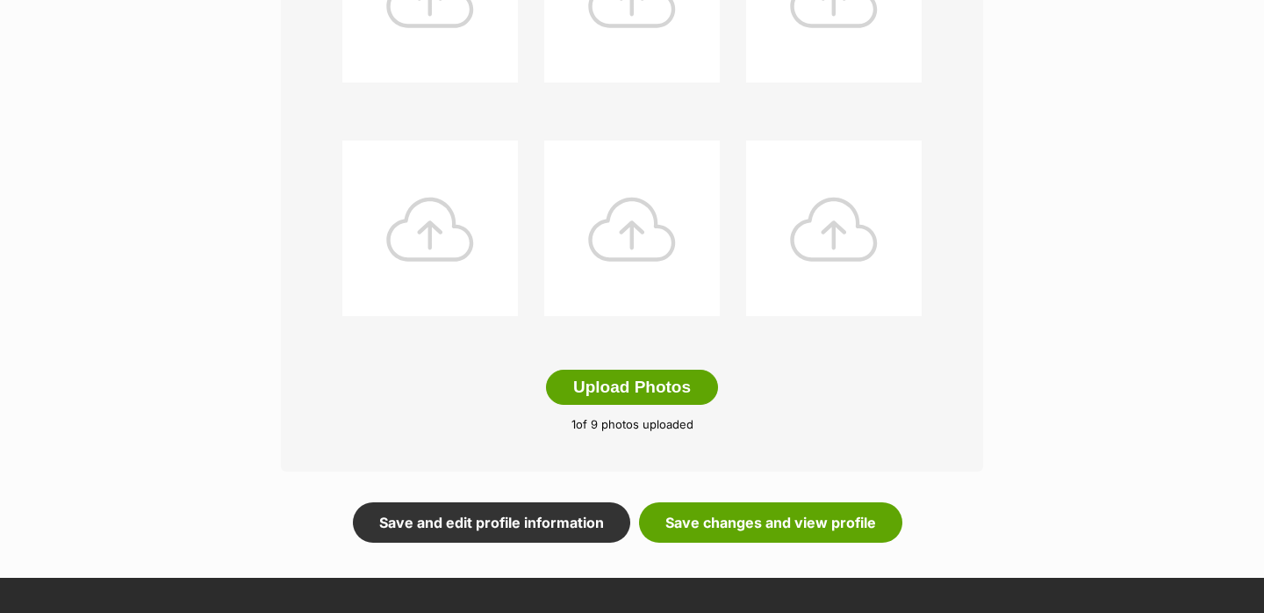
scroll to position [828, 0]
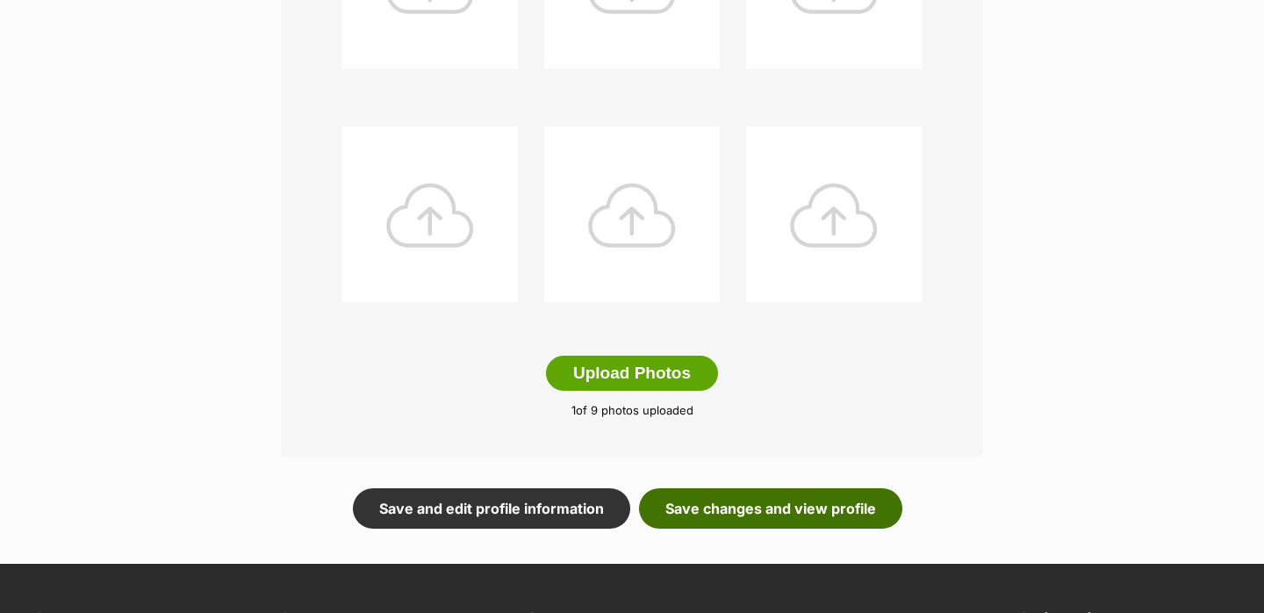
click at [692, 512] on link "Save changes and view profile" at bounding box center [770, 508] width 263 height 40
